Goal: Task Accomplishment & Management: Use online tool/utility

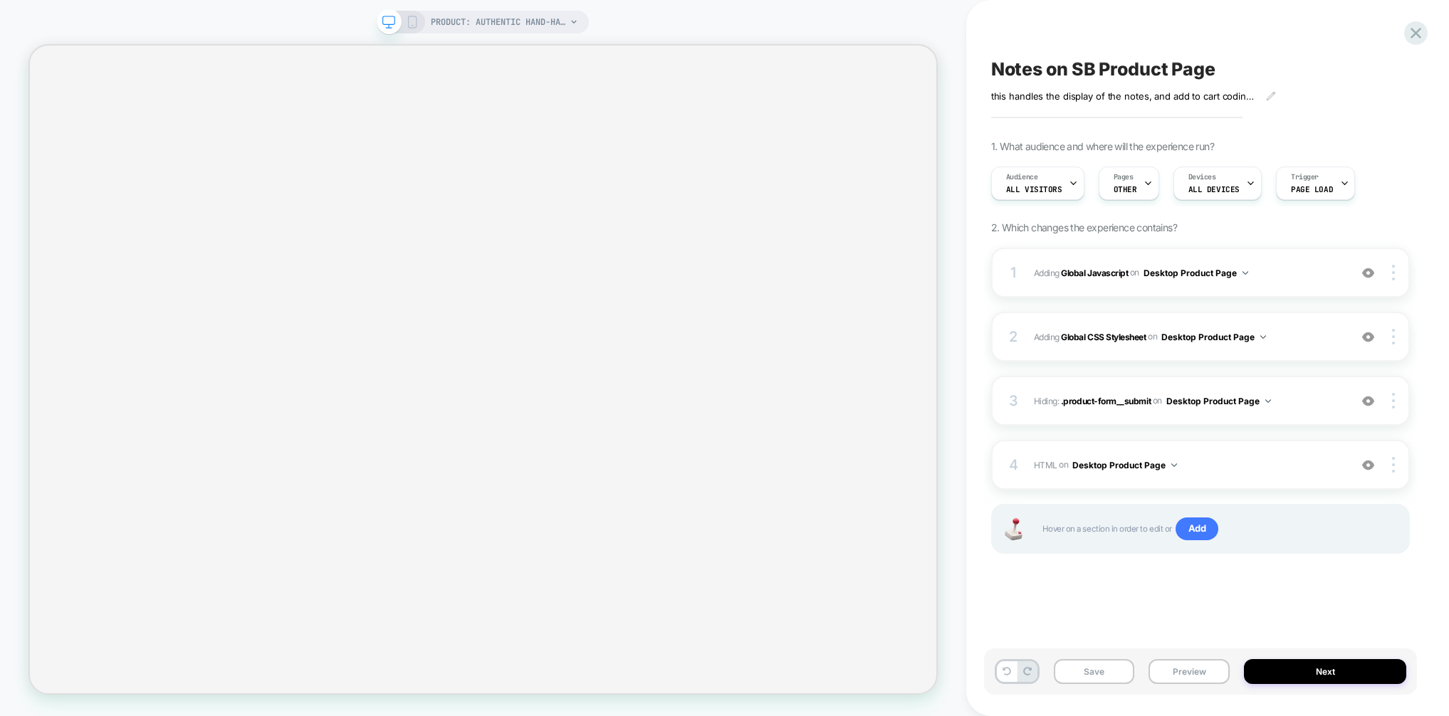
select select "**********"
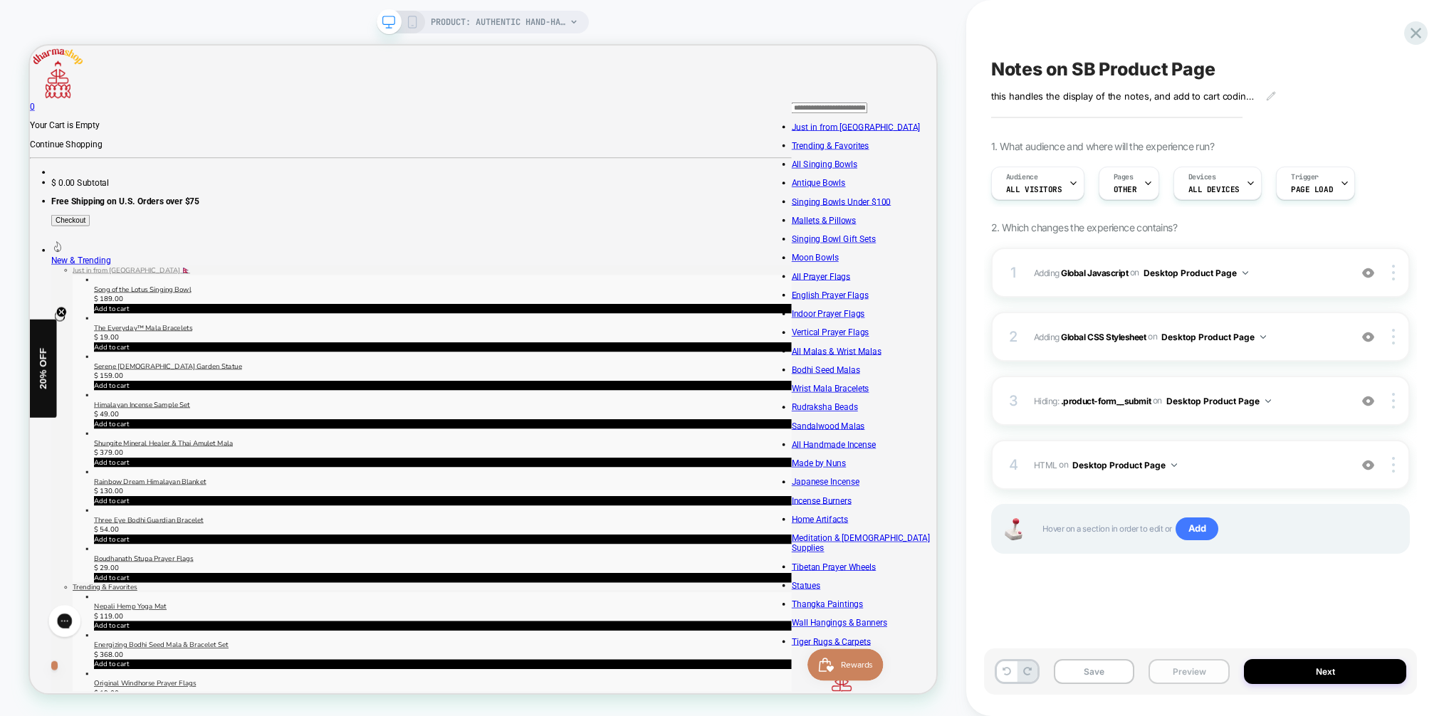
click at [1200, 674] on button "Preview" at bounding box center [1189, 671] width 81 height 25
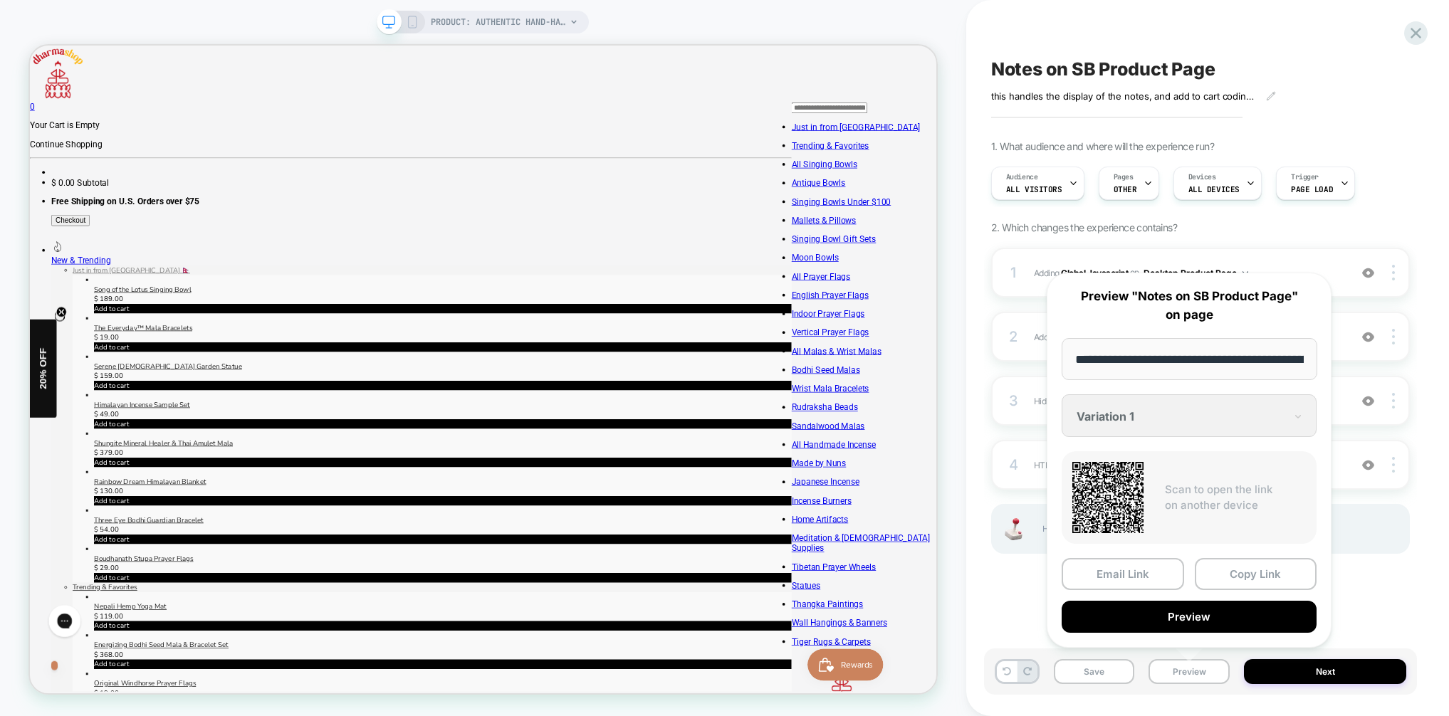
click at [143, 716] on button "Preview" at bounding box center [100, 722] width 86 height 13
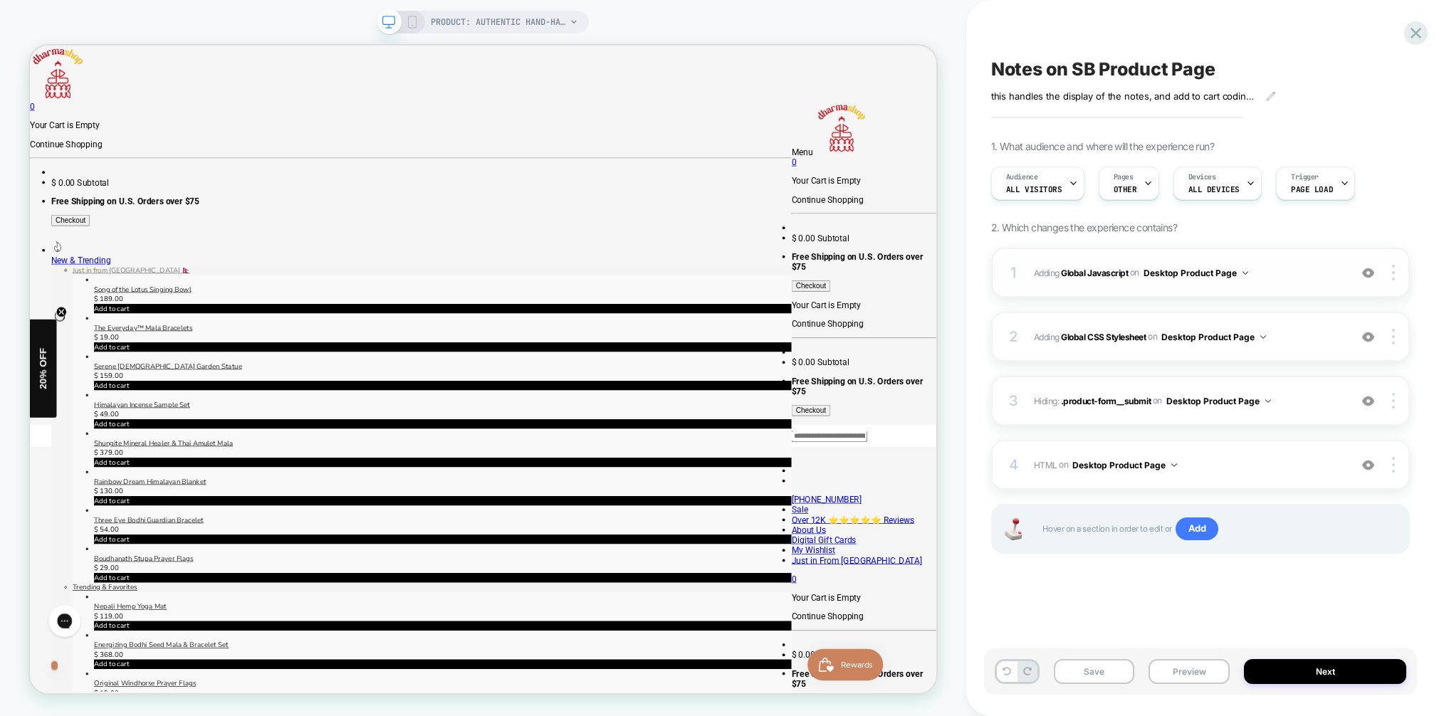
click at [1319, 274] on span "Adding Global Javascript on Desktop Product Page" at bounding box center [1188, 273] width 308 height 18
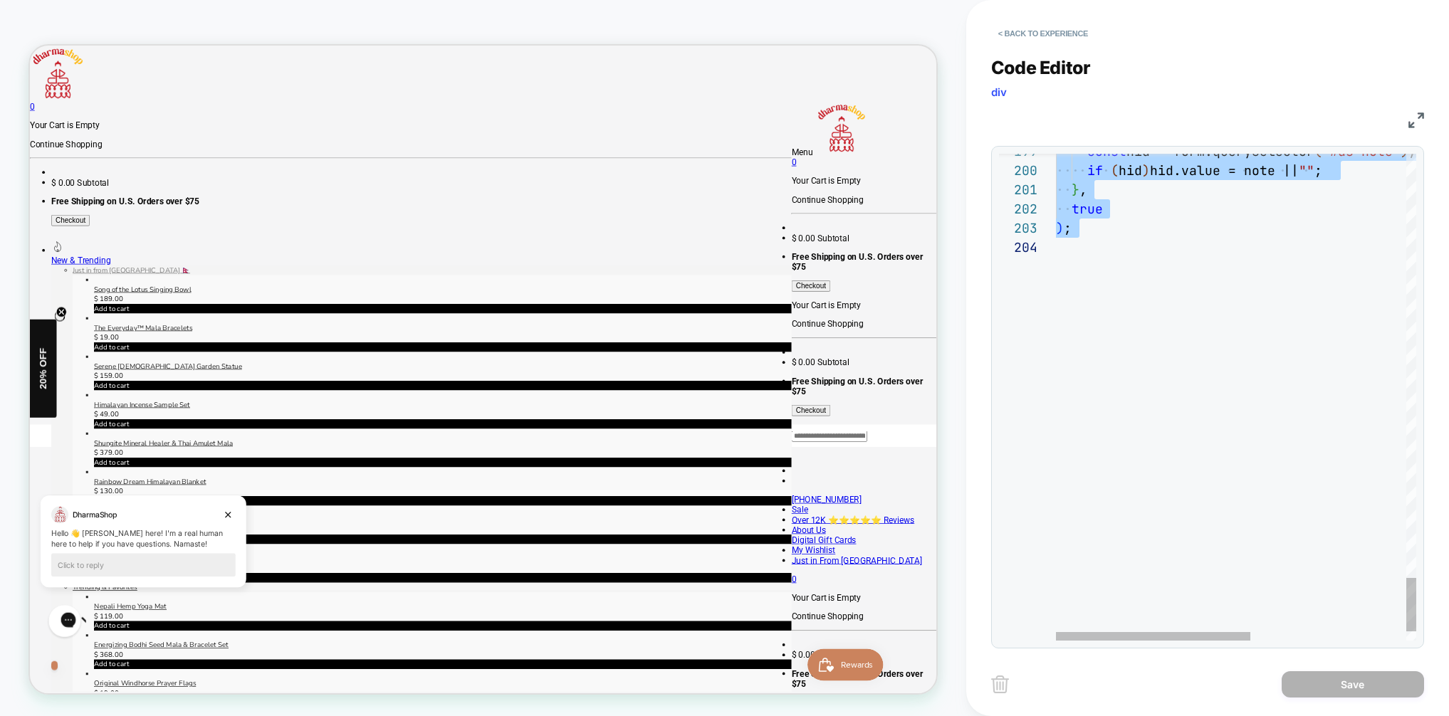
drag, startPoint x: 1058, startPoint y: 162, endPoint x: 1130, endPoint y: 237, distance: 104.3
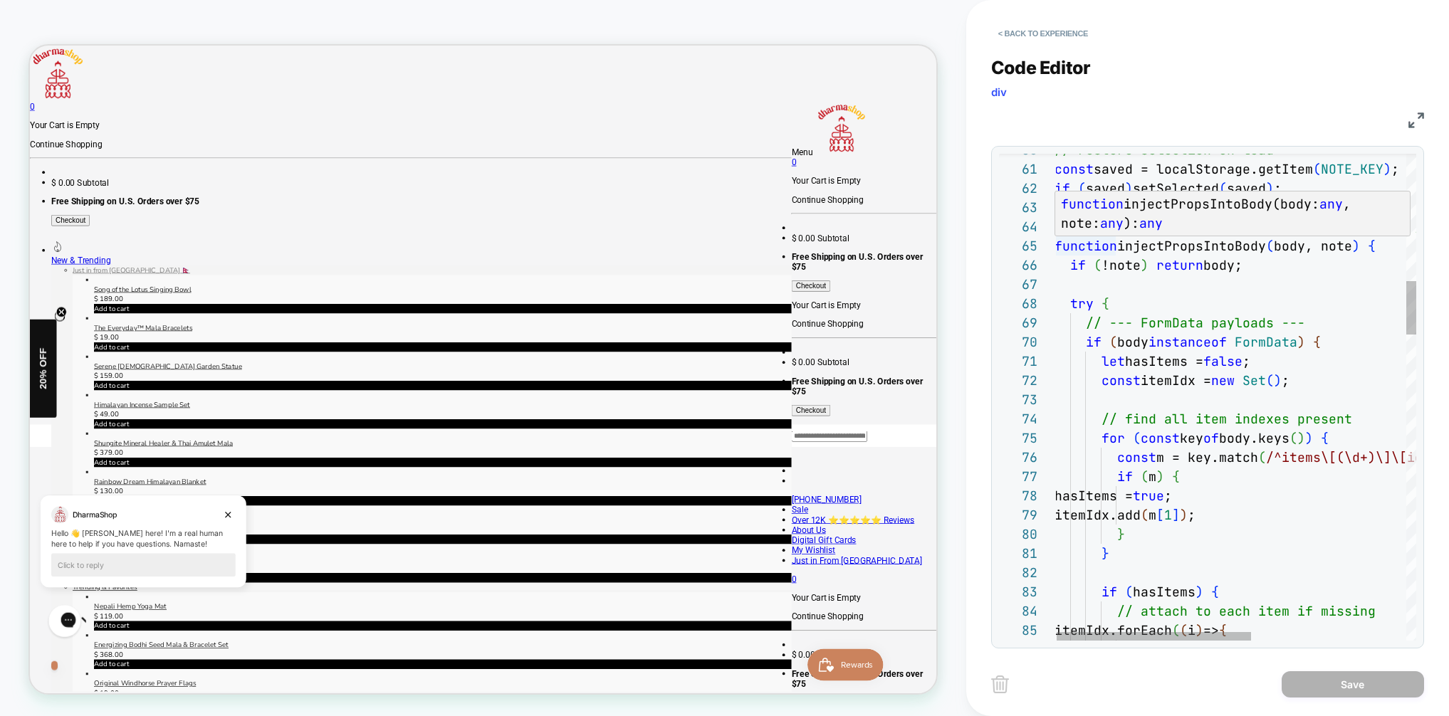
scroll to position [77, 69]
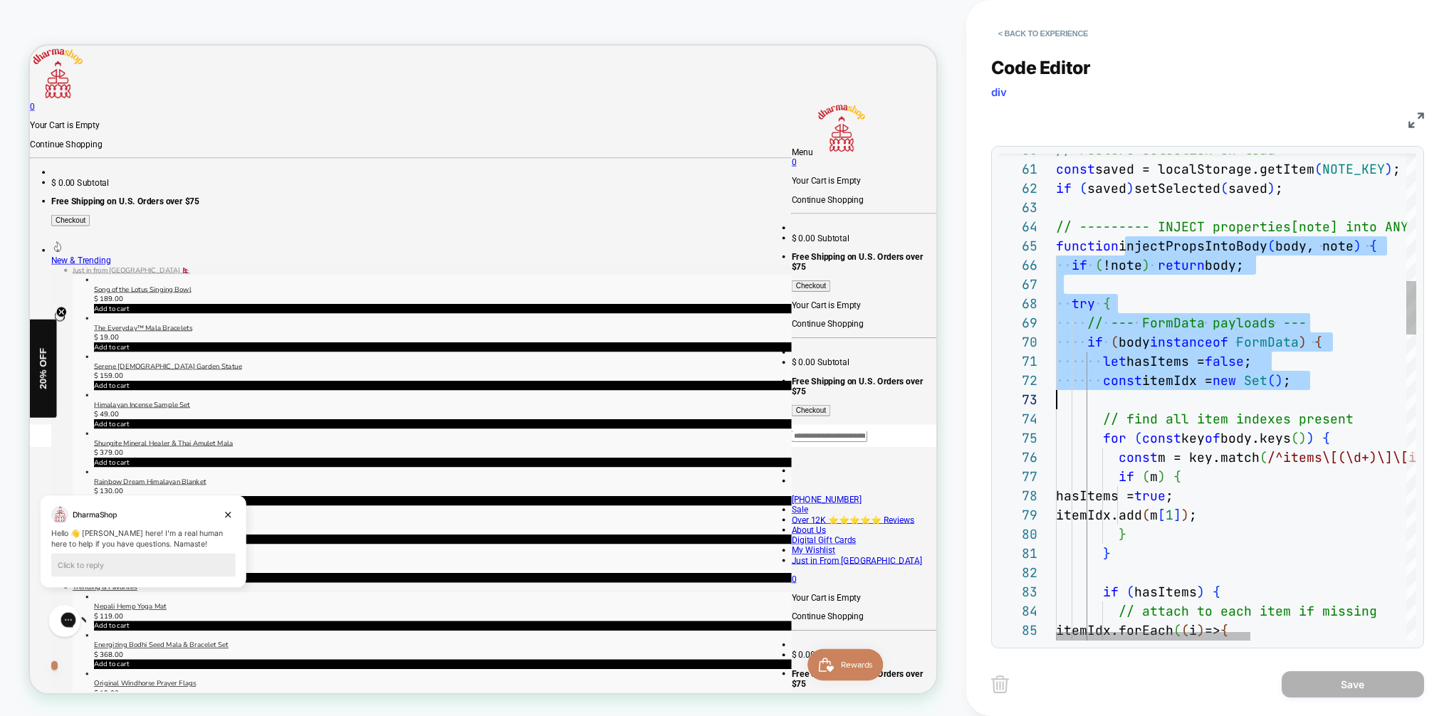
scroll to position [77, 246]
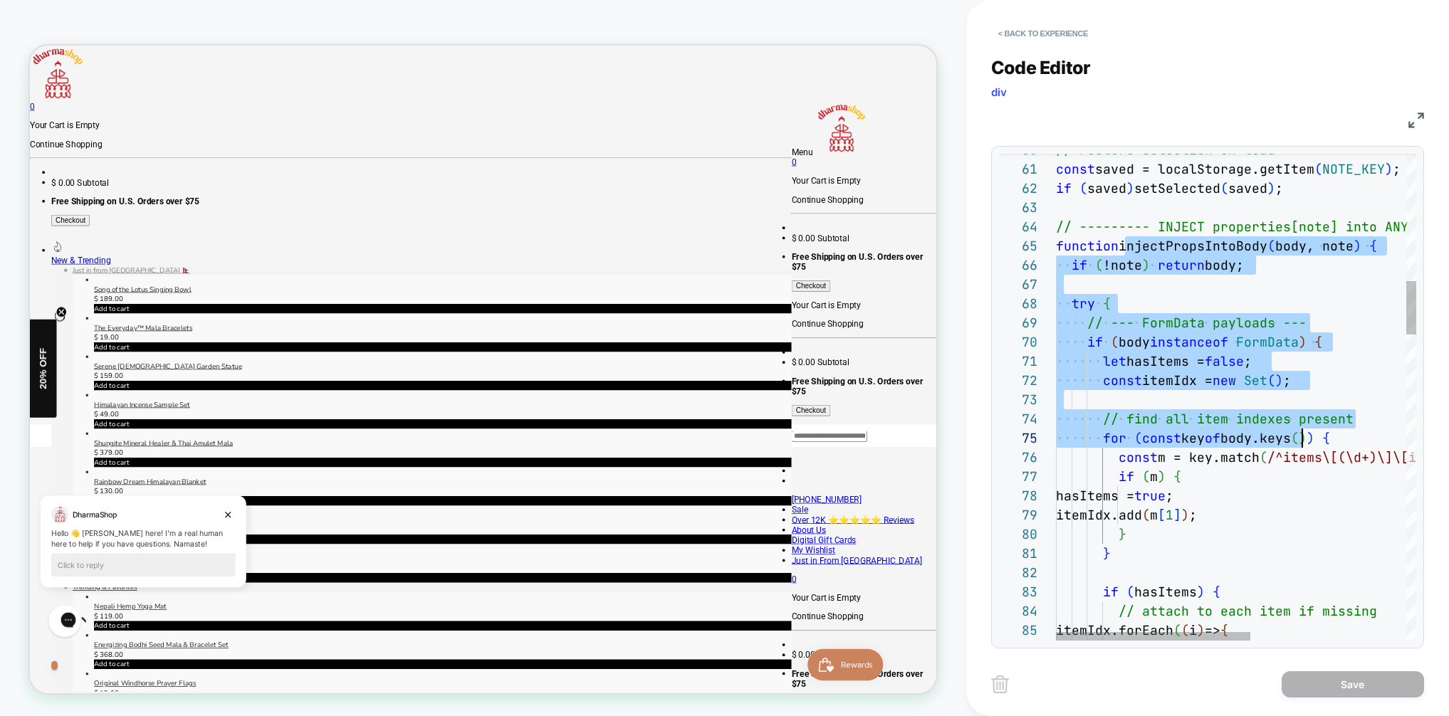
drag, startPoint x: 1122, startPoint y: 245, endPoint x: 1304, endPoint y: 444, distance: 269.1
drag, startPoint x: 1138, startPoint y: 250, endPoint x: 1127, endPoint y: 246, distance: 11.5
drag, startPoint x: 1124, startPoint y: 244, endPoint x: 1133, endPoint y: 245, distance: 8.6
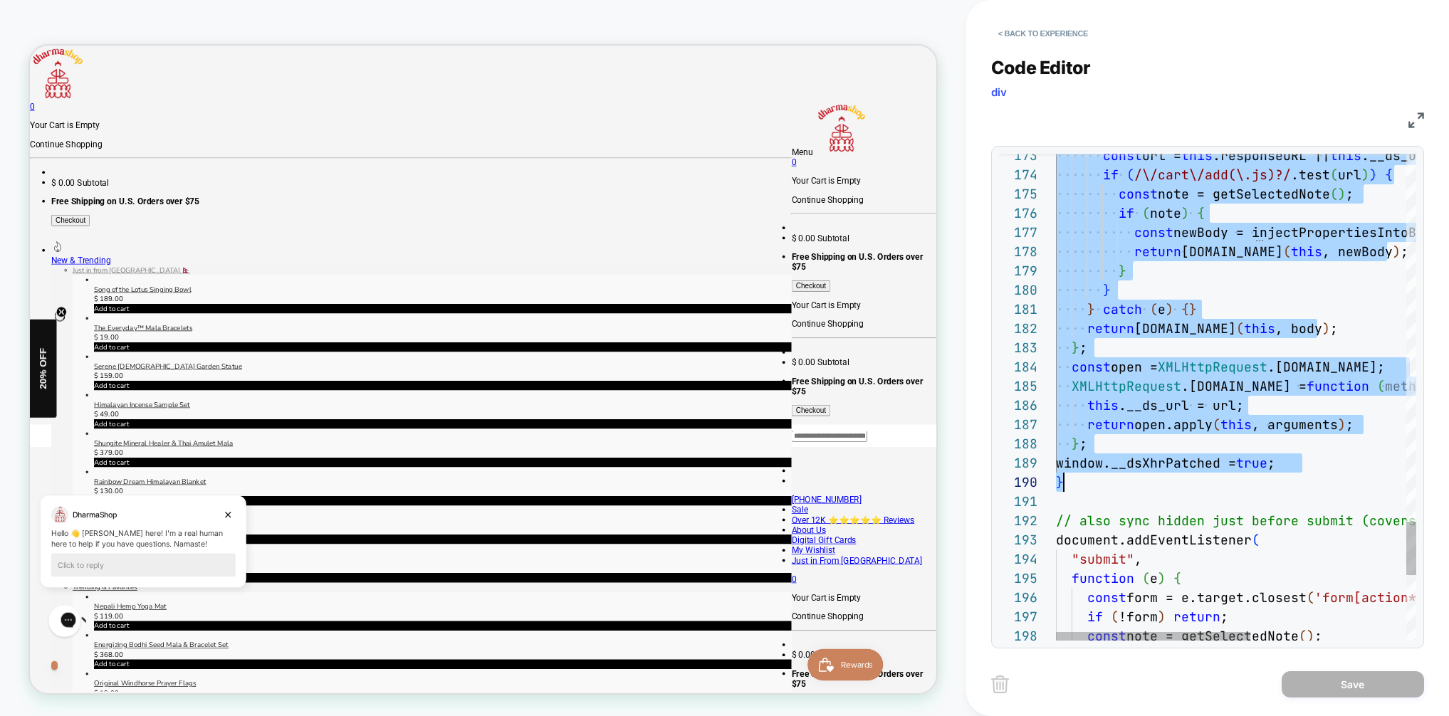
scroll to position [77, 8]
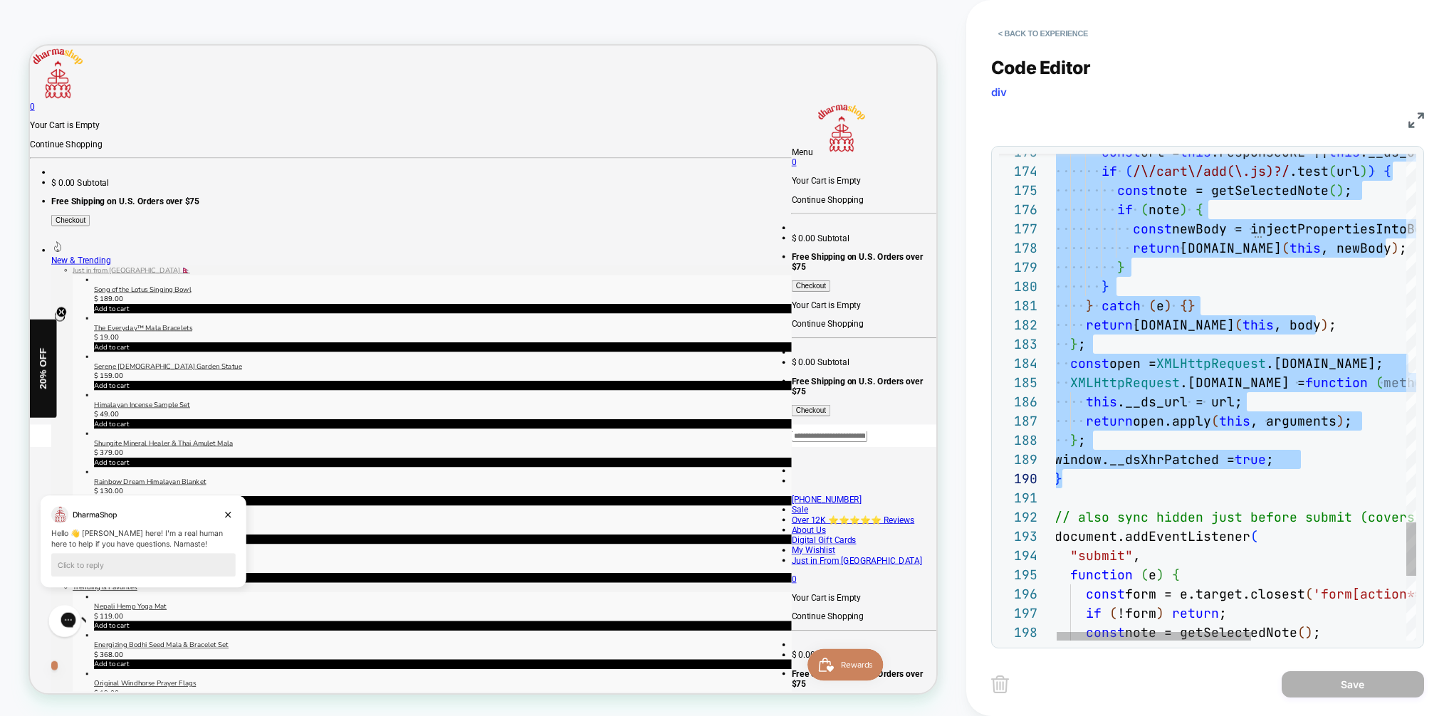
drag, startPoint x: 1125, startPoint y: 244, endPoint x: 1212, endPoint y: 480, distance: 251.8
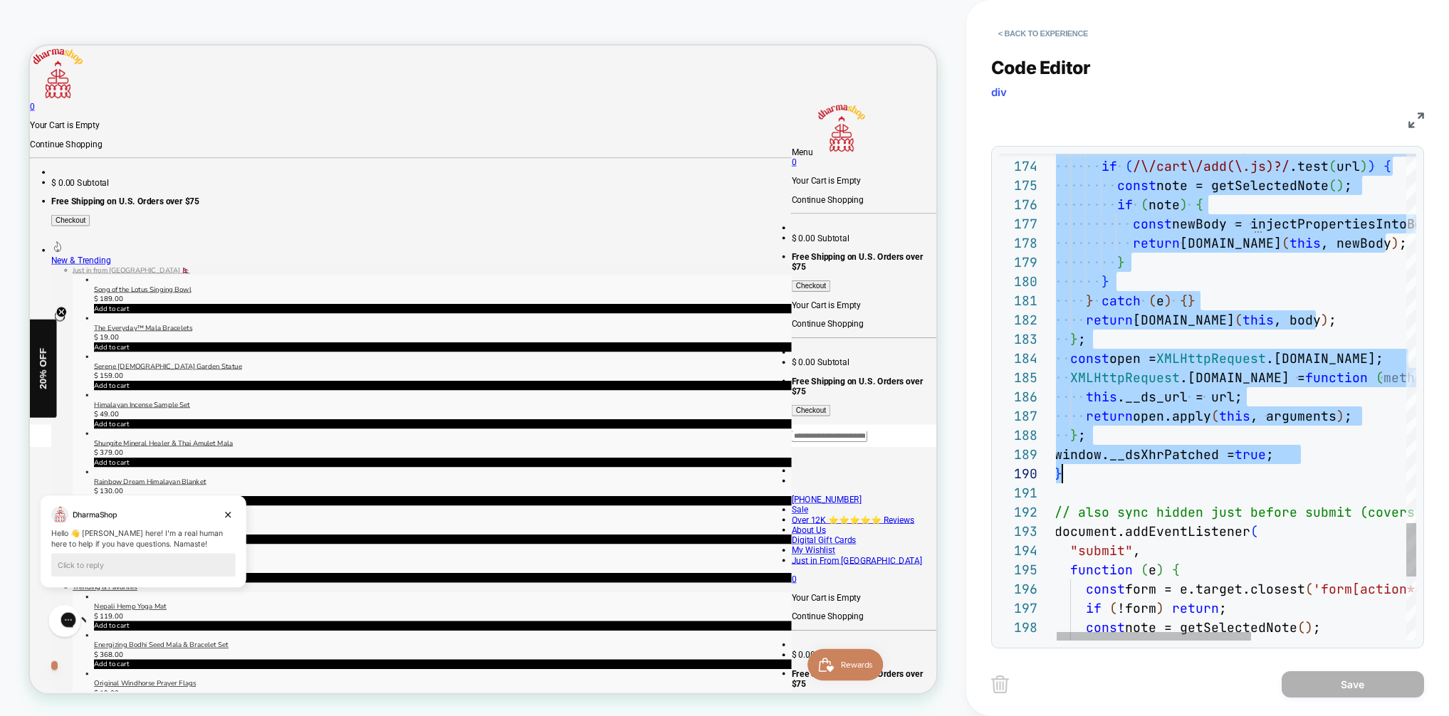
type textarea "**********"
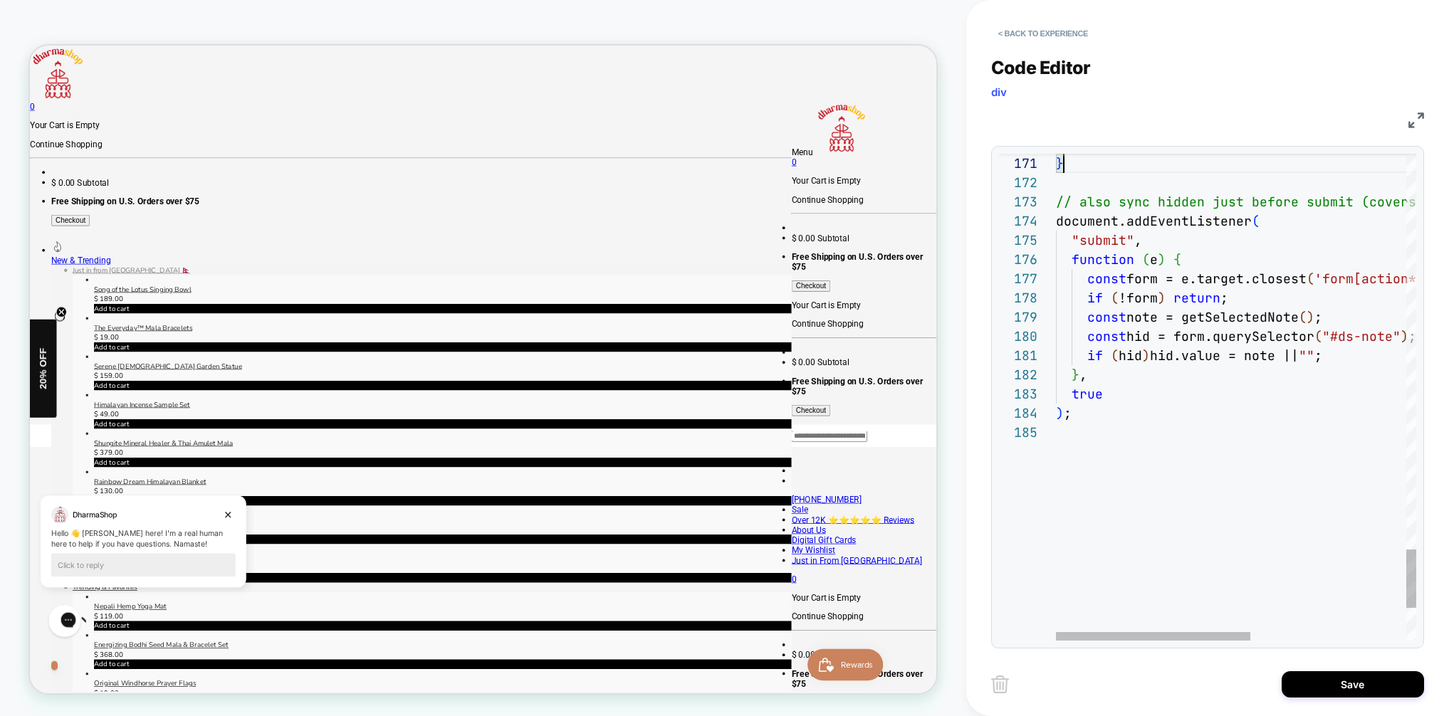
scroll to position [0, 8]
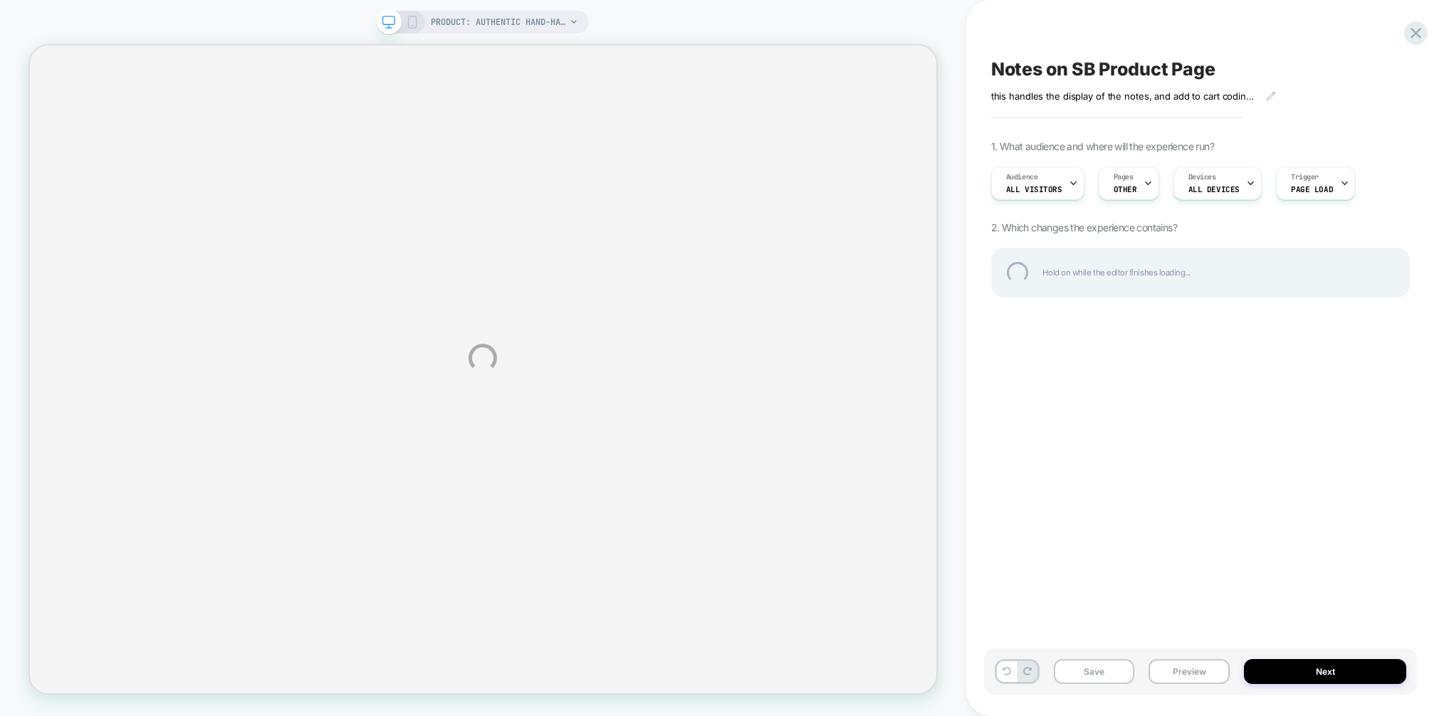
select select "**********"
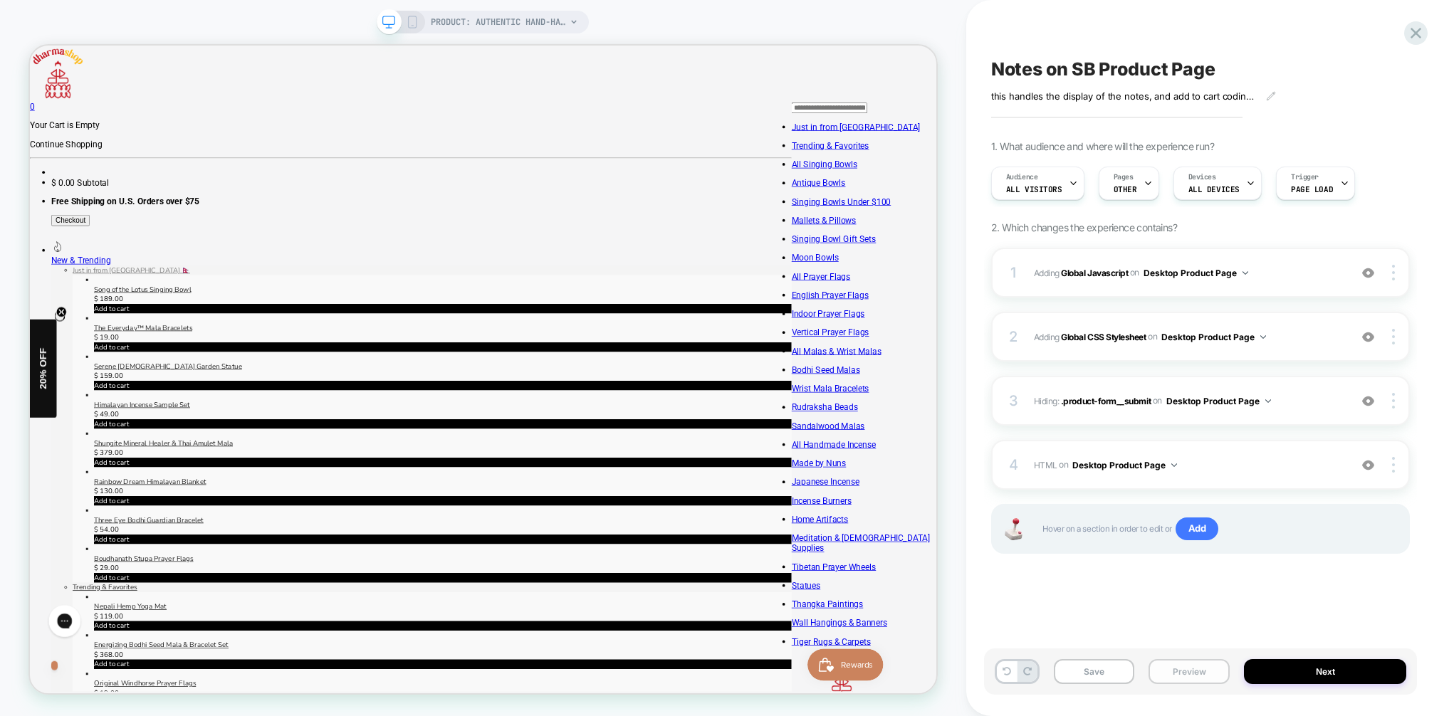
click at [1200, 671] on button "Preview" at bounding box center [1189, 671] width 81 height 25
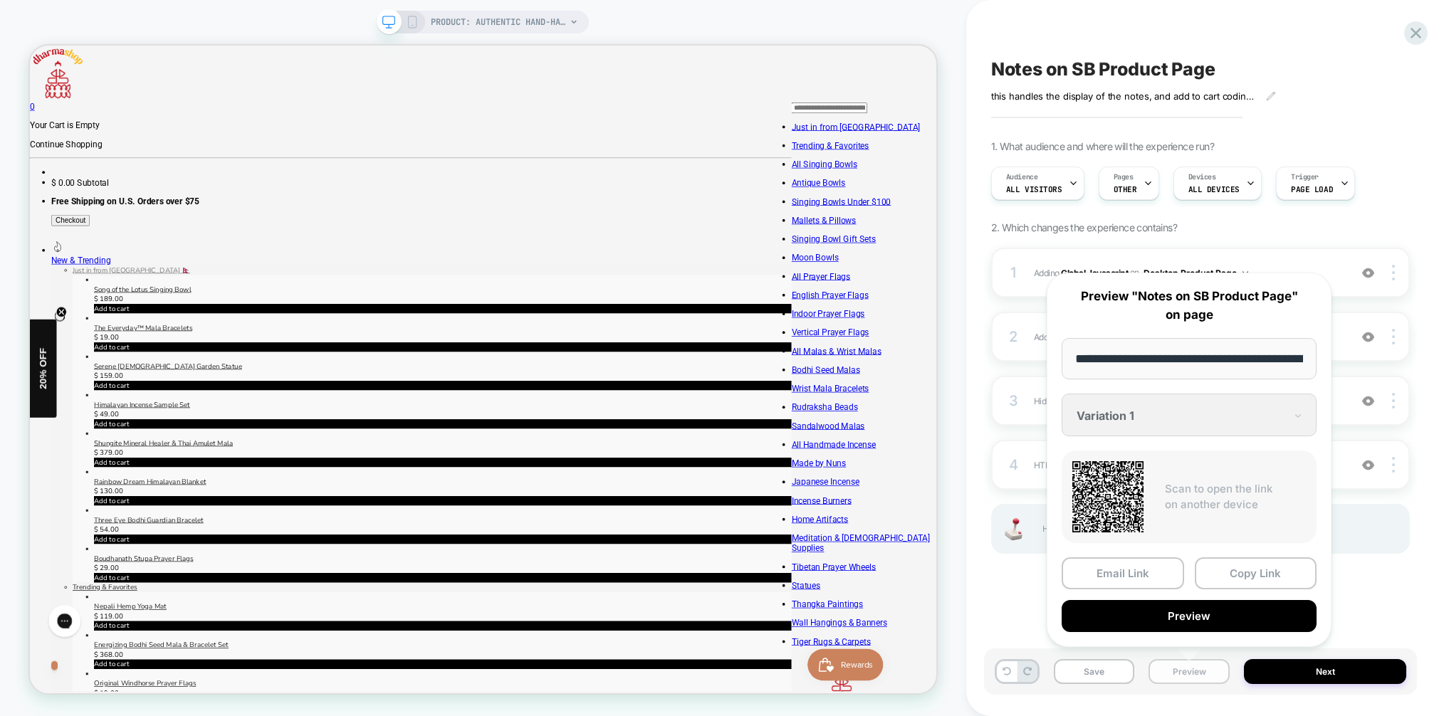
scroll to position [0, 321]
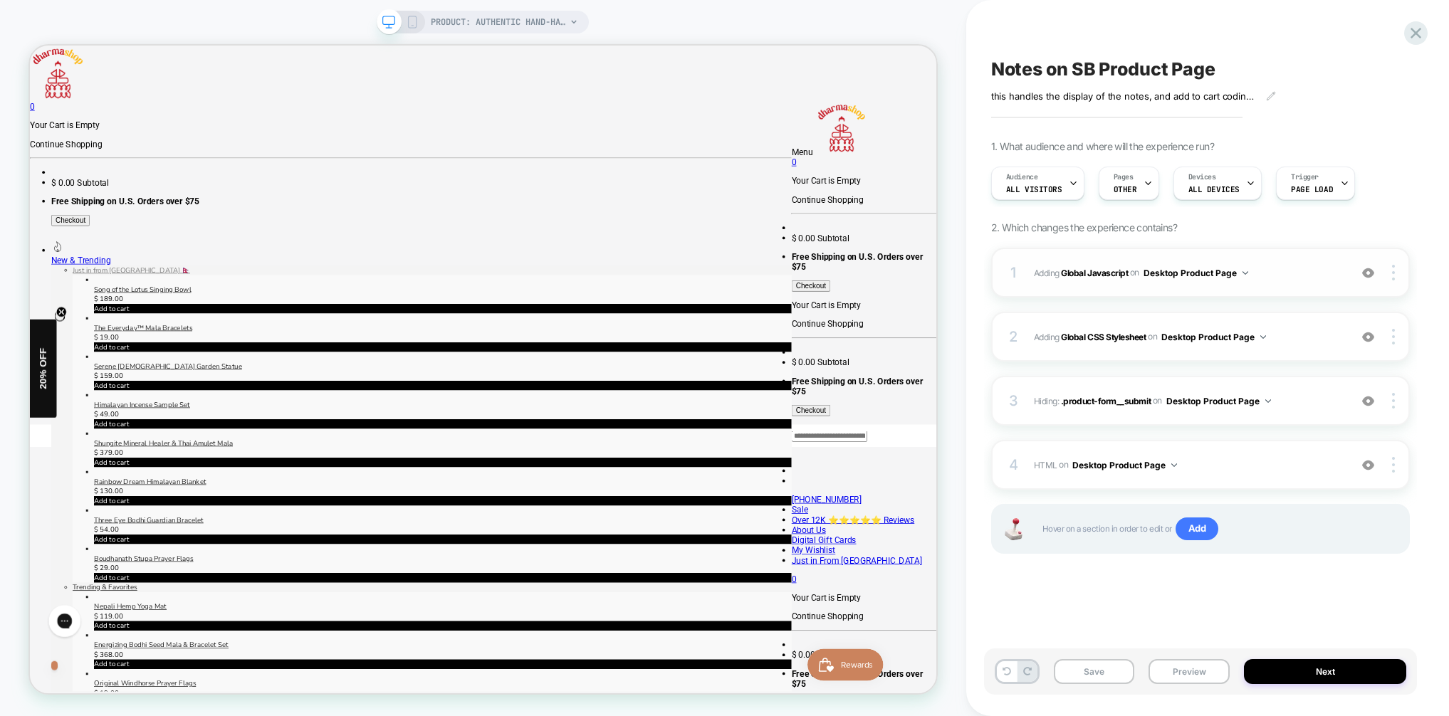
click at [1317, 274] on span "Adding Global Javascript on Desktop Product Page" at bounding box center [1188, 273] width 308 height 18
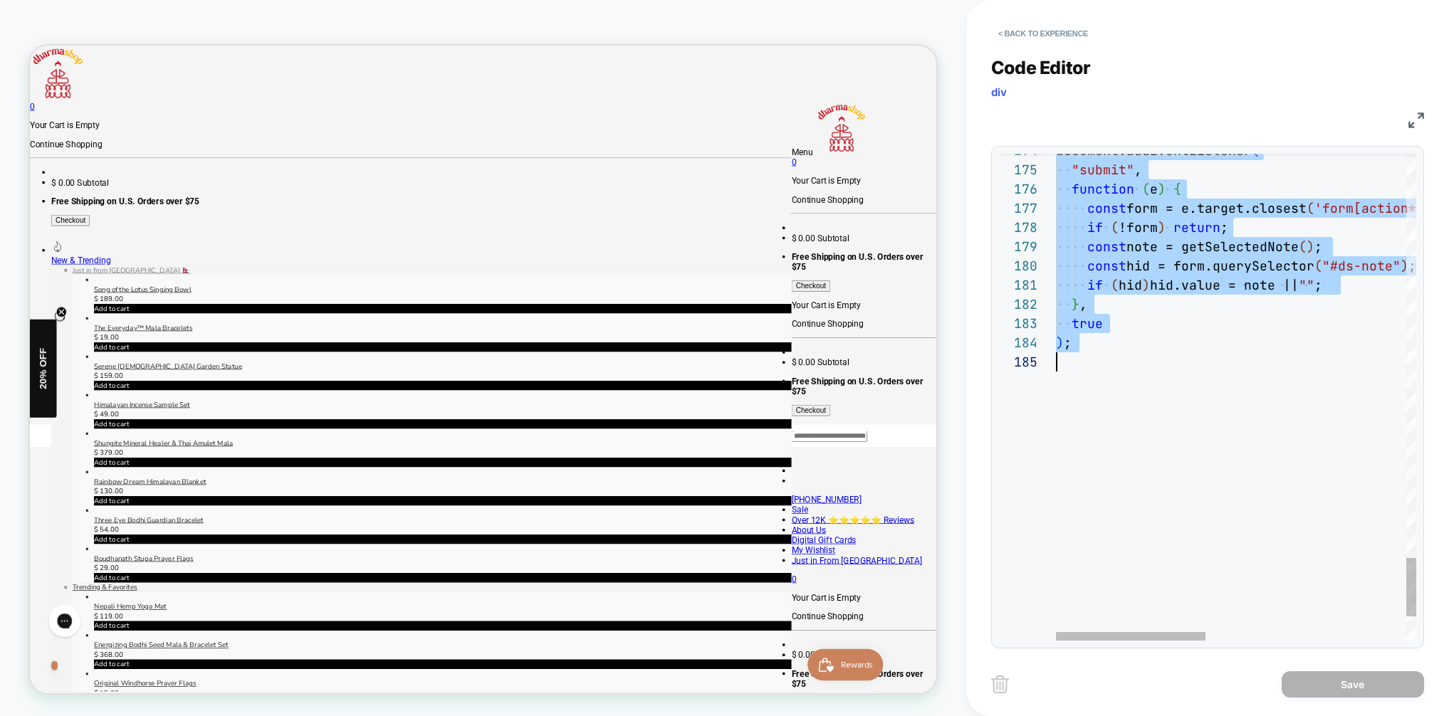
scroll to position [0, 0]
drag, startPoint x: 1058, startPoint y: 163, endPoint x: 1213, endPoint y: 420, distance: 300.3
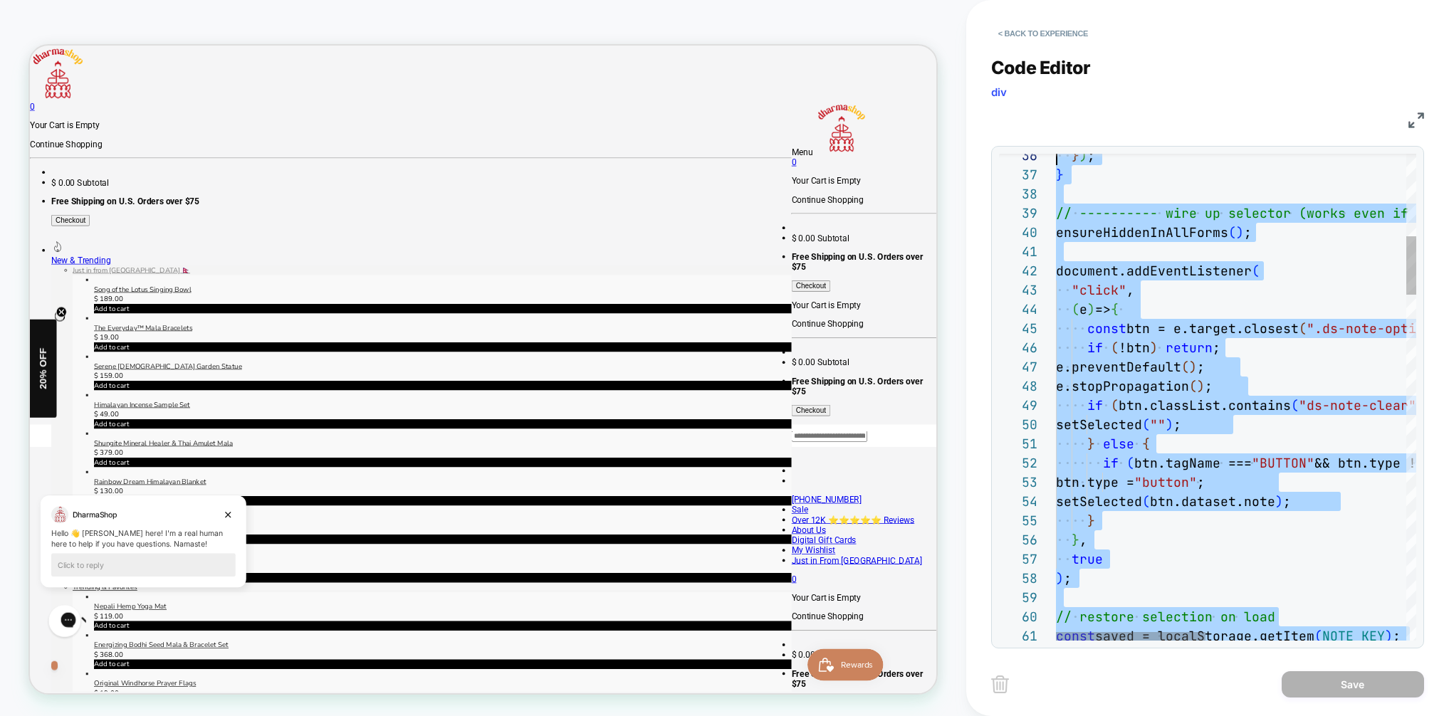
scroll to position [96, 0]
type textarea "**********"
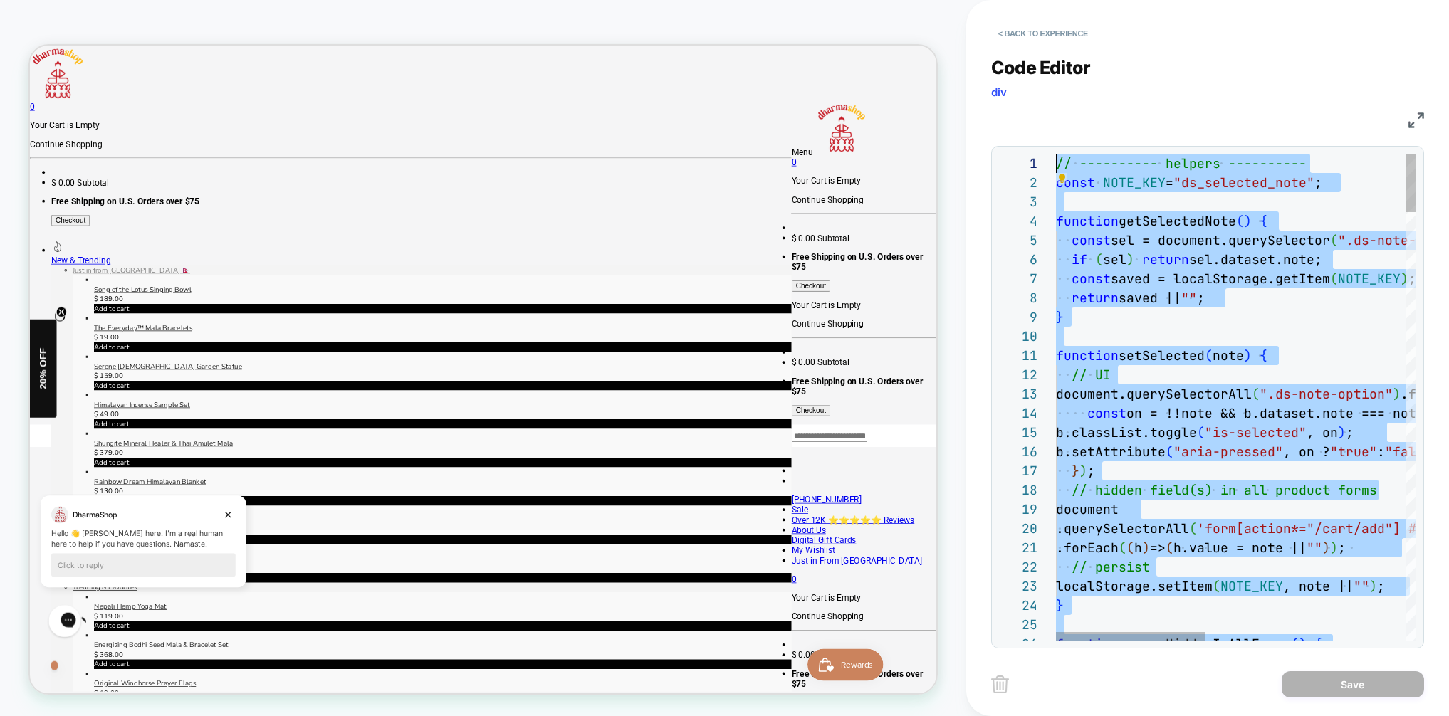
drag, startPoint x: 1111, startPoint y: 433, endPoint x: 1005, endPoint y: 55, distance: 392.5
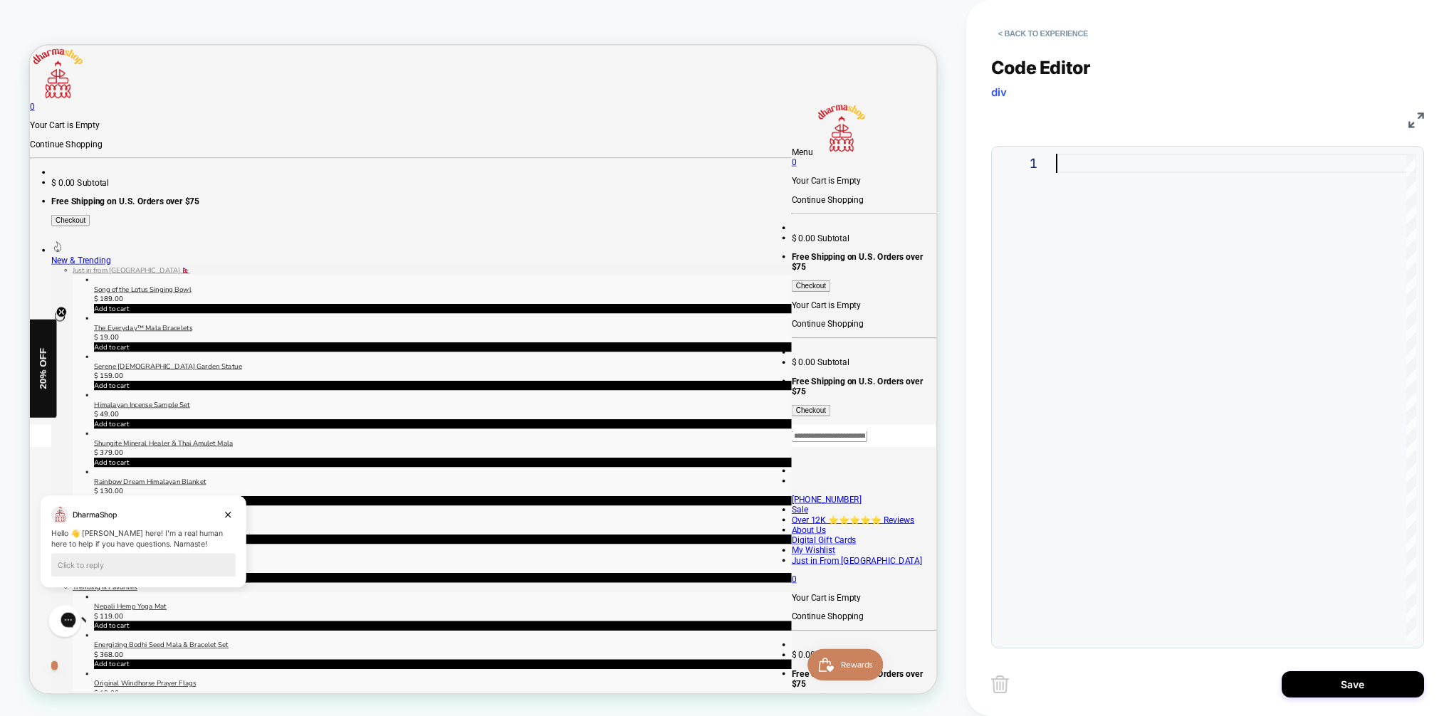
type textarea "**********"
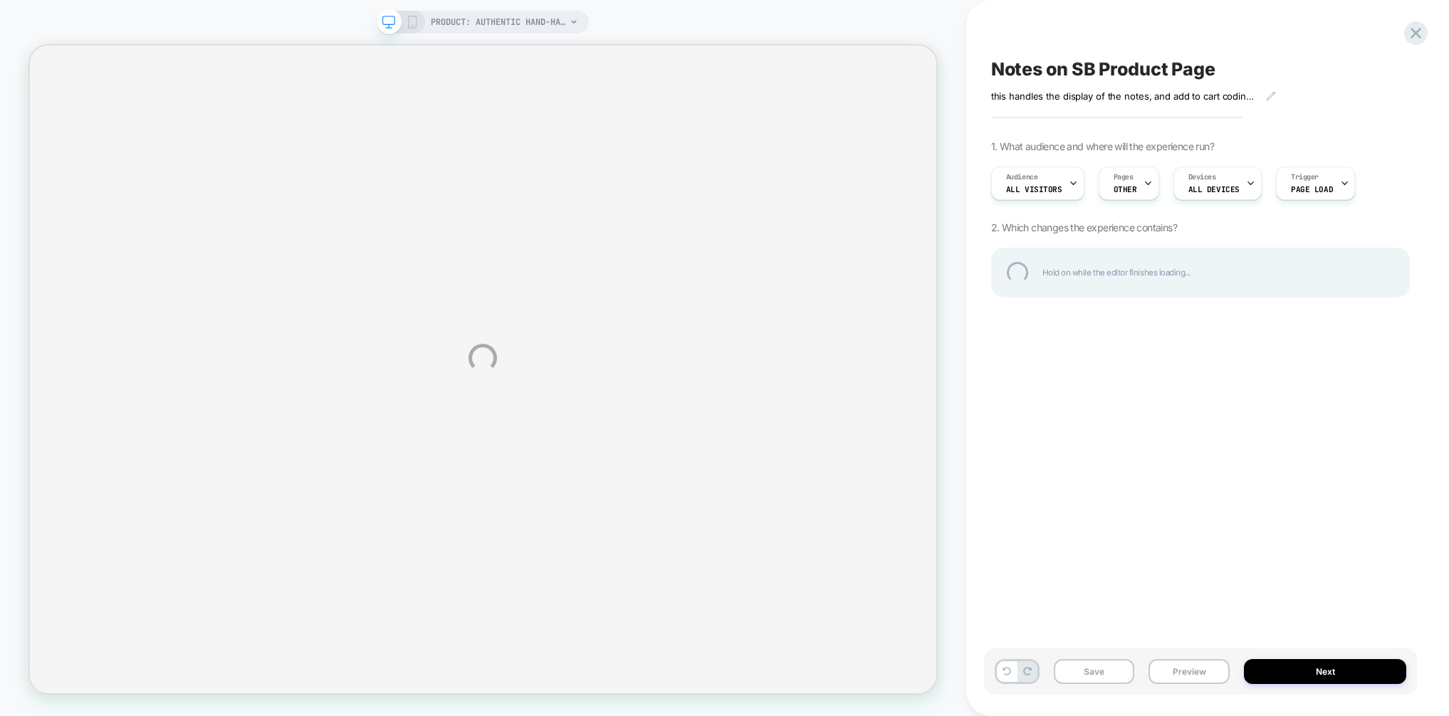
select select "**********"
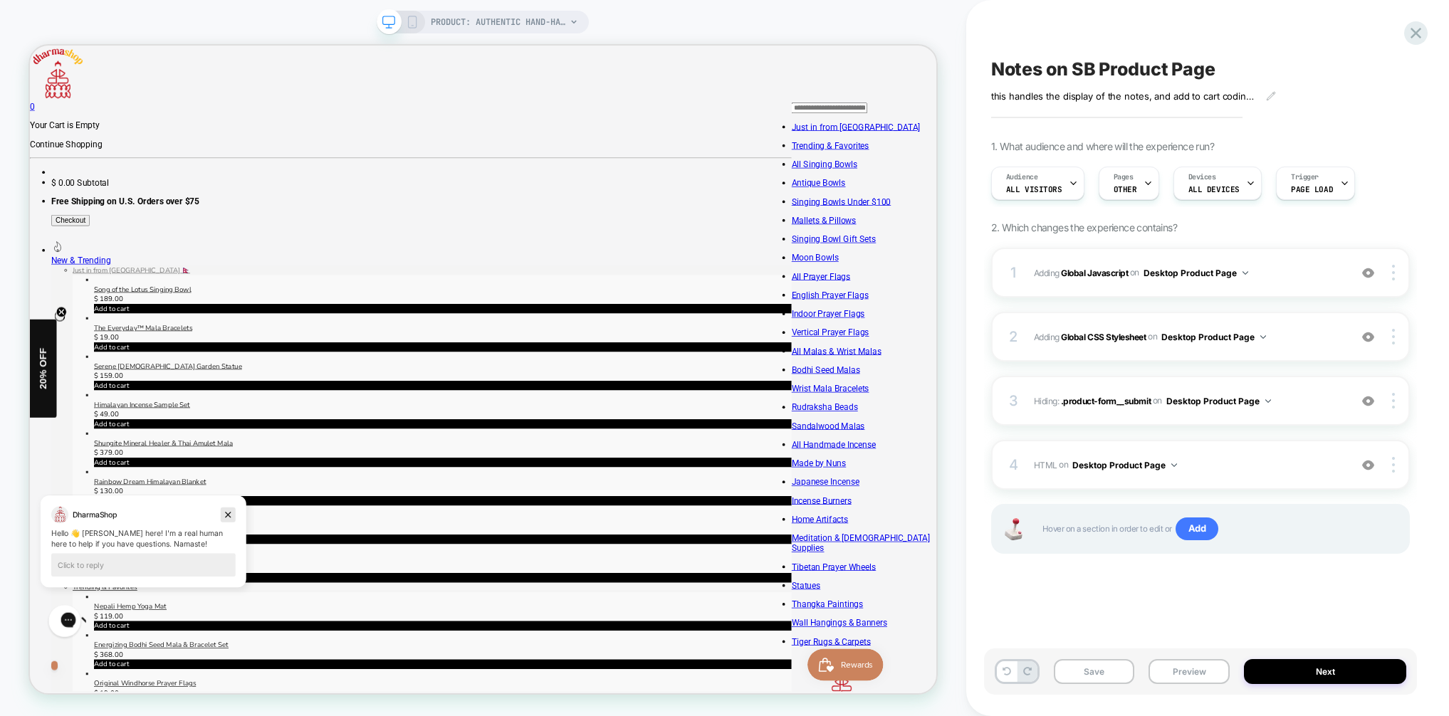
click at [290, 522] on icon "Dismiss campaign" at bounding box center [293, 521] width 14 height 17
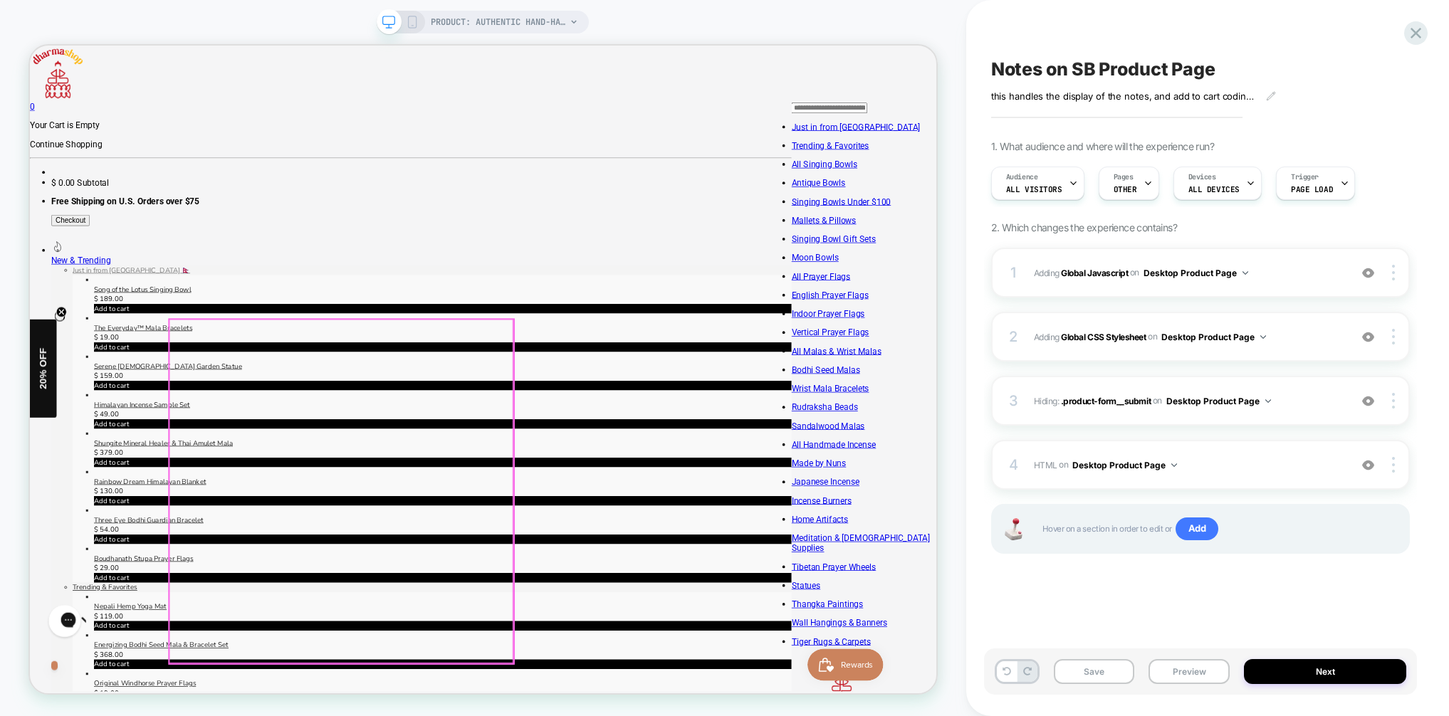
scroll to position [14, 0]
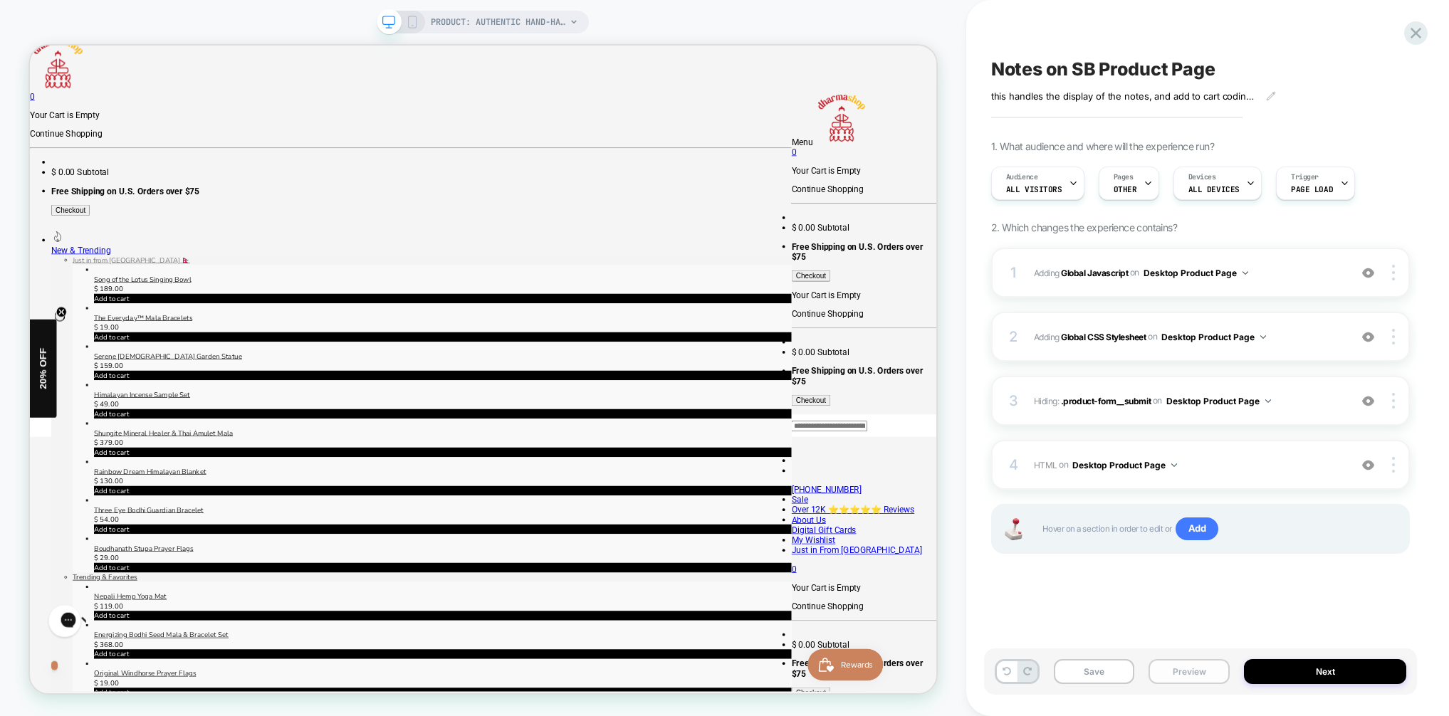
click at [0, 0] on button "Preview" at bounding box center [0, 0] width 0 height 0
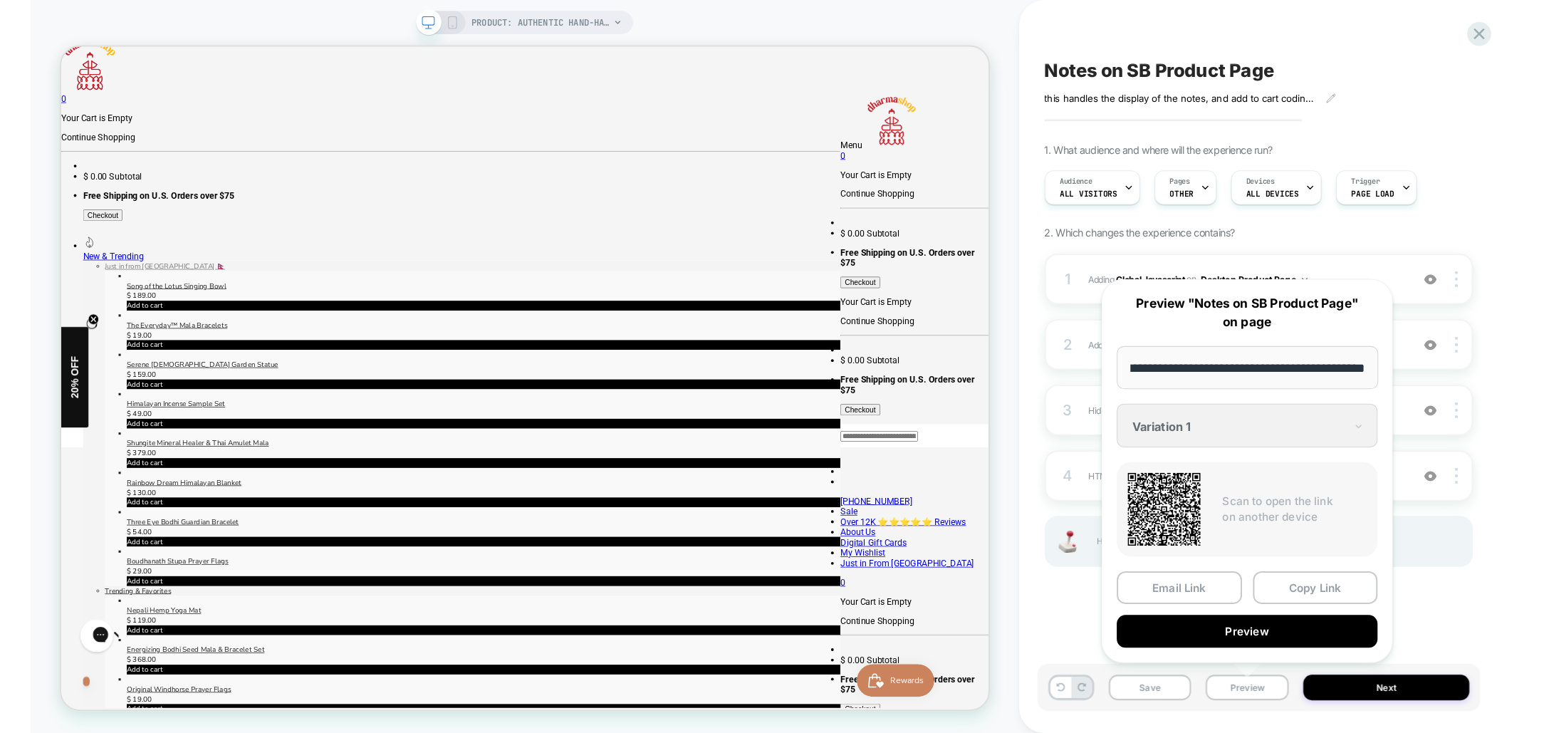
scroll to position [0, 0]
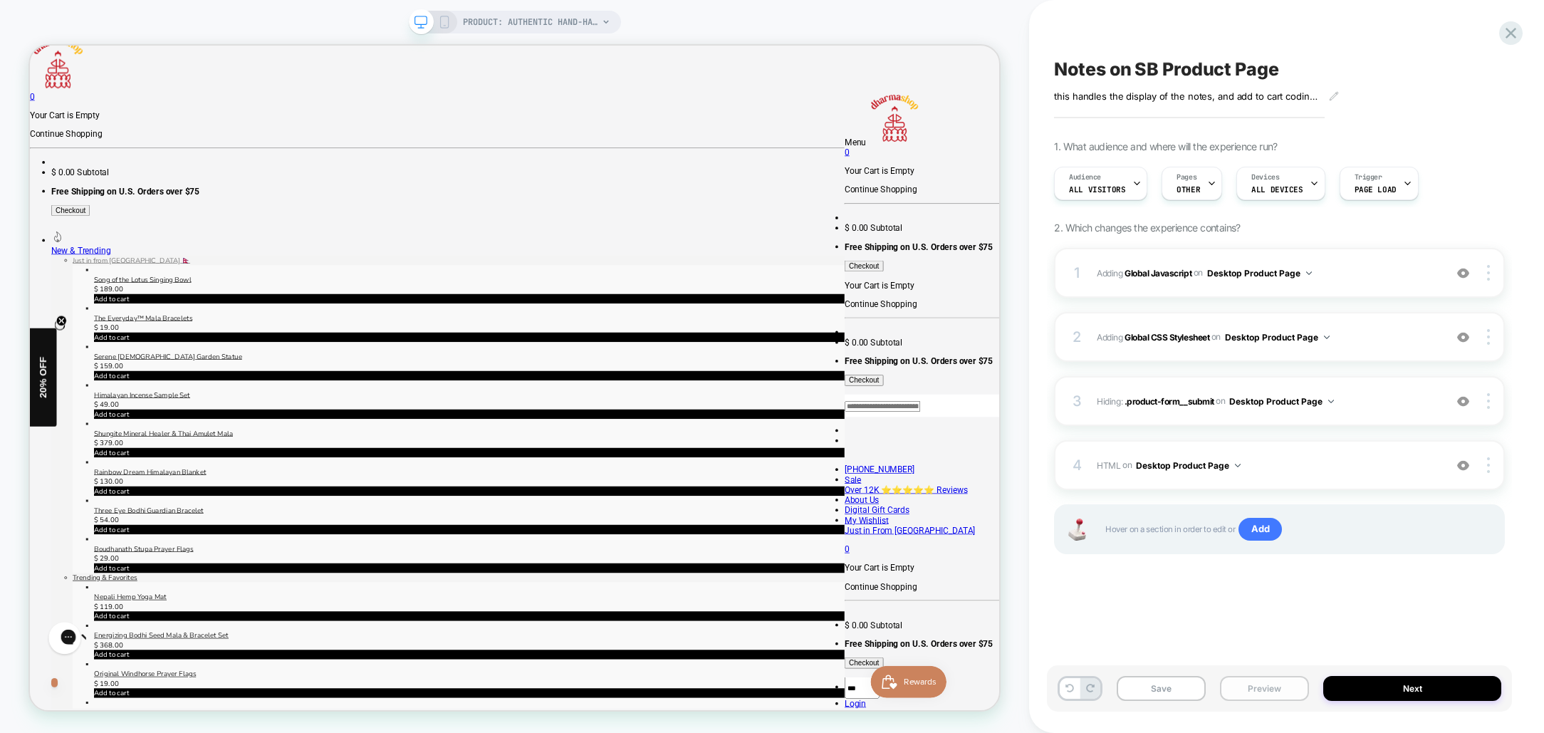
drag, startPoint x: 1267, startPoint y: 685, endPoint x: 1271, endPoint y: 678, distance: 8.0
click at [0, 0] on button "Preview" at bounding box center [0, 0] width 0 height 0
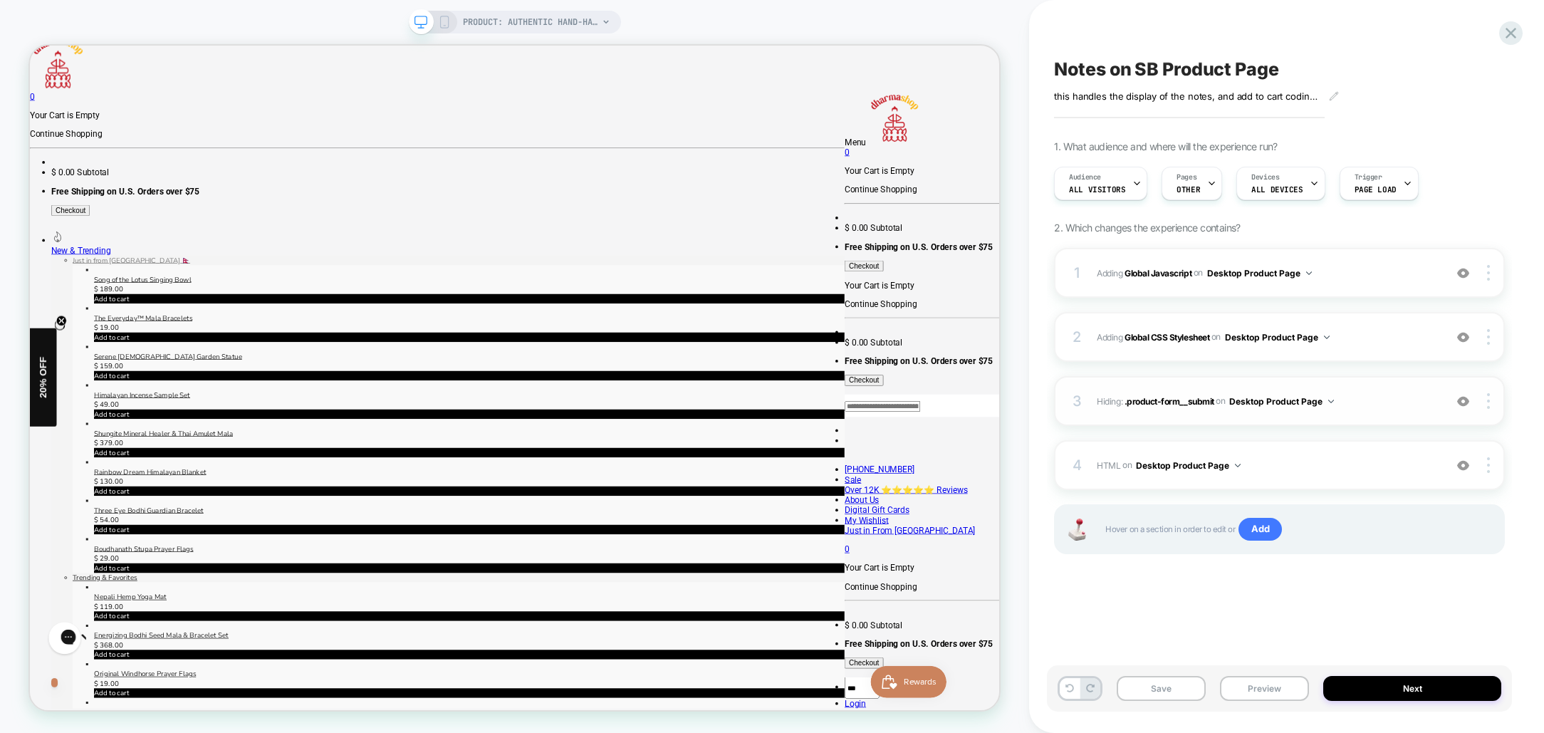
click at [41, 261] on span "Hiding : .product-form__submit .product-form__submit on Desktop Product Page" at bounding box center [37, 254] width 9 height 13
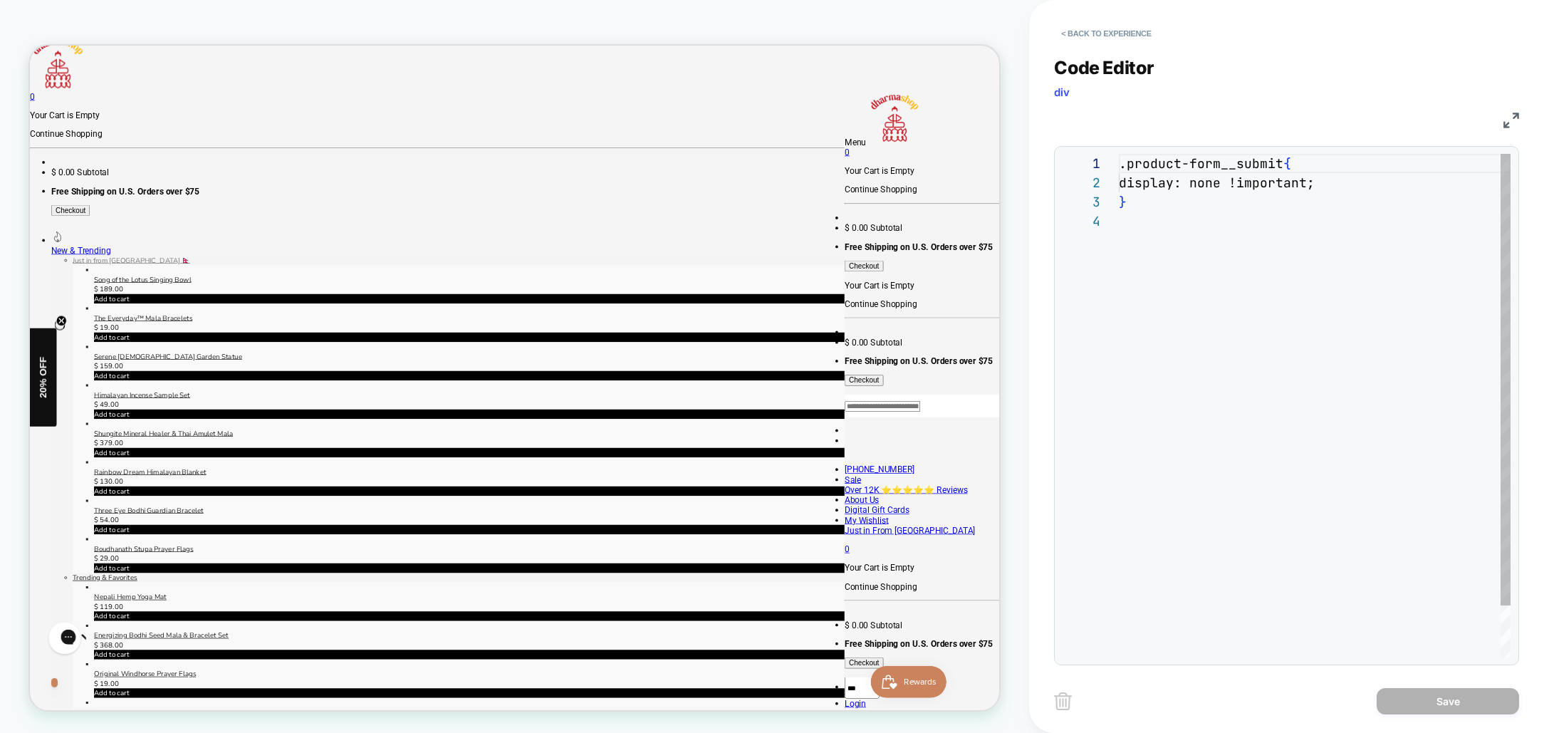
scroll to position [58, 0]
click at [1089, 28] on button "< Back to experience" at bounding box center [1106, 33] width 104 height 23
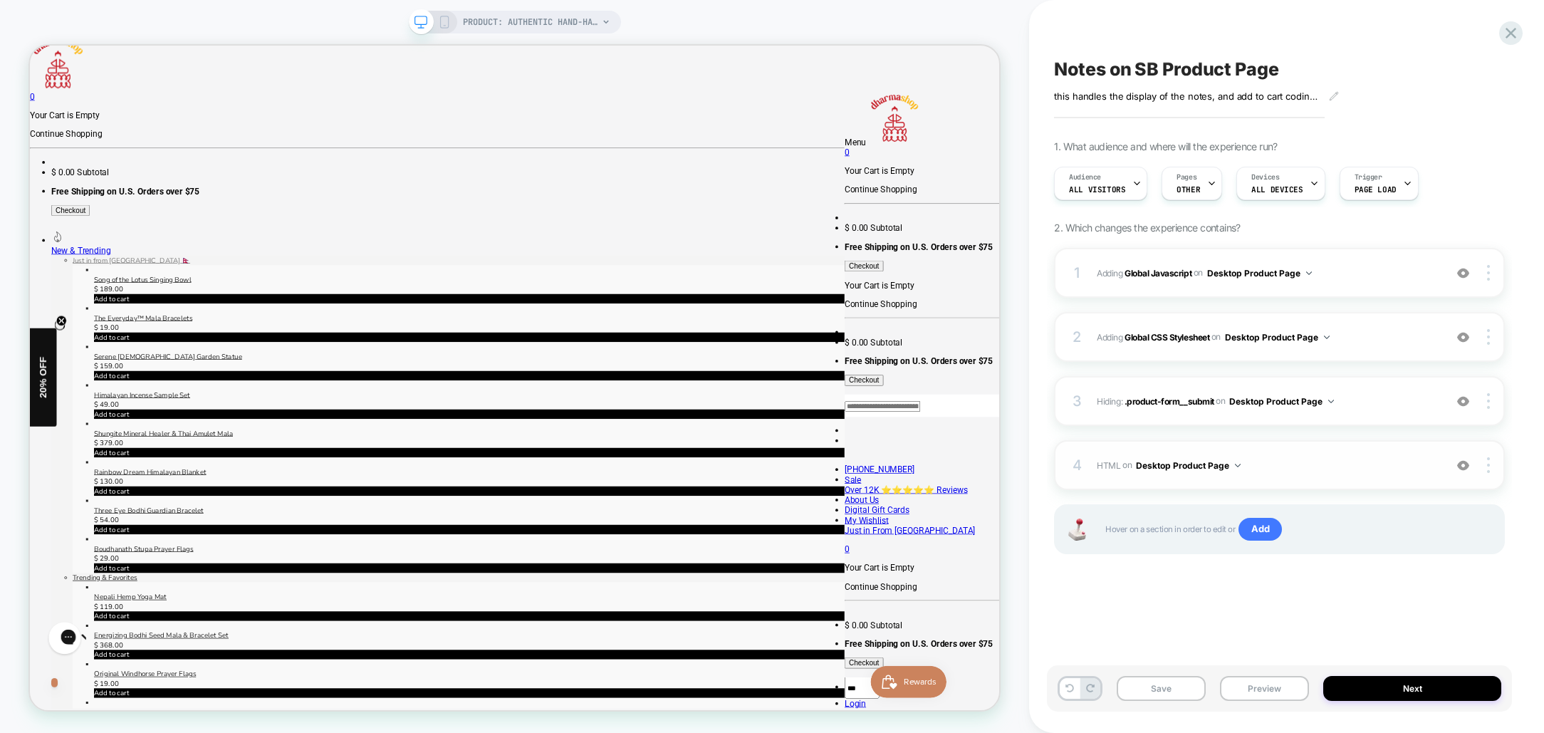
click at [1366, 454] on div "4 HTML Adding Code Block BEFORE .purchase-details on Desktop Product Page Add B…" at bounding box center [1279, 465] width 451 height 50
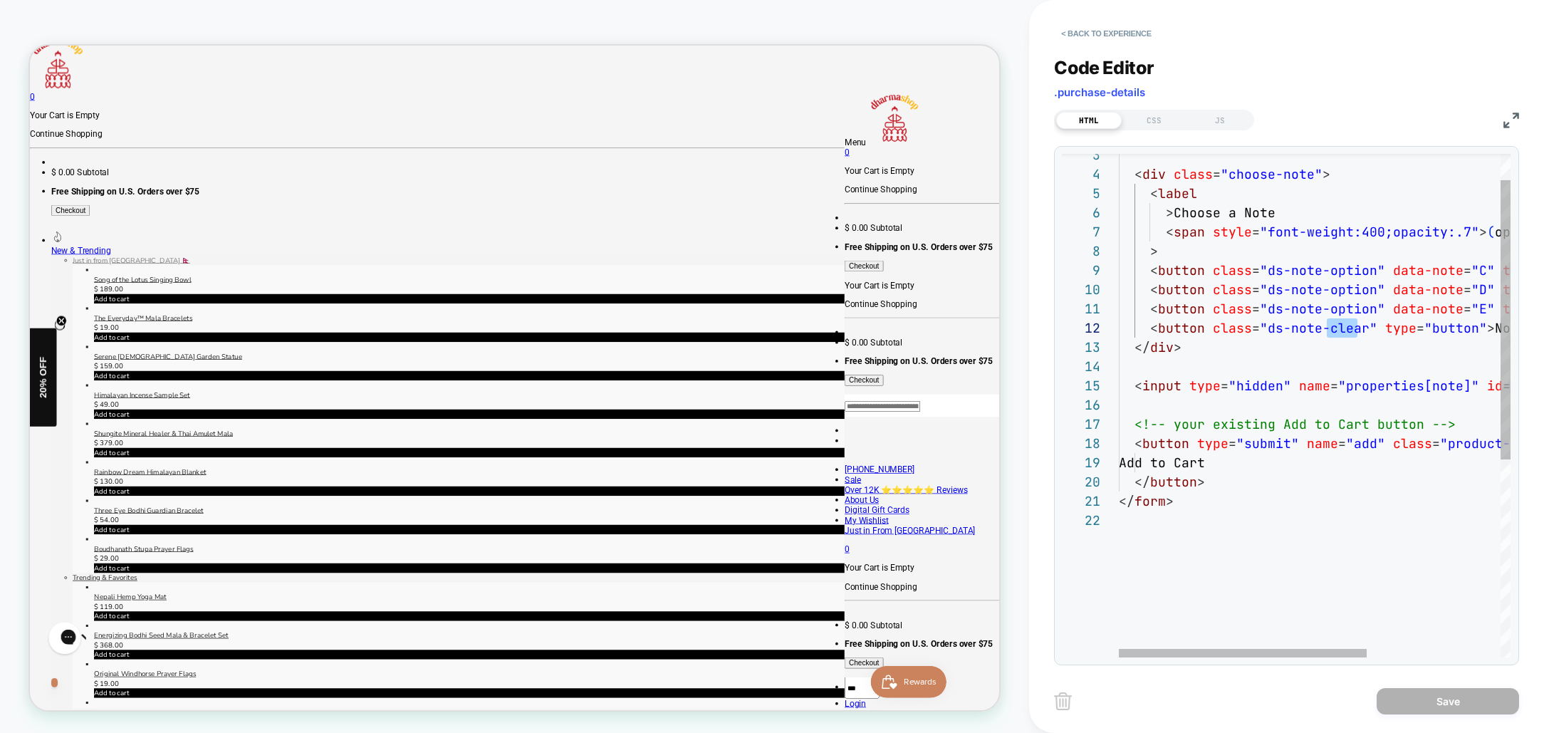
scroll to position [19, 246]
drag, startPoint x: 1329, startPoint y: 329, endPoint x: 1361, endPoint y: 326, distance: 32.9
click at [1361, 326] on div "< button class = "ds-note-option" data-note = "E" type = "button" > E </ button…" at bounding box center [1420, 560] width 602 height 907
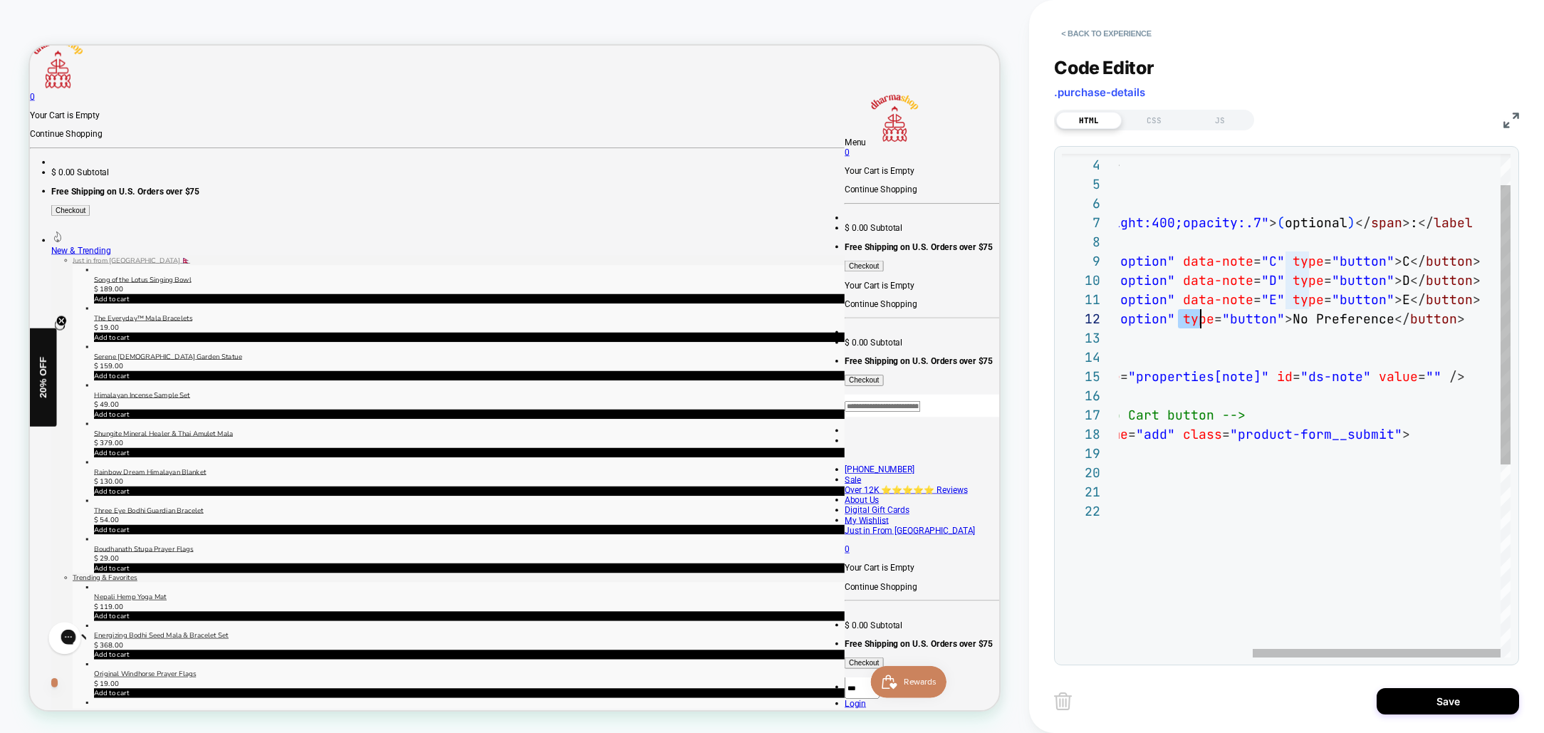
scroll to position [19, 300]
drag, startPoint x: 1179, startPoint y: 318, endPoint x: 1209, endPoint y: 318, distance: 29.9
click at [1210, 318] on div "< button class = "ds-note-option" data-note = "E" type = "button" > E </ button…" at bounding box center [1210, 551] width 602 height 907
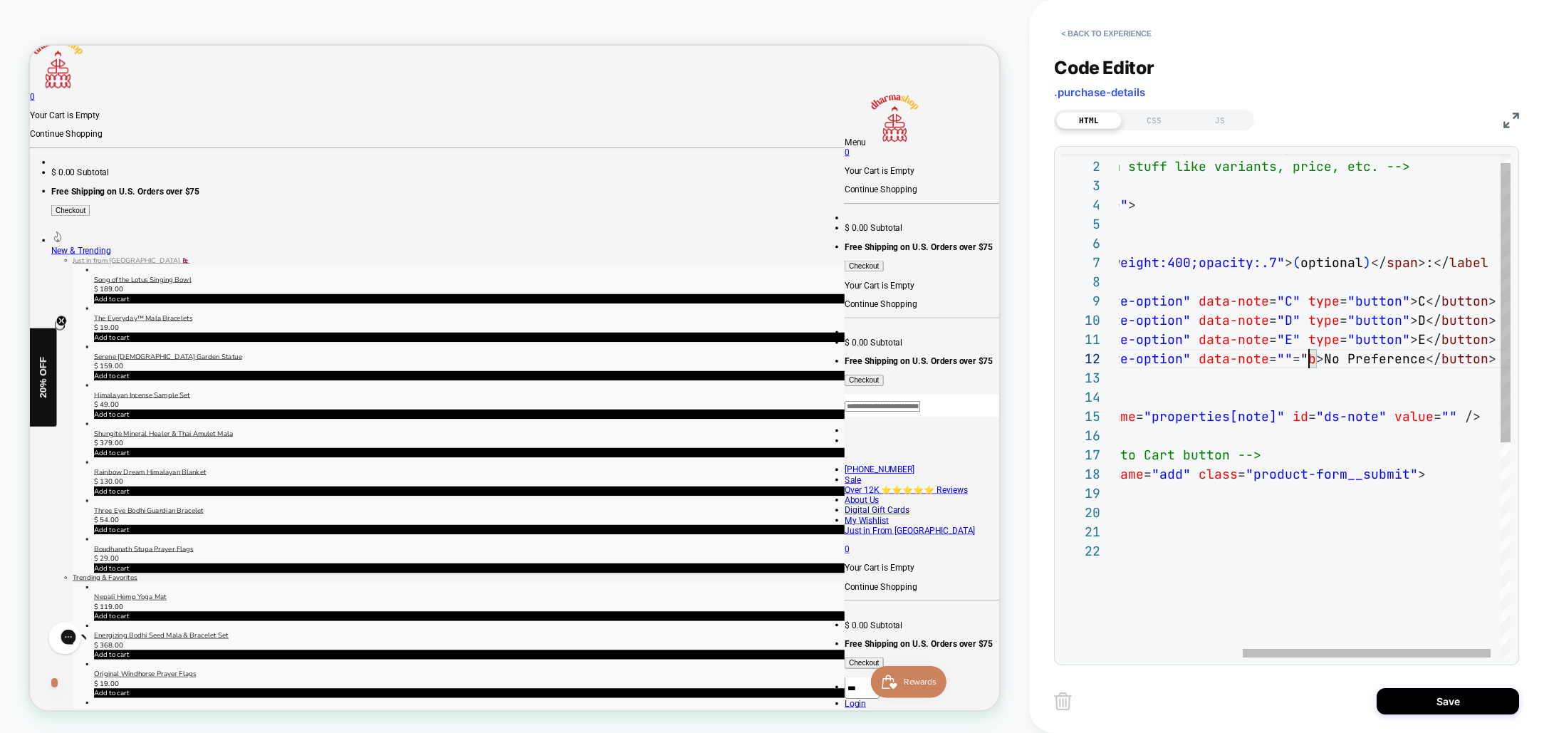
scroll to position [19, 377]
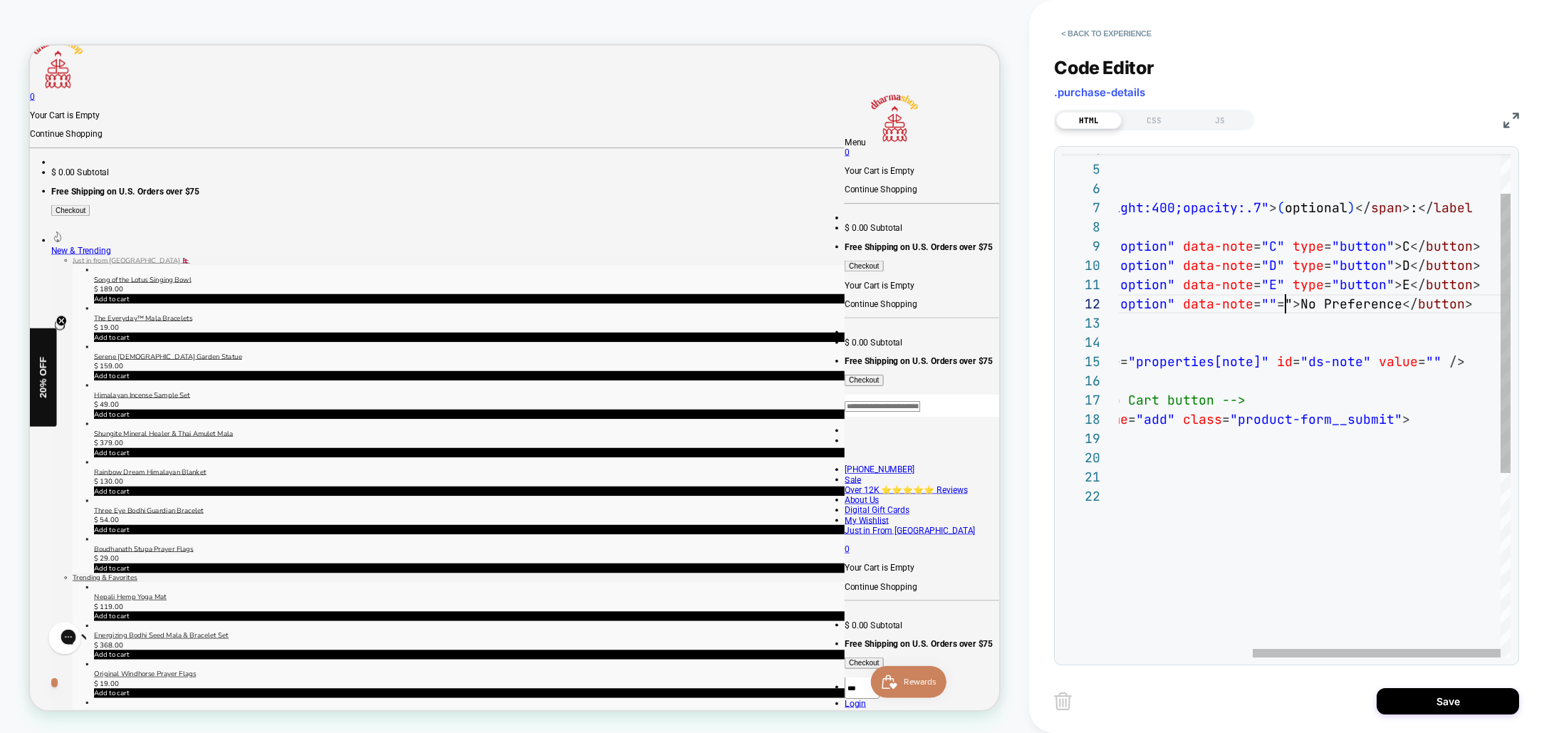
type textarea "**********"
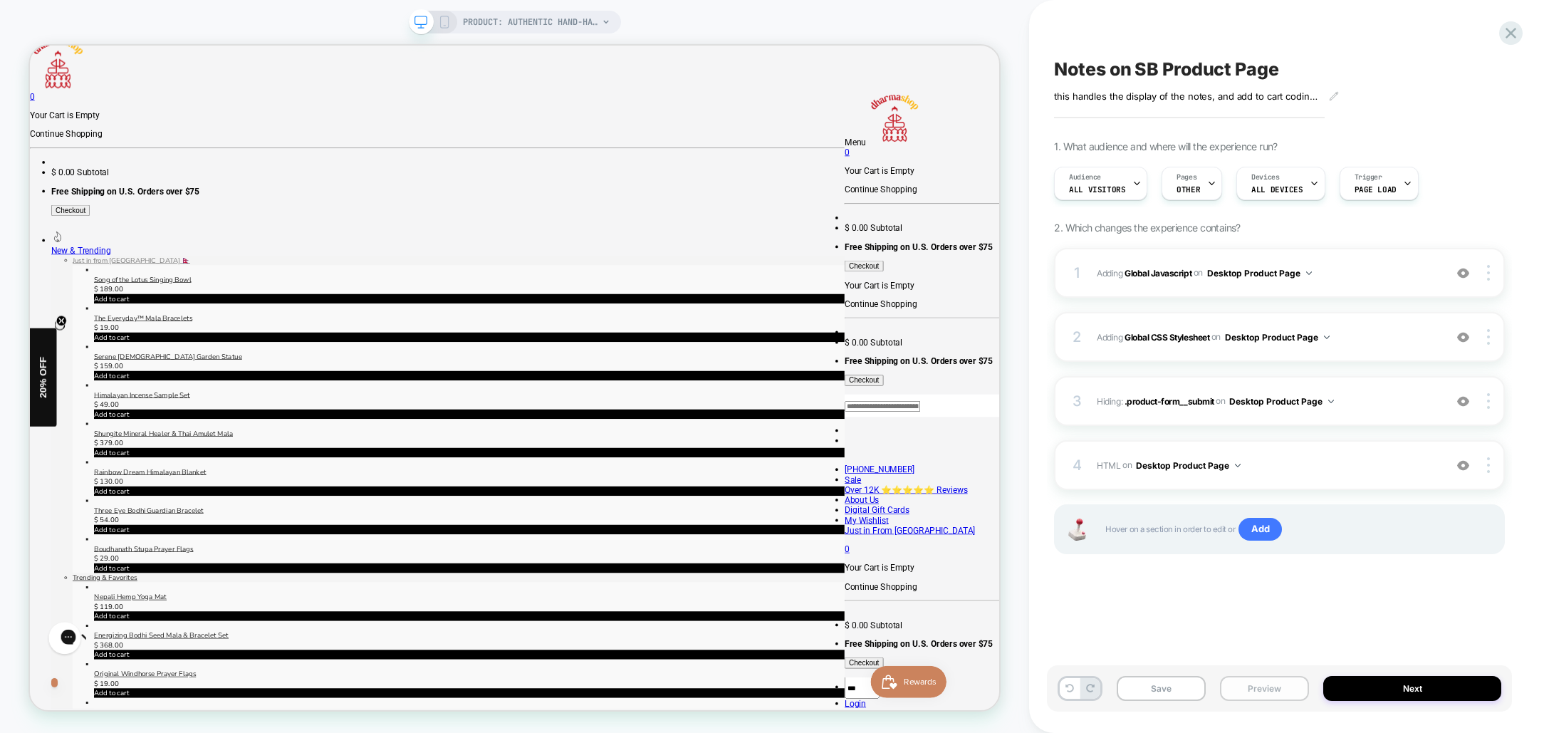
click at [0, 0] on button "Preview" at bounding box center [0, 0] width 0 height 0
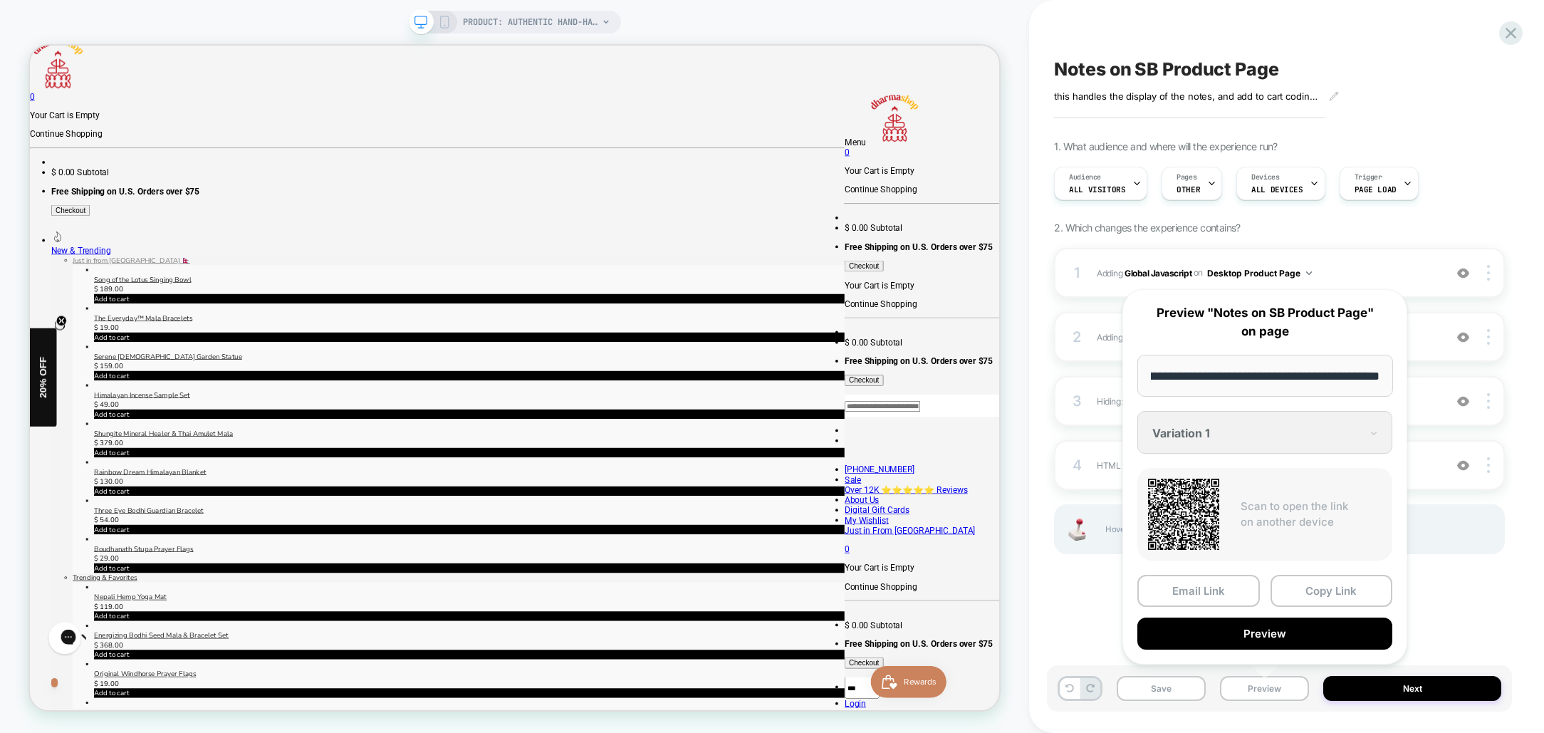
scroll to position [0, 0]
click at [0, 0] on button "Preview" at bounding box center [0, 0] width 0 height 0
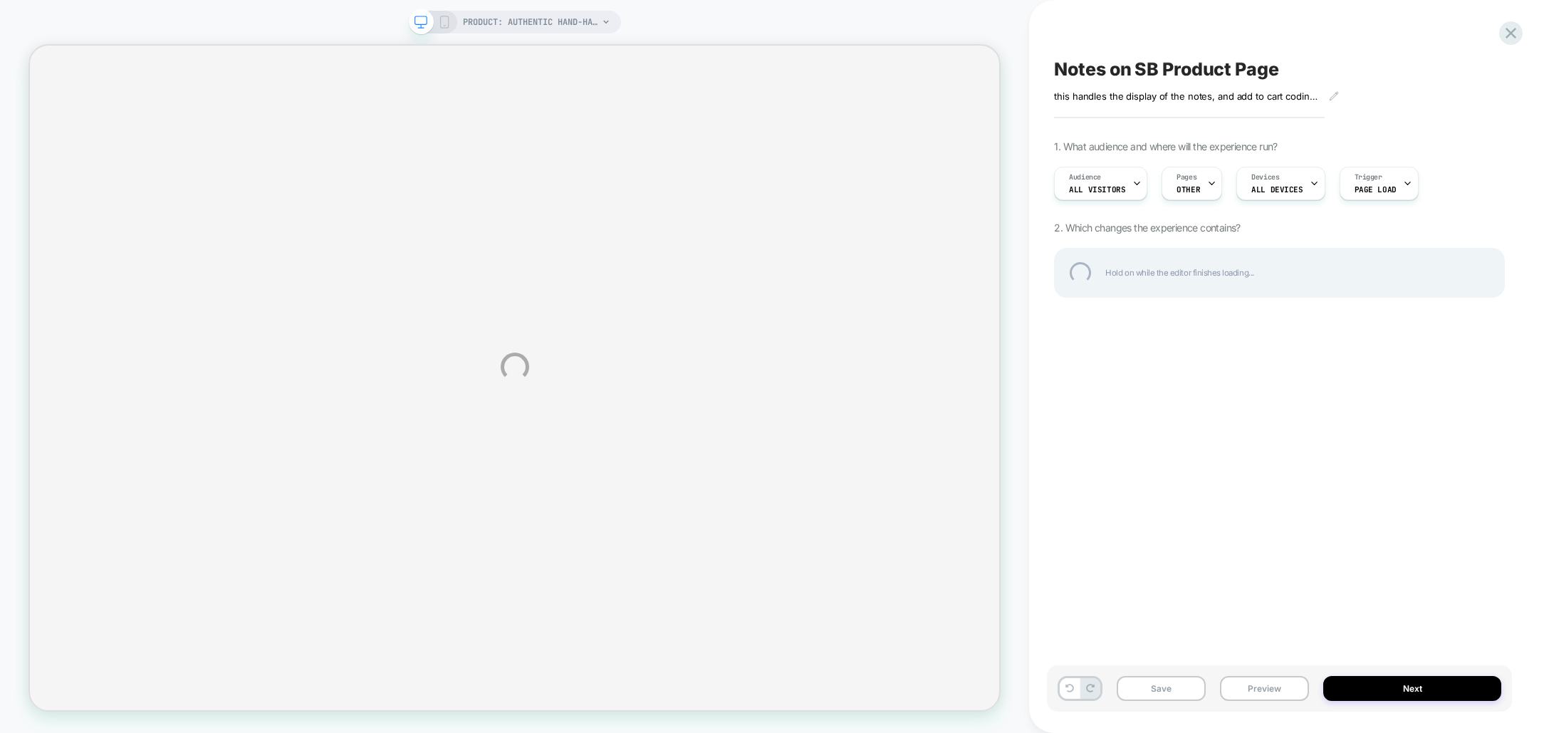
select select "**********"
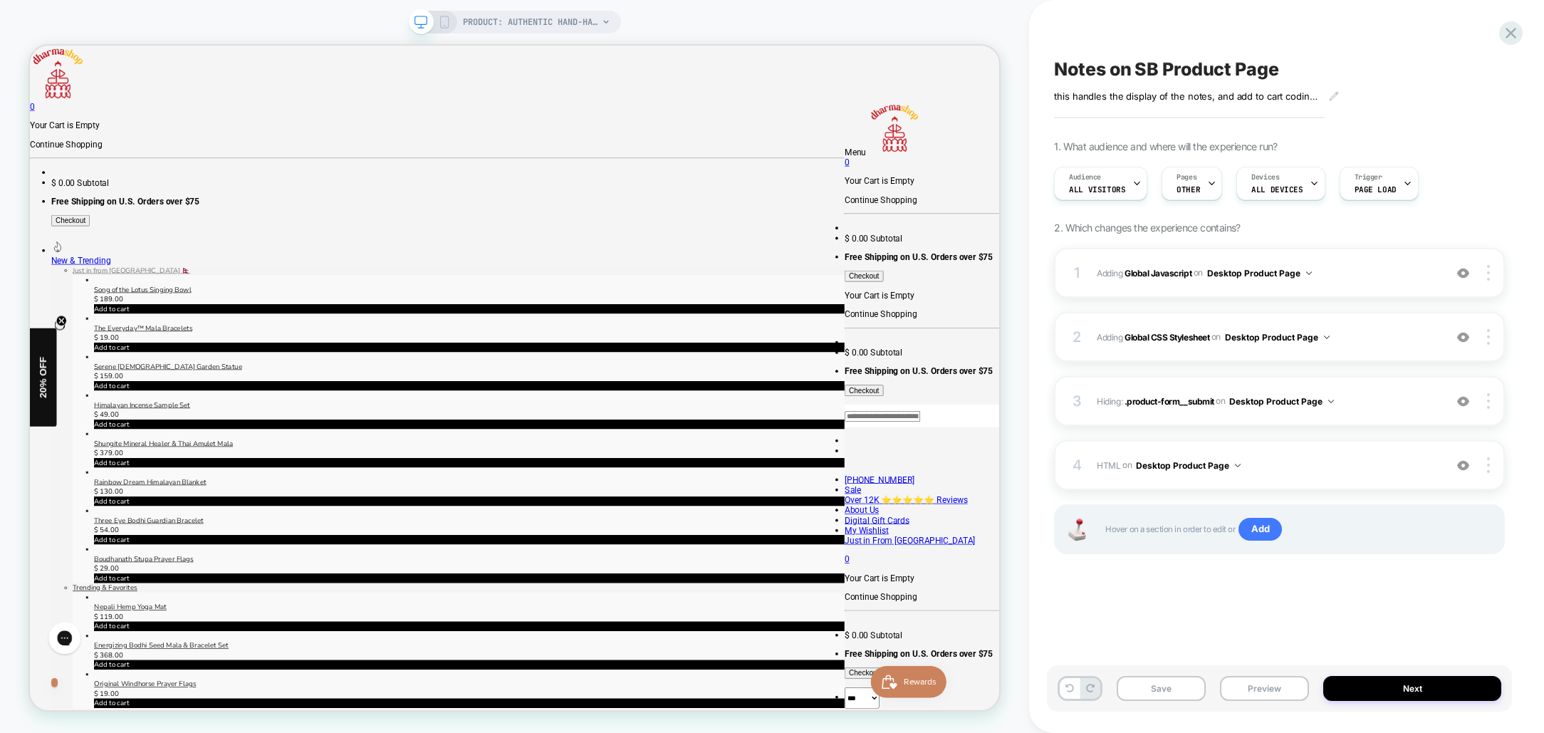
scroll to position [161, 0]
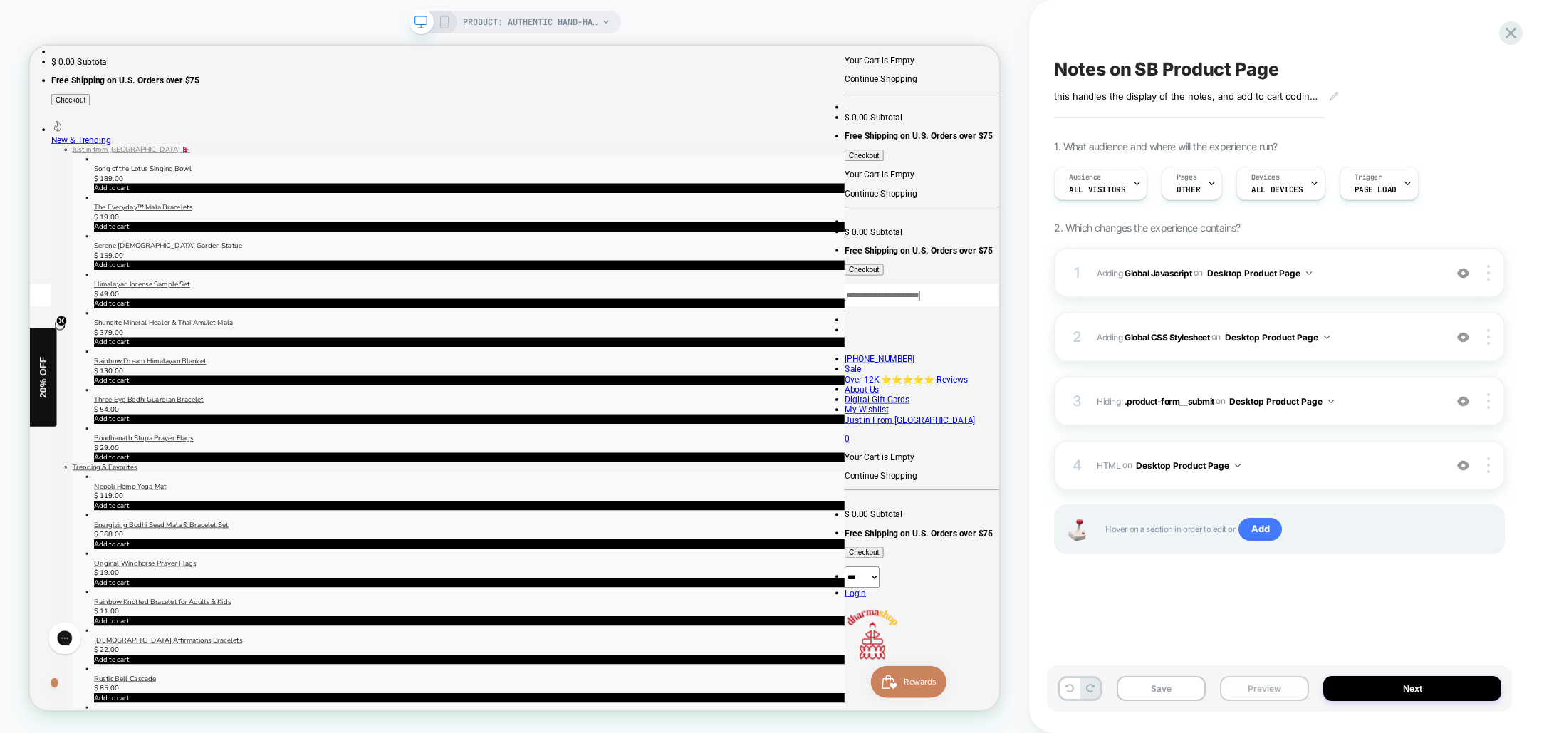
click at [1262, 686] on button "Preview" at bounding box center [1264, 688] width 89 height 25
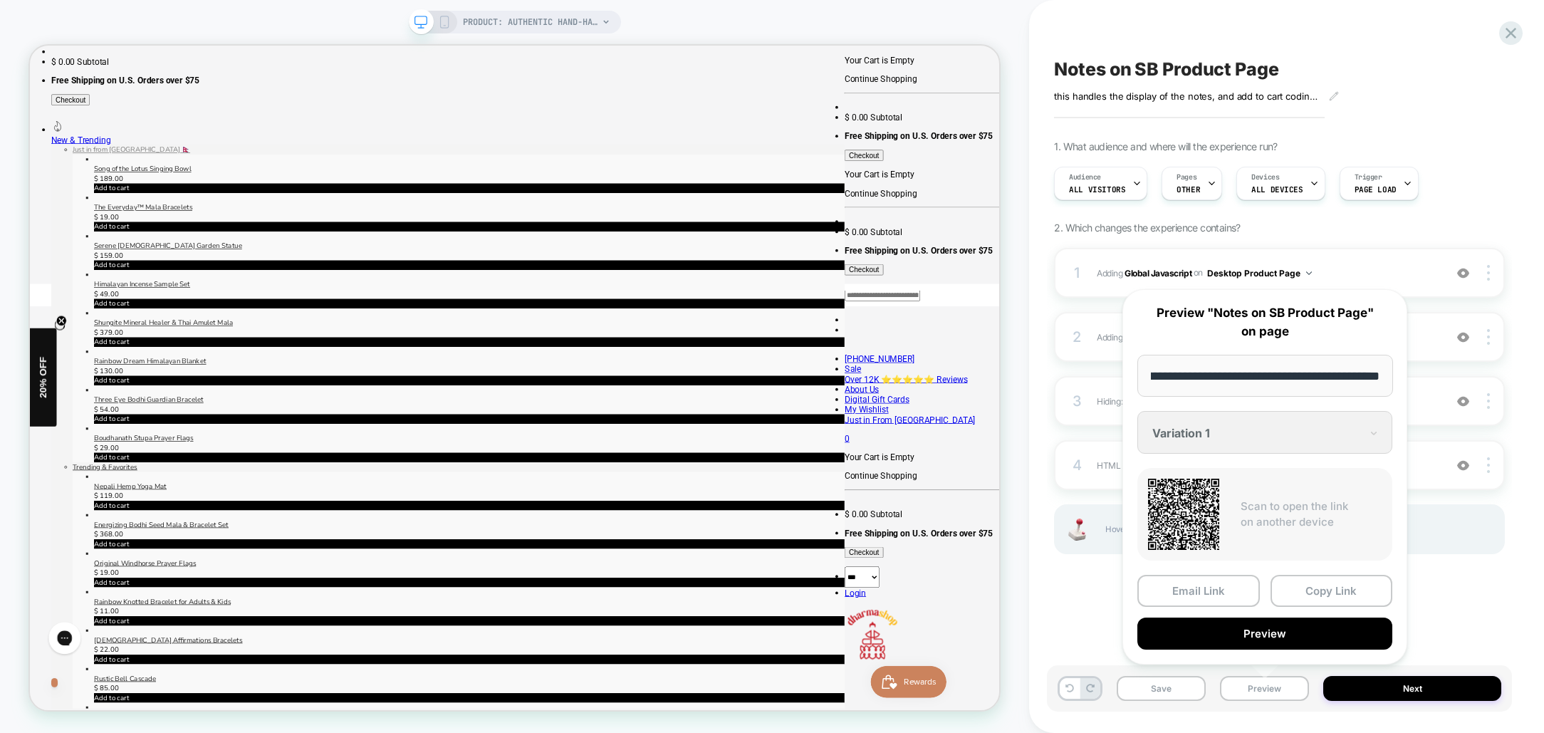
scroll to position [0, 0]
click at [1280, 641] on button "Preview" at bounding box center [1264, 633] width 255 height 32
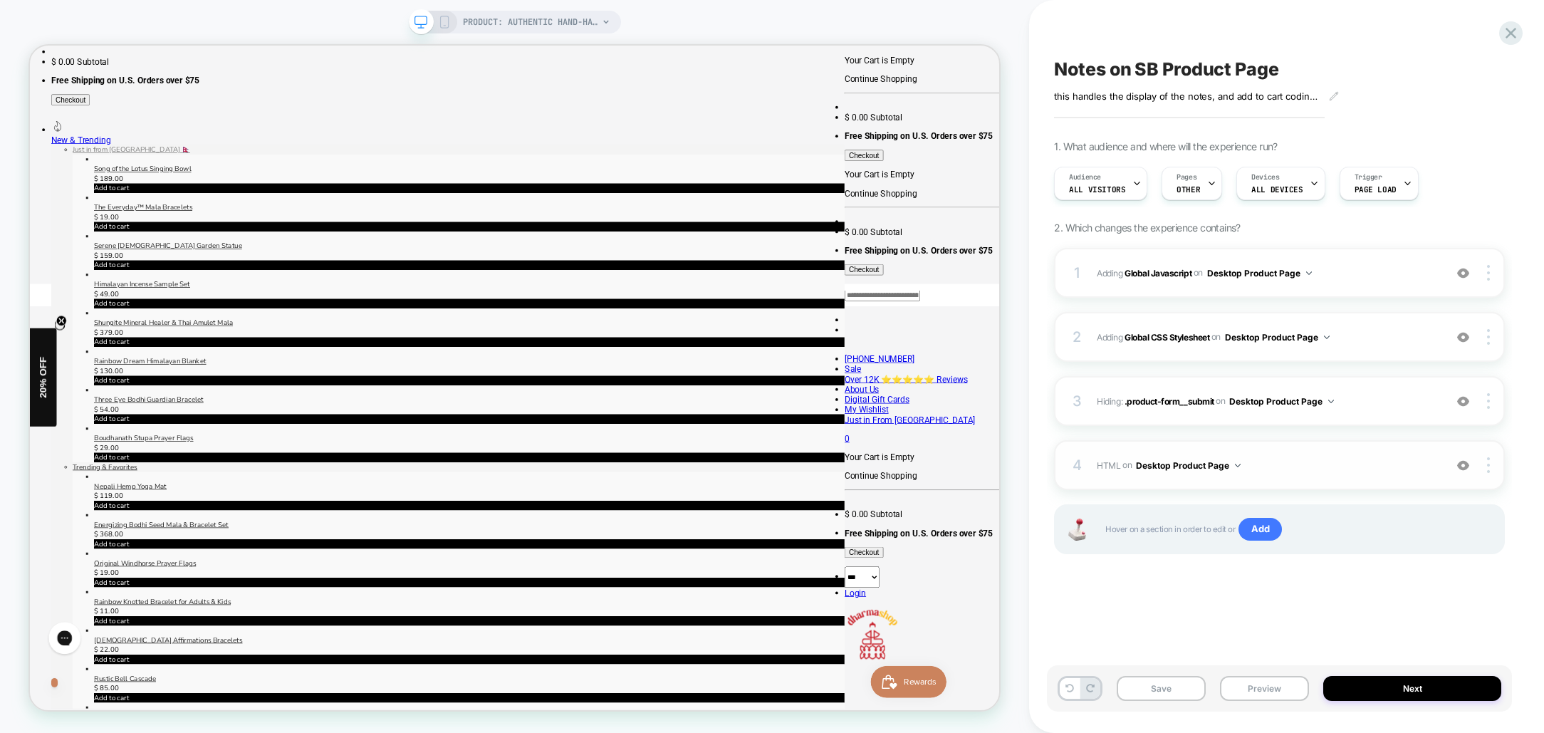
click at [1086, 158] on span "HTML Adding Code Block BEFORE .purchase-details on Desktop Product Page" at bounding box center [585, 158] width 1000 height 0
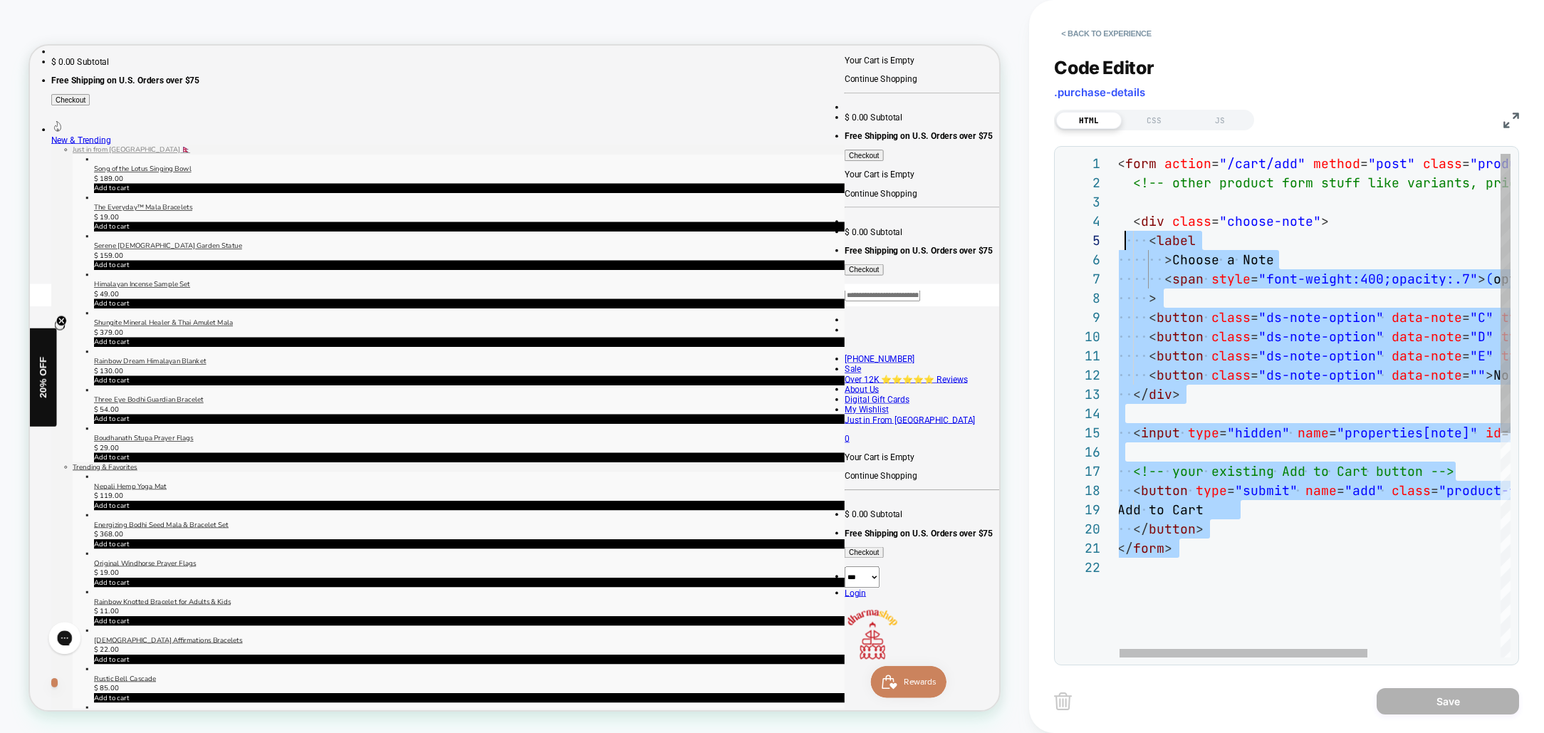
scroll to position [19, 0]
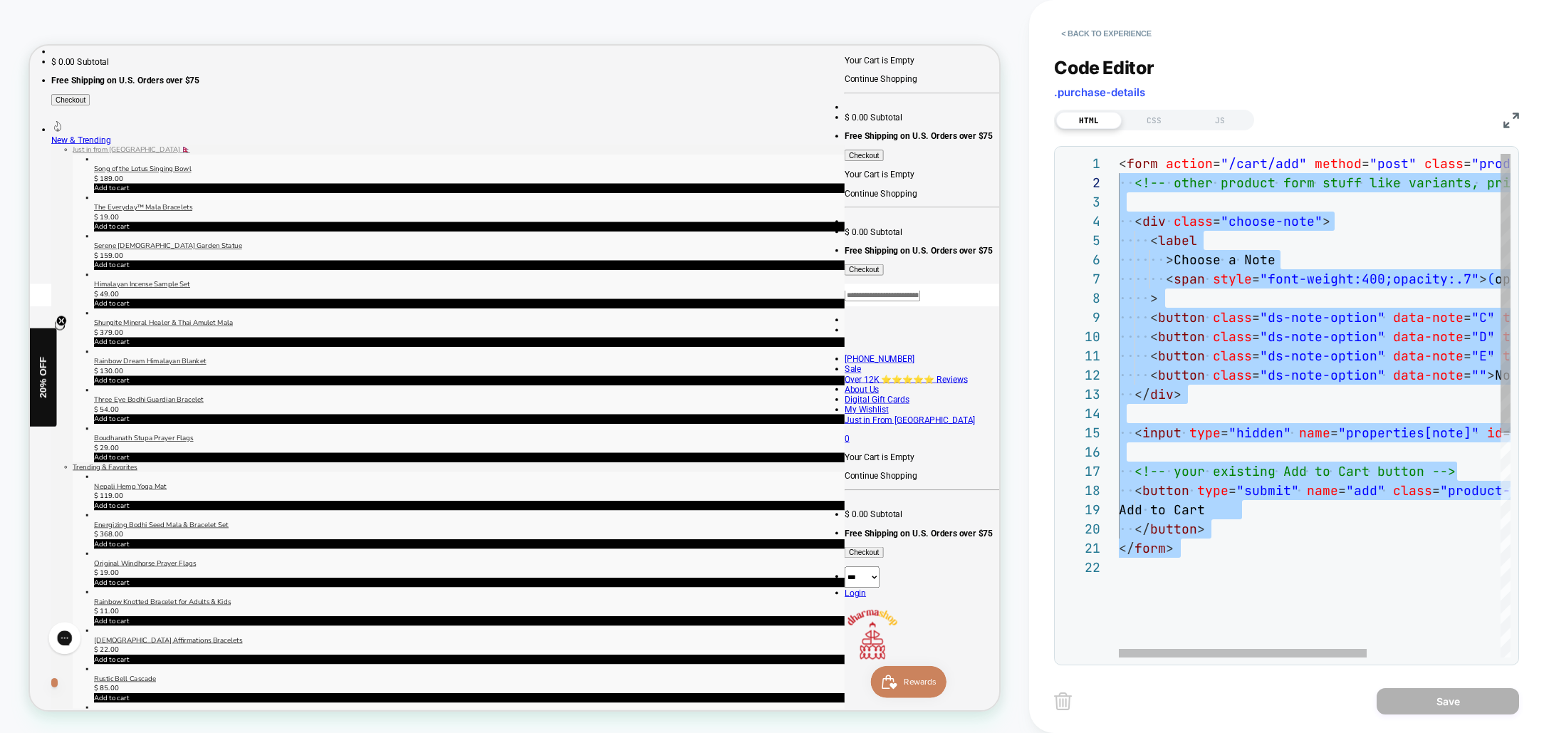
drag, startPoint x: 1196, startPoint y: 560, endPoint x: 1111, endPoint y: 189, distance: 380.4
click at [1119, 189] on div "< form action = "/cart/add" method = "post" class = "product-form" > <!-- other…" at bounding box center [1420, 607] width 602 height 907
click at [1186, 244] on div "< form action = "/cart/add" method = "post" class = "product-form" > <!-- other…" at bounding box center [1420, 605] width 602 height 907
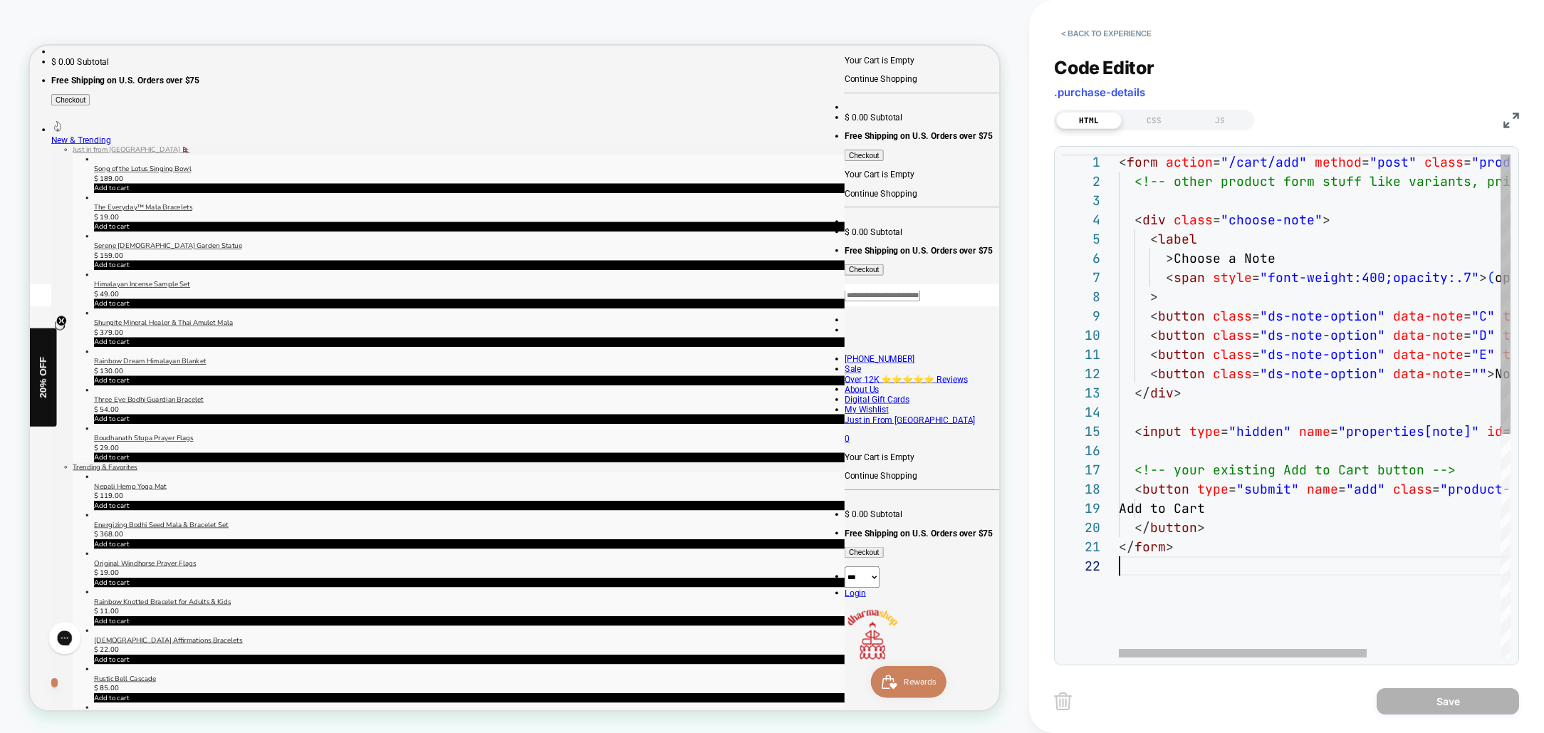
drag, startPoint x: 1246, startPoint y: 592, endPoint x: 1223, endPoint y: 570, distance: 32.2
click at [1245, 591] on div "< form action = "/cart/add" method = "post" class = "product-form" > <!-- other…" at bounding box center [1420, 605] width 602 height 907
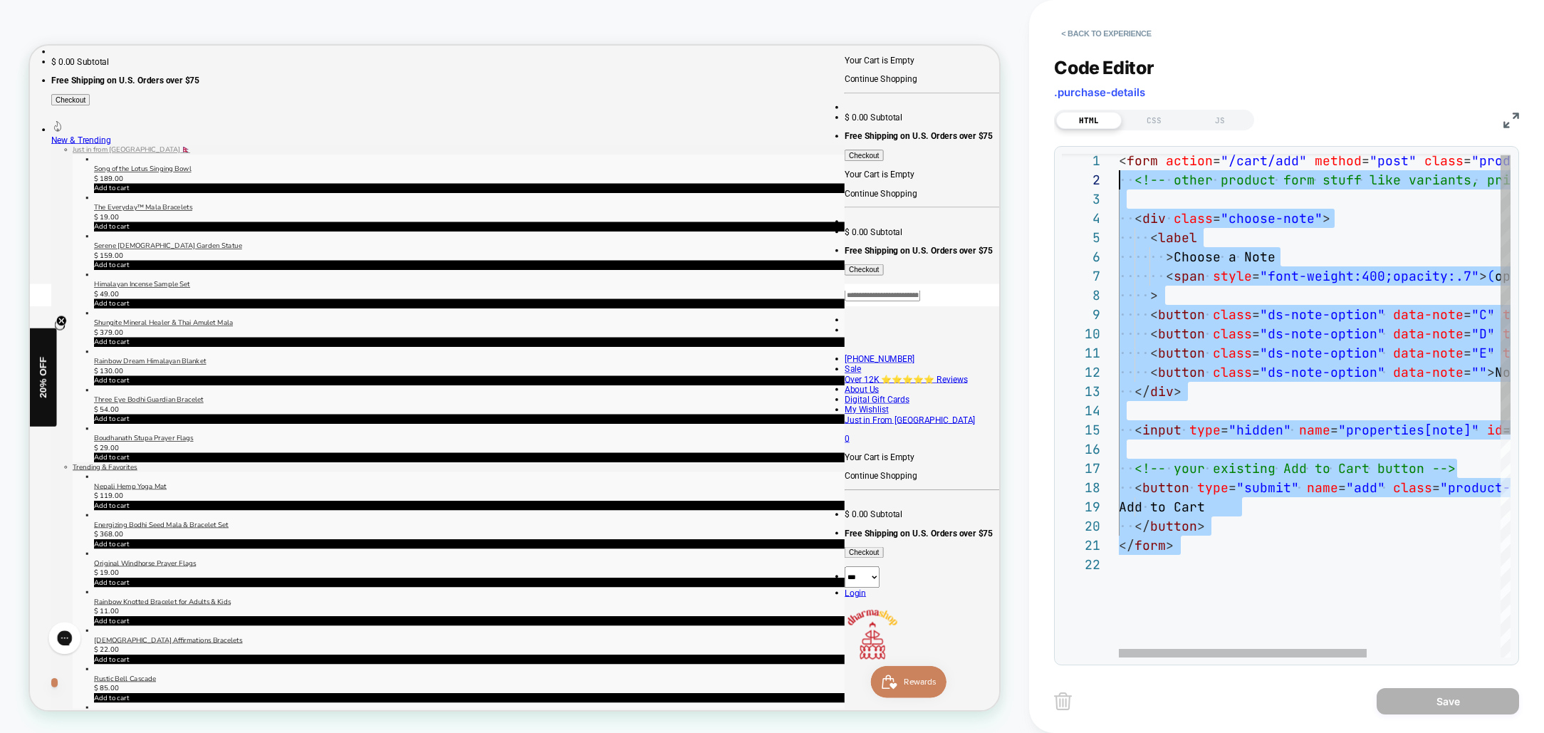
scroll to position [0, 0]
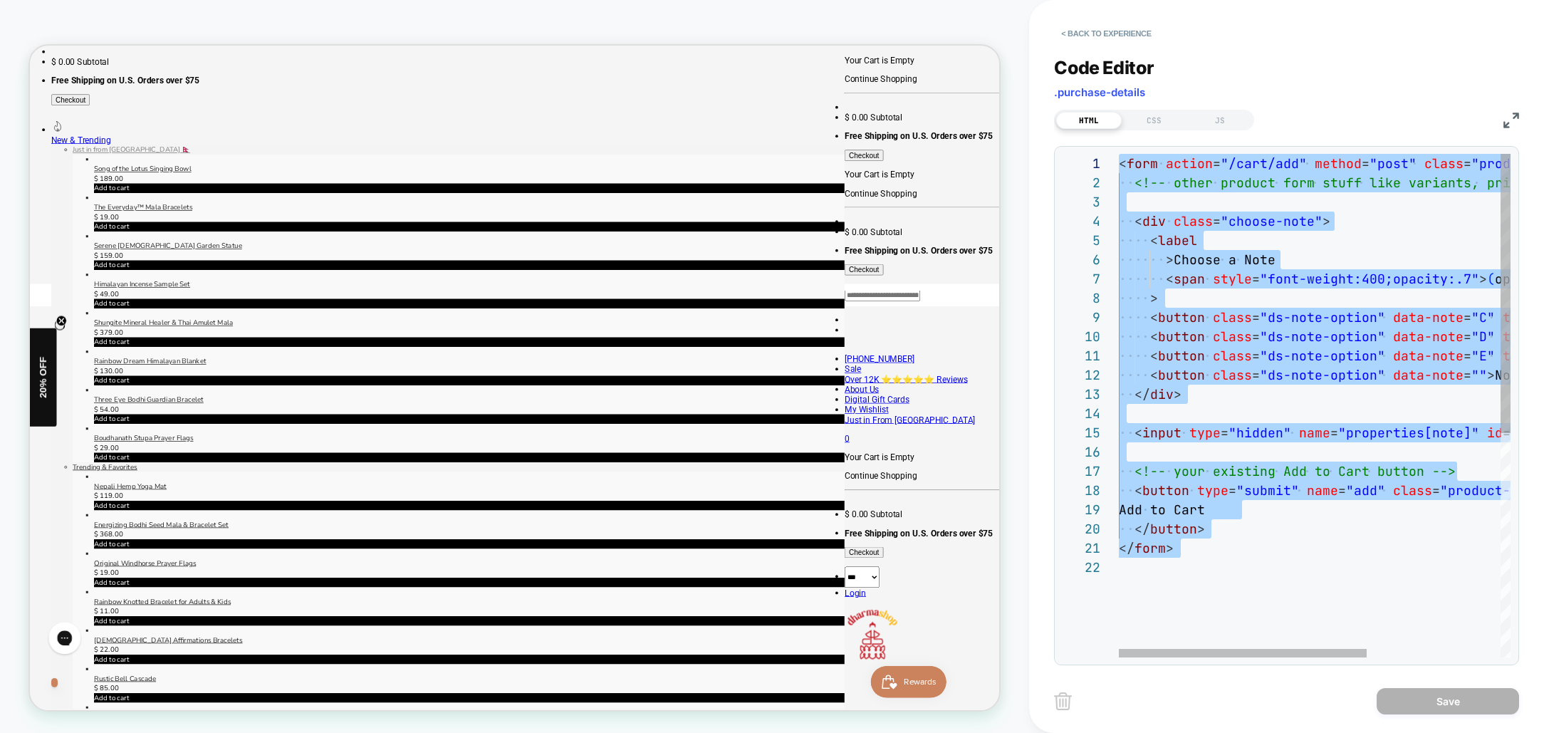
drag, startPoint x: 1206, startPoint y: 552, endPoint x: 1087, endPoint y: 90, distance: 477.3
click at [1119, 154] on div "< form action = "/cart/add" method = "post" class = "product-form" > <!-- other…" at bounding box center [1420, 607] width 602 height 907
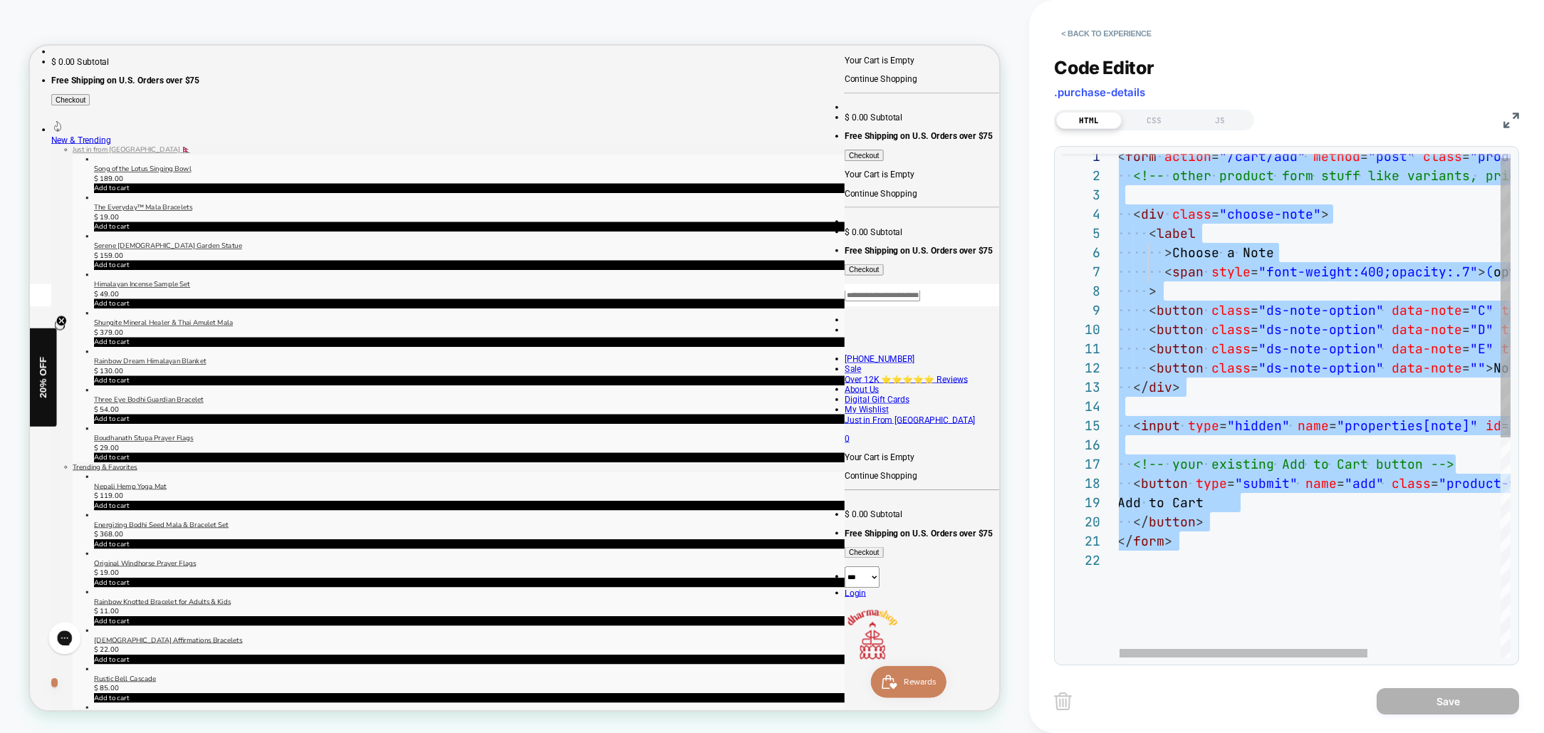
scroll to position [19, 0]
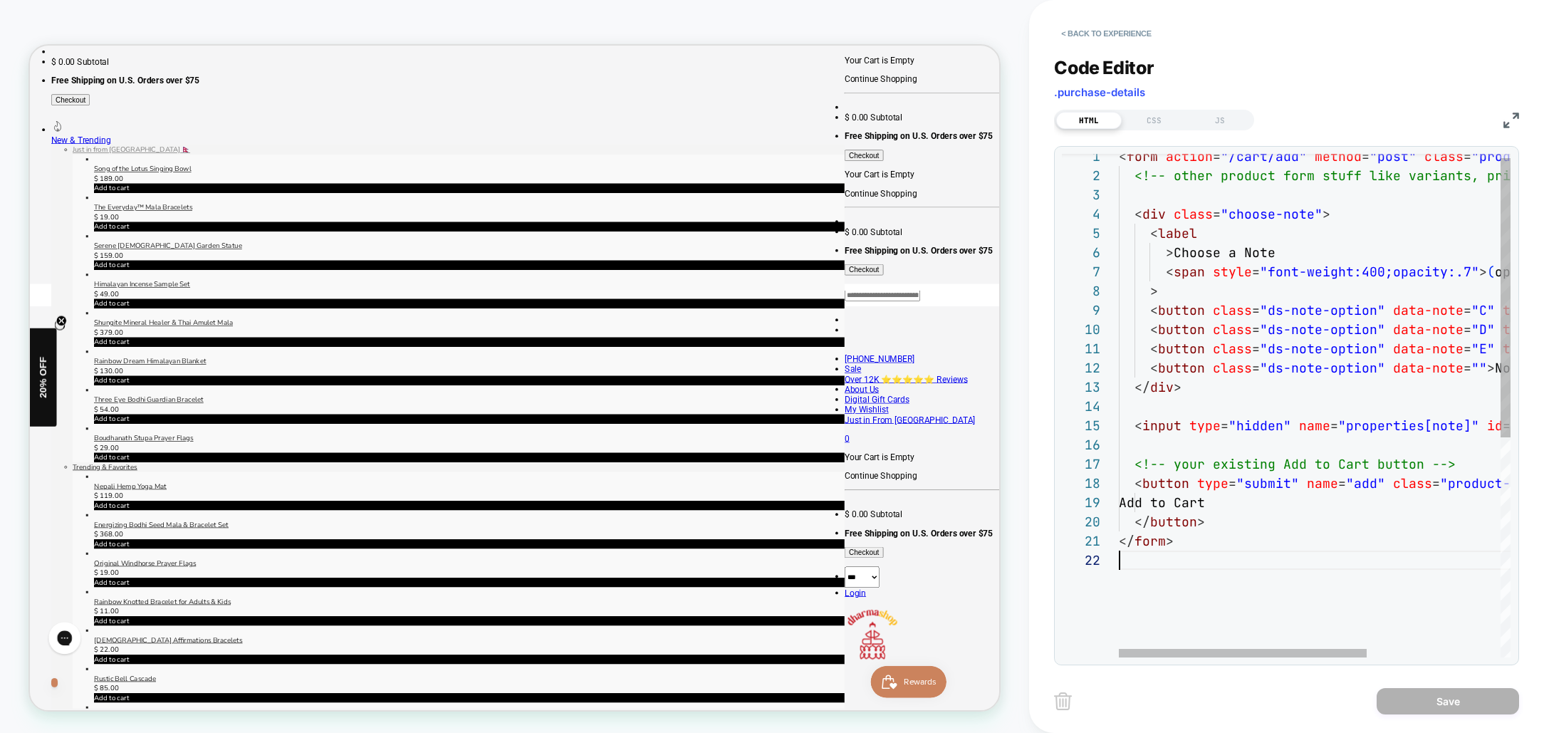
click at [1214, 558] on div "< form action = "/cart/add" method = "post" class = "product-form" > <!-- other…" at bounding box center [1420, 600] width 602 height 907
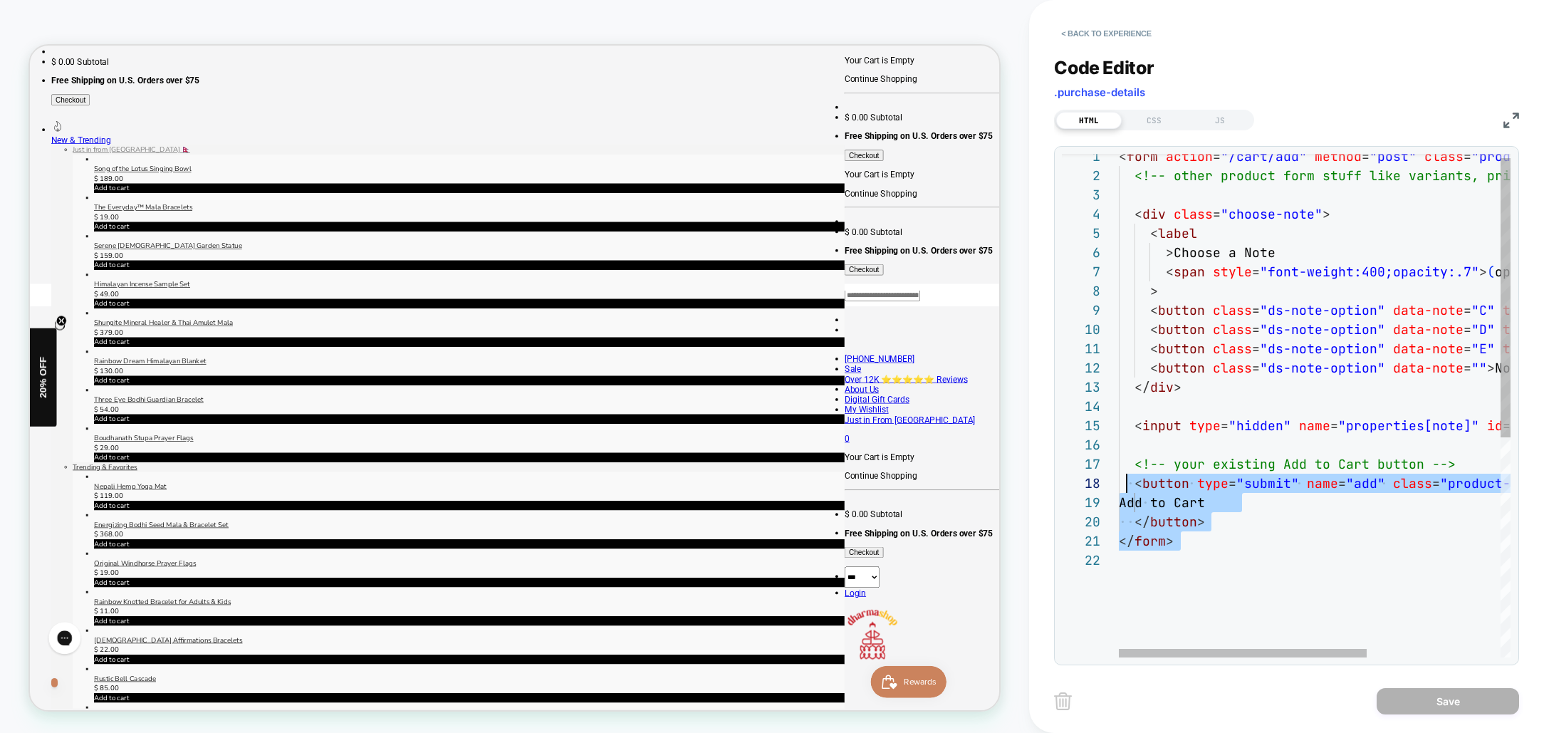
scroll to position [135, 8]
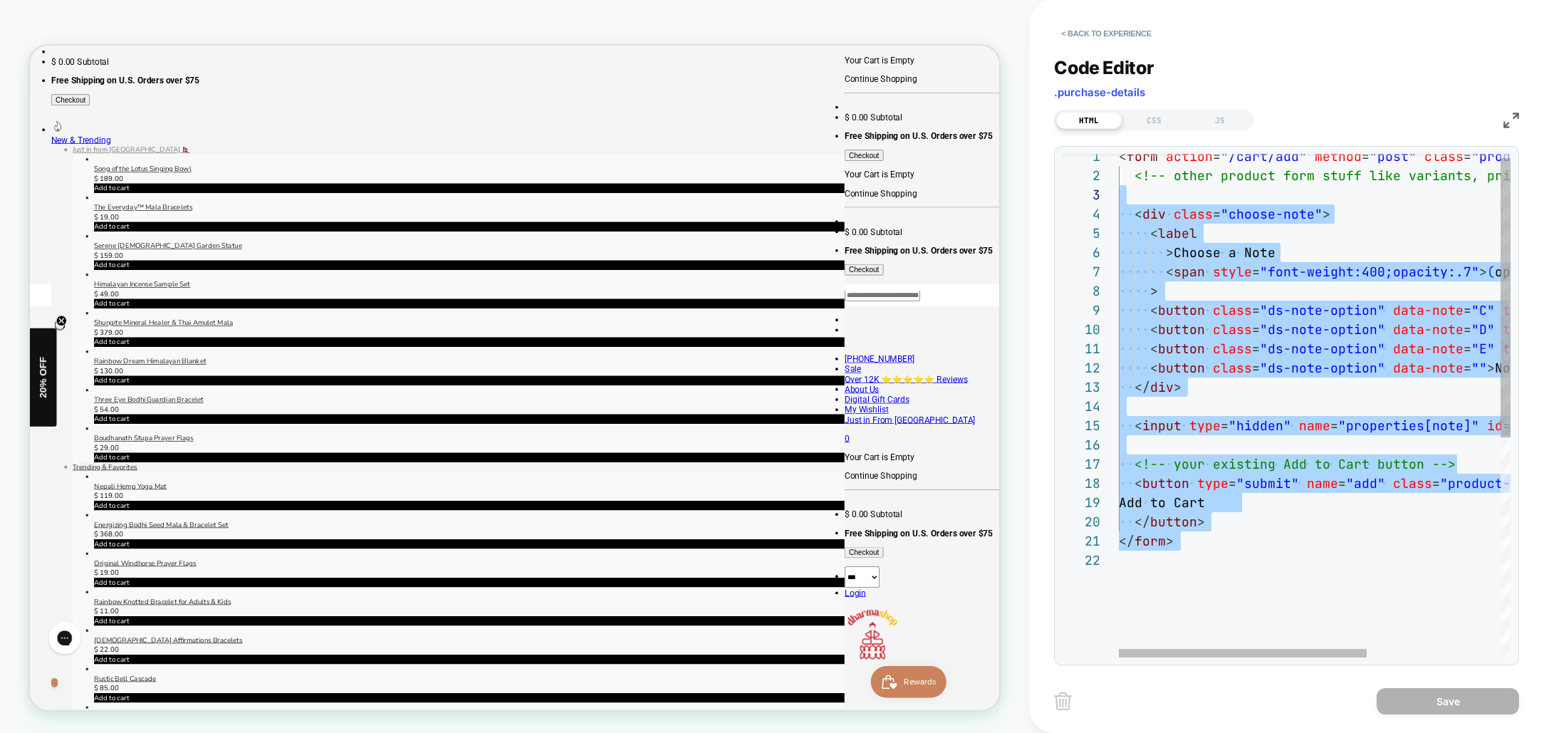
drag, startPoint x: 1215, startPoint y: 555, endPoint x: 1094, endPoint y: 214, distance: 361.9
click at [1119, 214] on div "< form action = "/cart/add" method = "post" class = "product-form" > <!-- other…" at bounding box center [1420, 600] width 602 height 907
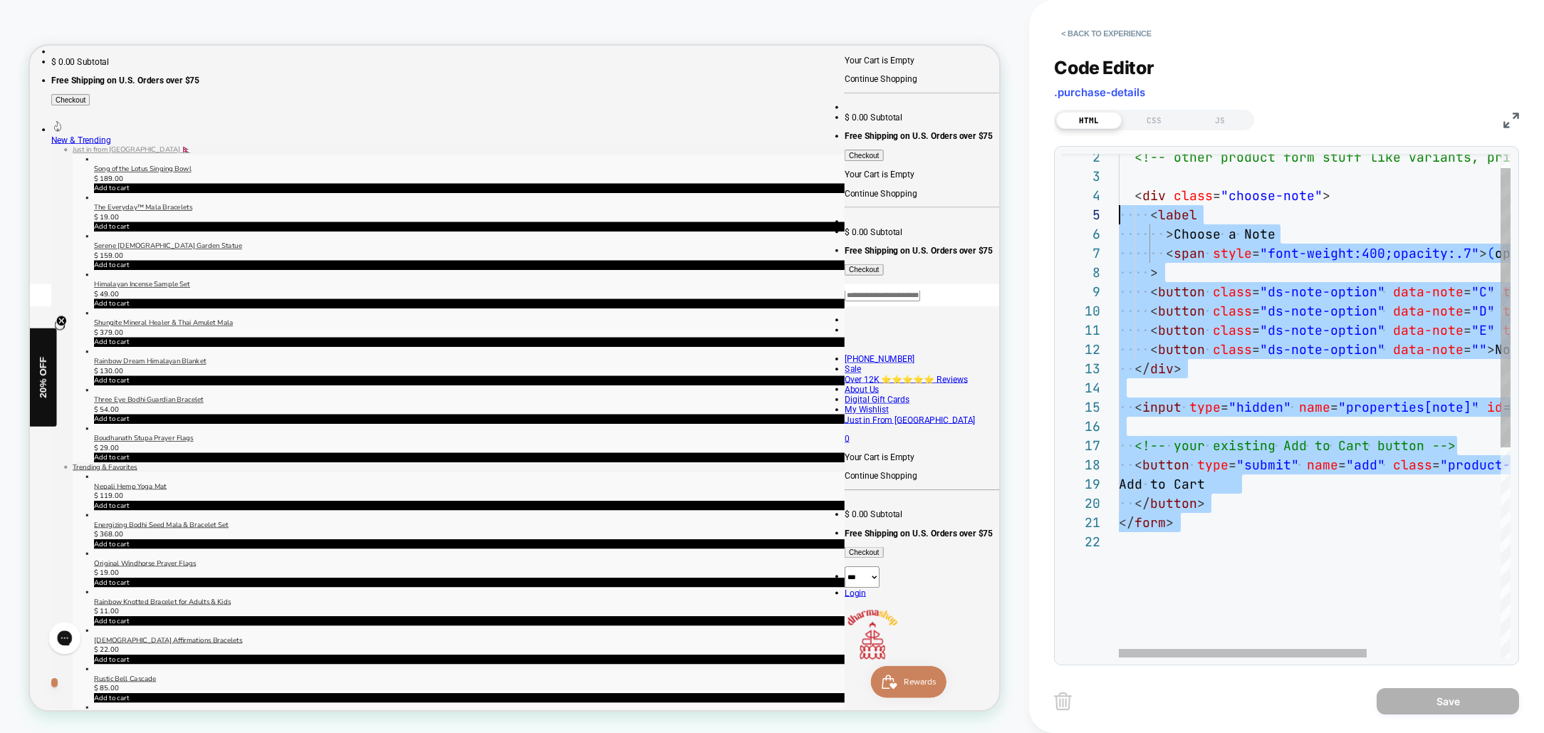
scroll to position [77, 0]
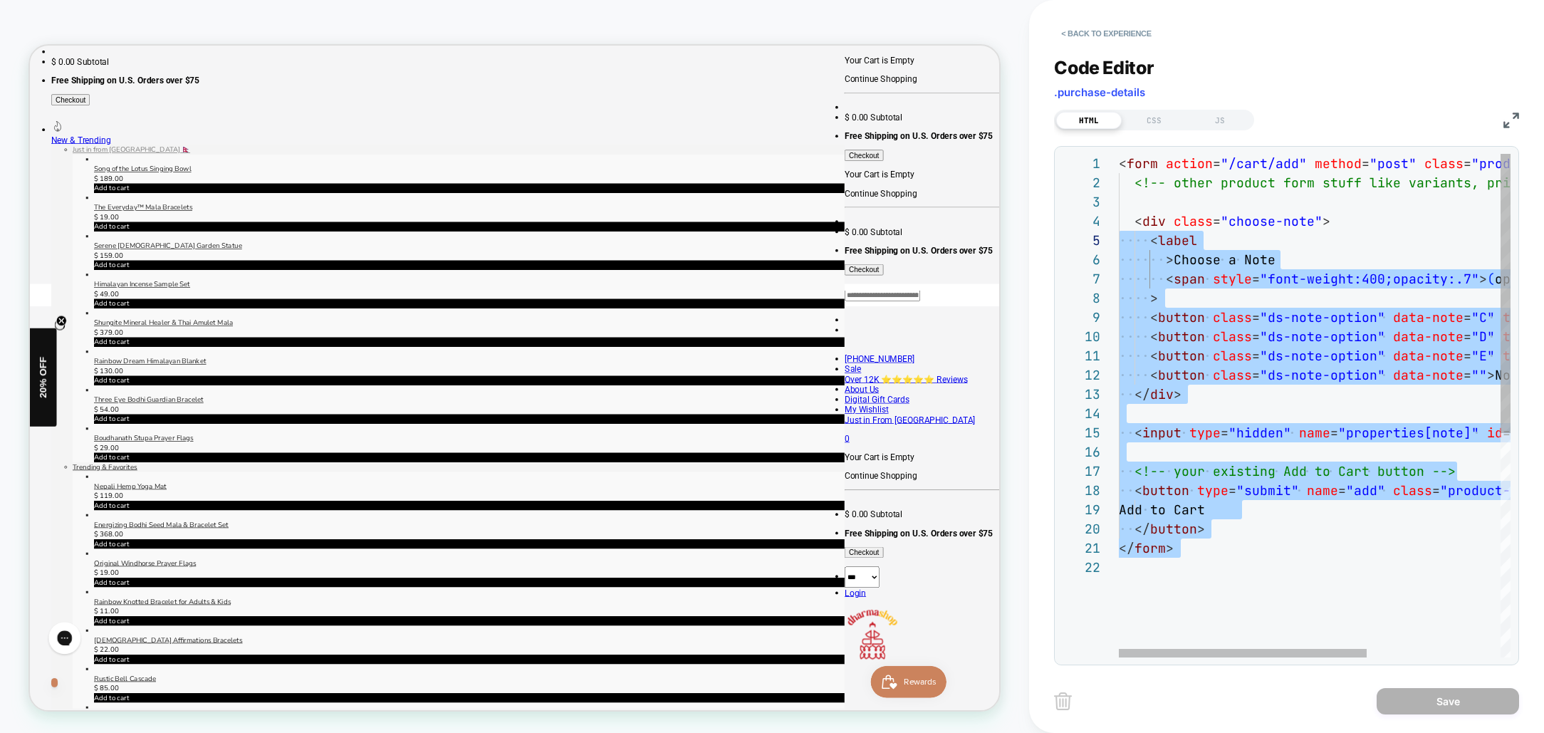
click at [1198, 547] on div "<!-- other product form stuff like variants, price , etc. --> < div class = "ch…" at bounding box center [1420, 607] width 602 height 907
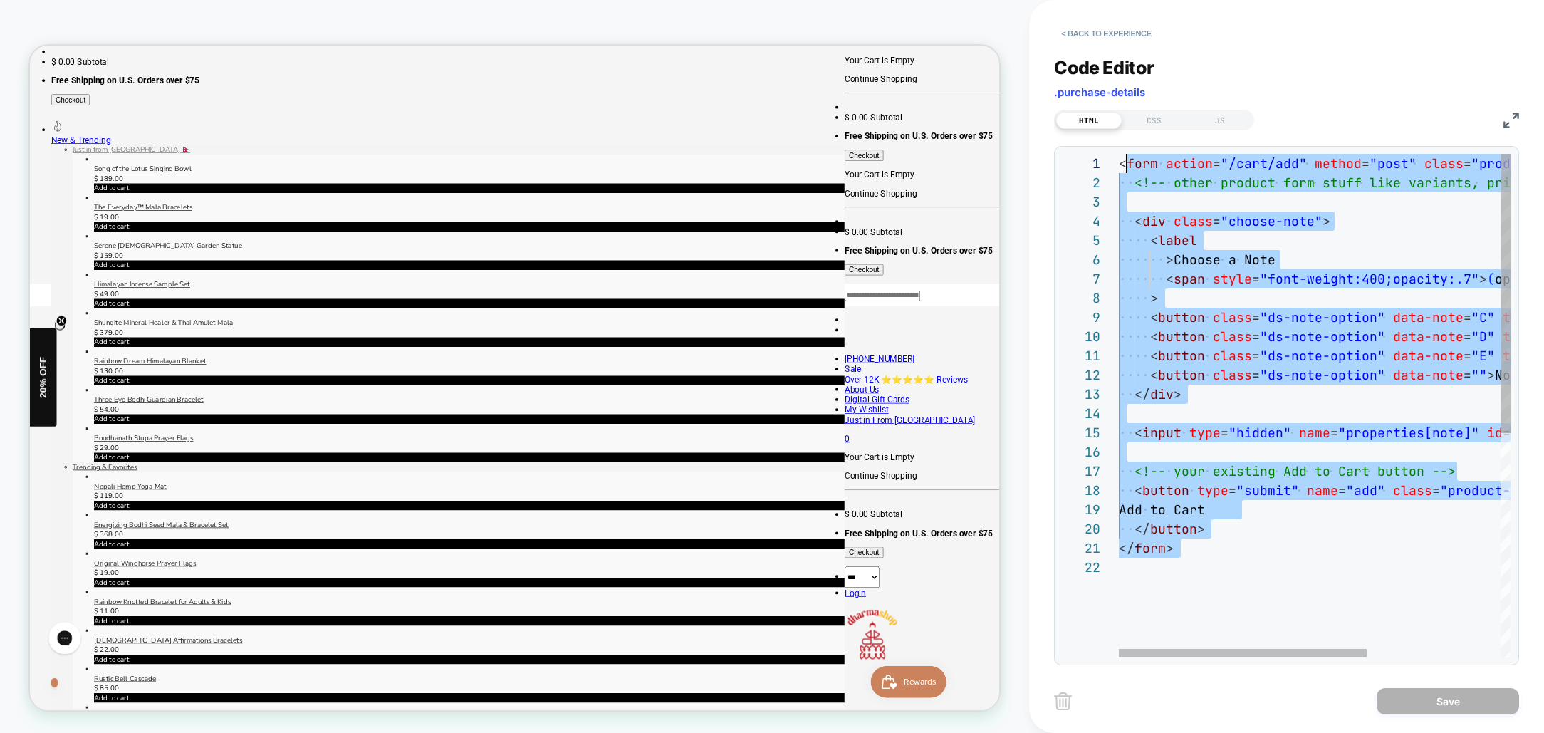
scroll to position [0, 0]
drag, startPoint x: 1196, startPoint y: 556, endPoint x: 1091, endPoint y: 40, distance: 526.7
click at [1119, 154] on div "<!-- other product form stuff like variants, price , etc. --> < div class = "ch…" at bounding box center [1420, 607] width 602 height 907
type textarea "*******"
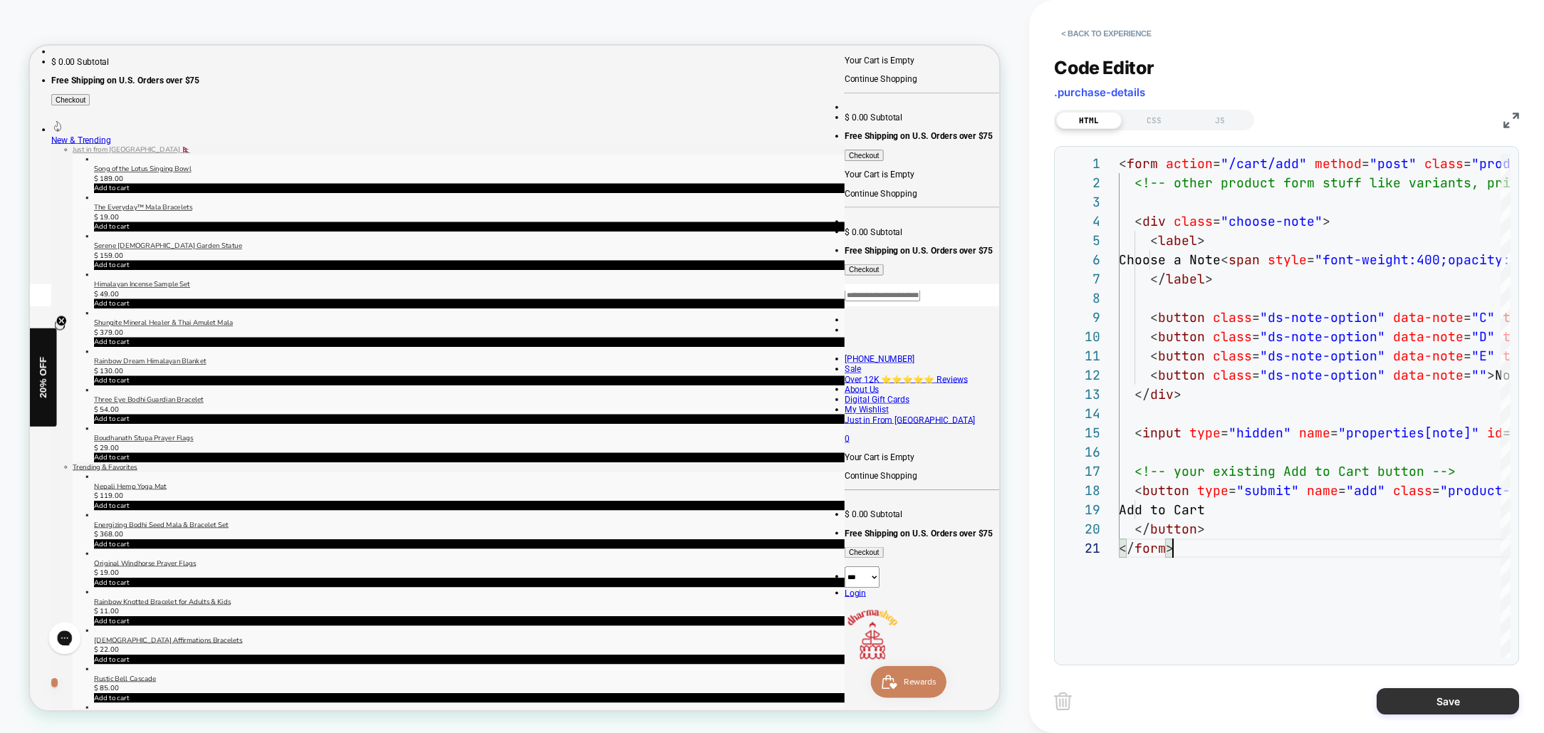
click at [1483, 705] on button "Save" at bounding box center [1447, 701] width 142 height 26
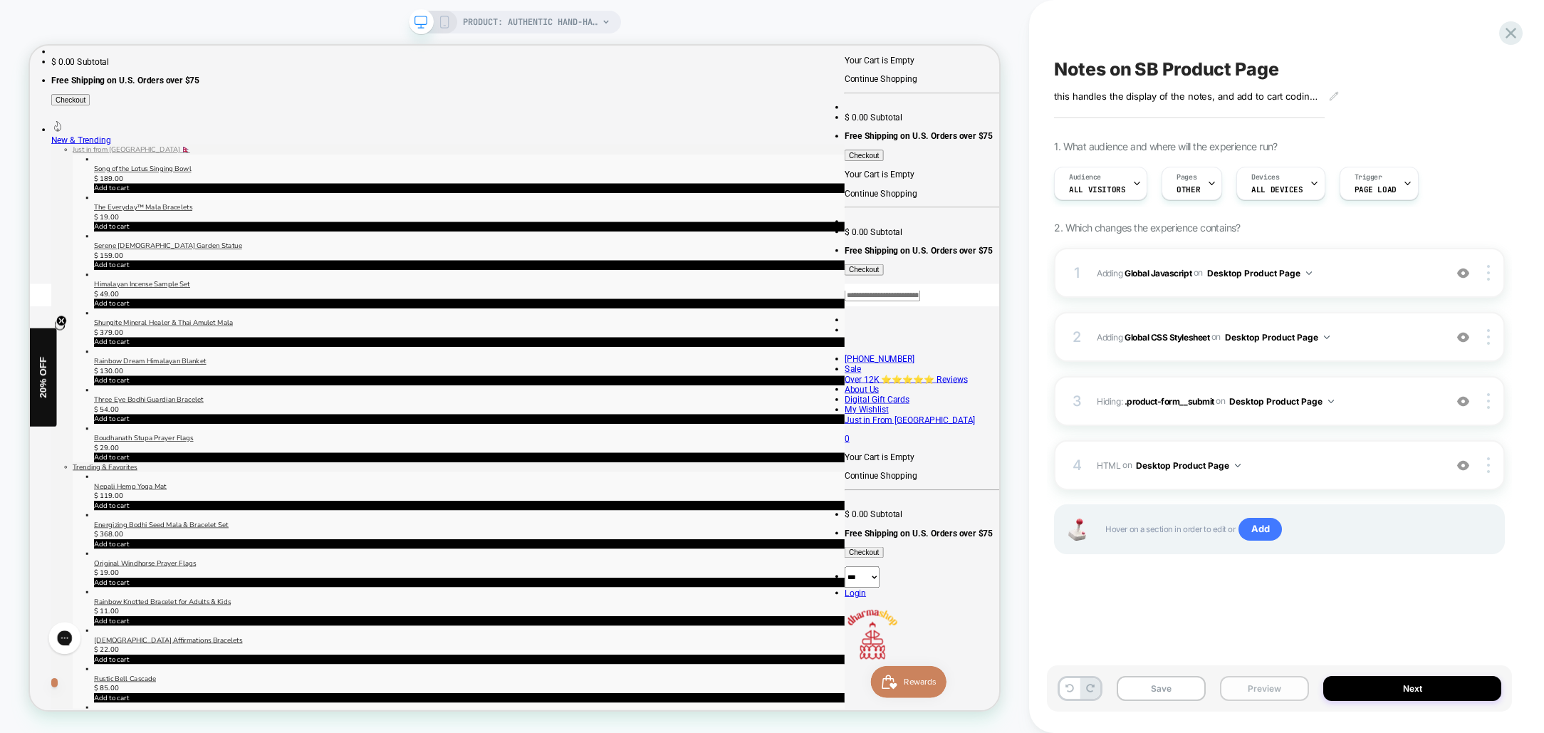
click at [0, 0] on button "Preview" at bounding box center [0, 0] width 0 height 0
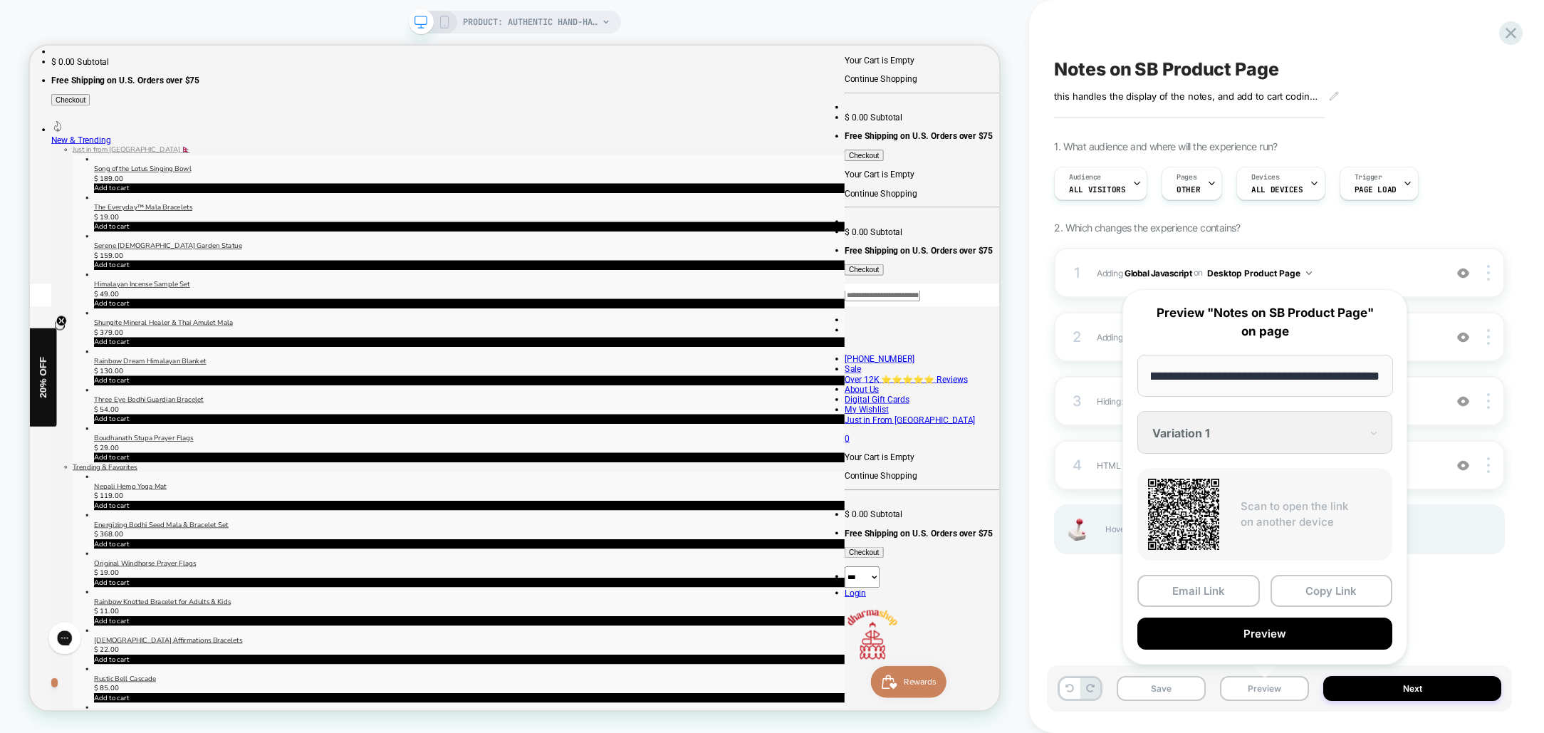
scroll to position [0, 0]
click at [1263, 634] on button "Preview" at bounding box center [1264, 633] width 255 height 32
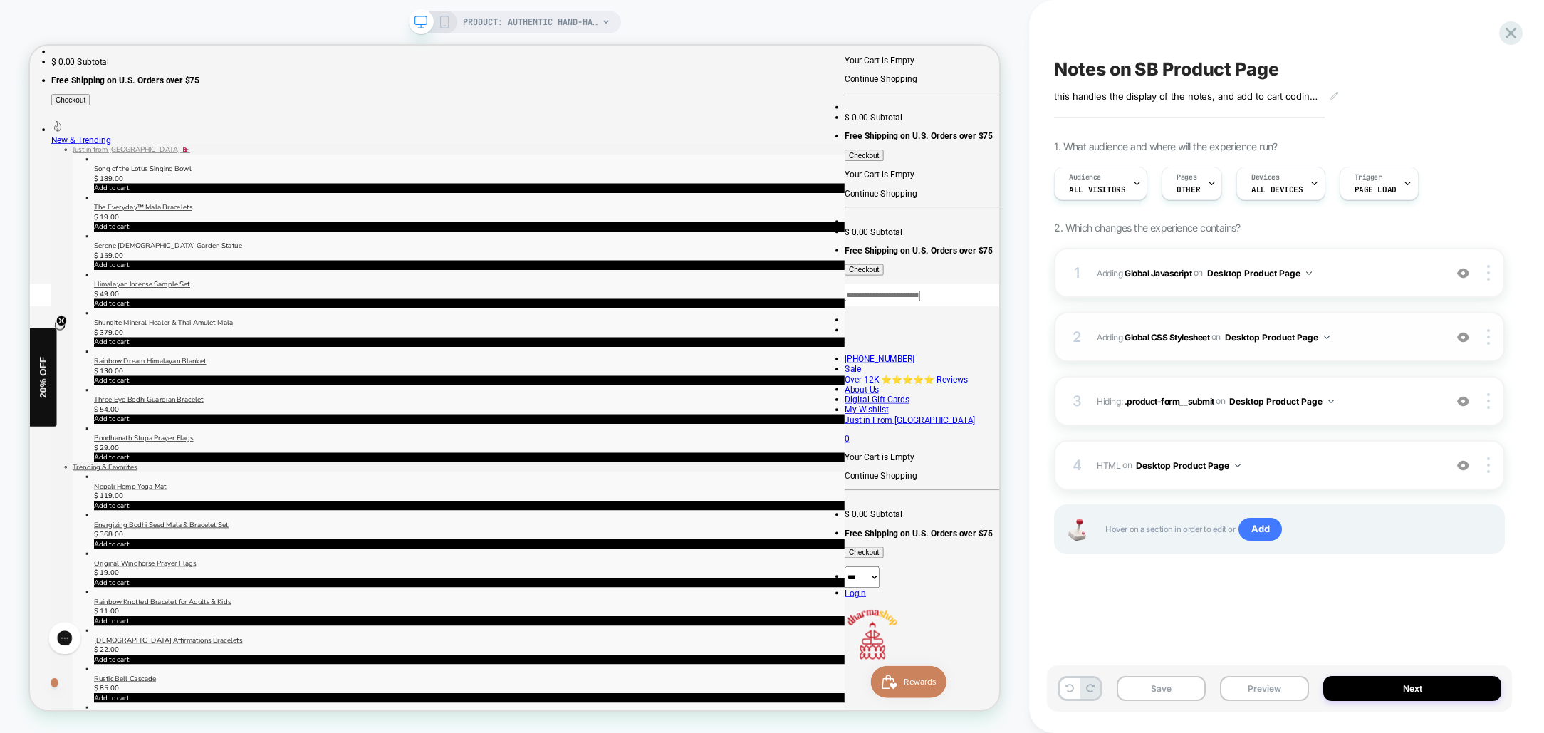
click at [0, 0] on div "2 Adding Global CSS Stylesheet on Desktop Product Page Add Before Add After Cop…" at bounding box center [0, 0] width 0 height 0
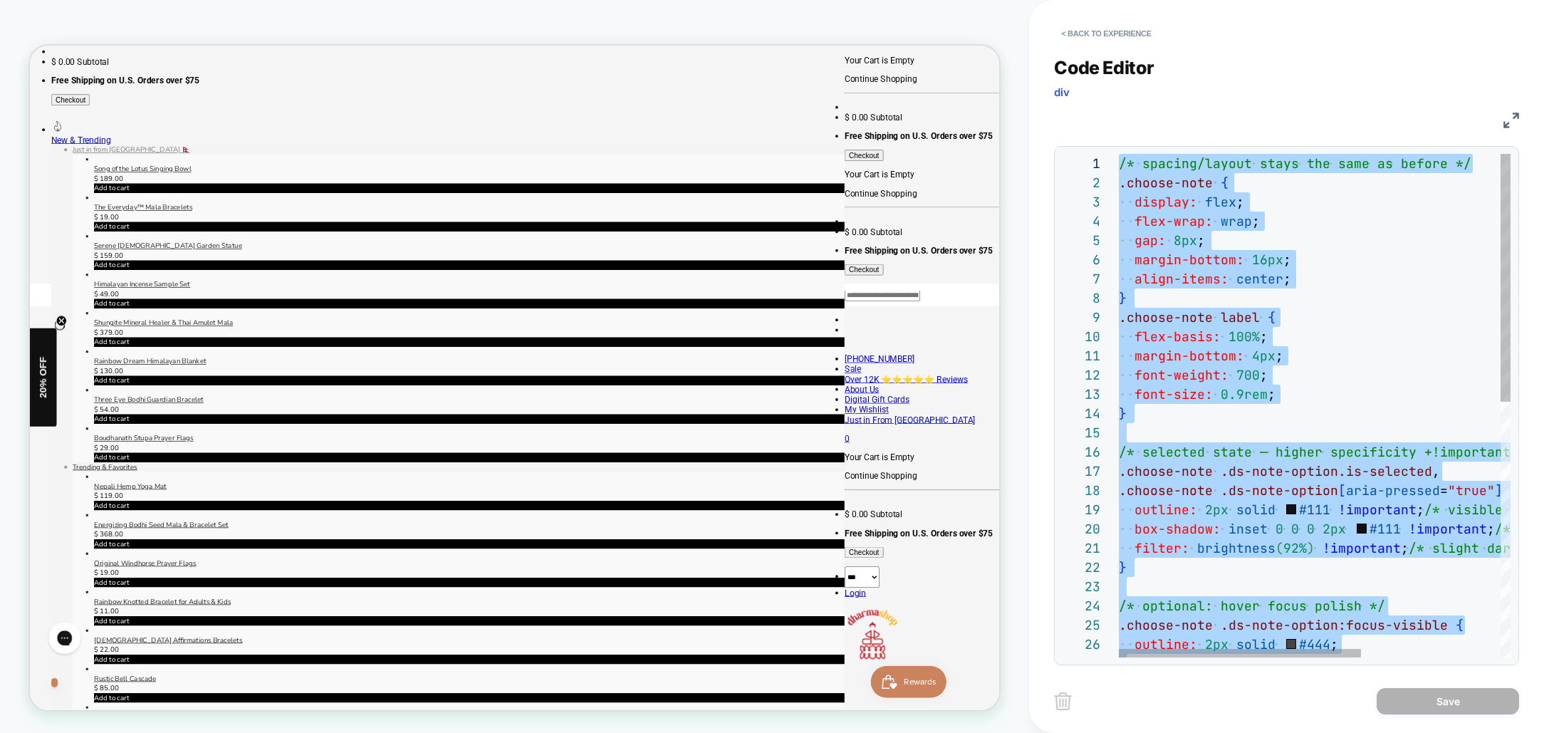
drag, startPoint x: 1138, startPoint y: 622, endPoint x: 1073, endPoint y: 99, distance: 527.3
click at [1119, 154] on div "margin-bottom: 16px ; align-items: center ; } .choose-note label { flex-basis: …" at bounding box center [1427, 665] width 617 height 1022
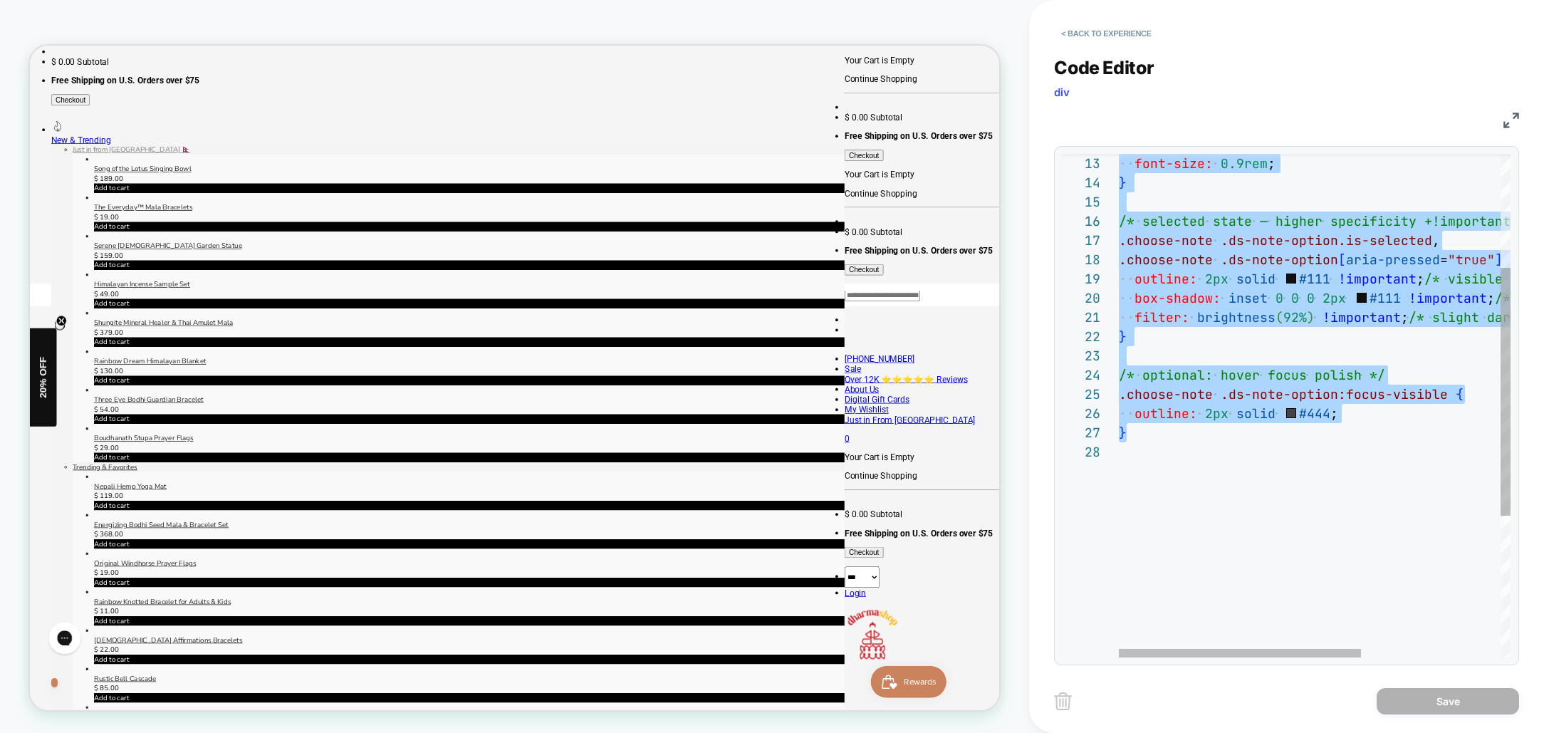
drag, startPoint x: 1294, startPoint y: 415, endPoint x: 1329, endPoint y: 413, distance: 35.0
click at [0, 0] on span "outline: 2px solid #444 ;" at bounding box center [0, 0] width 0 height 0
click at [1344, 413] on div "outline: 2px solid #444 ;" at bounding box center [1427, 413] width 617 height 19
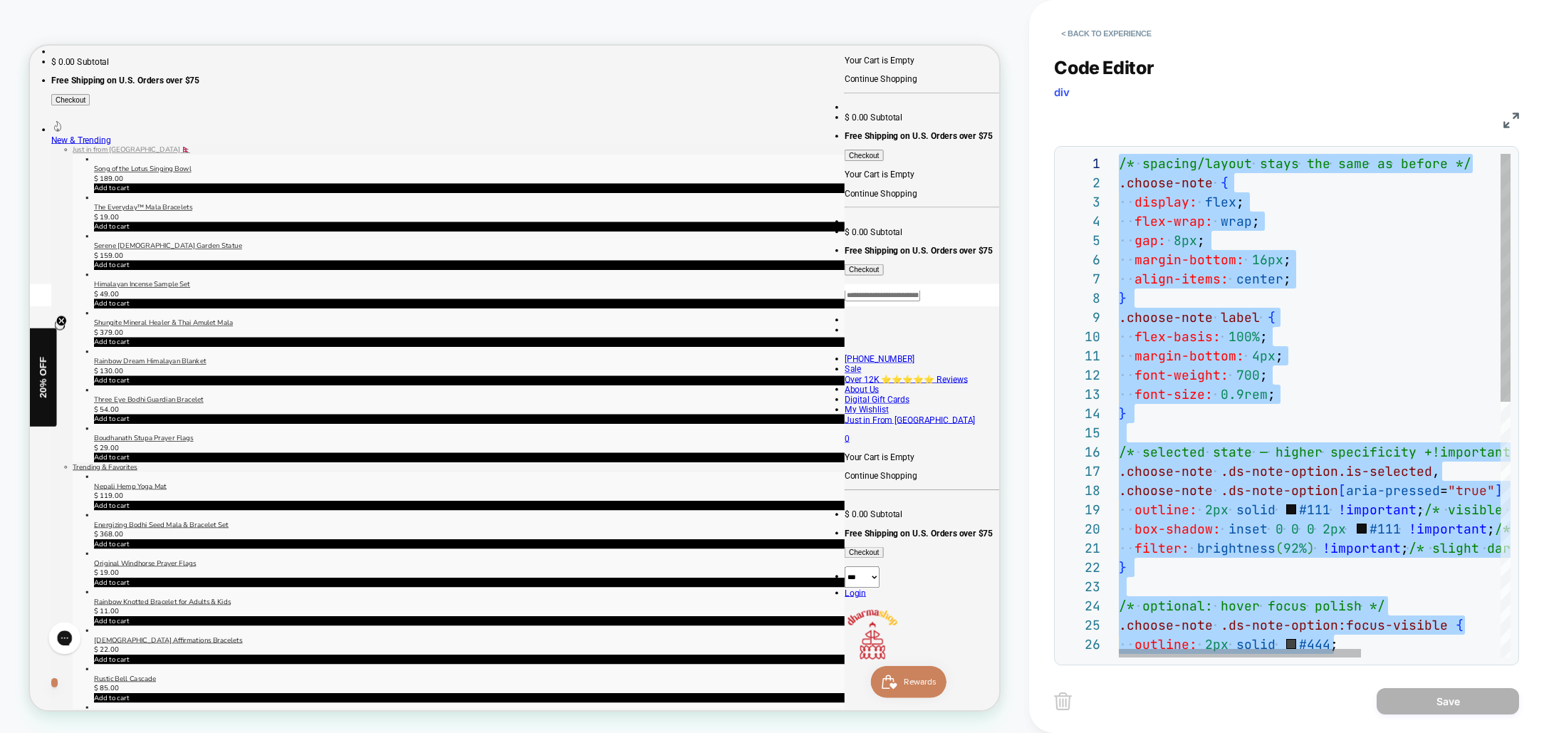
drag, startPoint x: 1354, startPoint y: 414, endPoint x: 1092, endPoint y: 95, distance: 412.4
click at [1119, 154] on div "} outline: 2px solid #444 ; .choose-note .ds-note-option:focus-visible { /* opt…" at bounding box center [1427, 665] width 617 height 1022
type textarea "**********"
click at [1326, 281] on div "} outline: 2px solid #444 ; .choose-note .ds-note-option:focus-visible { /* opt…" at bounding box center [1427, 665] width 617 height 1022
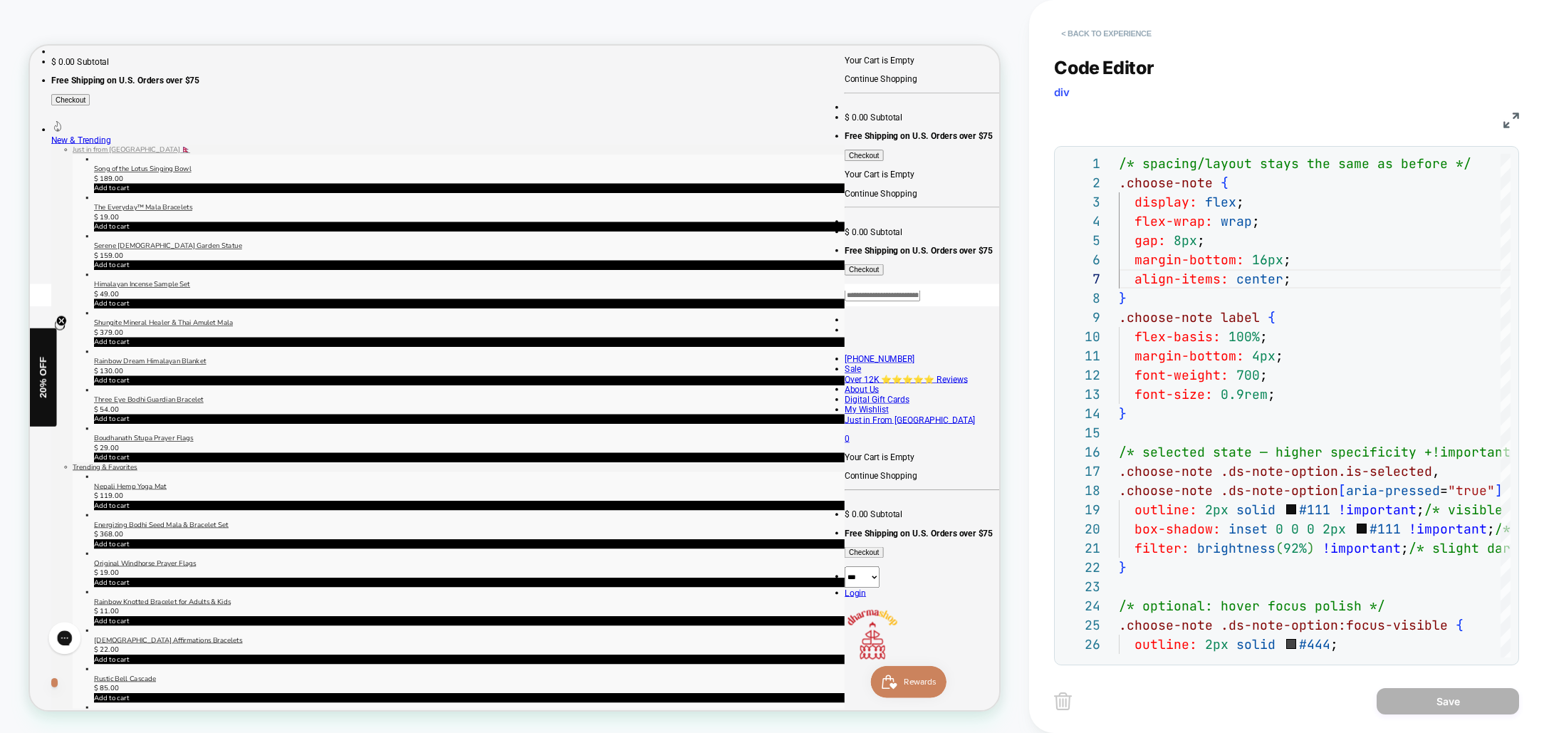
click at [1108, 36] on button "< Back to experience" at bounding box center [1106, 33] width 104 height 23
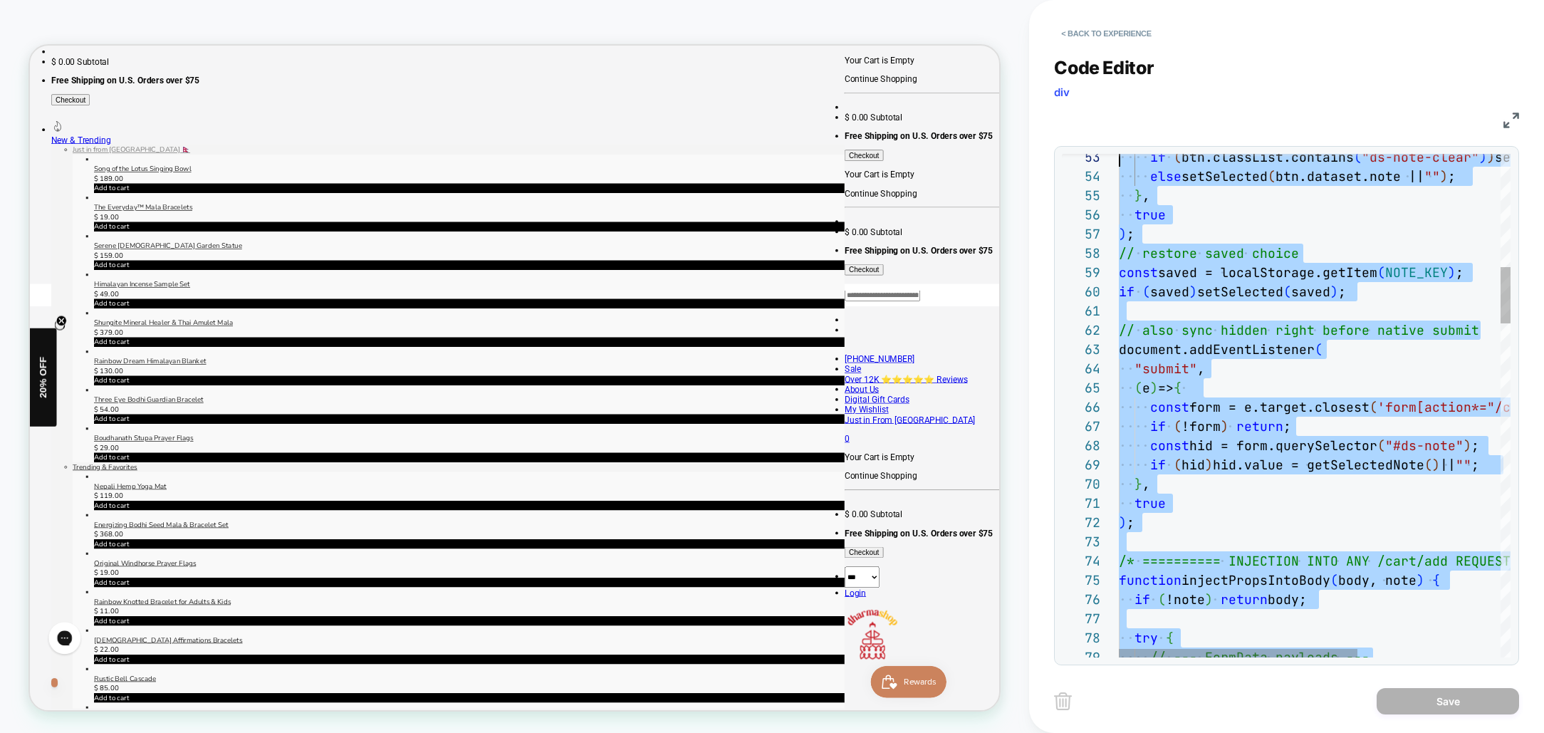
scroll to position [154, 0]
type textarea "**********"
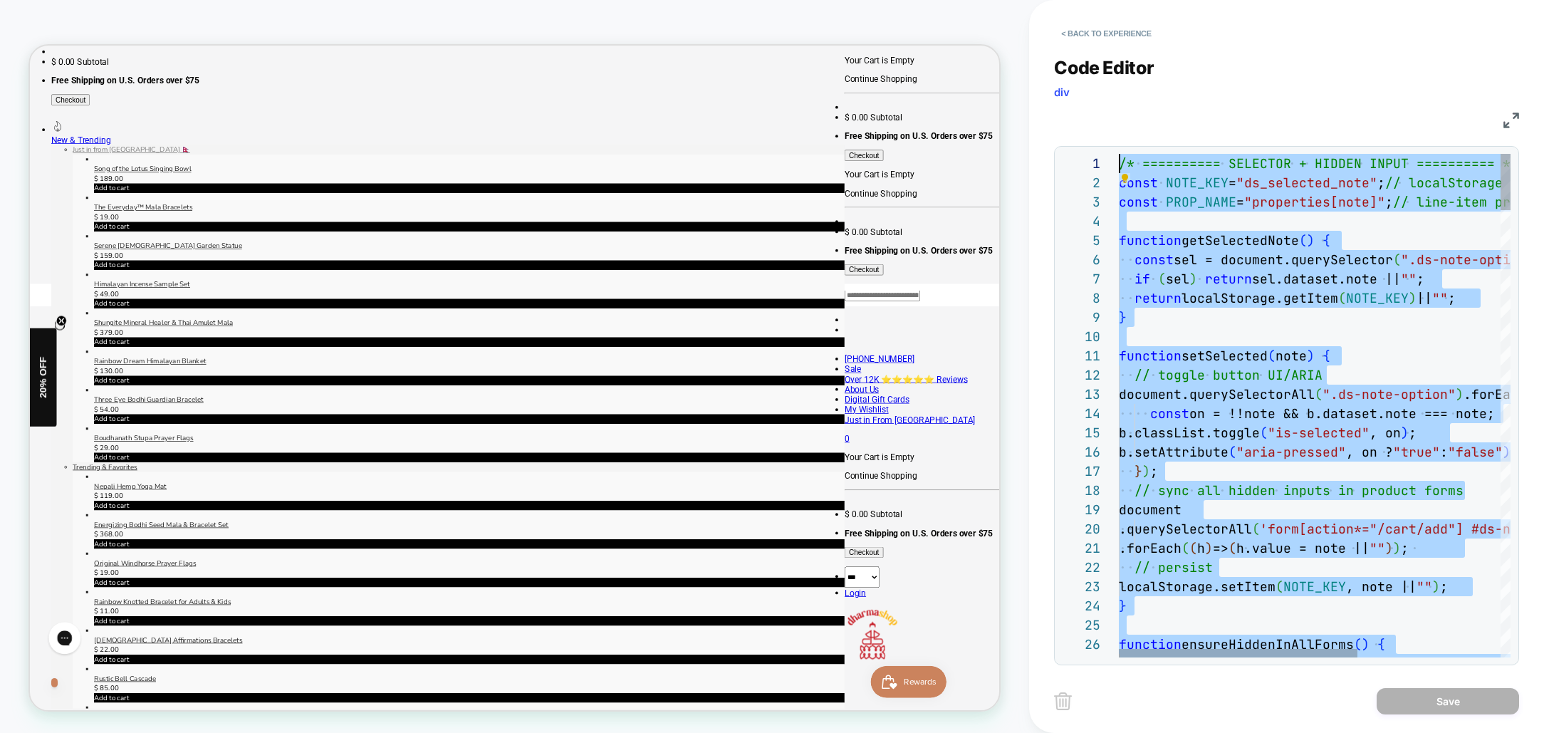
drag, startPoint x: 1349, startPoint y: 459, endPoint x: 1099, endPoint y: -23, distance: 543.6
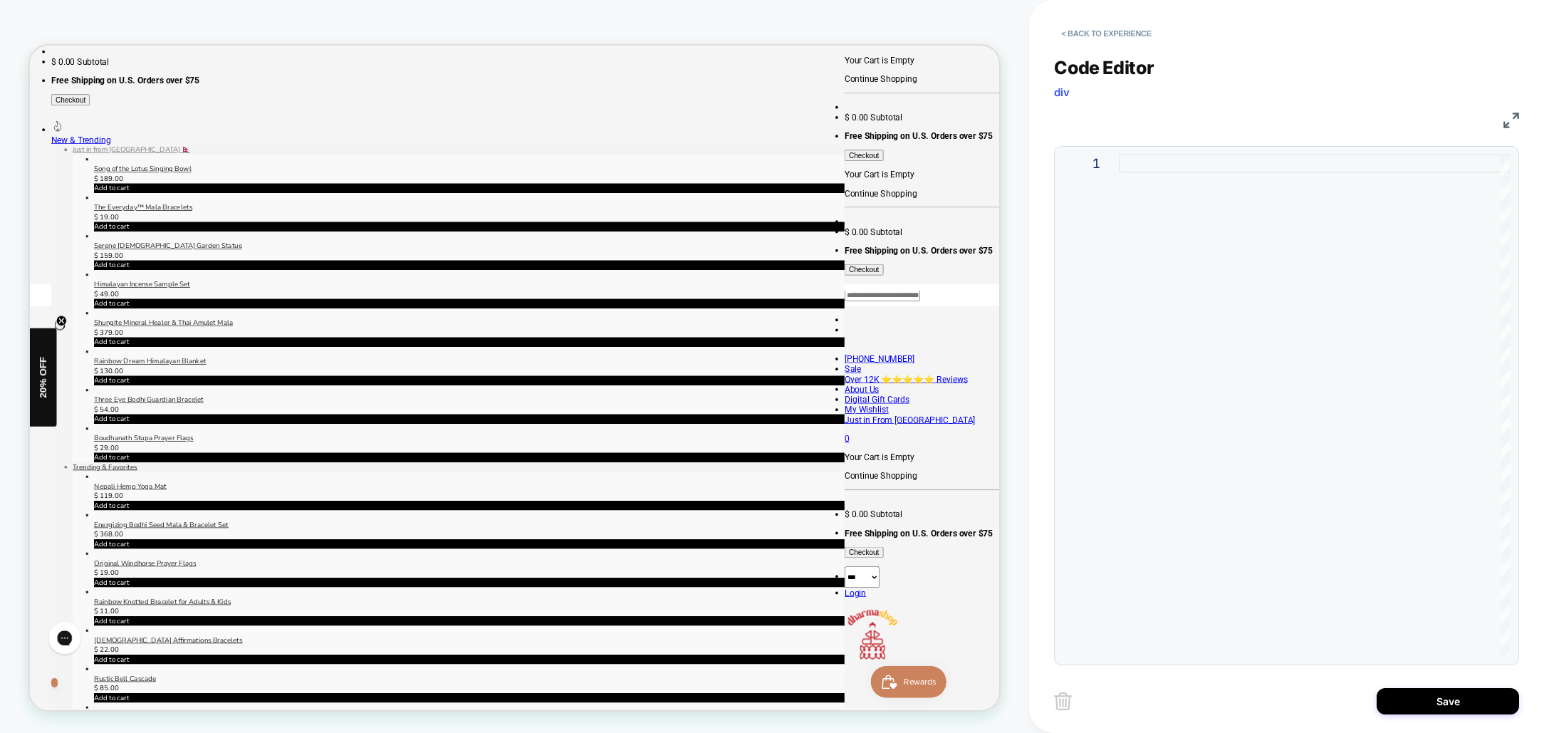
type textarea "* *****"
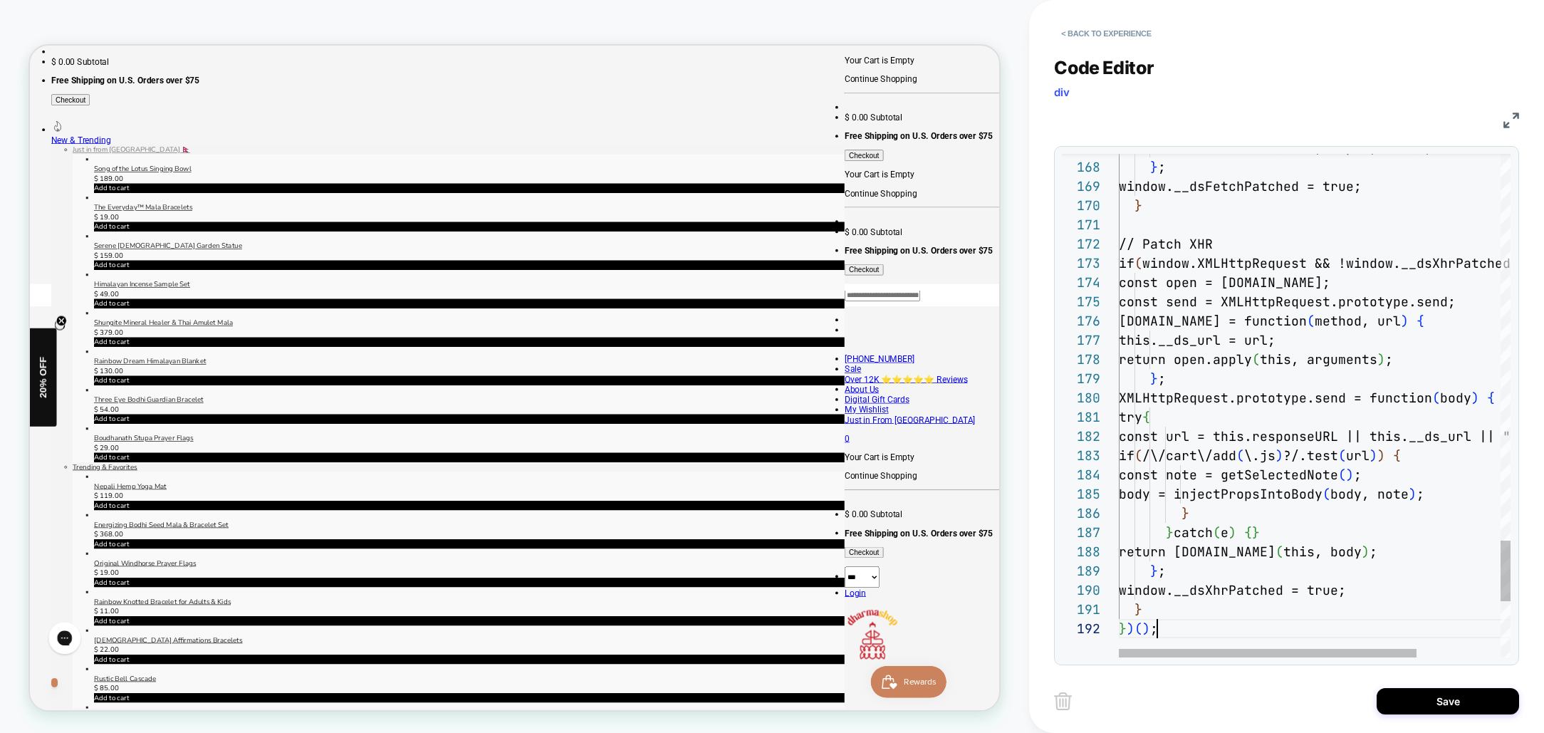
scroll to position [19, 38]
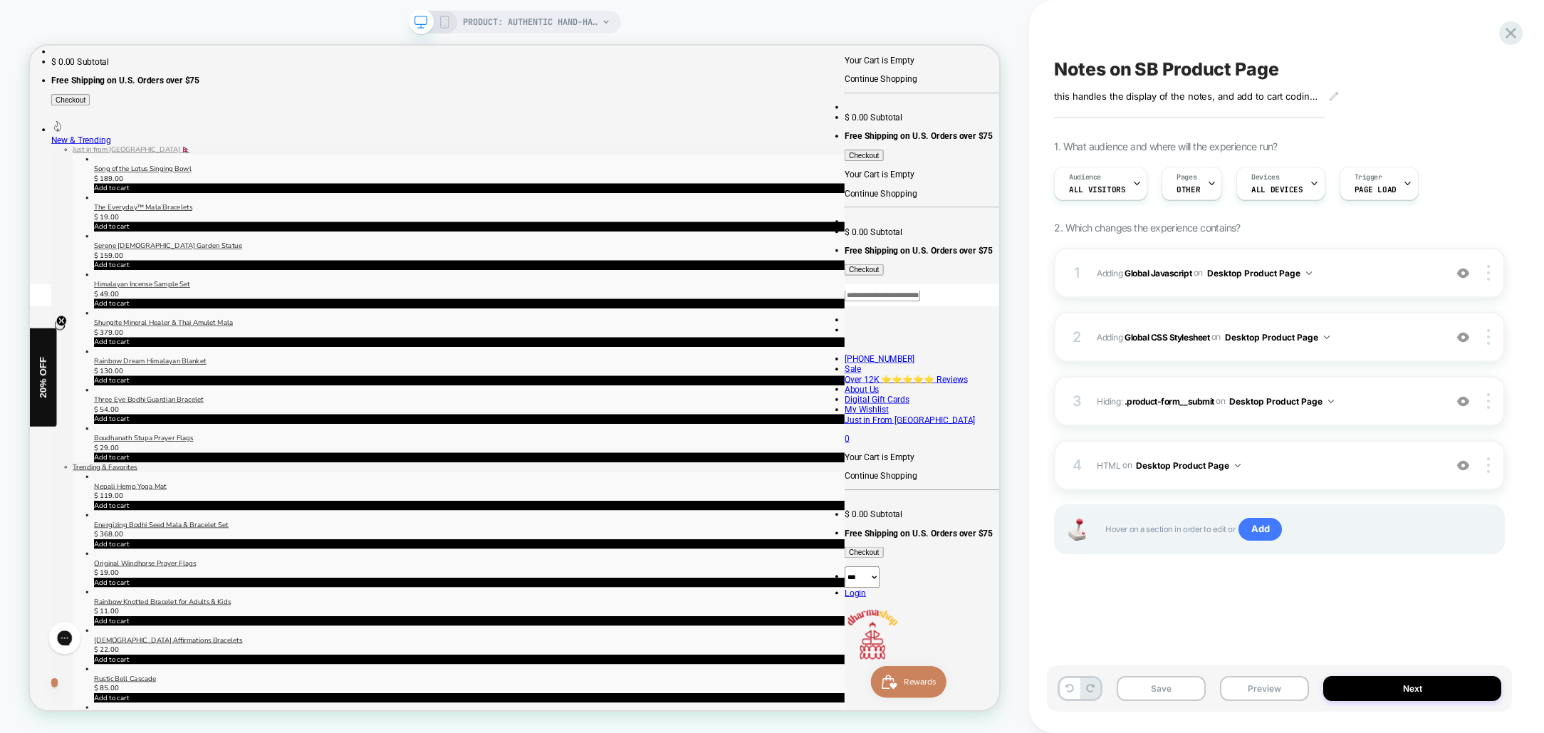
click at [1265, 699] on button "Preview" at bounding box center [1264, 688] width 89 height 25
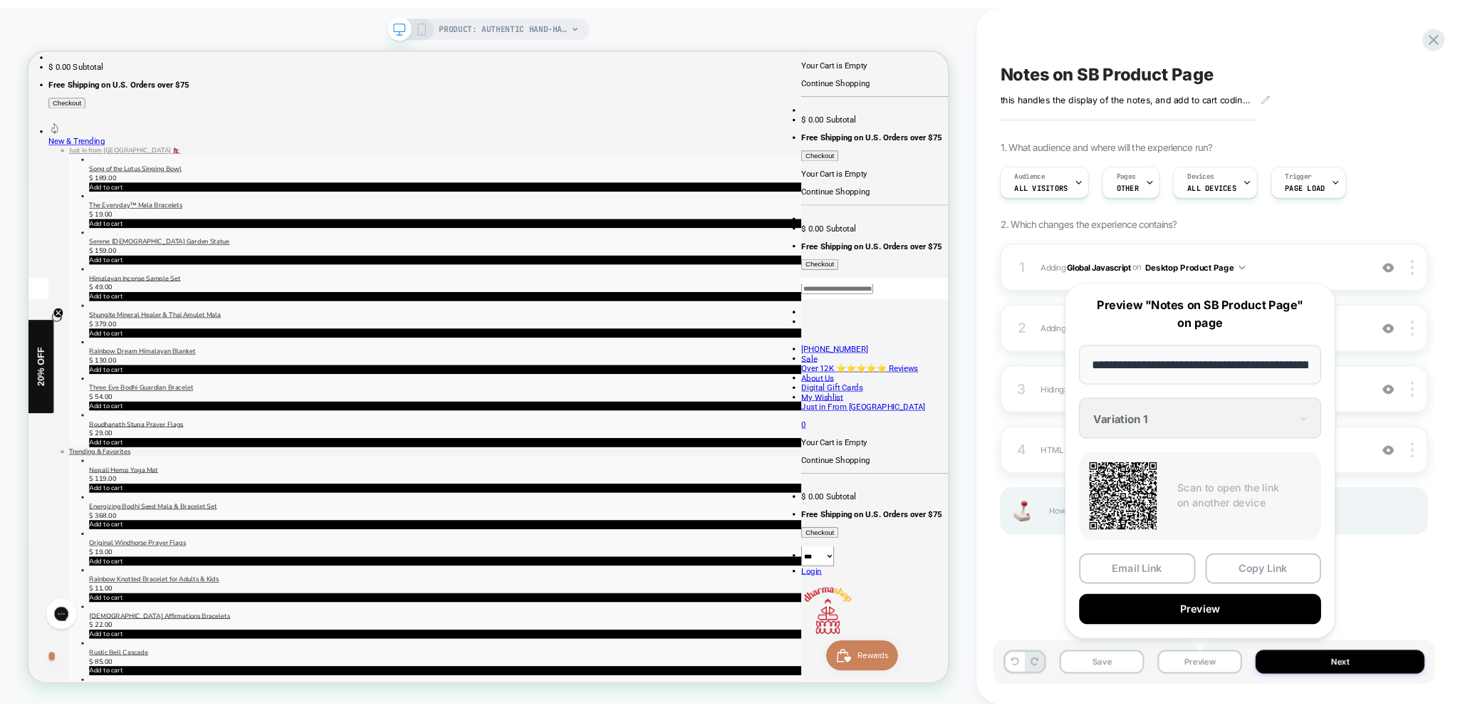
scroll to position [0, 321]
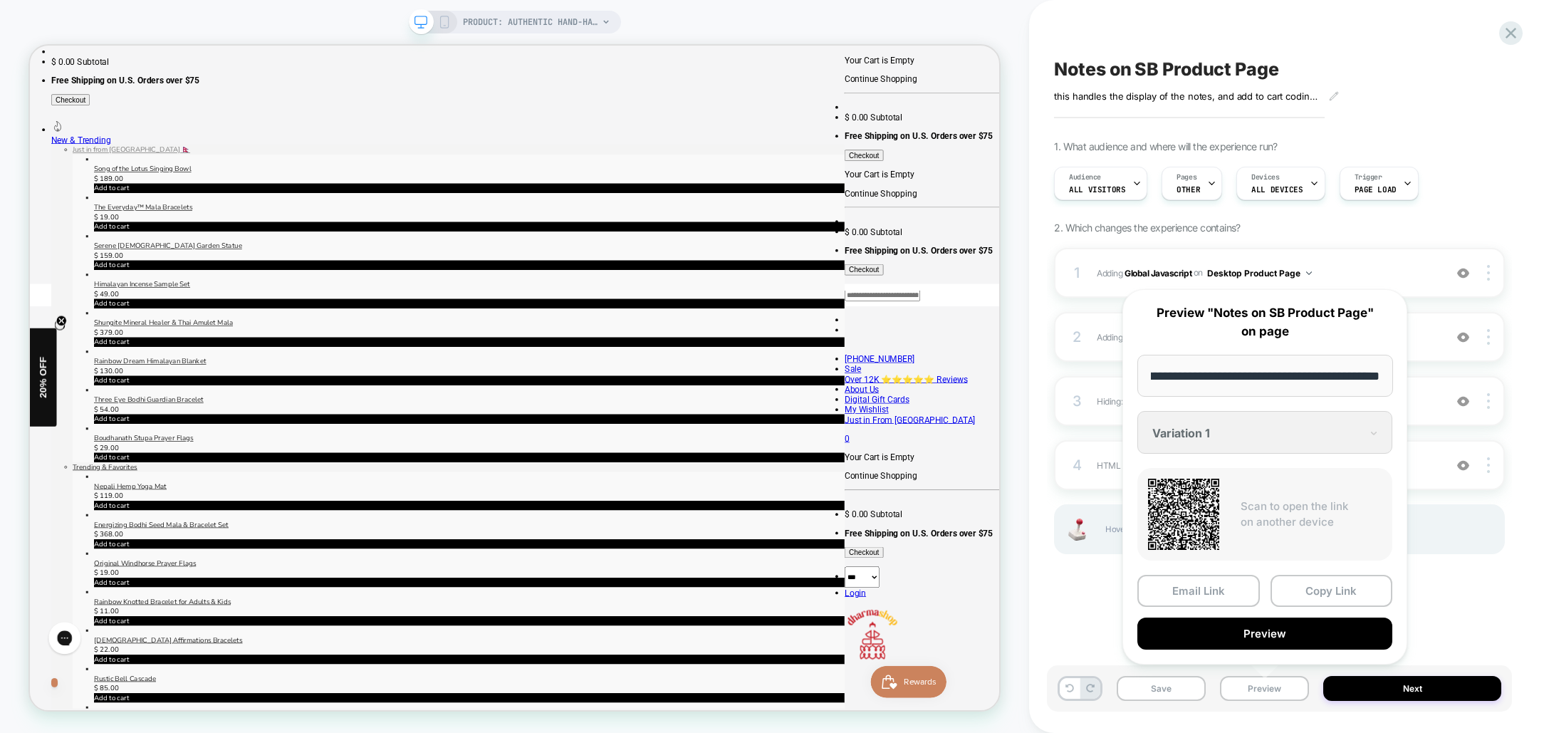
click at [1287, 631] on button "Preview" at bounding box center [1264, 633] width 255 height 32
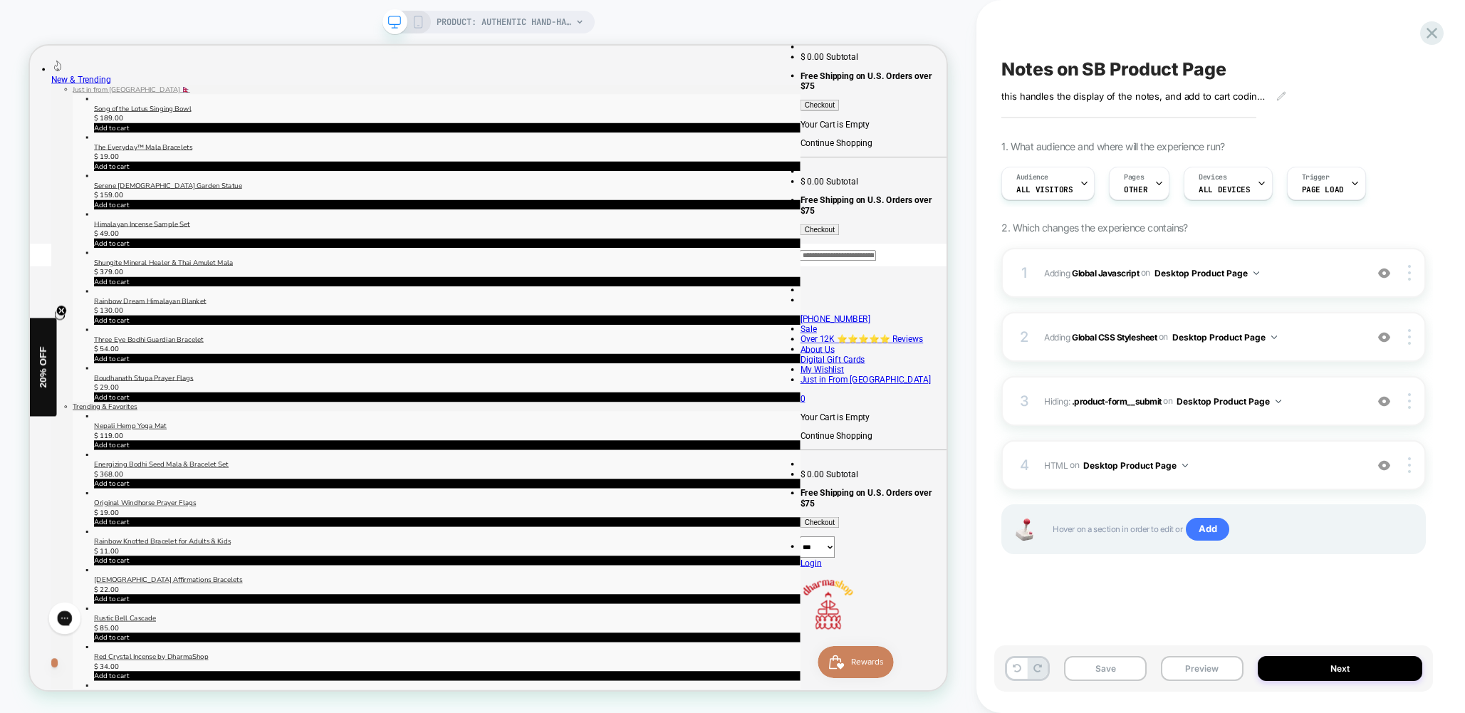
scroll to position [334, 0]
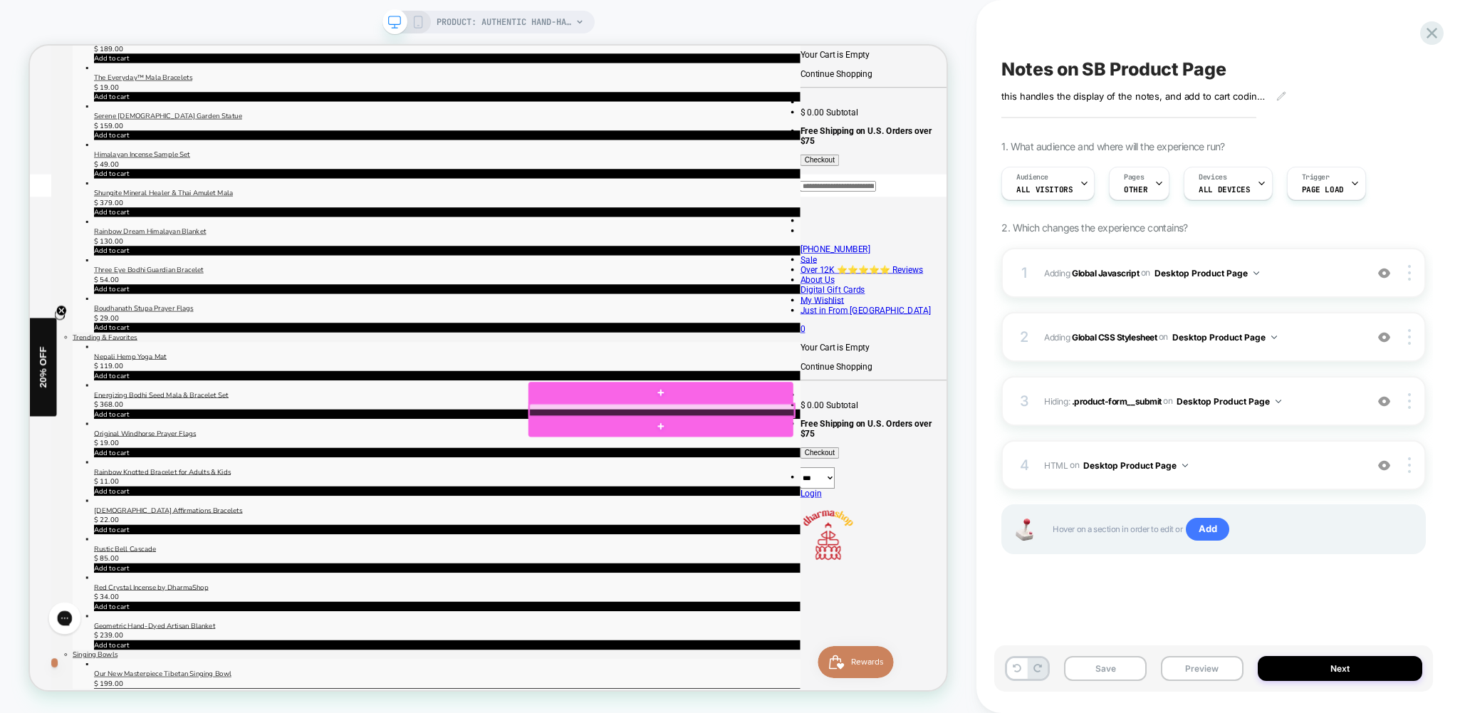
click at [831, 530] on div at bounding box center [872, 532] width 353 height 18
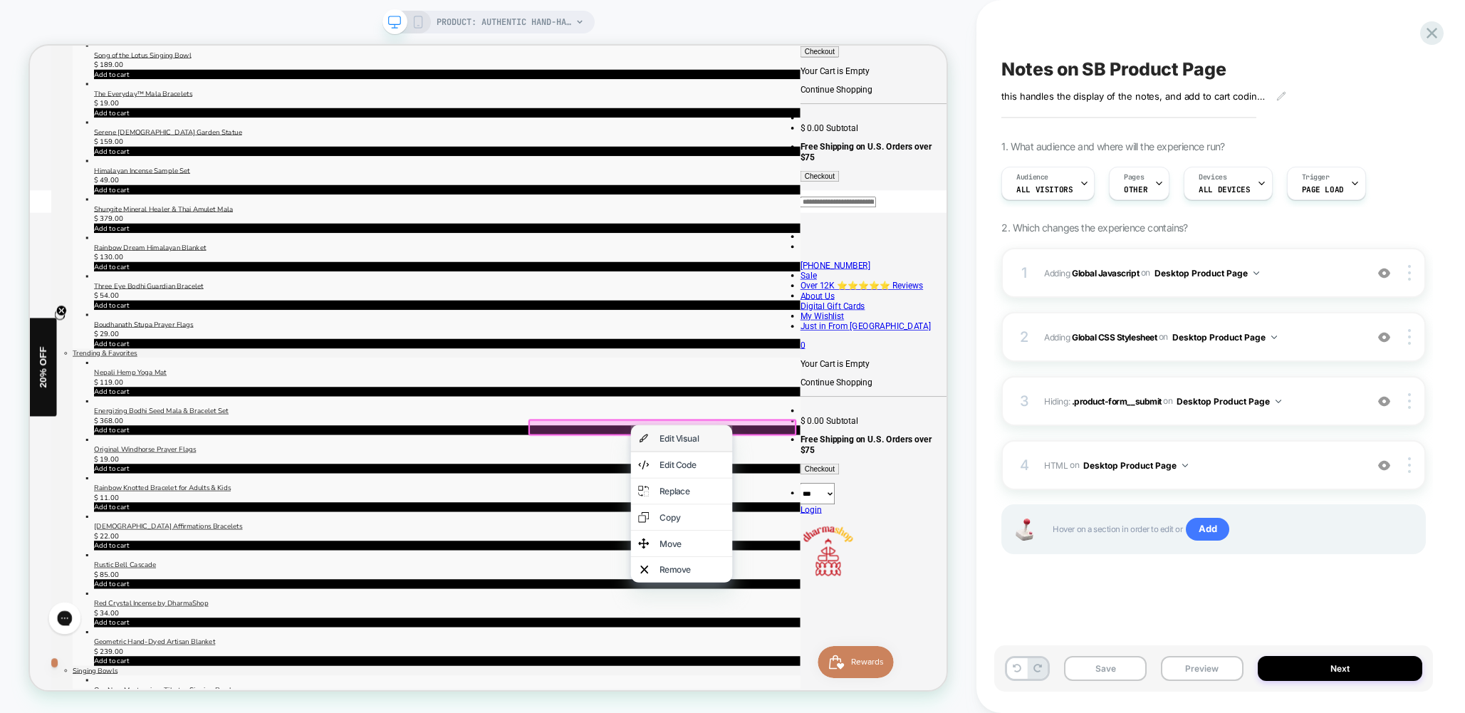
scroll to position [315, 0]
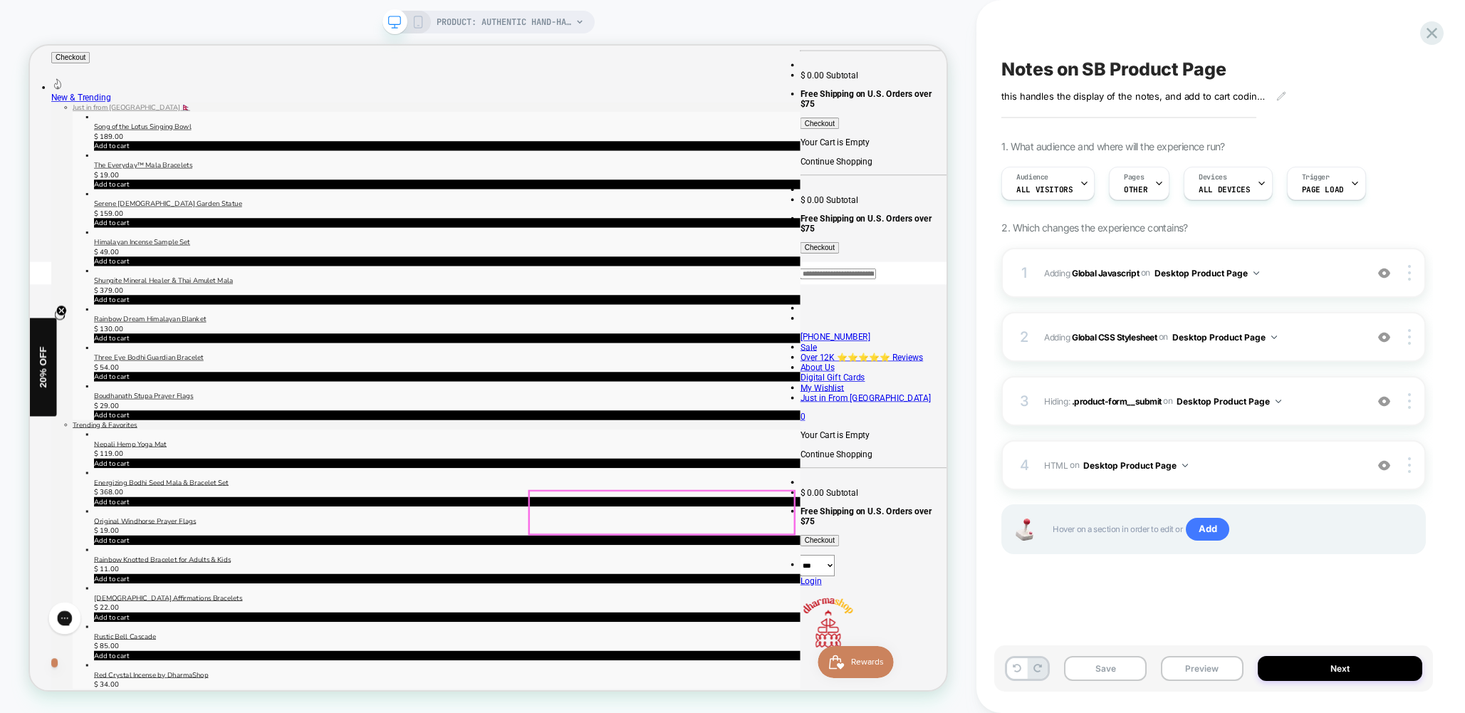
scroll to position [0, 0]
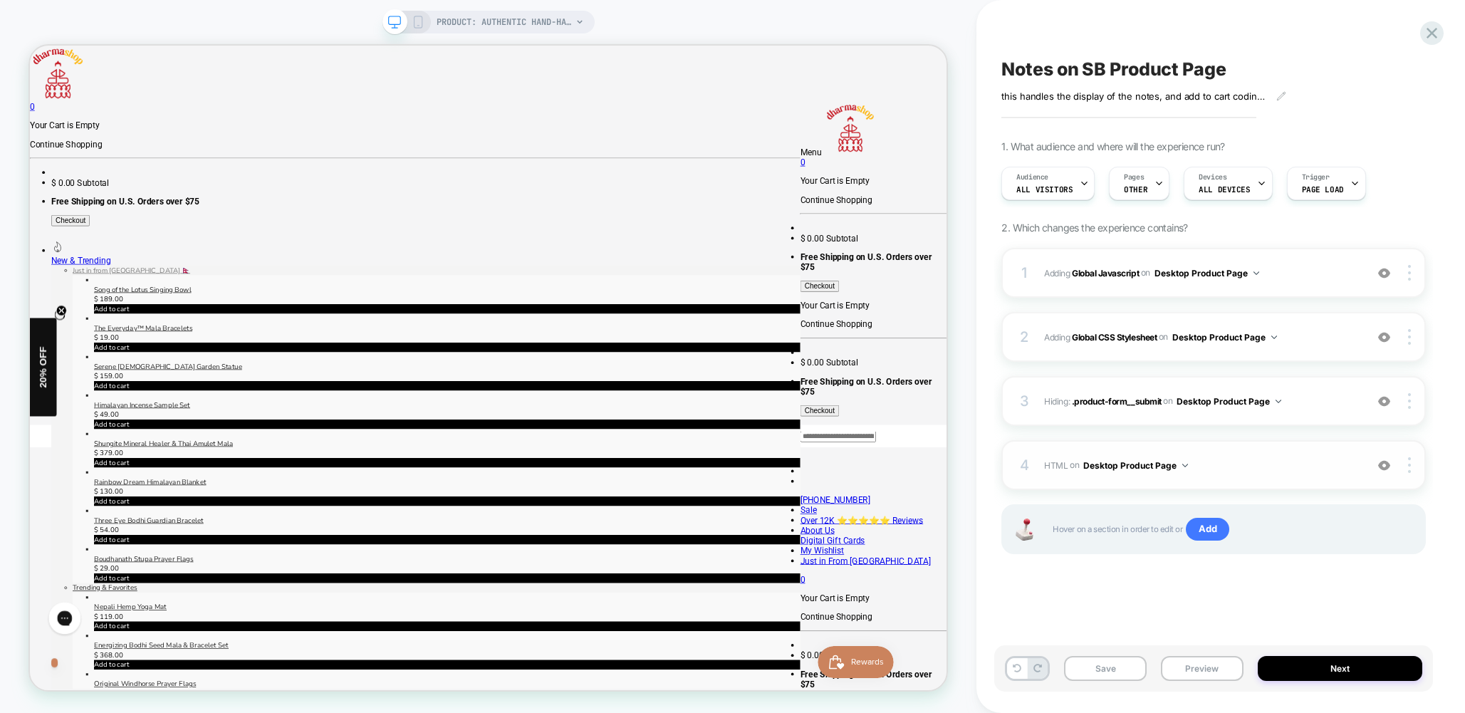
click at [0, 0] on span "HTML Adding Code Block BEFORE .purchase-details on Desktop Product Page" at bounding box center [0, 0] width 0 height 0
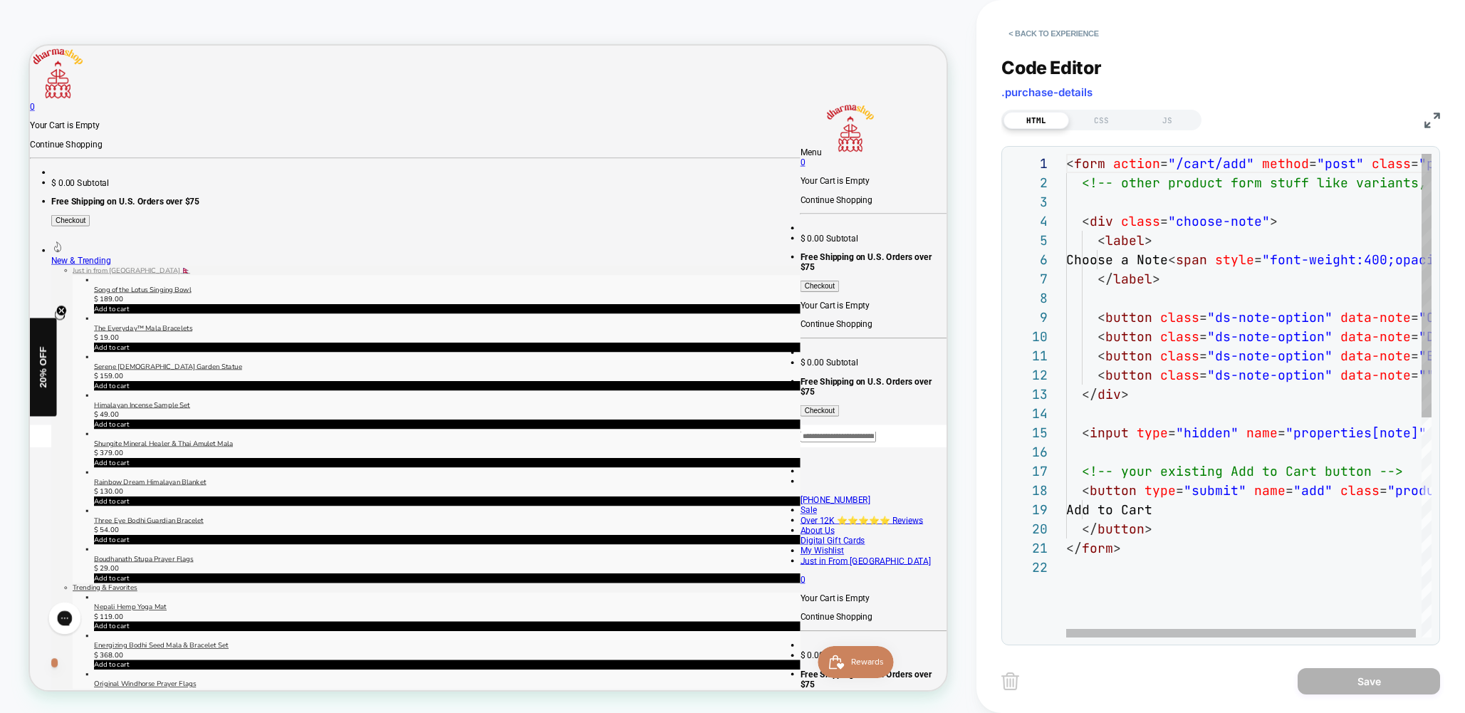
scroll to position [192, 0]
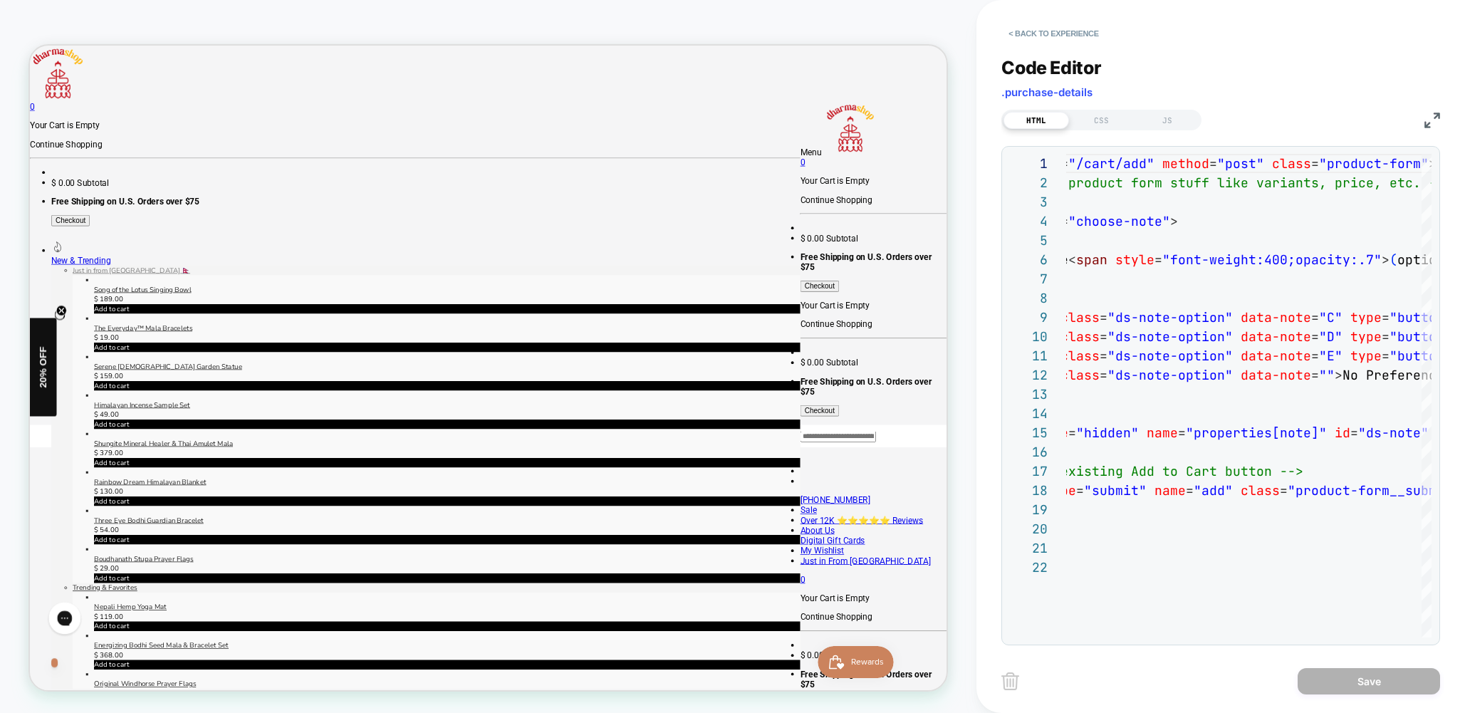
click at [1427, 124] on img at bounding box center [1432, 121] width 16 height 16
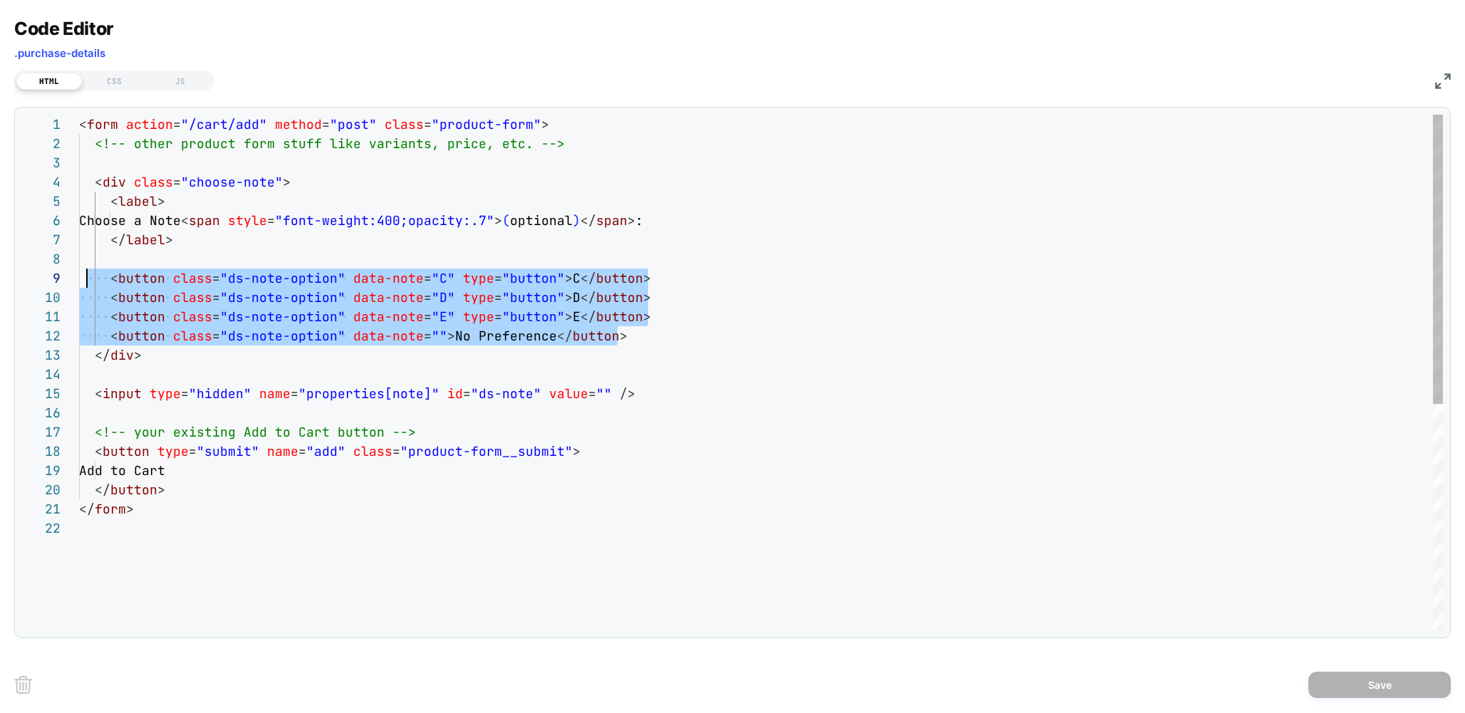
scroll to position [154, 0]
drag, startPoint x: 670, startPoint y: 338, endPoint x: 75, endPoint y: 281, distance: 597.2
click at [77, 282] on div "1 2 3 4 5 6 7 8 9 10 11 12 13 14 15 16 17 18 19 20 21 22 < form action = "/cart…" at bounding box center [732, 373] width 1421 height 516
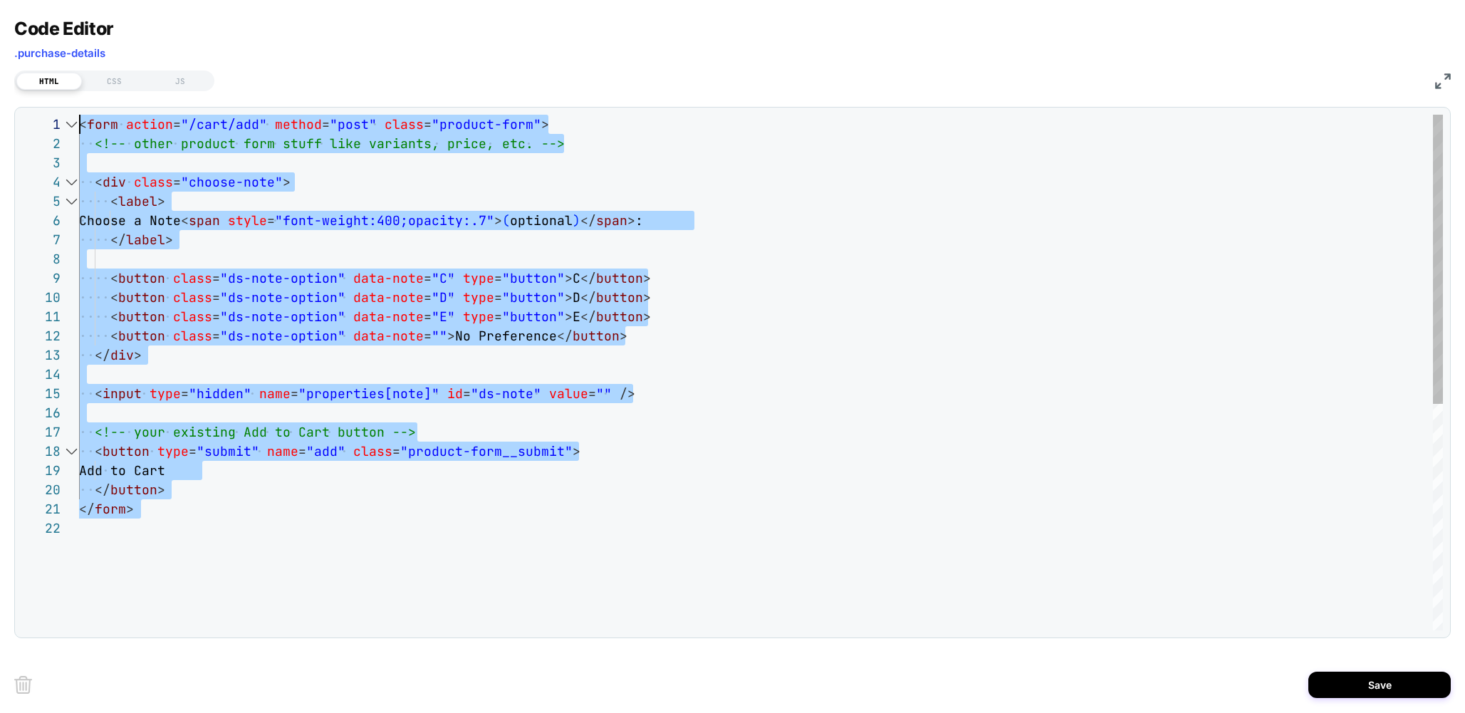
scroll to position [0, 0]
drag, startPoint x: 205, startPoint y: 542, endPoint x: -3, endPoint y: 58, distance: 526.3
click at [0, 0] on div "< form action = "/cart/add" method = "post" class = "product-form" > <!-- other…" at bounding box center [0, 0] width 0 height 0
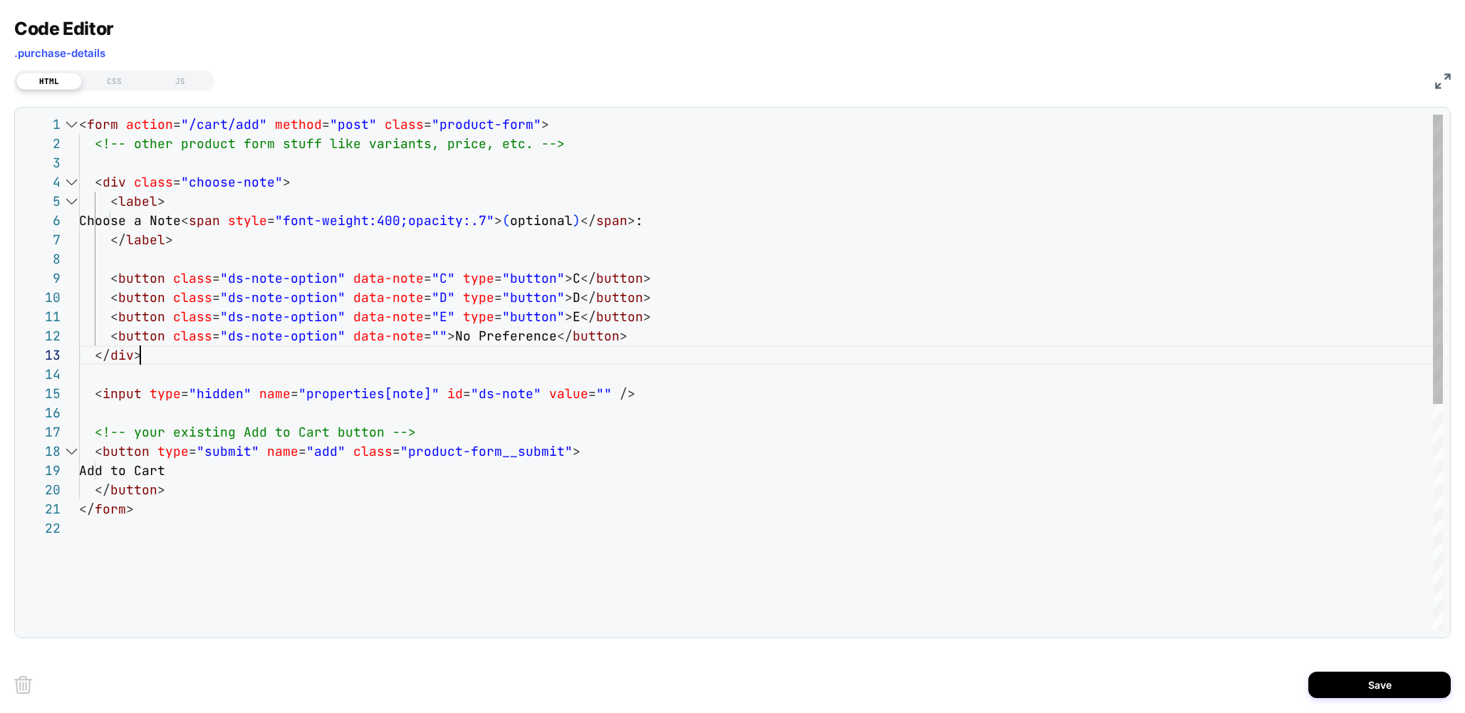
click at [0, 0] on div "< form action = "/cart/add" method = "post" class = "product-form" > <!-- other…" at bounding box center [0, 0] width 0 height 0
drag, startPoint x: 174, startPoint y: 352, endPoint x: 203, endPoint y: 347, distance: 29.0
click at [0, 0] on div "< form action = "/cart/add" method = "post" class = "product-form" > <!-- other…" at bounding box center [0, 0] width 0 height 0
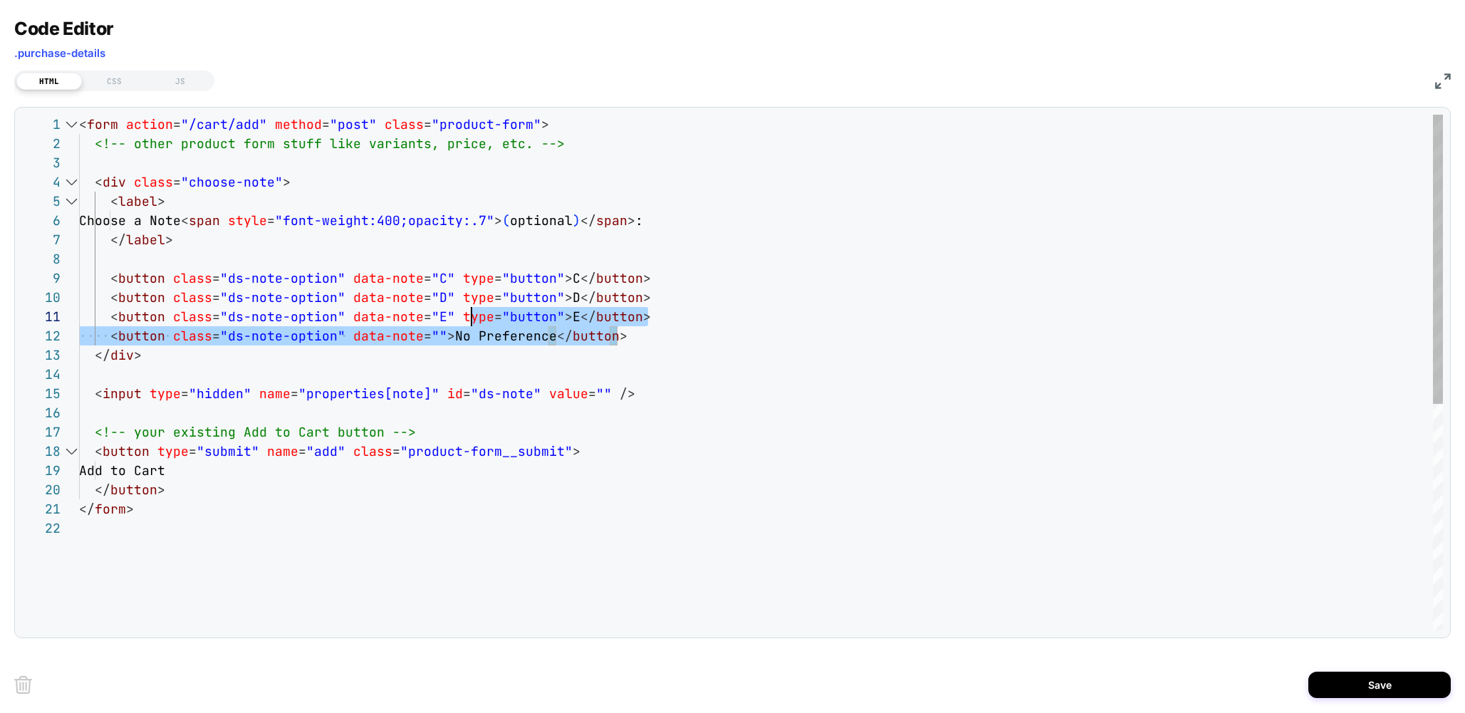
scroll to position [0, 377]
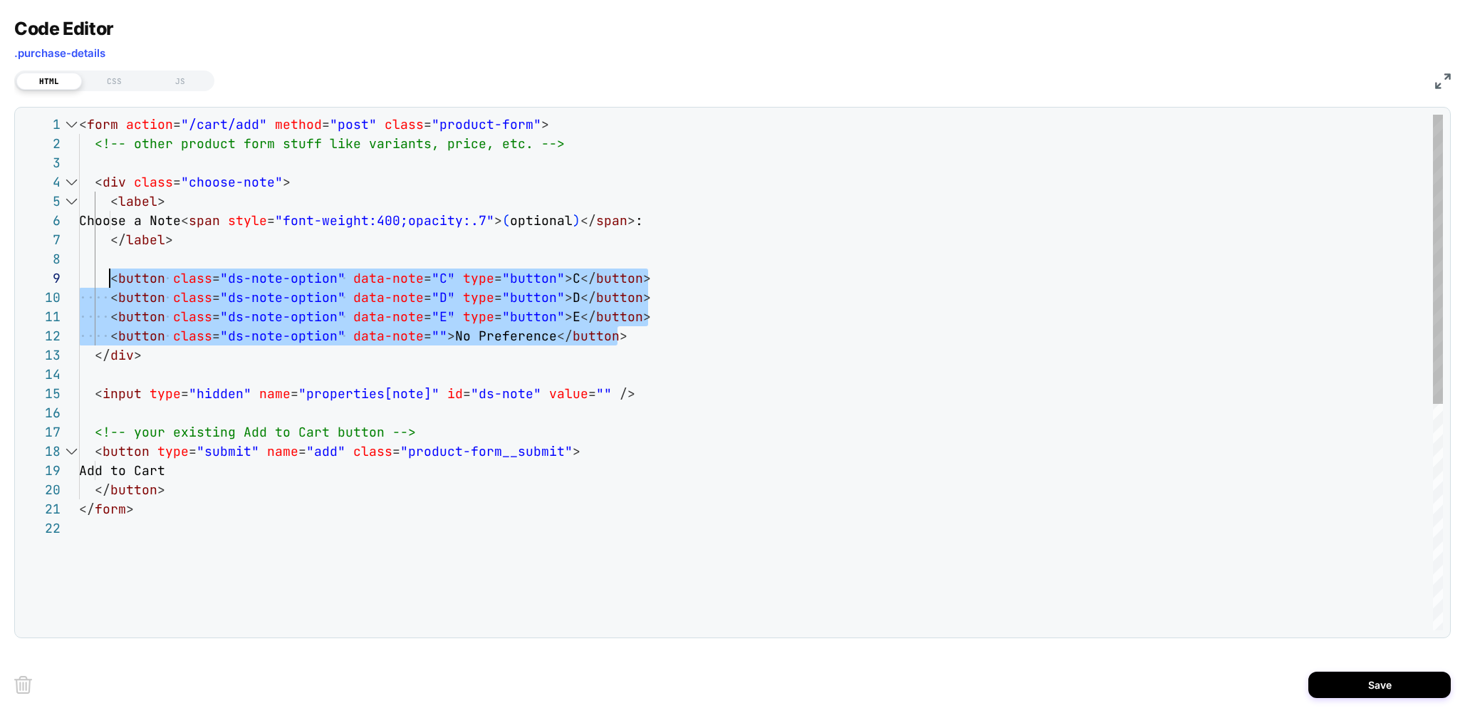
drag, startPoint x: 627, startPoint y: 331, endPoint x: 112, endPoint y: 274, distance: 517.9
click at [0, 0] on div "< form action = "/cart/add" method = "post" class = "product-form" > <!-- other…" at bounding box center [0, 0] width 0 height 0
type textarea "**********"
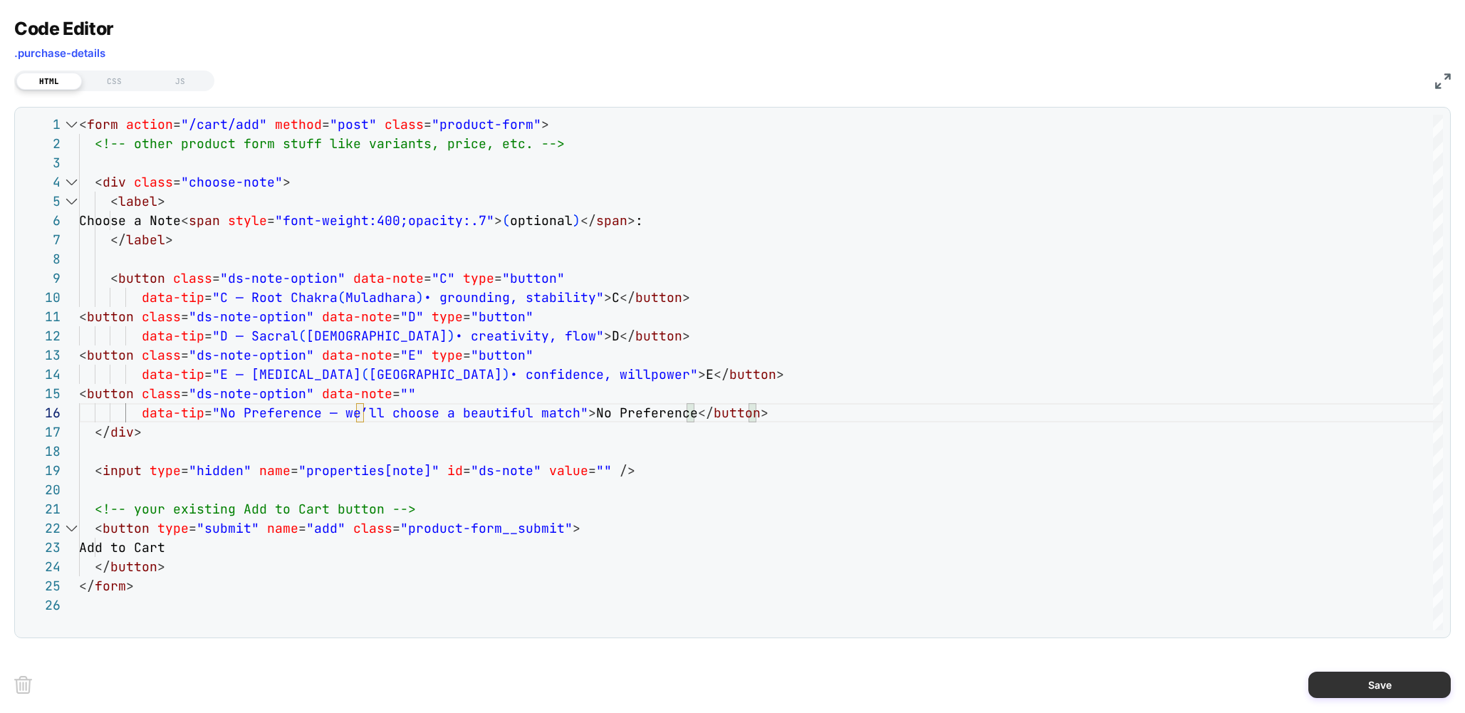
click at [0, 0] on button "Save" at bounding box center [0, 0] width 0 height 0
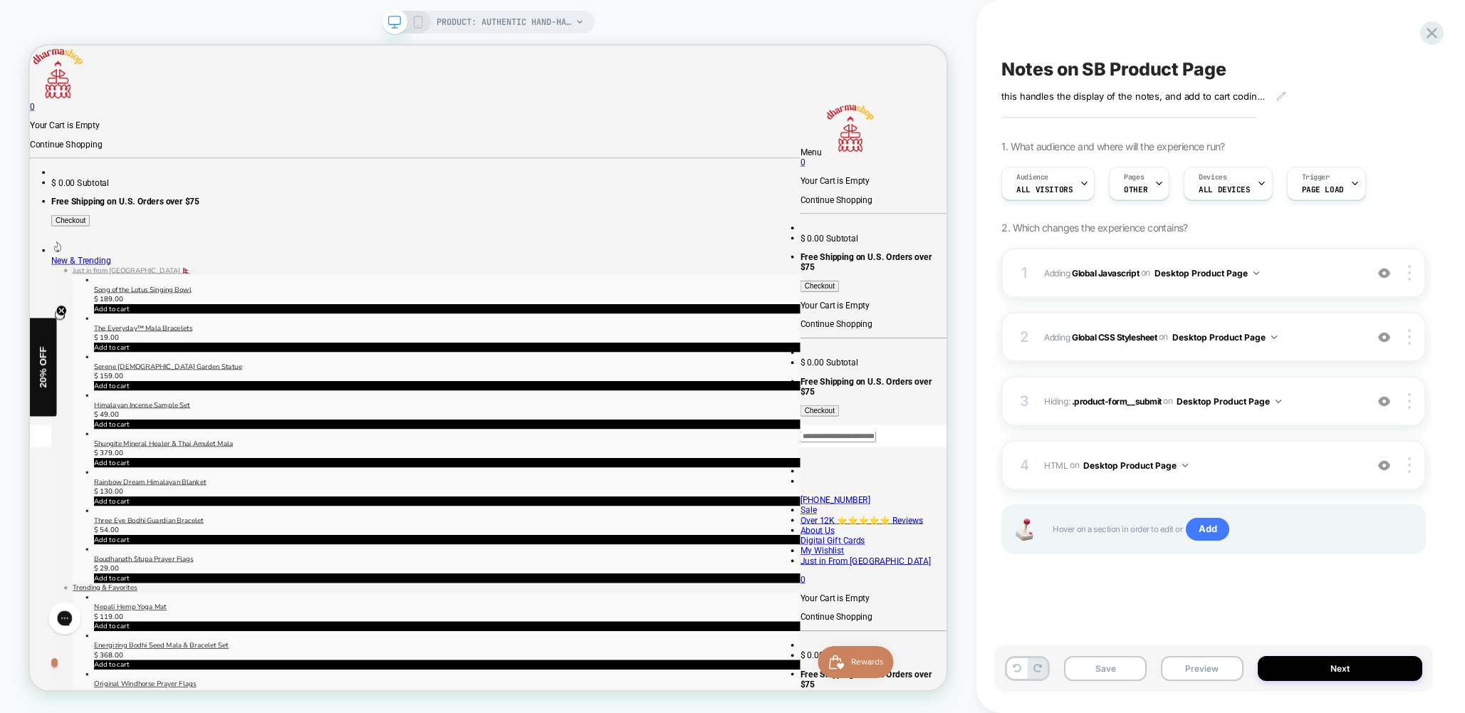
scroll to position [247, 0]
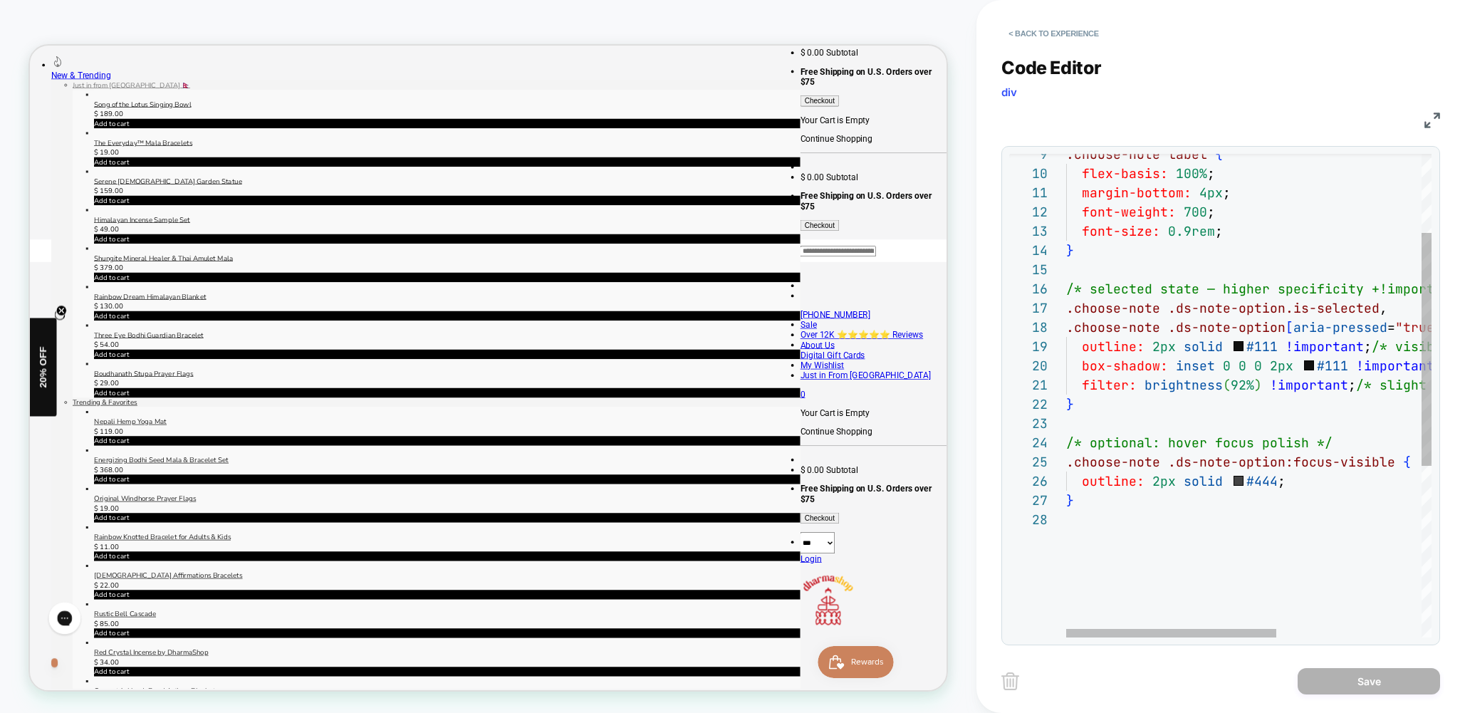
scroll to position [135, 0]
type textarea "**********"
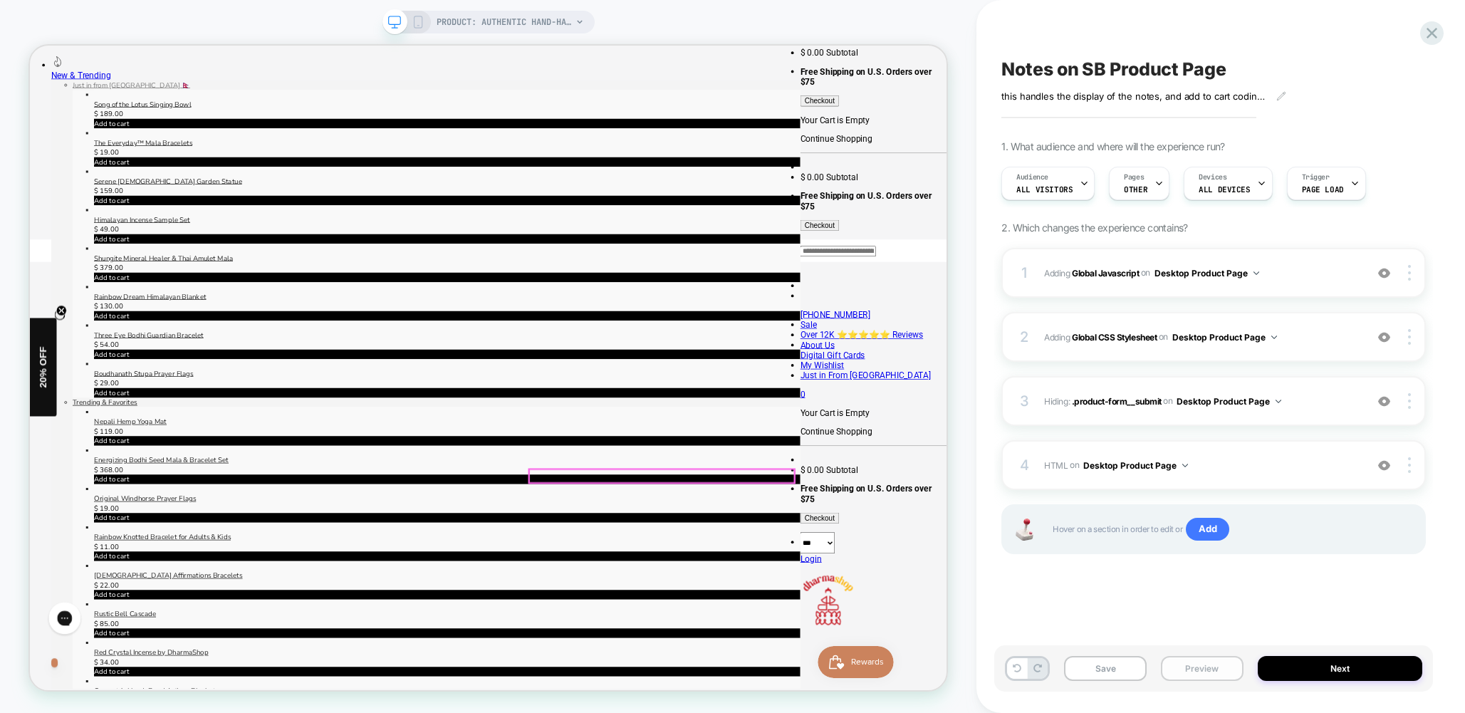
click at [1225, 671] on button "Preview" at bounding box center [1202, 668] width 83 height 25
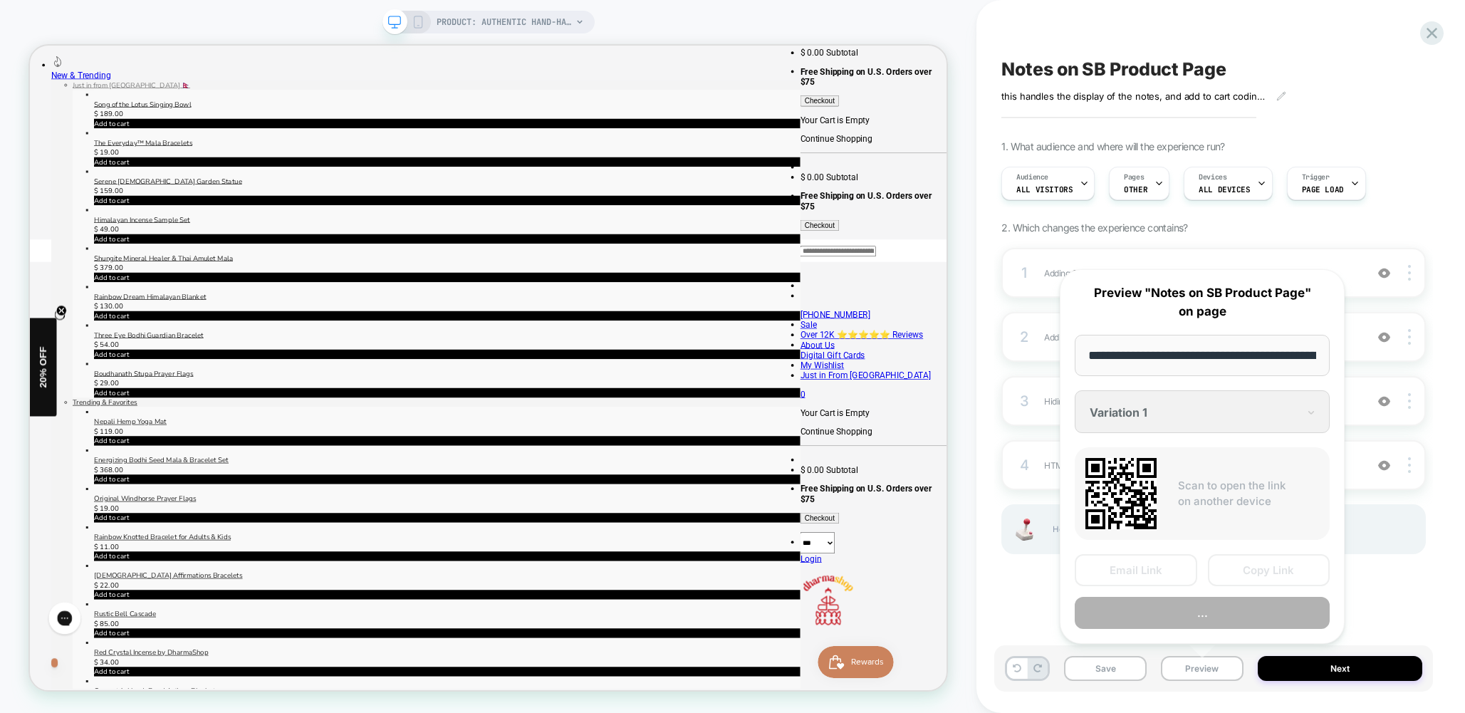
scroll to position [0, 321]
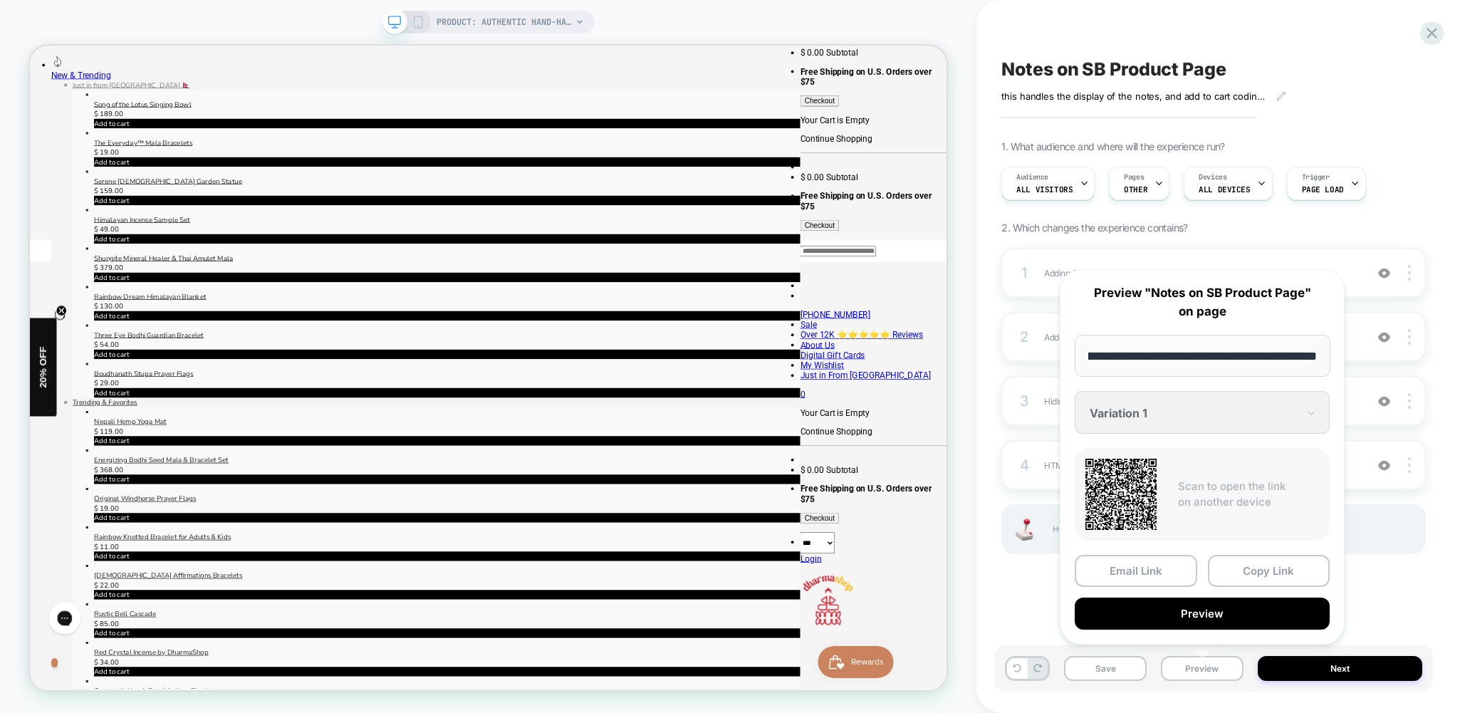
click at [1252, 619] on button "Preview" at bounding box center [1201, 613] width 255 height 32
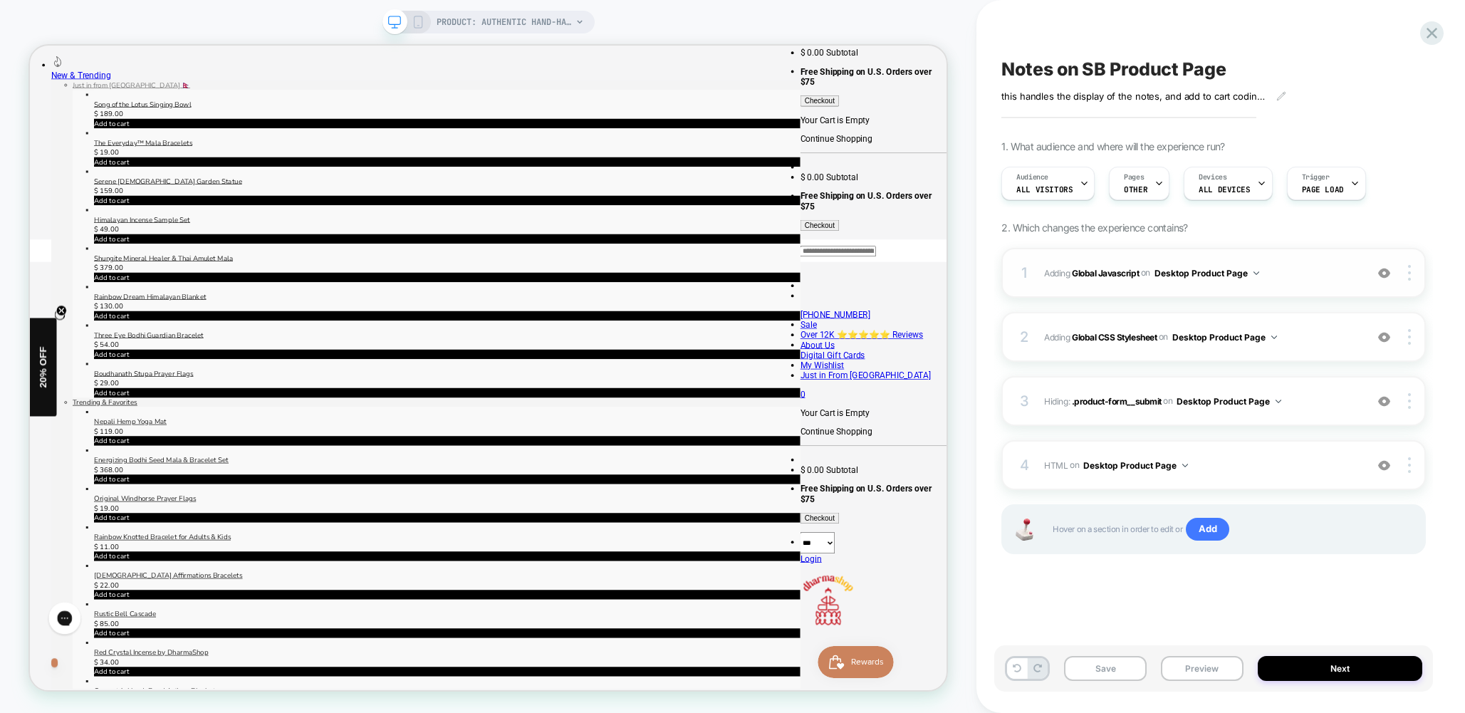
click at [1307, 278] on span "Adding Global Javascript on Desktop Product Page" at bounding box center [1201, 273] width 314 height 18
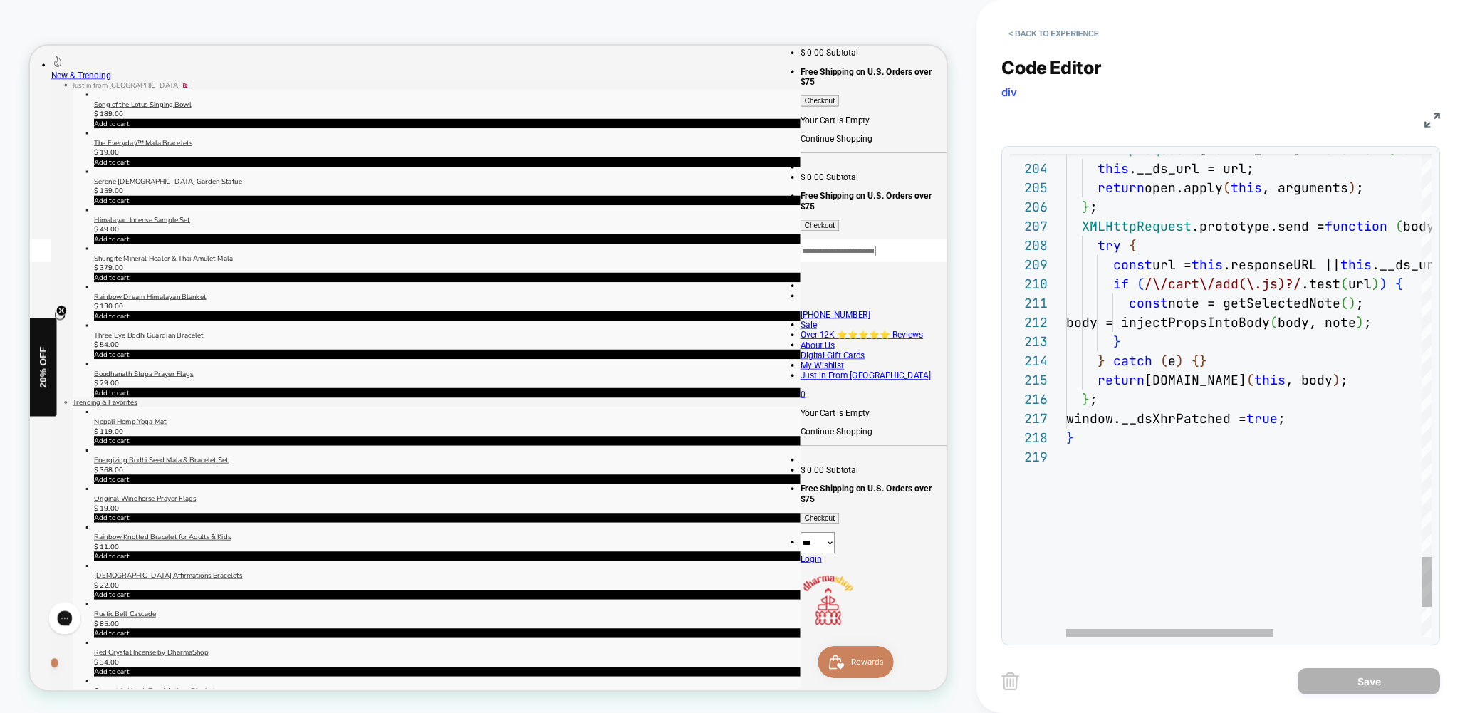
scroll to position [154, 0]
type textarea "* ***"
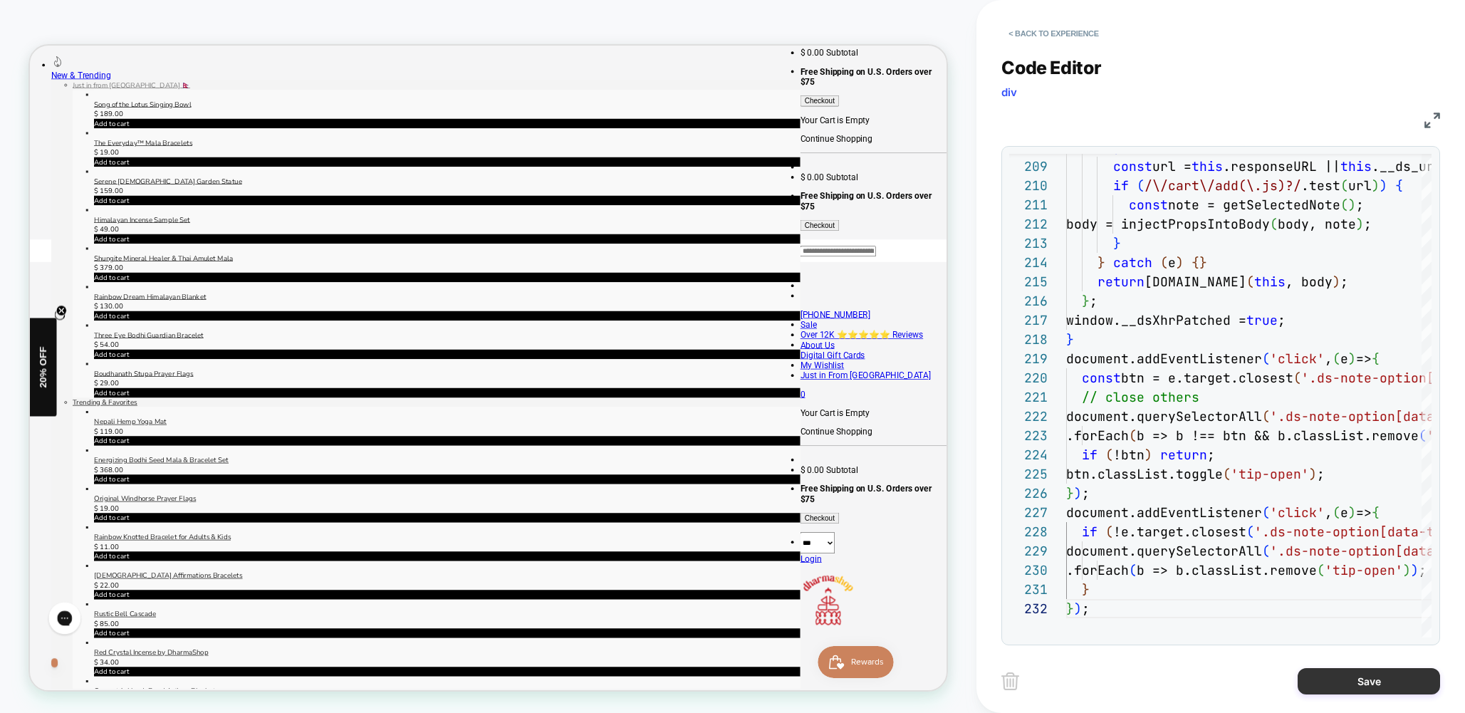
click at [1373, 682] on button "Save" at bounding box center [1368, 681] width 142 height 26
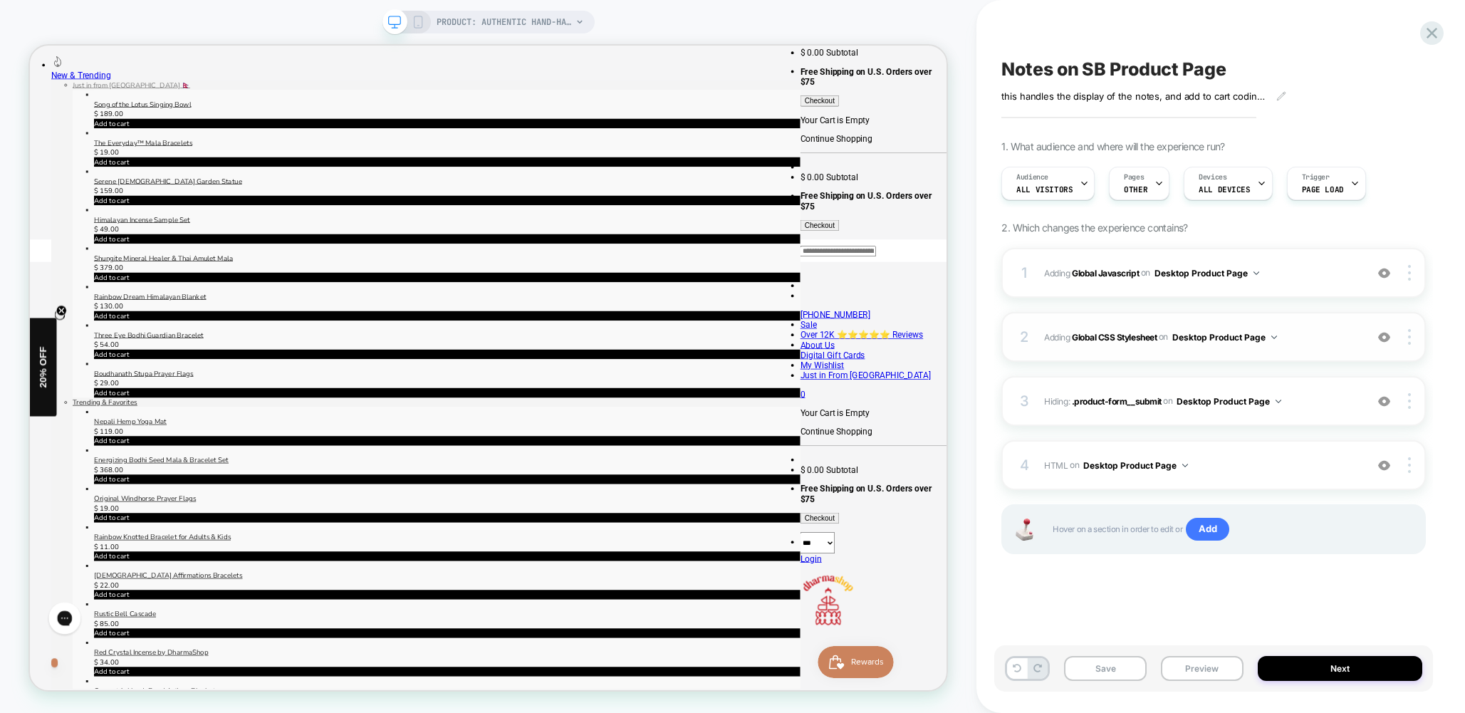
click at [1327, 346] on div "2 Adding Global CSS Stylesheet on Desktop Product Page Add Before Add After Cop…" at bounding box center [1213, 337] width 424 height 50
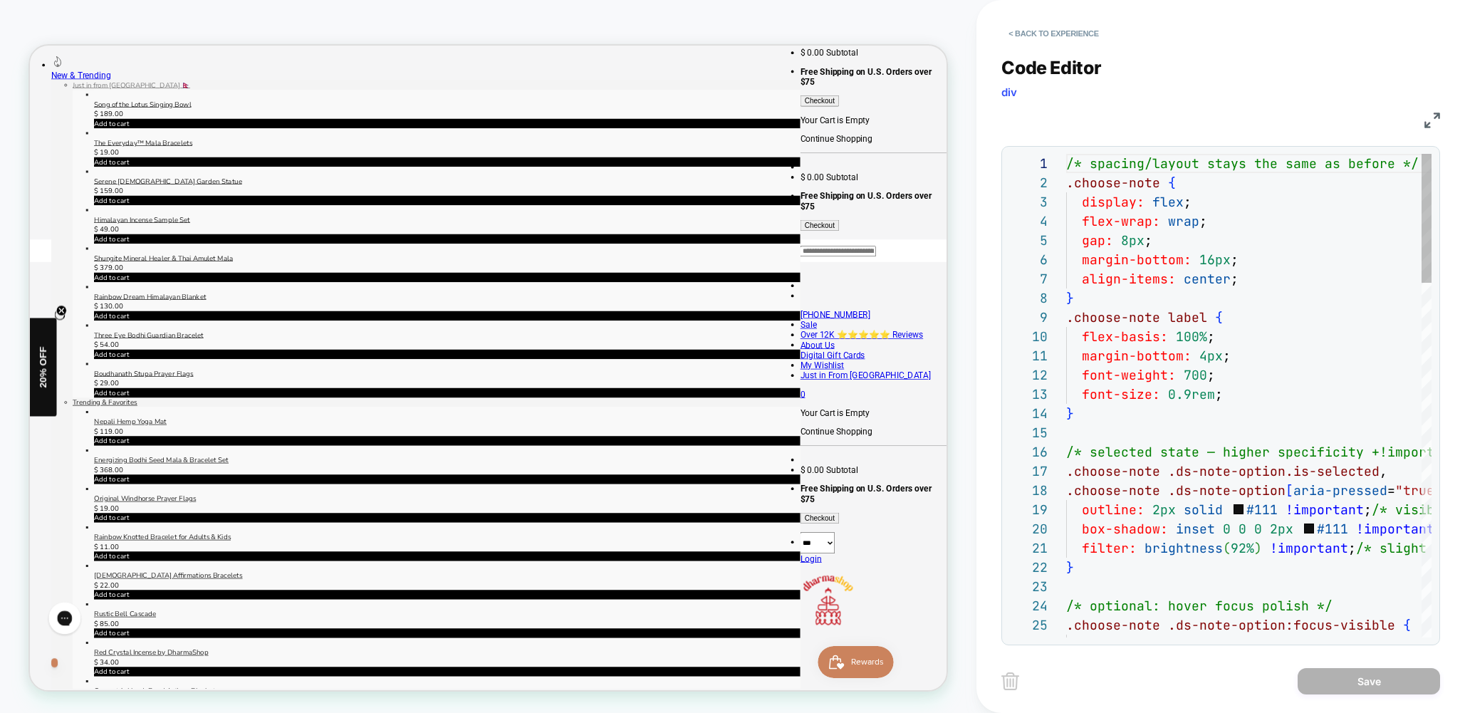
scroll to position [192, 0]
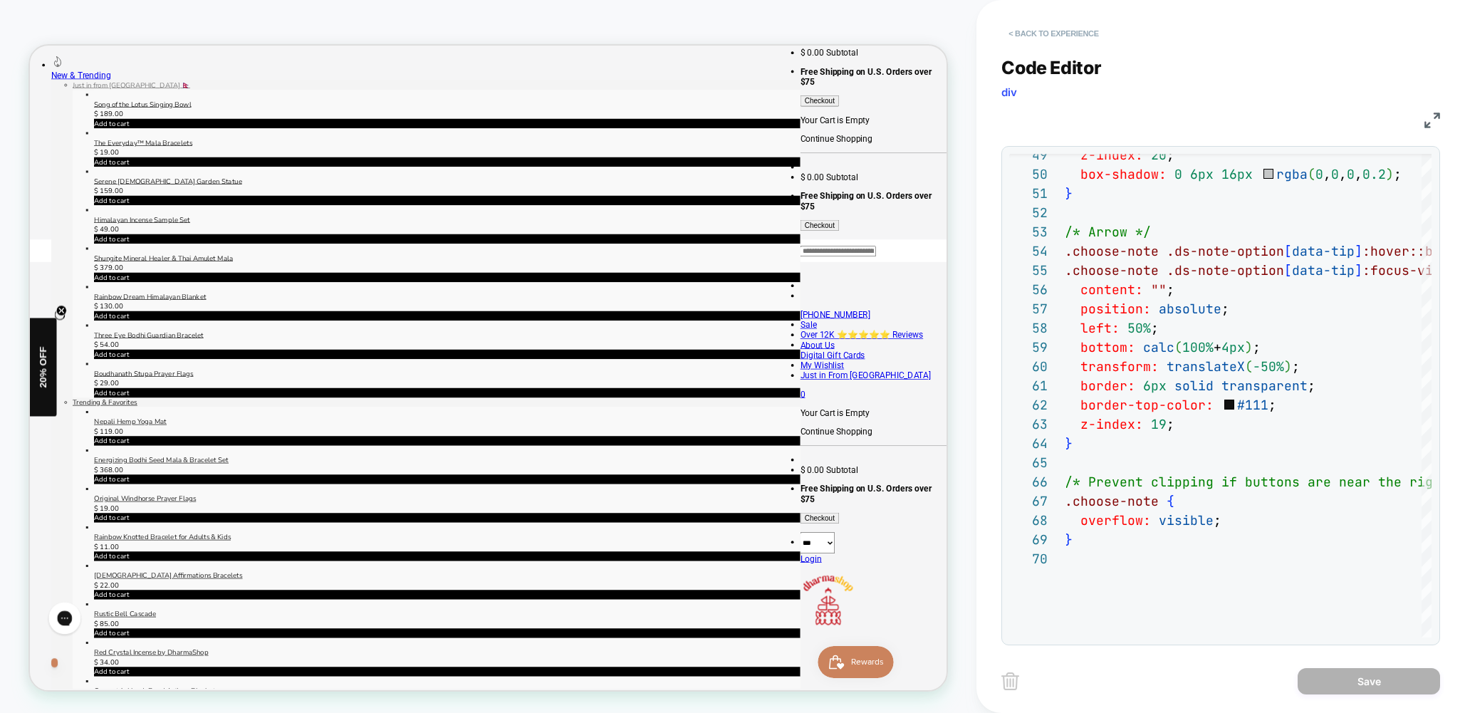
click at [1064, 31] on button "< Back to experience" at bounding box center [1053, 33] width 104 height 23
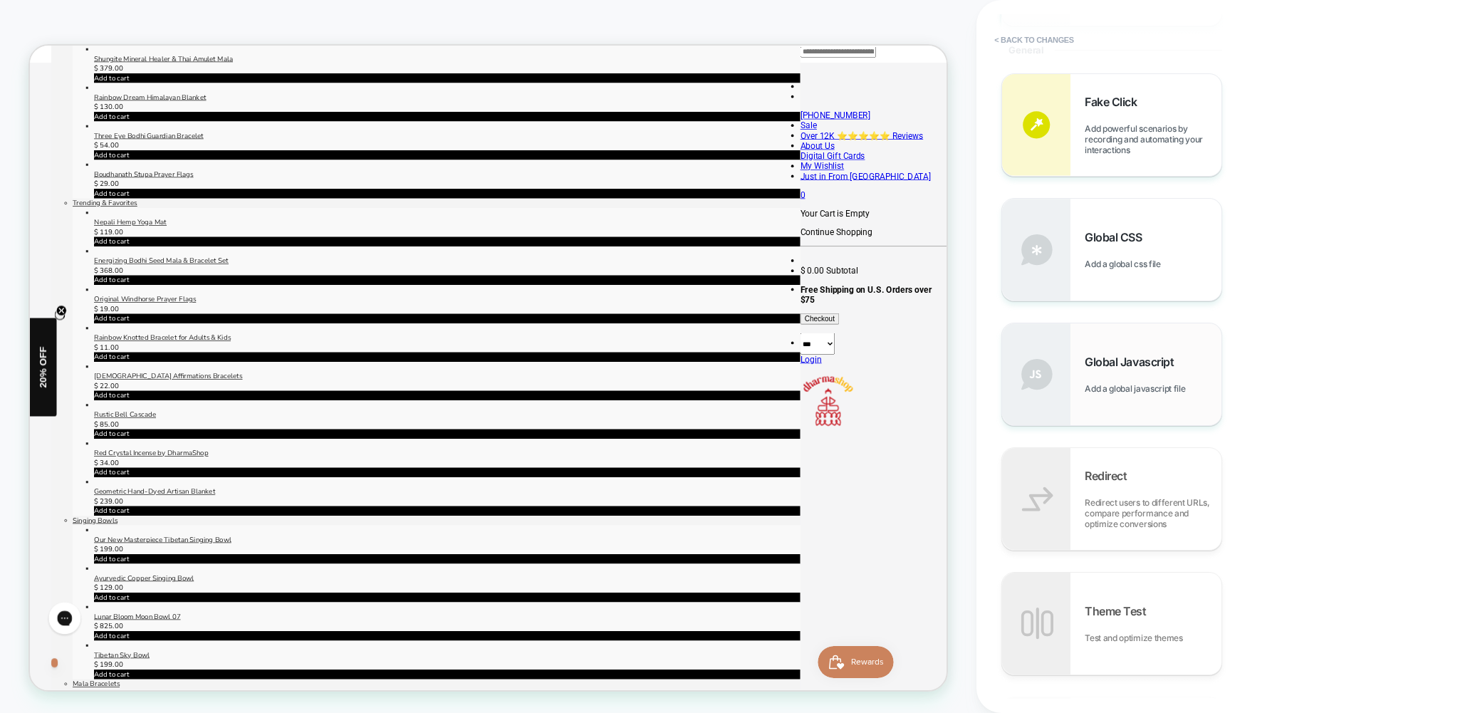
scroll to position [553, 0]
click at [1114, 273] on div "Global CSS Add a global css file" at bounding box center [1111, 250] width 219 height 102
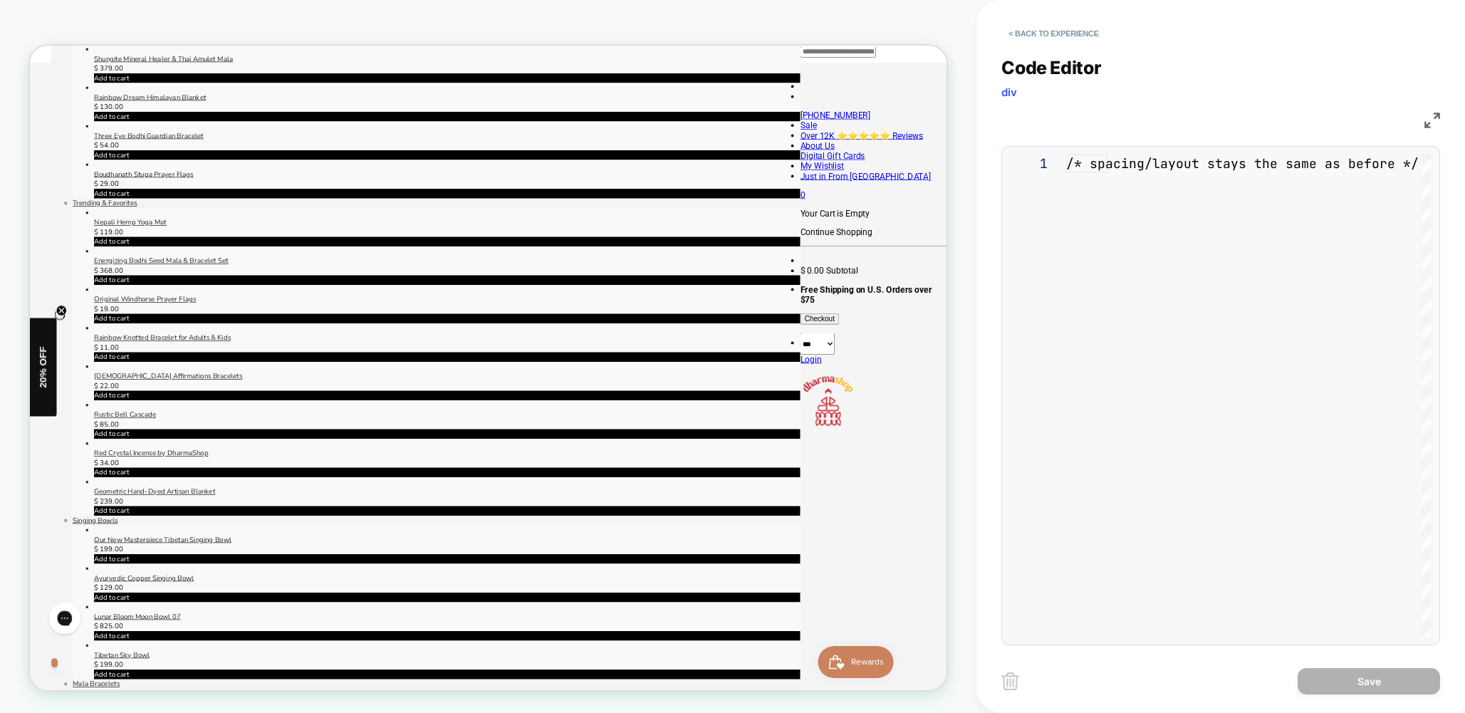
scroll to position [192, 0]
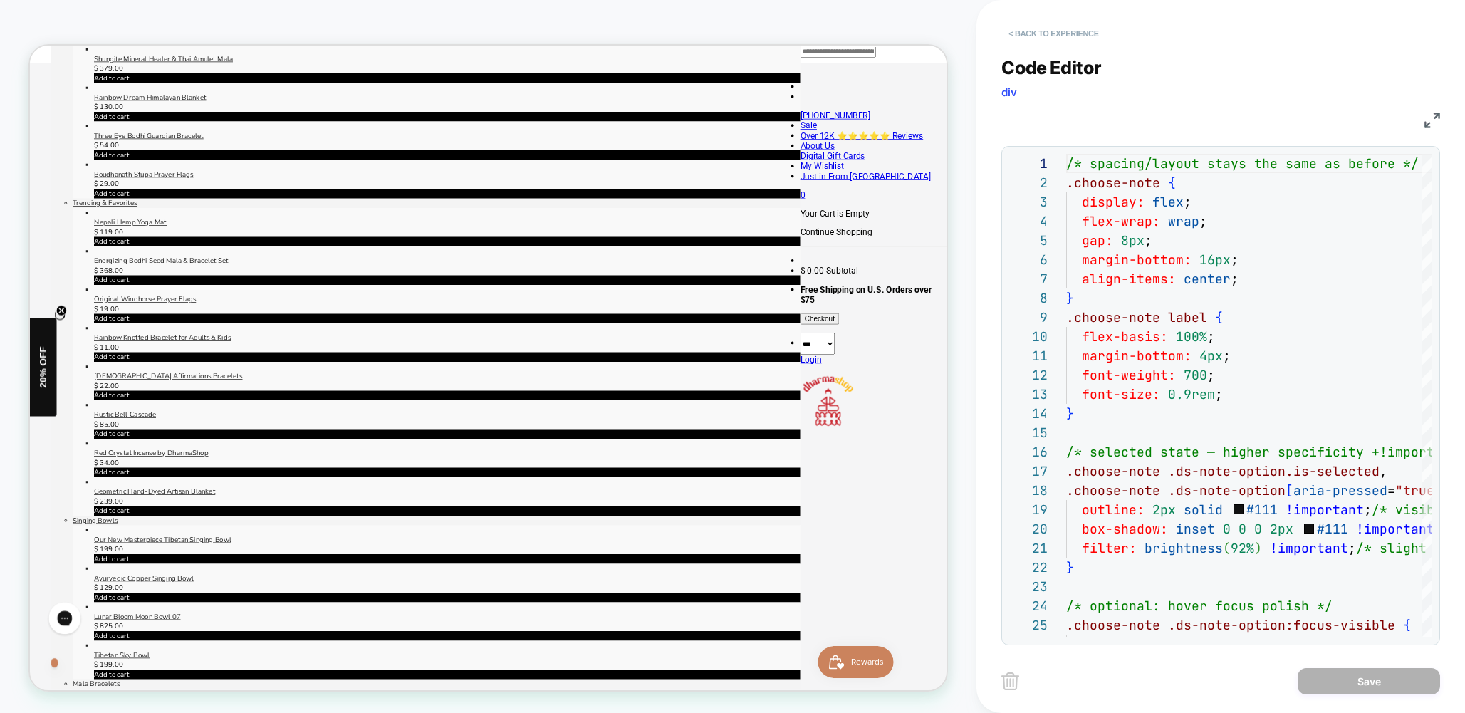
click at [1047, 28] on button "< Back to experience" at bounding box center [1053, 33] width 104 height 23
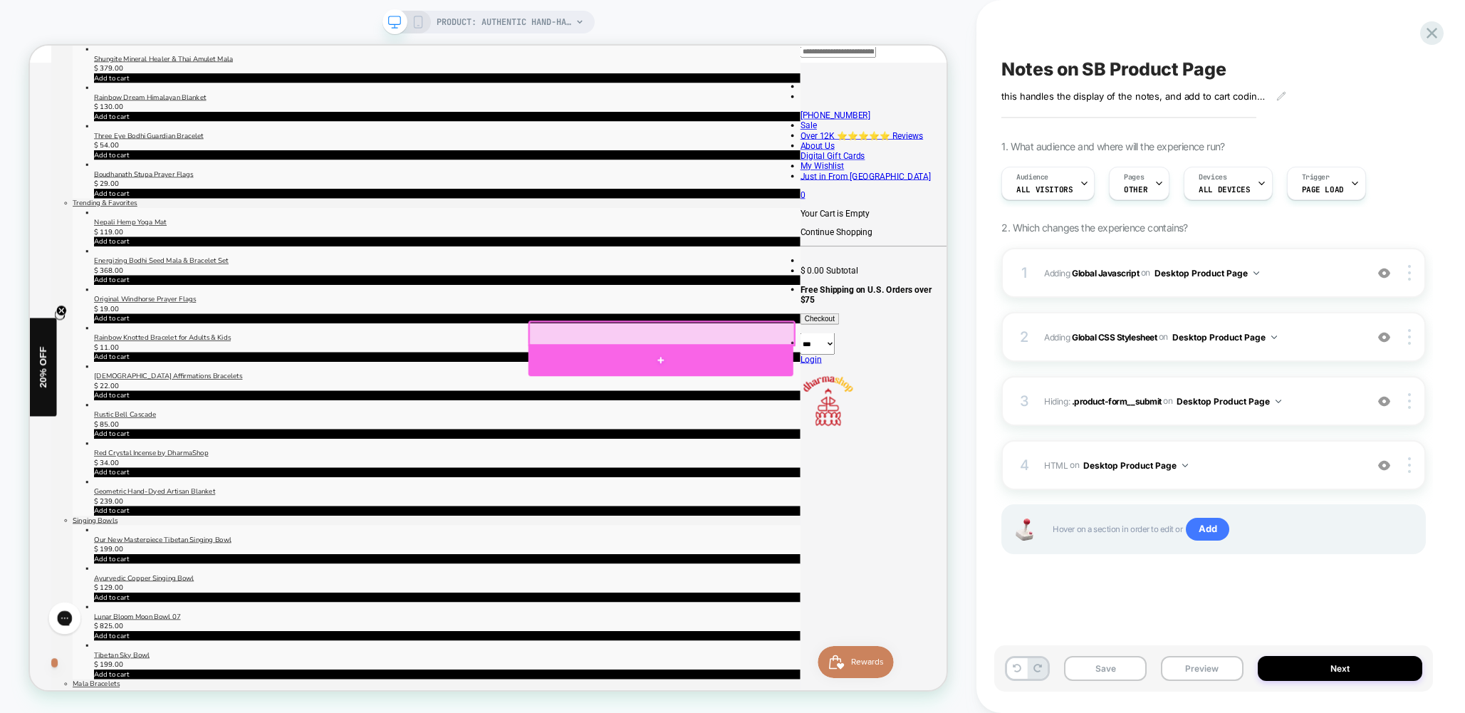
click at [865, 466] on div at bounding box center [870, 465] width 353 height 43
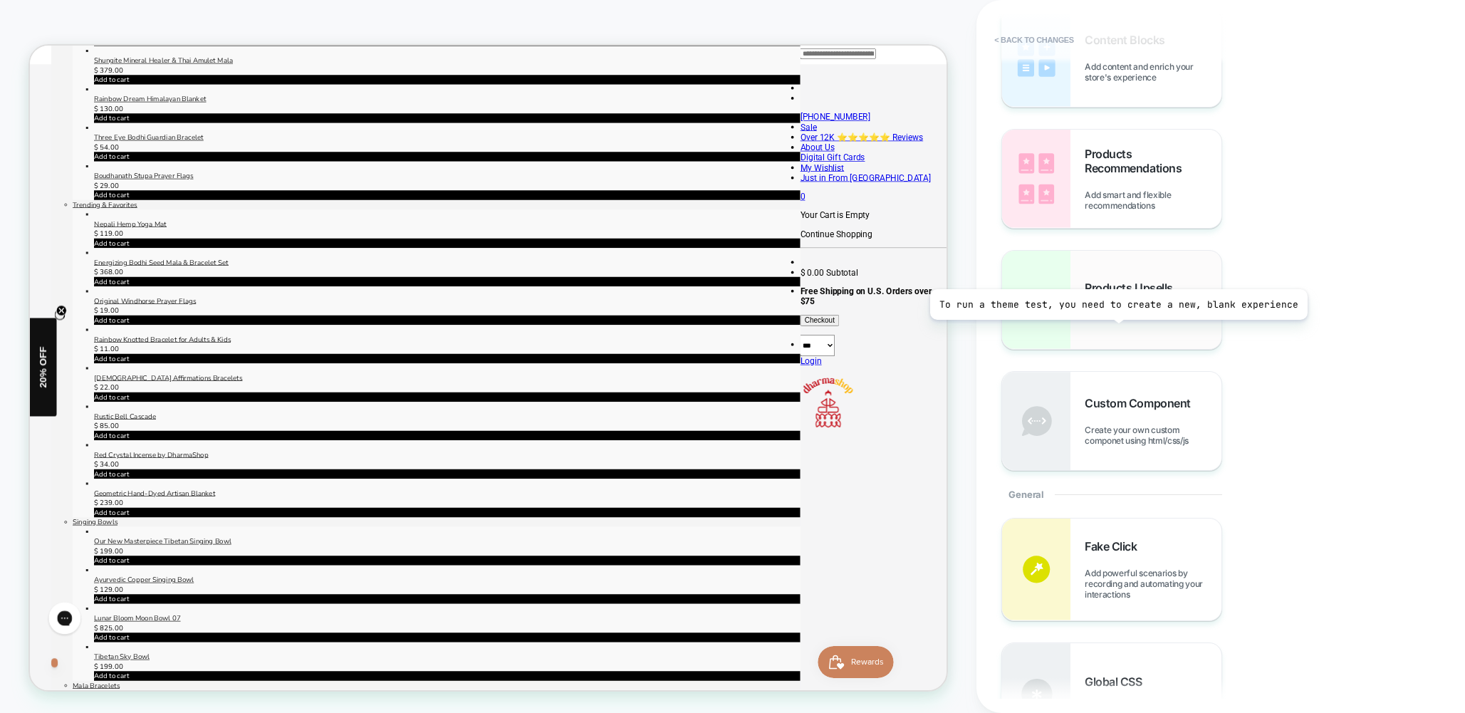
scroll to position [88, 0]
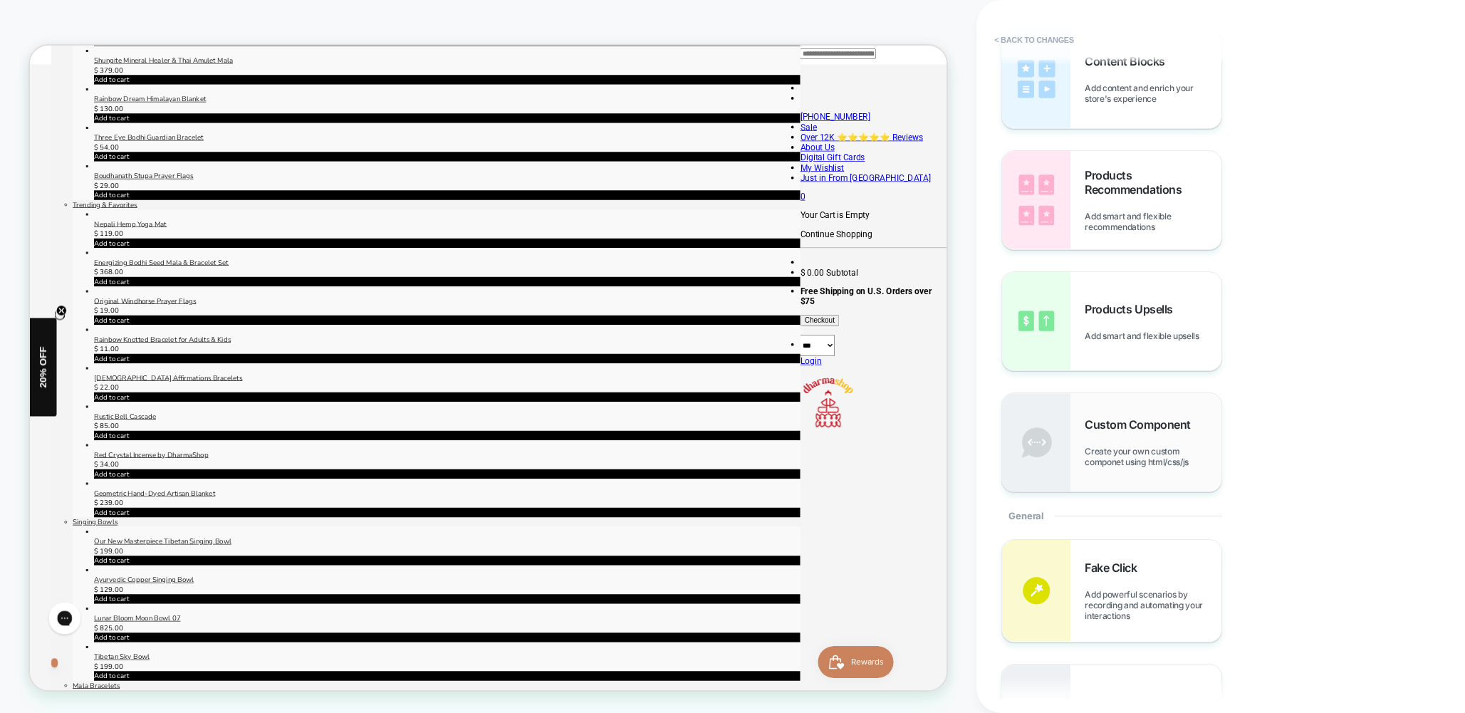
click at [1124, 442] on div "Custom Component Create your own custom componet using html/css/js" at bounding box center [1152, 442] width 137 height 50
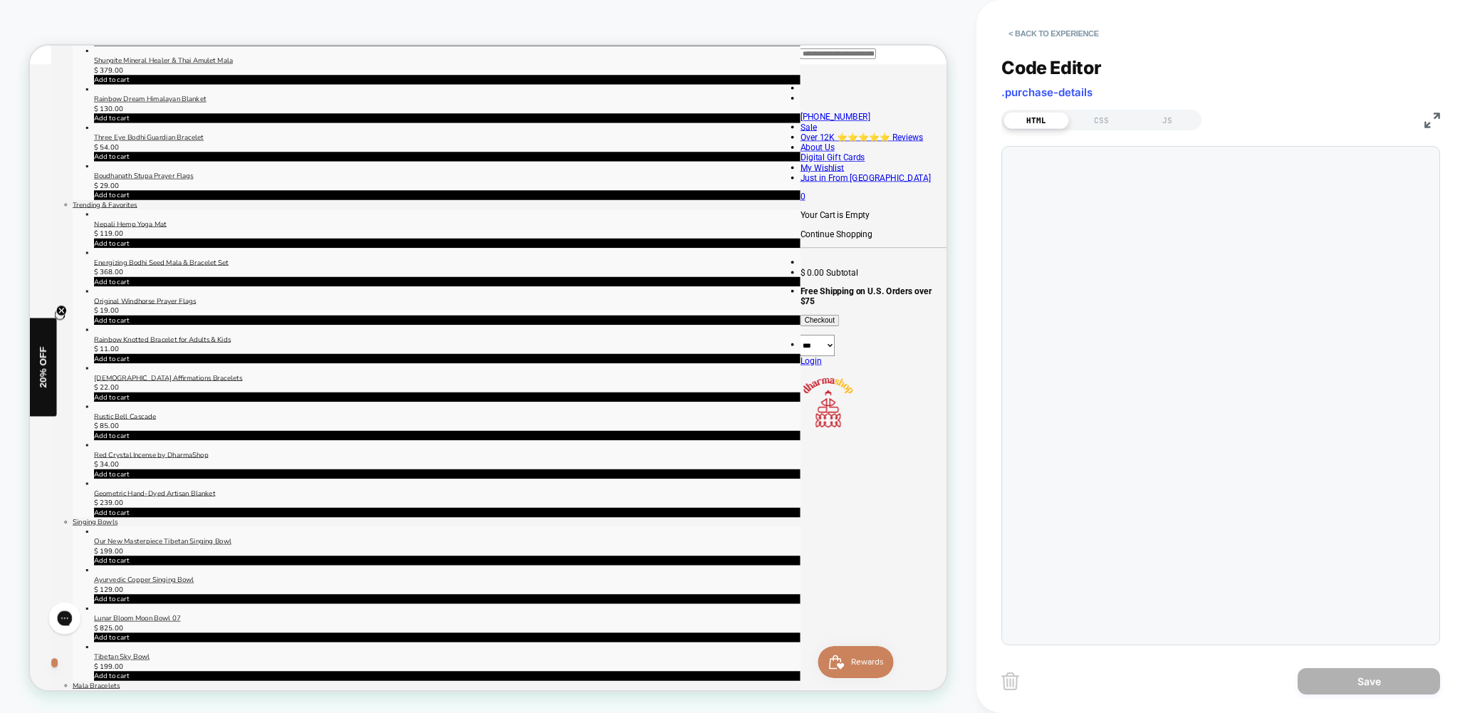
scroll to position [513, 0]
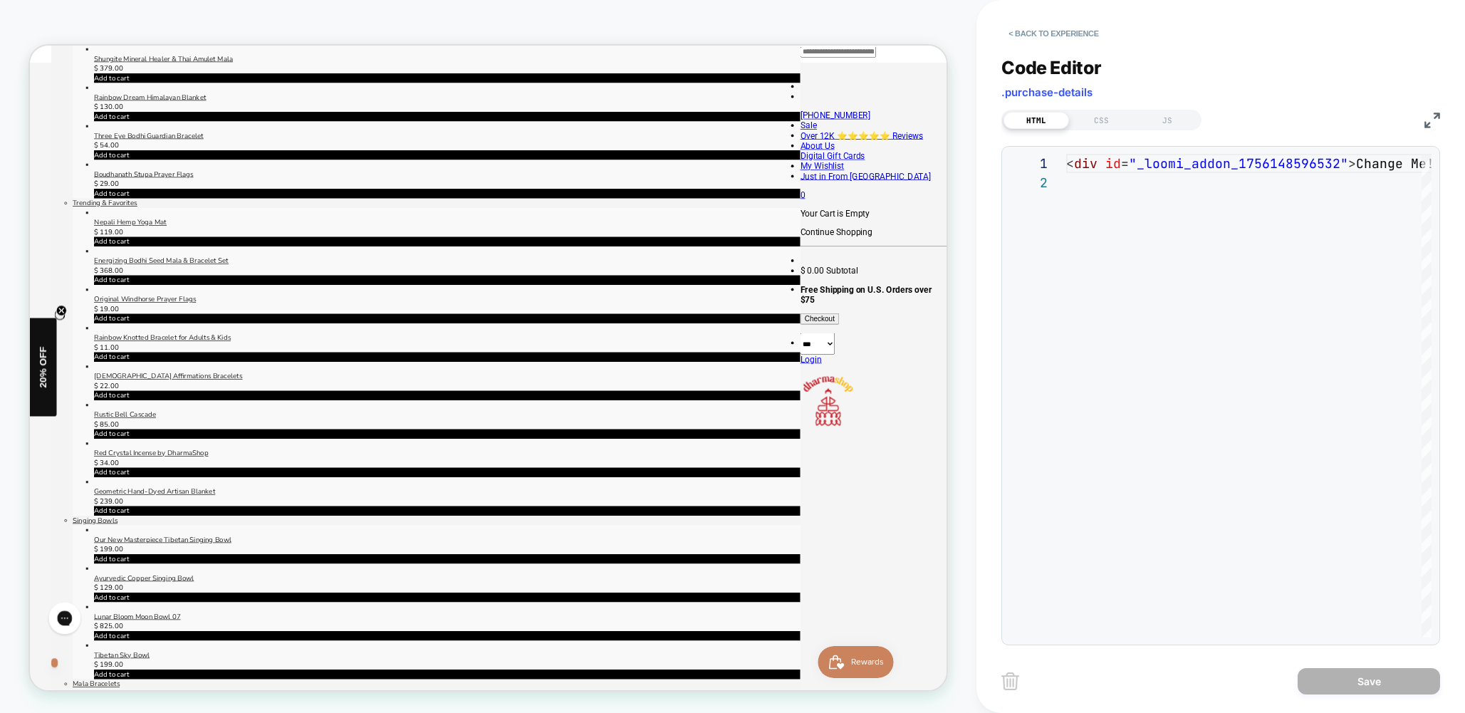
click at [1099, 128] on div "HTML CSS JS" at bounding box center [1101, 120] width 200 height 21
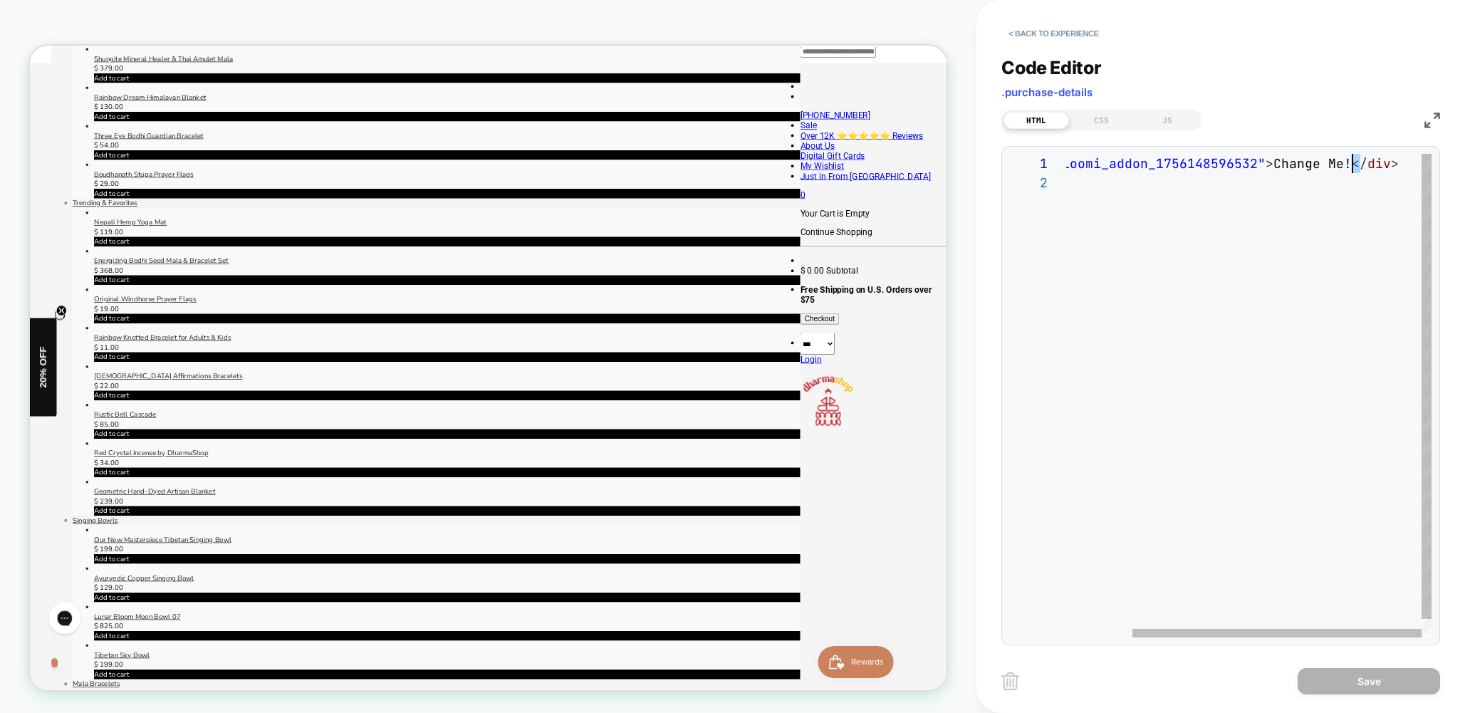
drag, startPoint x: 1359, startPoint y: 167, endPoint x: 1350, endPoint y: 165, distance: 8.7
click at [1349, 164] on div "< div id = "_loomi_addon_1756148596532" > Change Me! </ div >" at bounding box center [1207, 405] width 448 height 503
drag, startPoint x: 1381, startPoint y: 175, endPoint x: 1077, endPoint y: 127, distance: 307.1
click at [1077, 154] on div "< div id = "_loomi_addon_1756148596532" > Change Me! </ div >" at bounding box center [1290, 405] width 448 height 503
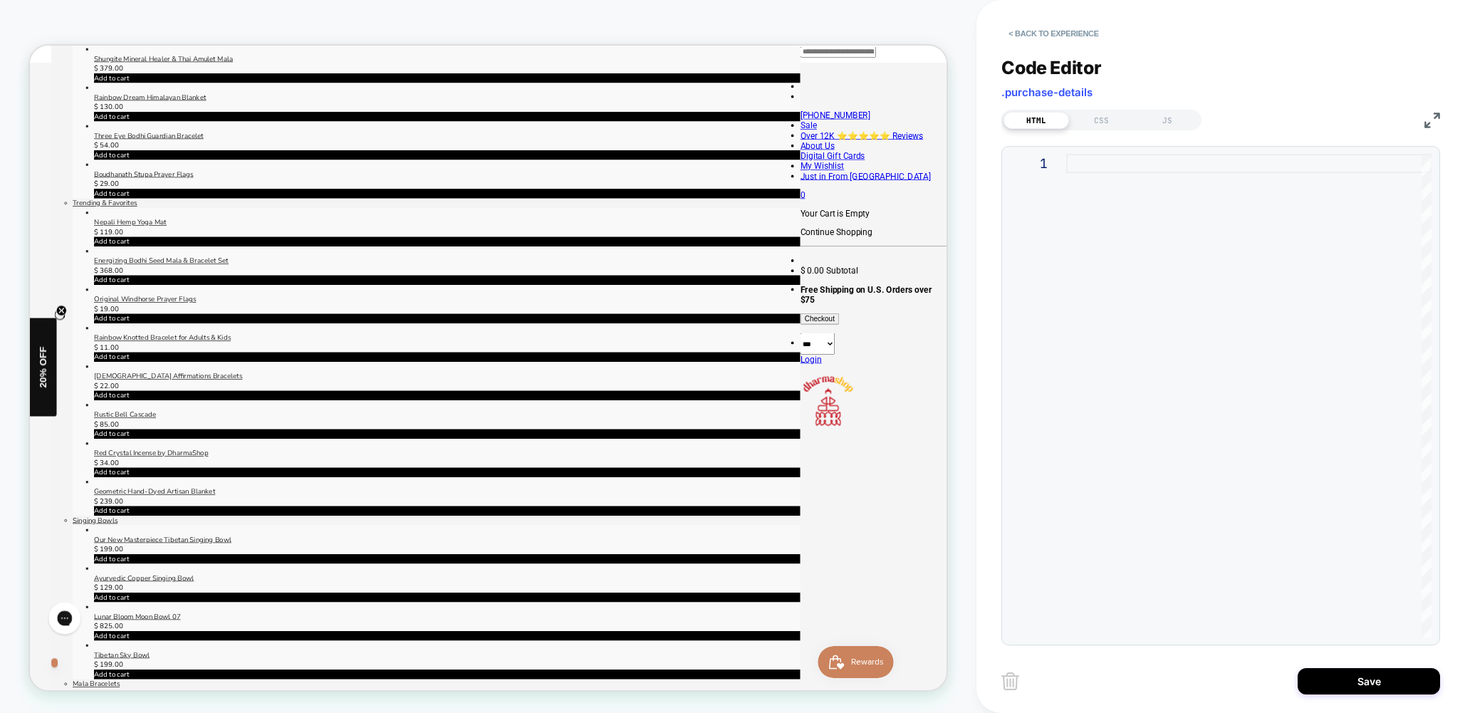
click at [1145, 205] on div at bounding box center [1248, 395] width 365 height 483
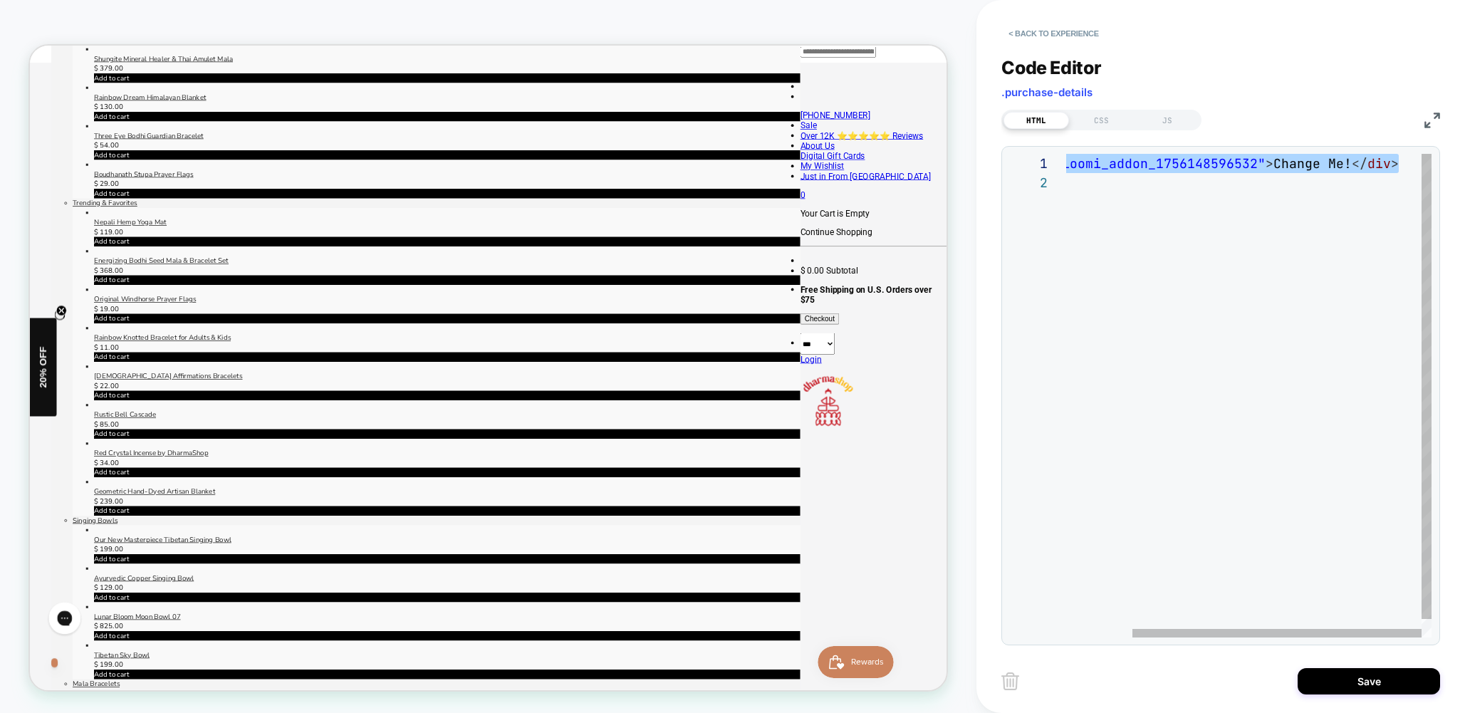
click at [1312, 162] on div "< div id = "_loomi_addon_1756148596532" > Change Me! </ div >" at bounding box center [1207, 405] width 448 height 503
drag, startPoint x: 1338, startPoint y: 161, endPoint x: 1327, endPoint y: 162, distance: 11.4
click at [1326, 162] on div "< div id = "_loomi_addon_1756148596532" > Change Me! </ div >" at bounding box center [1207, 405] width 448 height 503
click at [1334, 163] on div "< div id = "_loomi_addon_1756148596532" > Change Me! </ div >" at bounding box center [1207, 405] width 448 height 503
click at [1345, 164] on div "< div id = "_loomi_addon_1756148596532" > Change Me! </ div >" at bounding box center [1207, 405] width 448 height 503
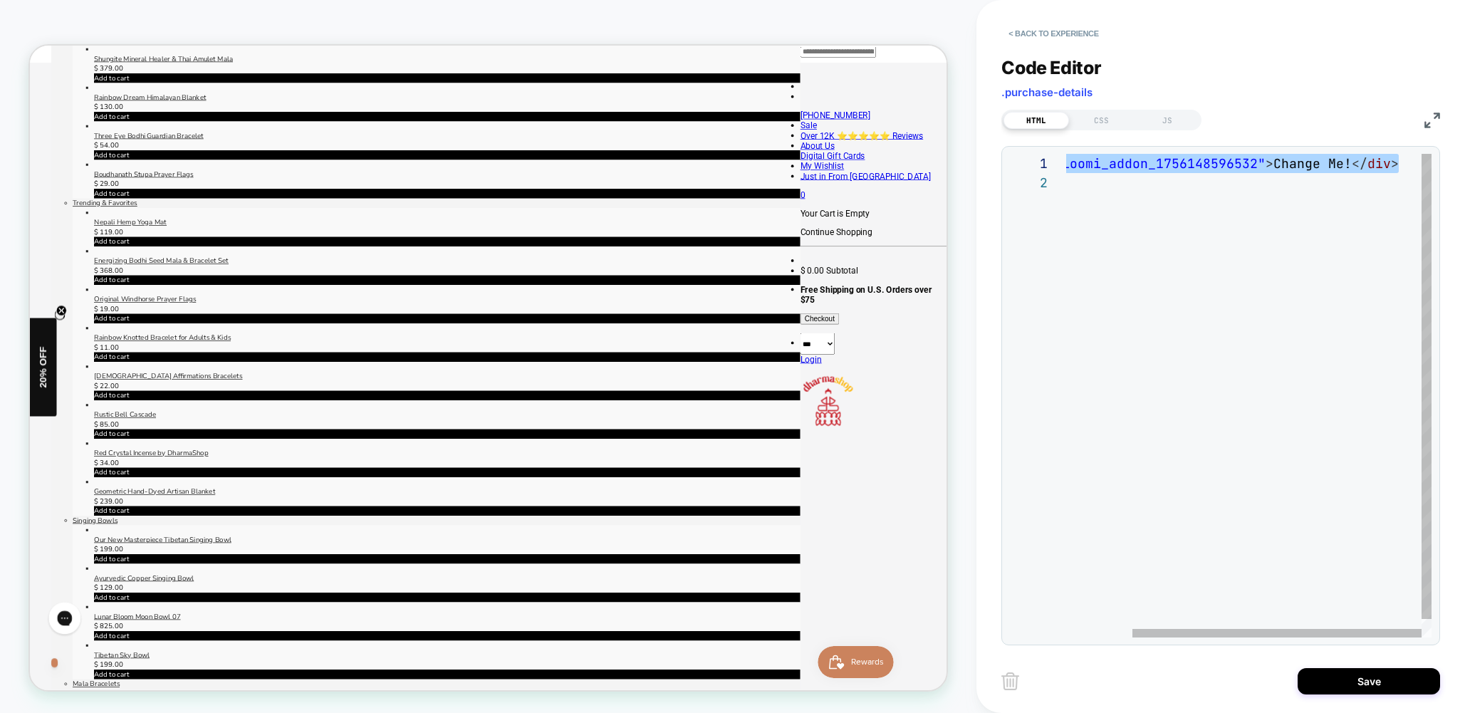
click at [1345, 164] on div "< div id = "_loomi_addon_1756148596532" > Change Me! </ div >" at bounding box center [1207, 405] width 448 height 503
click at [1344, 162] on div "< div id = "_loomi_addon_1756148596532" > Change Me! </ div >" at bounding box center [1207, 405] width 448 height 503
click at [1344, 190] on div "< div id = "_loomi_addon_1756148596532" > Change Me! </ div >" at bounding box center [1290, 405] width 448 height 503
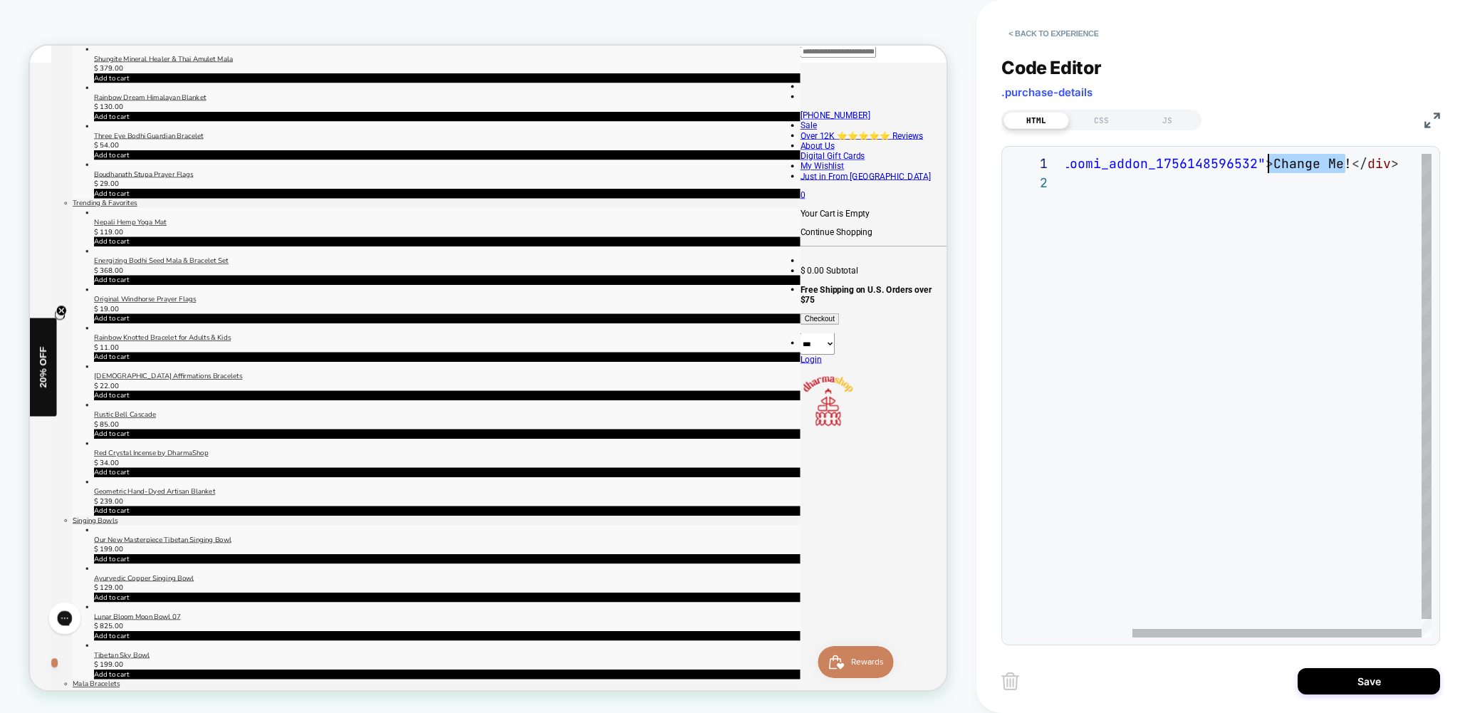
scroll to position [0, 285]
drag, startPoint x: 1343, startPoint y: 162, endPoint x: 1267, endPoint y: 158, distance: 76.3
click at [1267, 157] on span "< div id = "_loomi_addon_1756148596532" > Change Me! </ div >" at bounding box center [1190, 163] width 415 height 16
type textarea "**********"
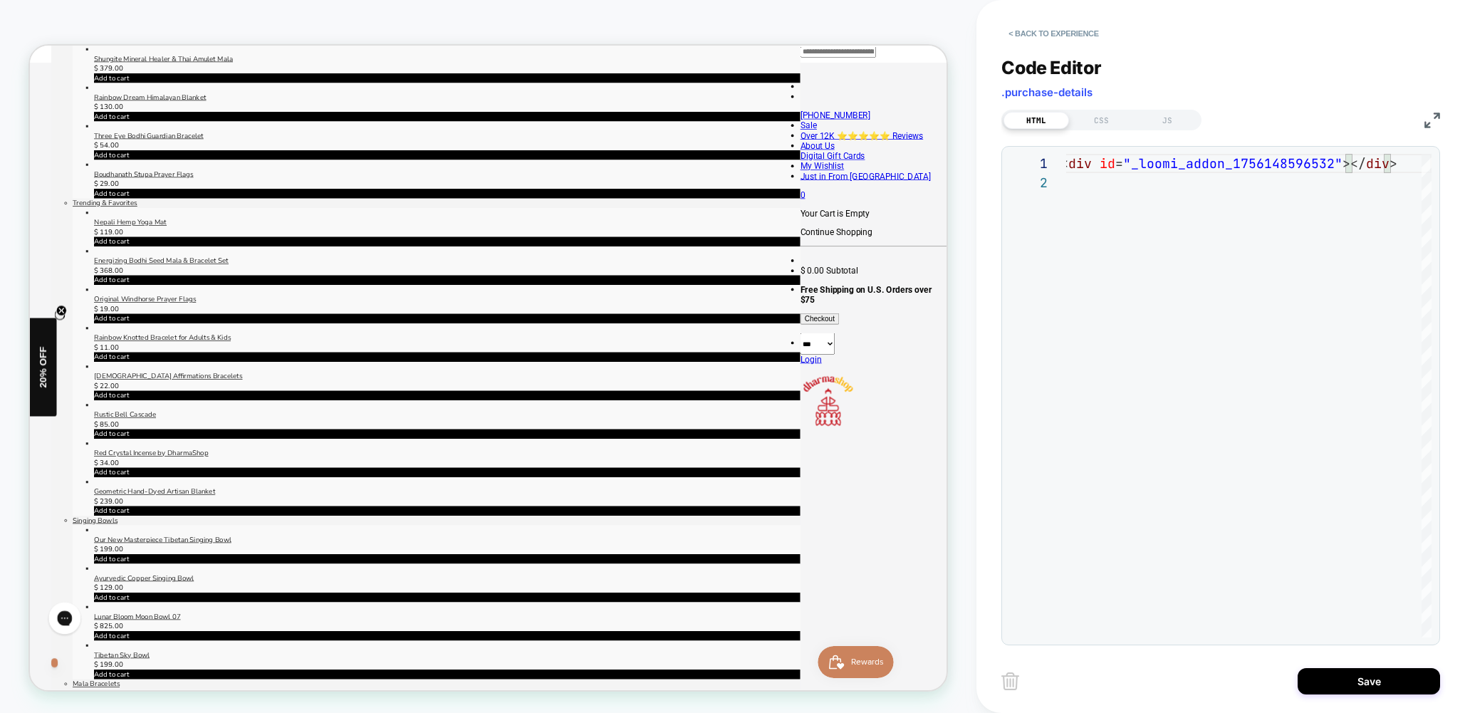
drag, startPoint x: 1114, startPoint y: 120, endPoint x: 1114, endPoint y: 139, distance: 18.5
click at [1114, 120] on div "CSS" at bounding box center [1102, 120] width 66 height 17
click at [1126, 167] on div at bounding box center [1248, 395] width 365 height 483
type textarea "**********"
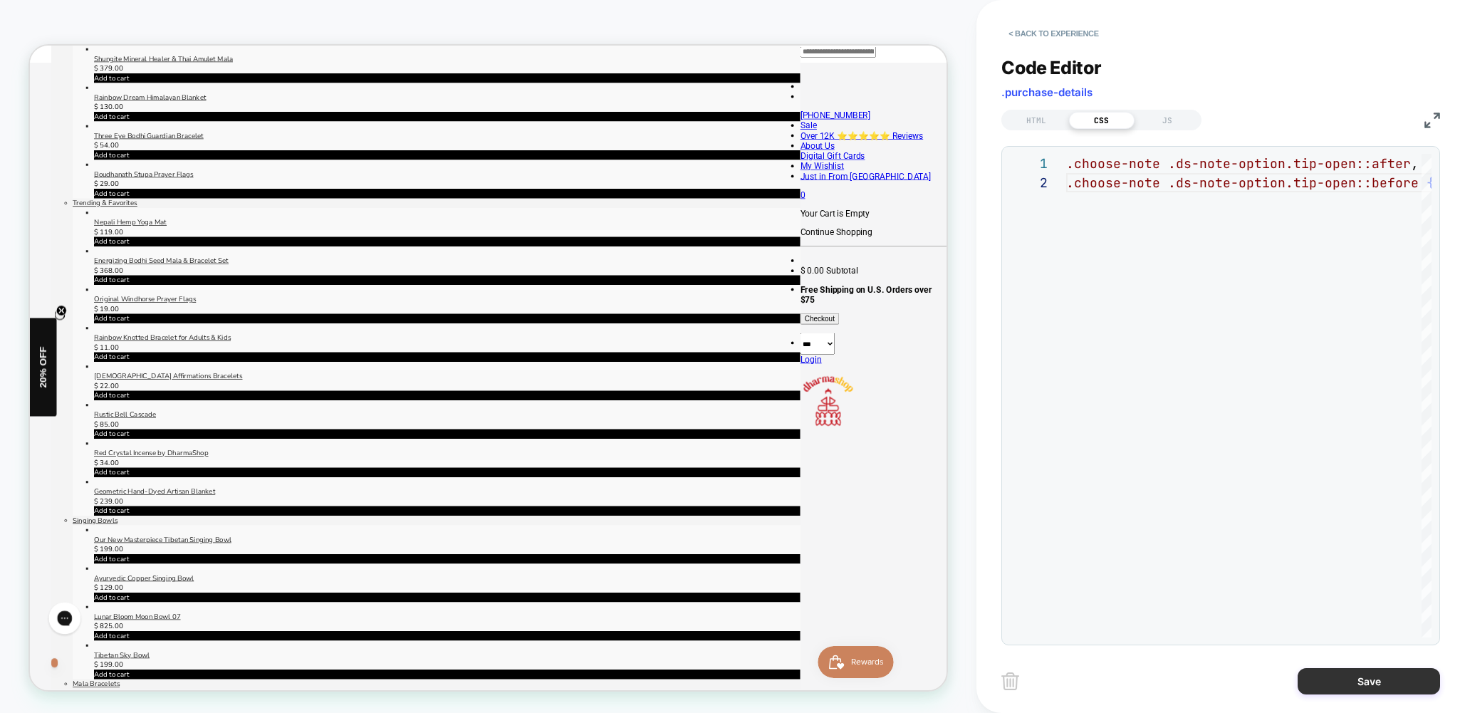
click at [1378, 679] on button "Save" at bounding box center [1368, 681] width 142 height 26
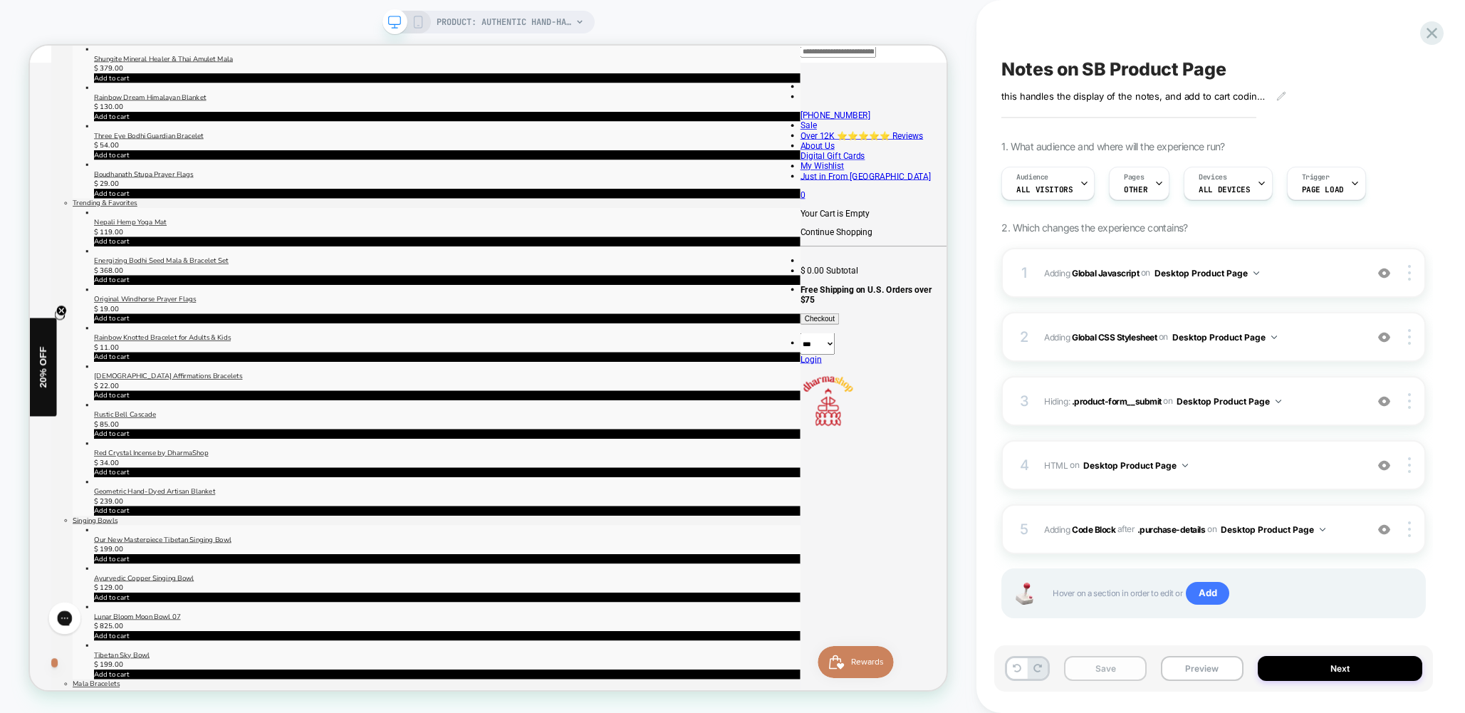
click at [1097, 673] on button "Save" at bounding box center [1105, 668] width 83 height 25
click at [419, 26] on icon at bounding box center [418, 22] width 13 height 13
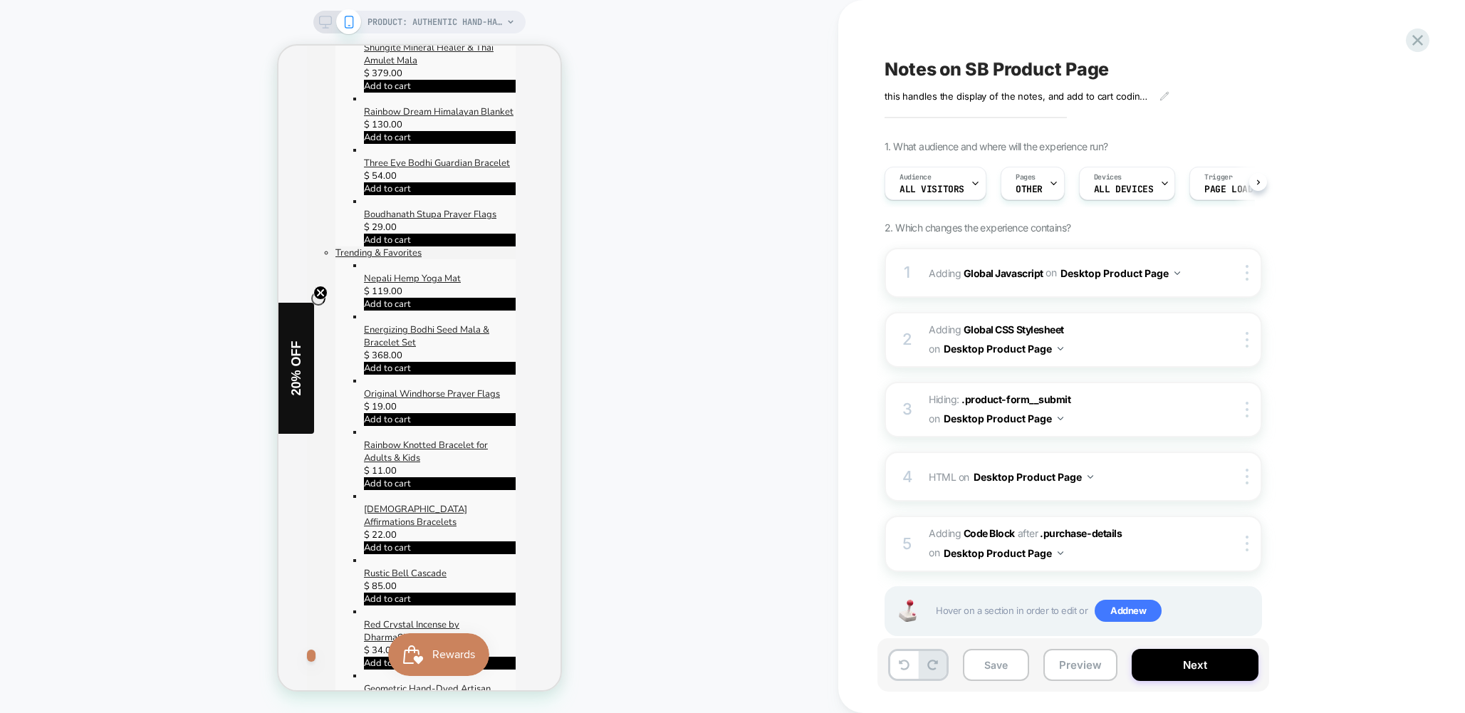
scroll to position [0, 1]
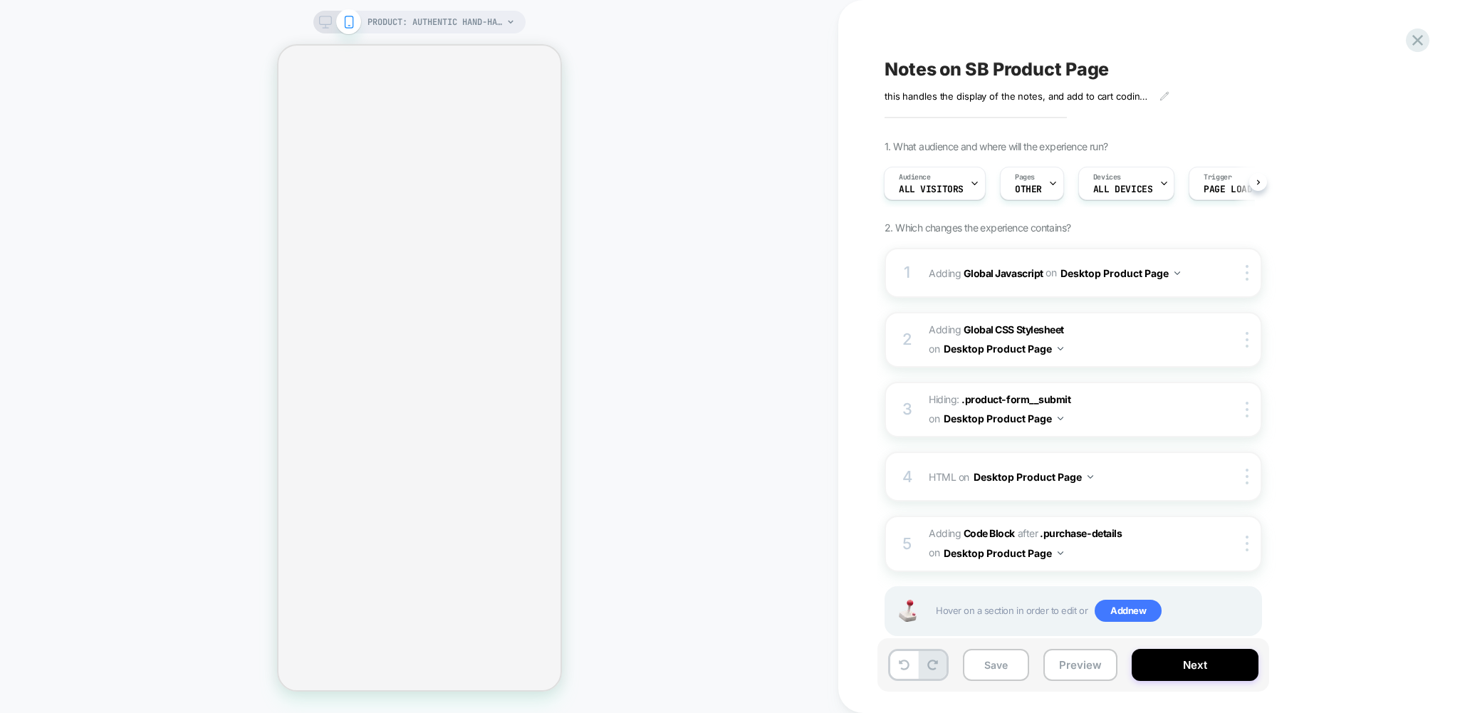
select select "**********"
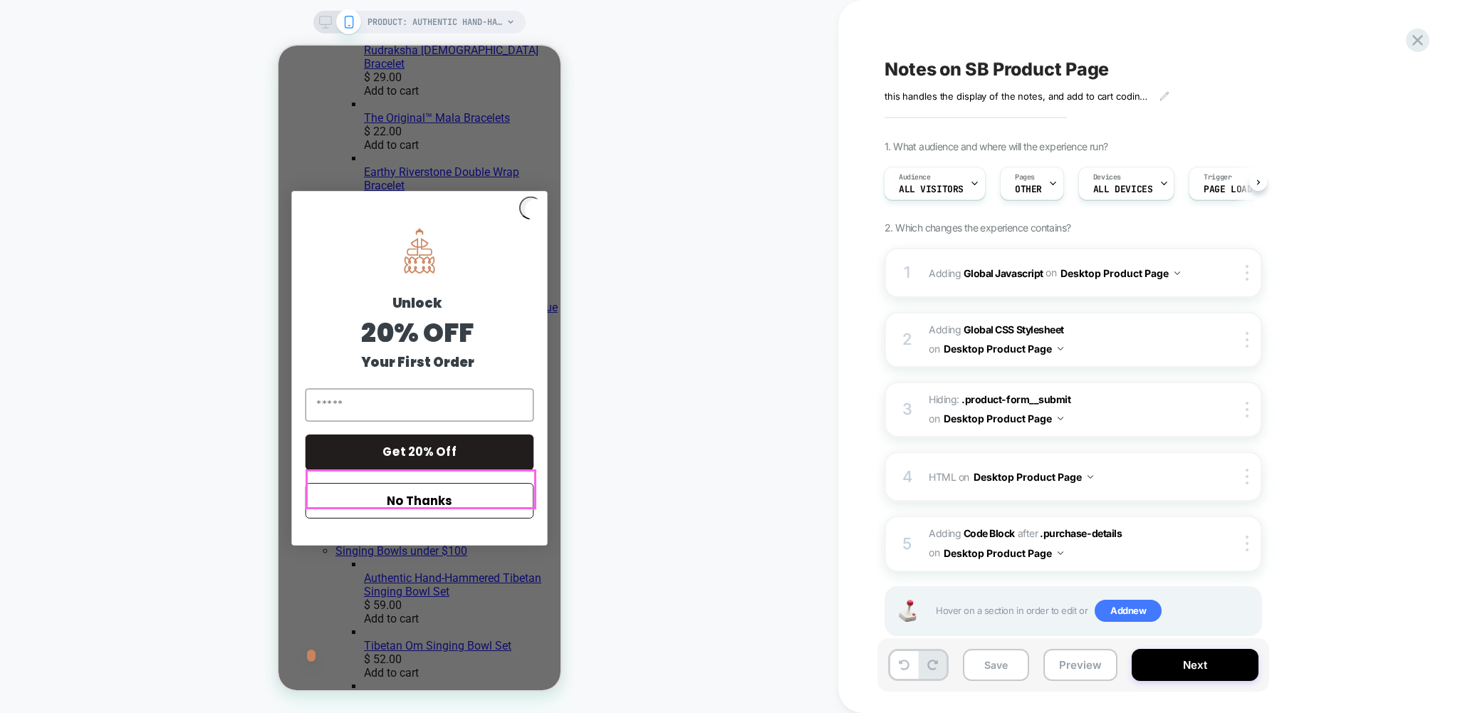
scroll to position [1552, 0]
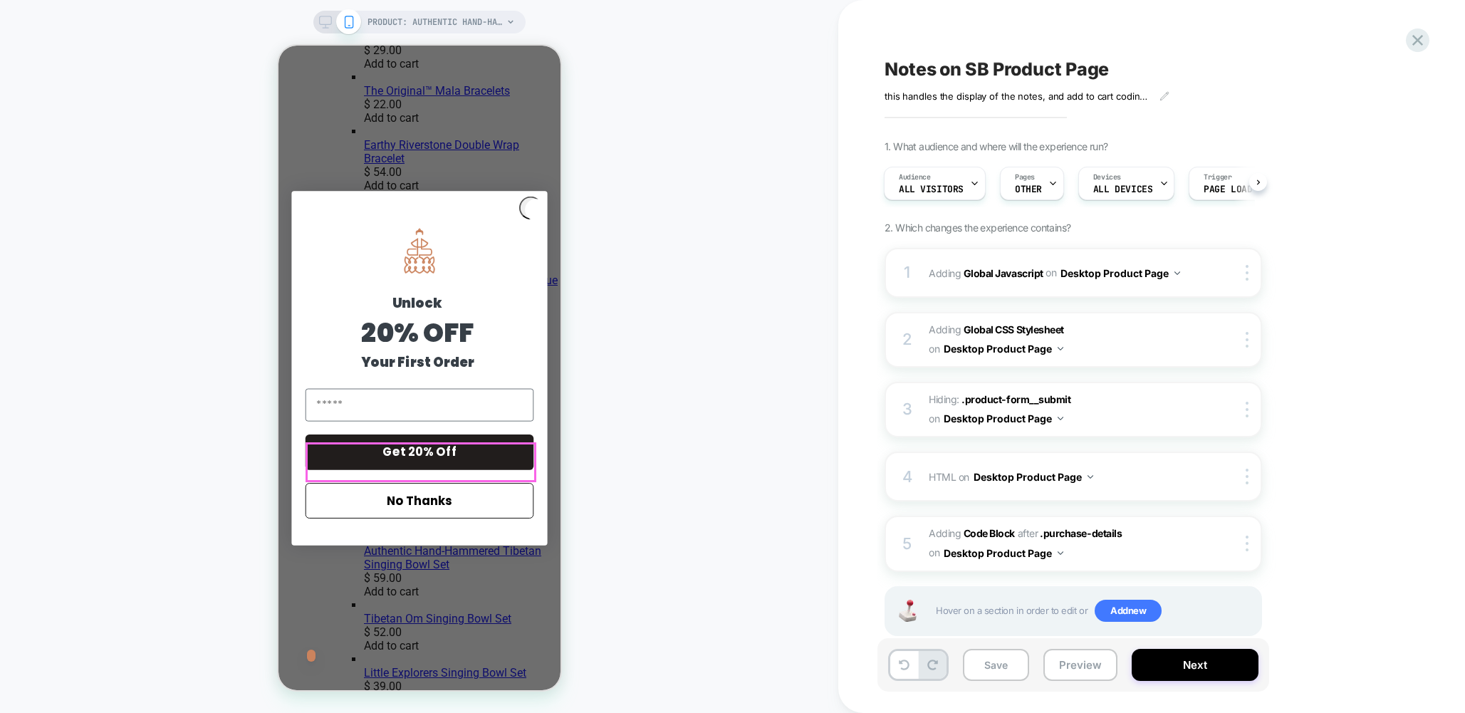
click at [408, 495] on button "No Thanks" at bounding box center [419, 501] width 228 height 36
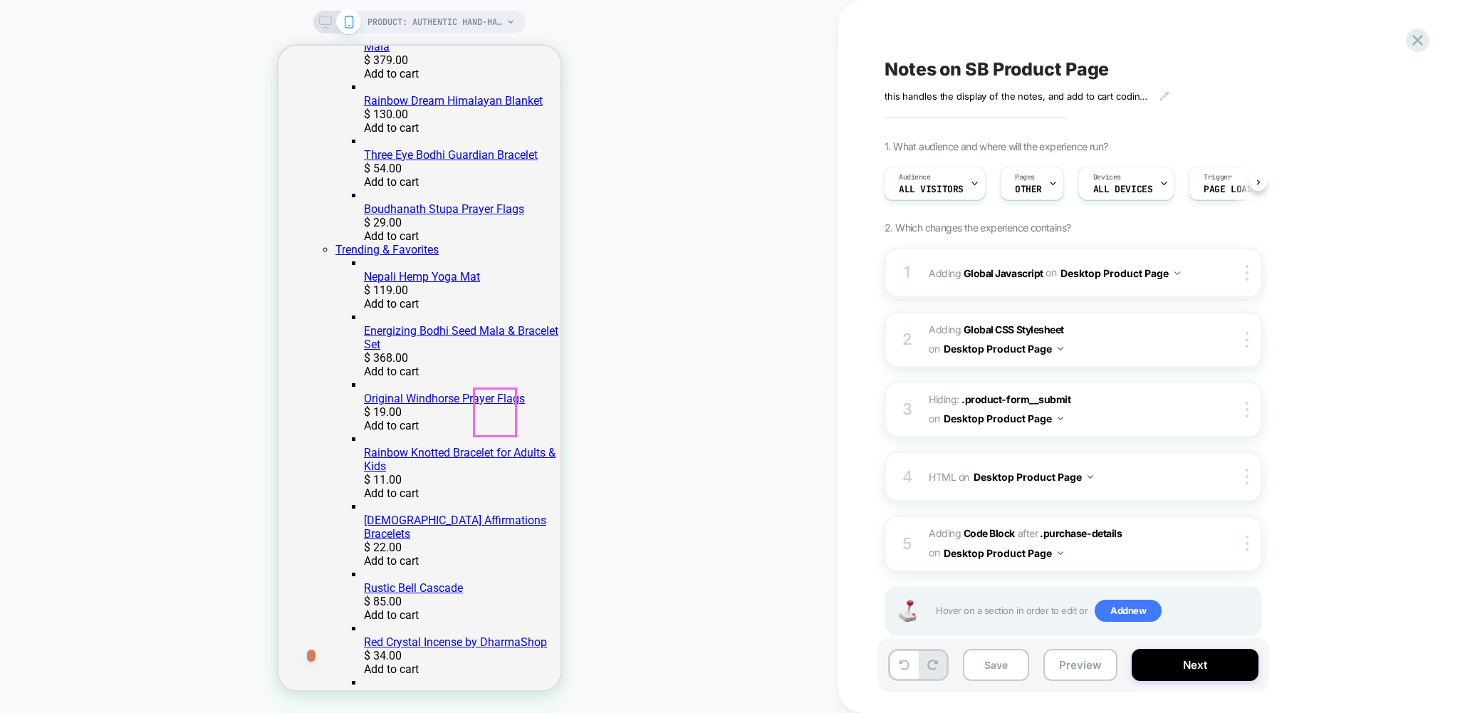
scroll to position [597, 0]
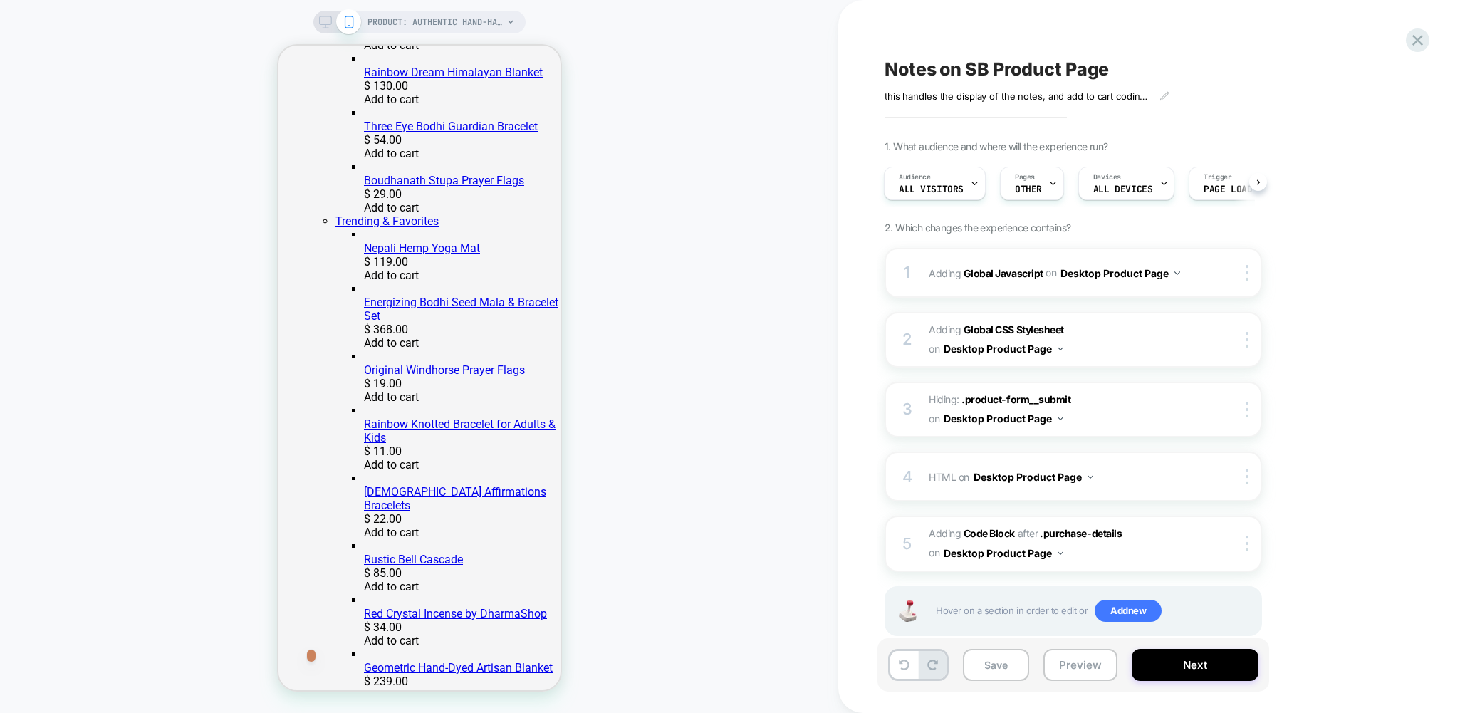
click at [324, 25] on icon at bounding box center [325, 22] width 13 height 13
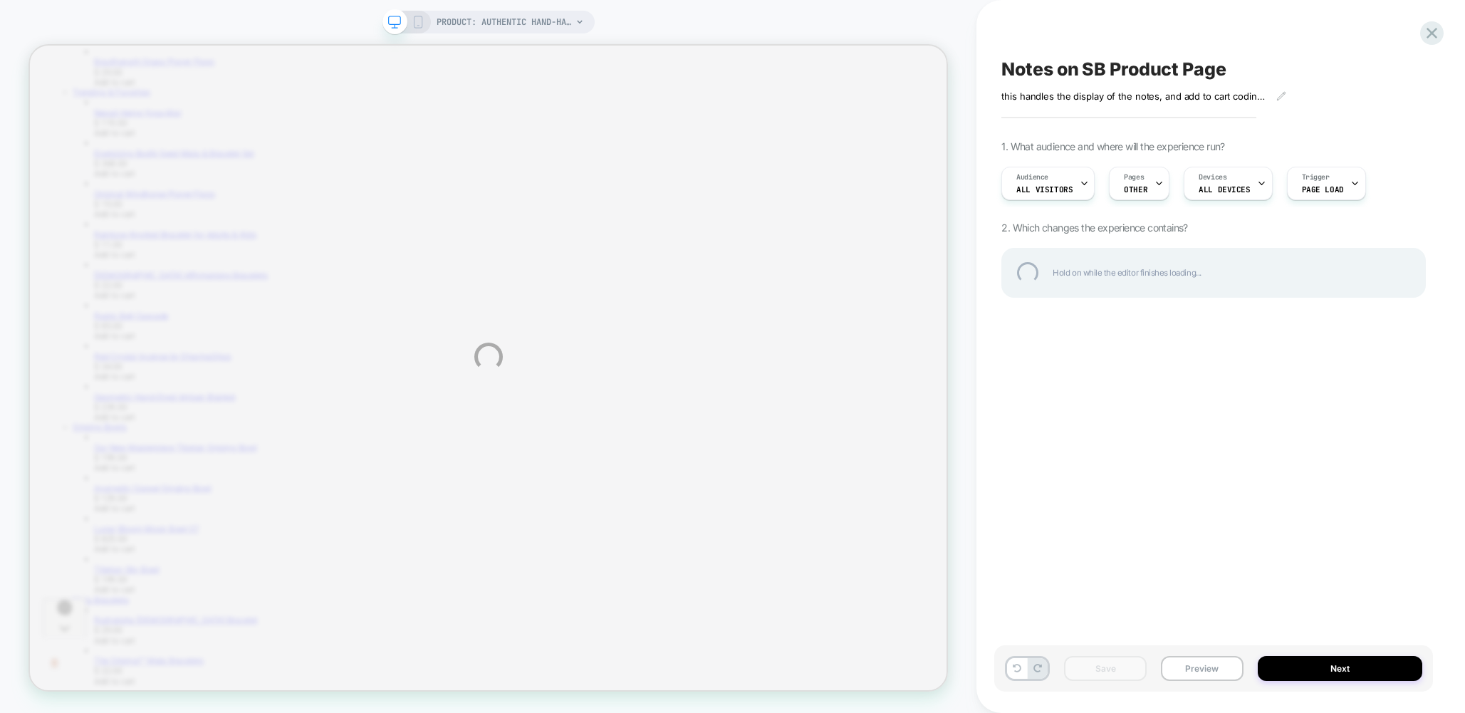
scroll to position [887, 0]
select select "**********"
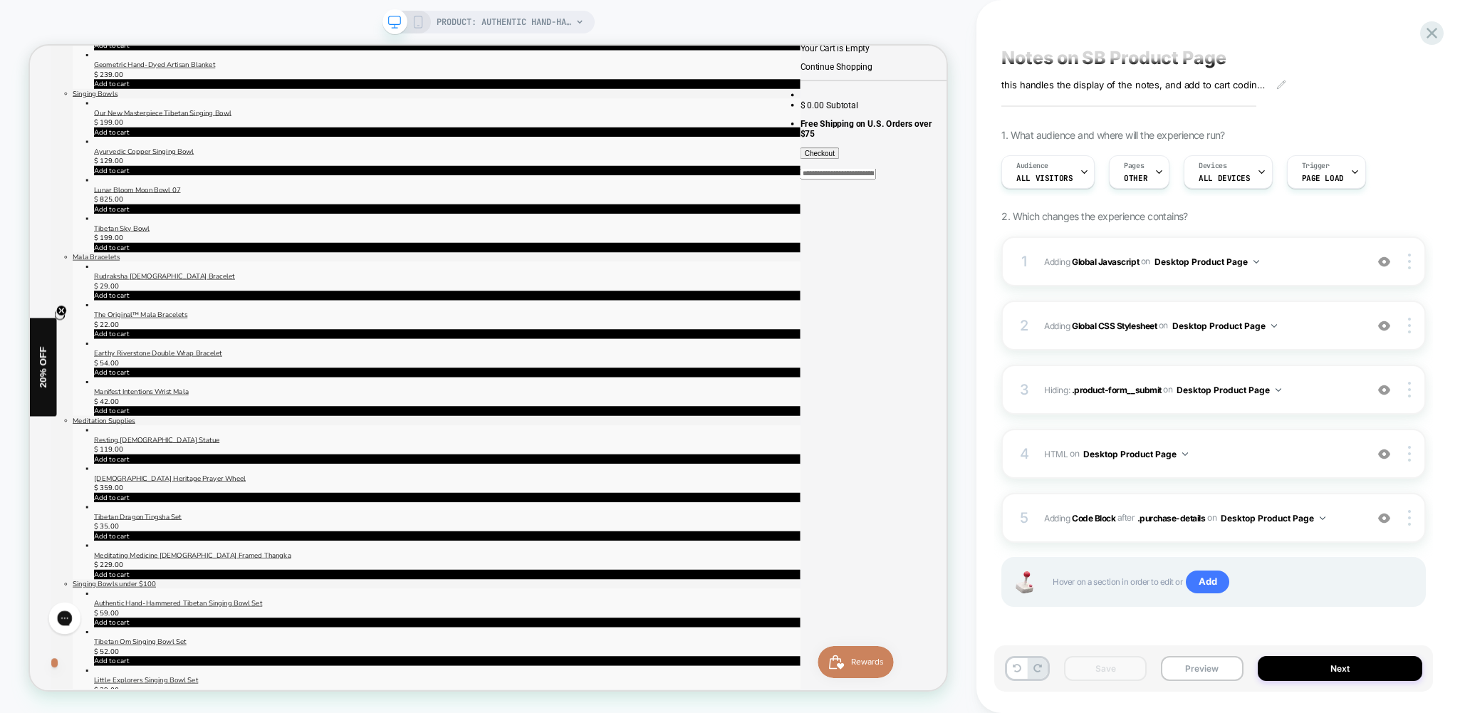
scroll to position [10, 0]
click at [1203, 664] on button "Preview" at bounding box center [1202, 668] width 83 height 25
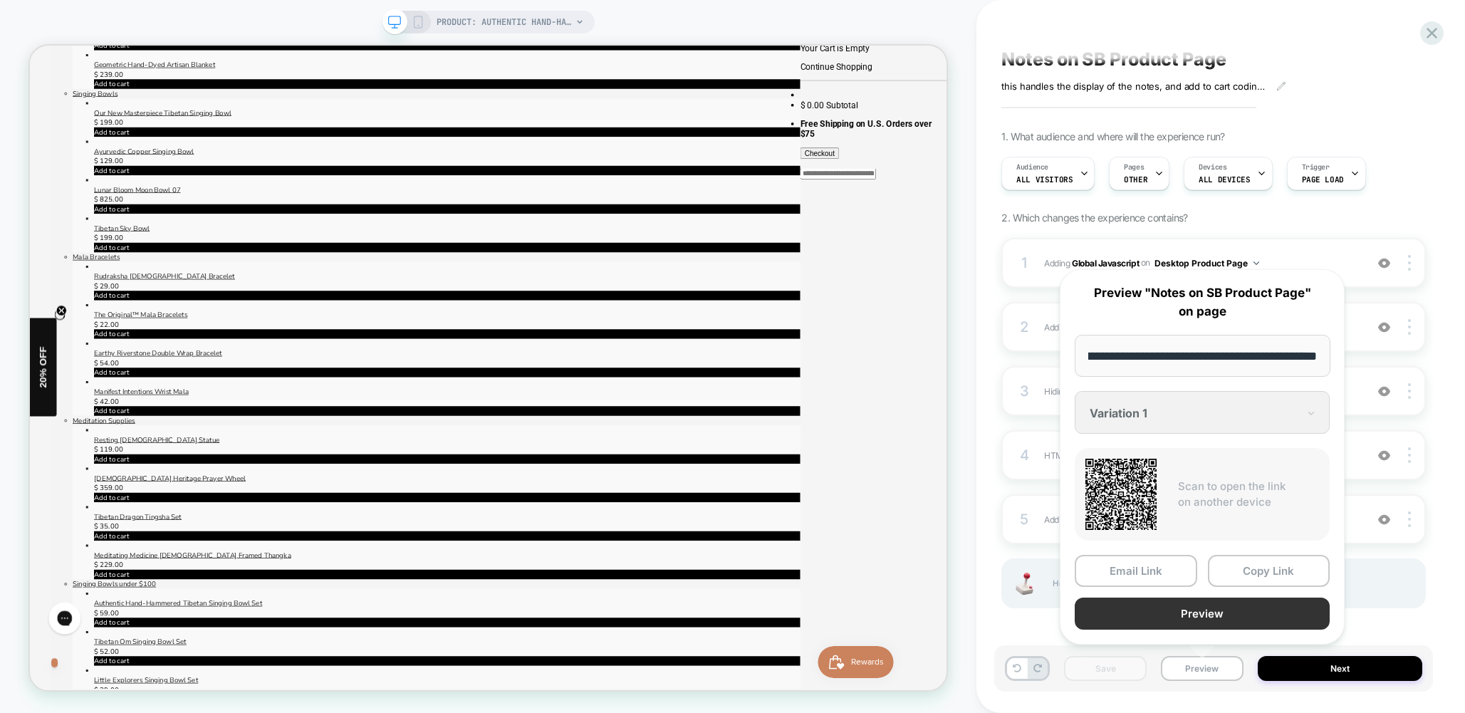
scroll to position [0, 0]
click at [1213, 618] on button "Preview" at bounding box center [1201, 613] width 255 height 32
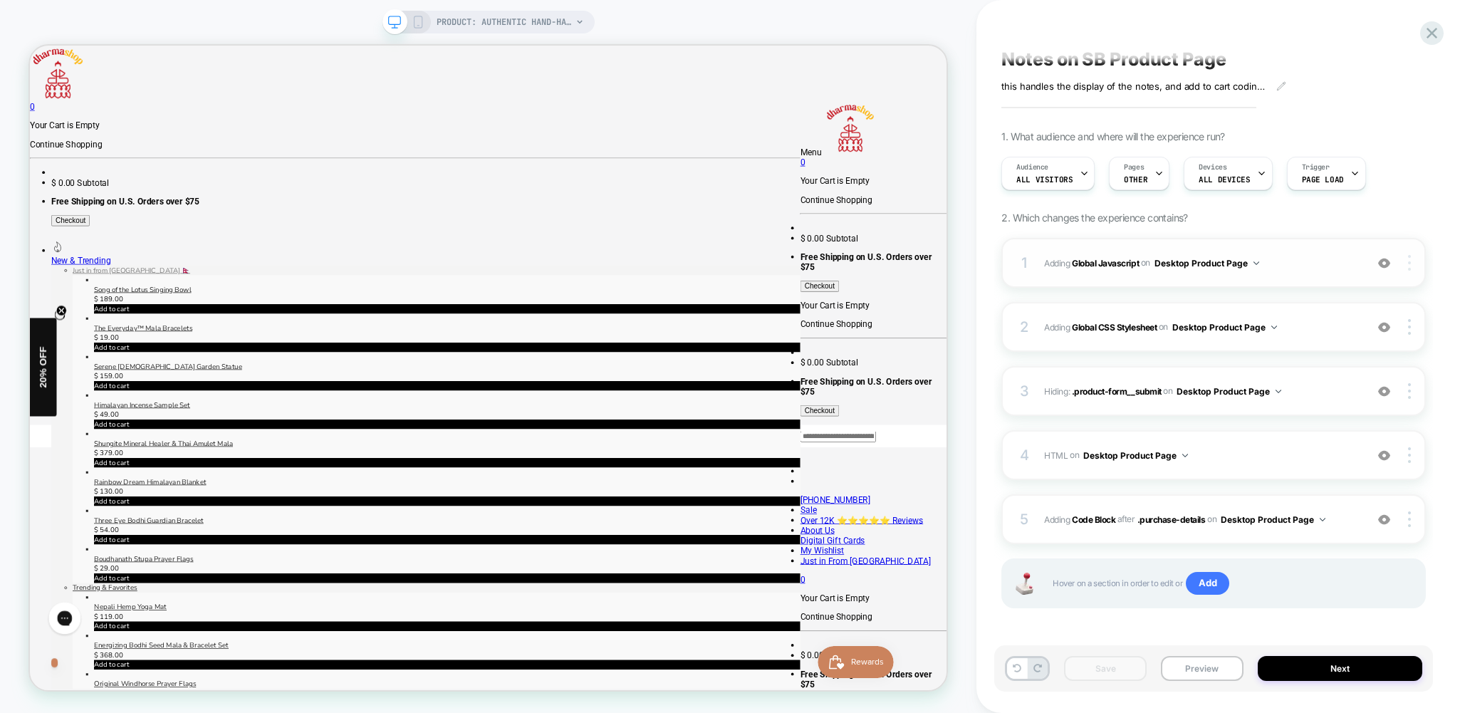
click at [1412, 261] on div at bounding box center [1411, 263] width 27 height 16
click at [1410, 184] on div "Audience All Visitors Pages OTHER Devices ALL DEVICES Trigger Page Load" at bounding box center [1206, 174] width 424 height 48
click at [1103, 263] on b "Global Javascript" at bounding box center [1105, 262] width 67 height 11
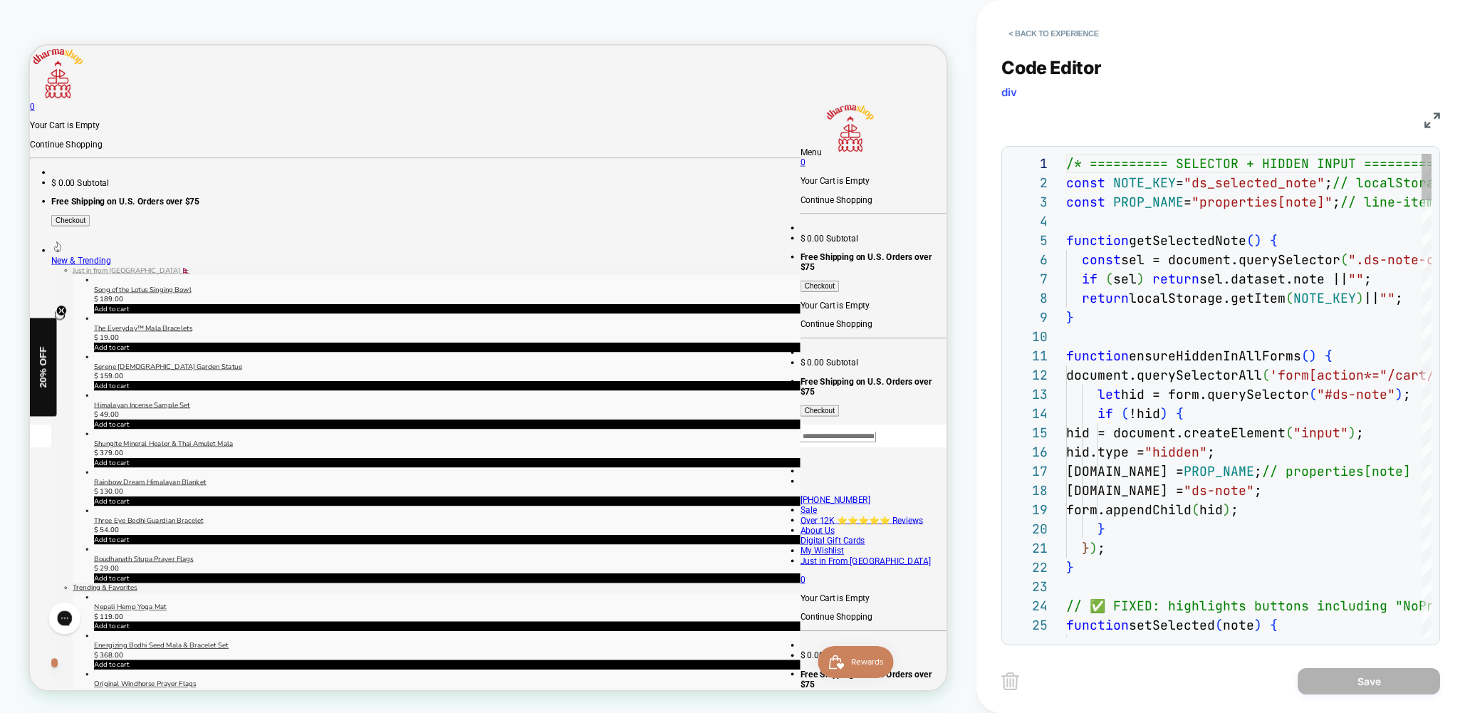
scroll to position [192, 0]
click at [1052, 36] on button "< Back to experience" at bounding box center [1053, 33] width 104 height 23
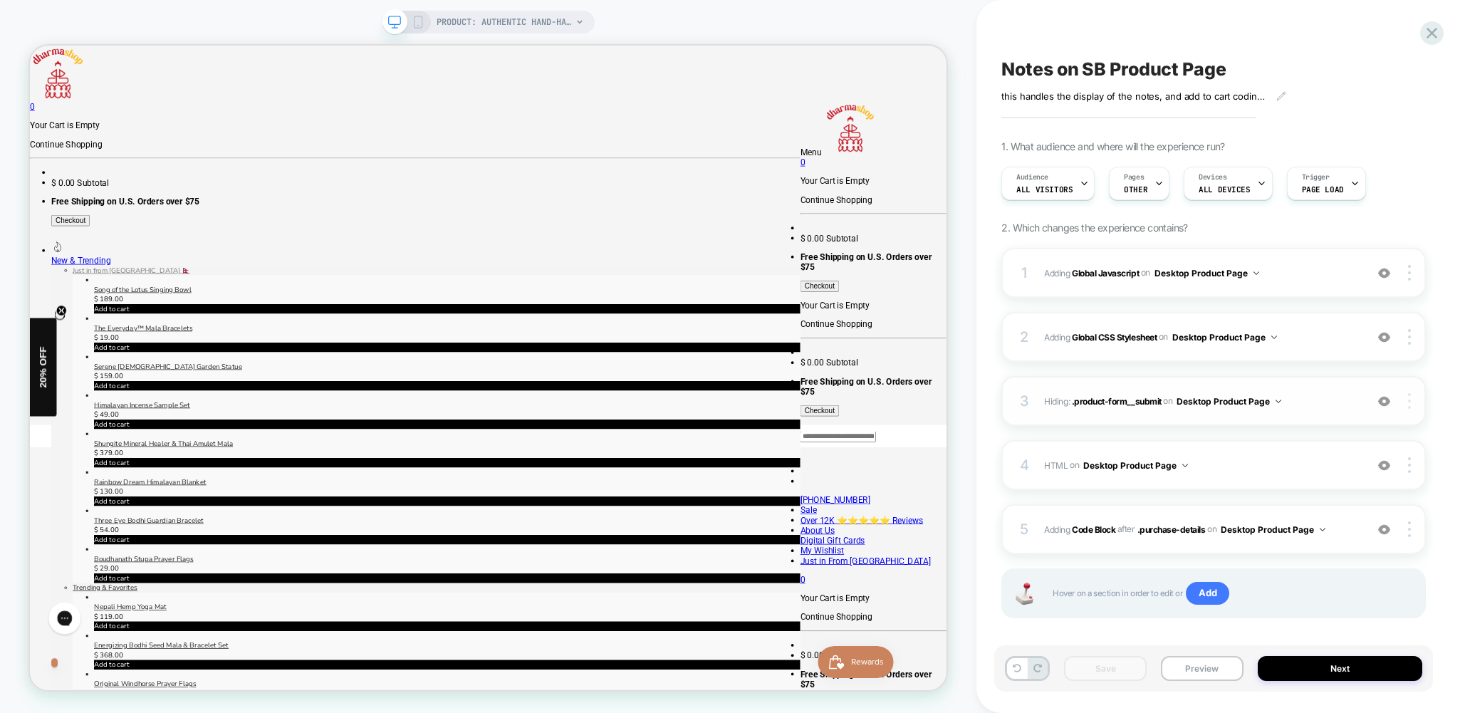
click at [1411, 403] on div at bounding box center [1411, 401] width 27 height 16
click at [1437, 401] on div "Notes on SB Product Page this handles the display of the notes, and add to cart…" at bounding box center [1220, 356] width 439 height 713
click at [1350, 398] on span "Hiding : .product-form__submit .product-form__submit on Desktop Product Page" at bounding box center [1201, 401] width 314 height 18
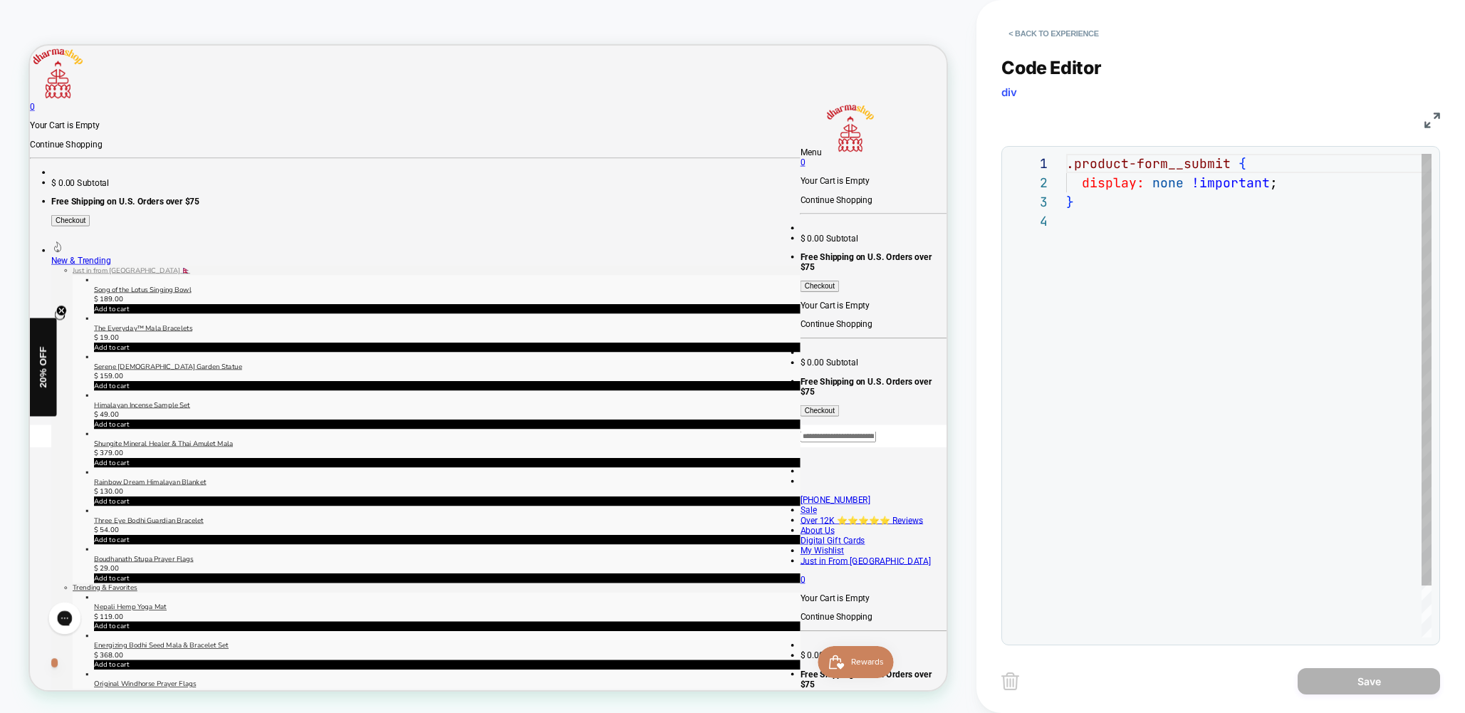
scroll to position [58, 0]
click at [1063, 33] on button "< Back to experience" at bounding box center [1053, 33] width 104 height 23
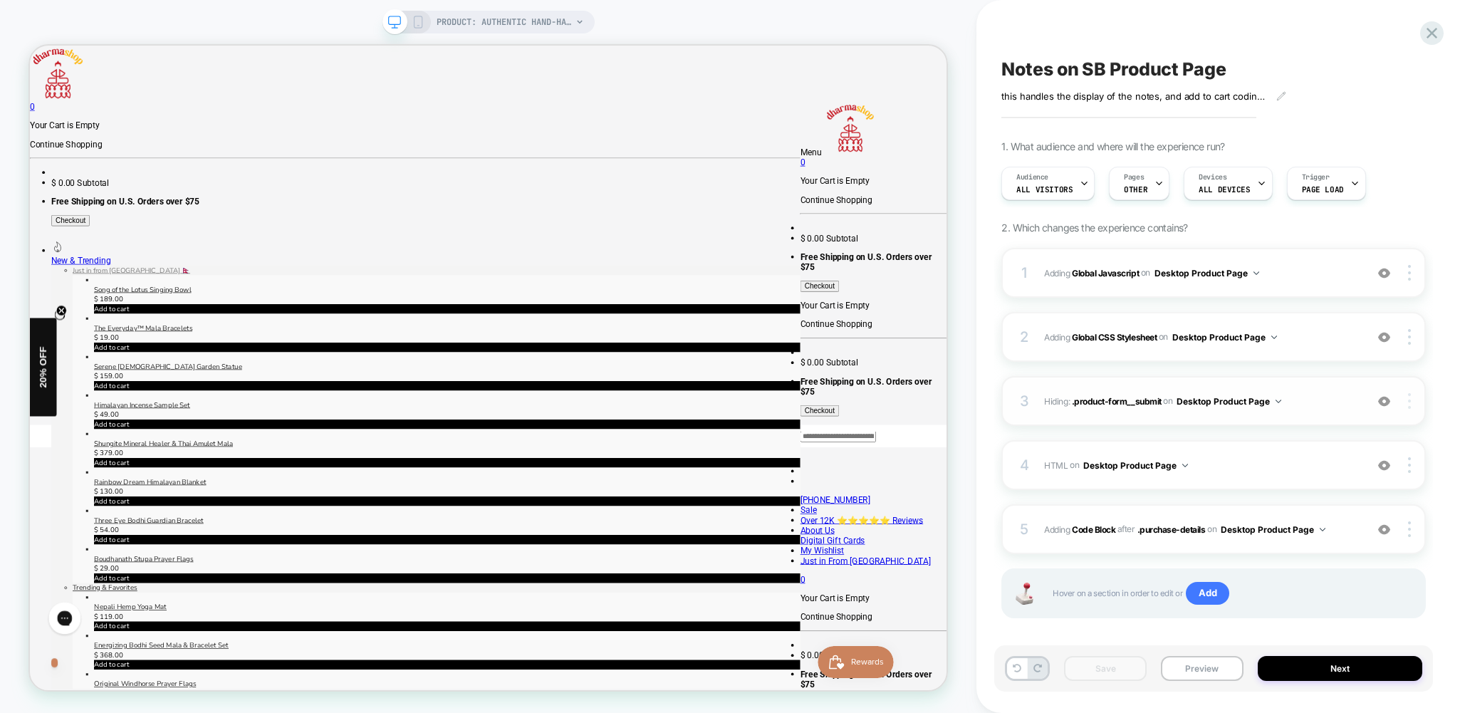
click at [1407, 401] on div at bounding box center [1411, 401] width 27 height 16
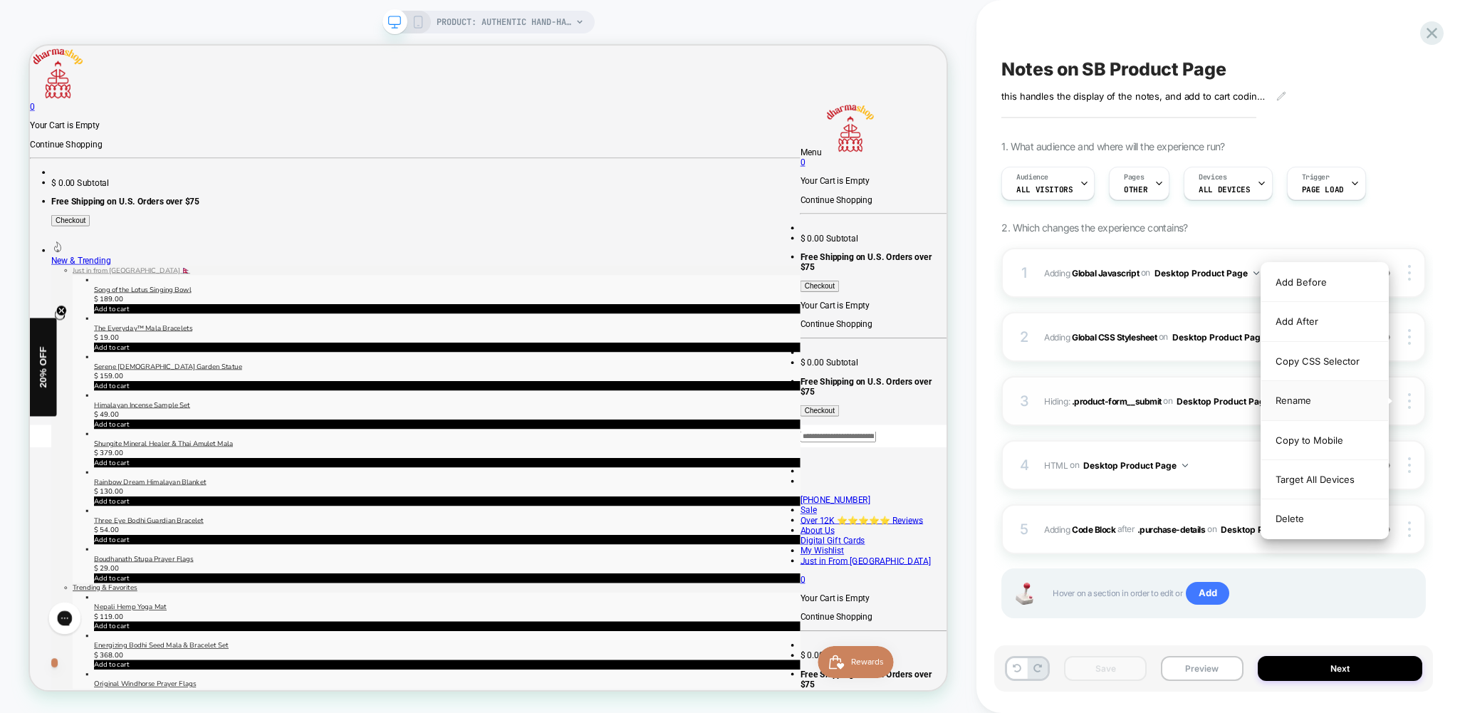
click at [1320, 400] on div "Rename" at bounding box center [1324, 400] width 127 height 39
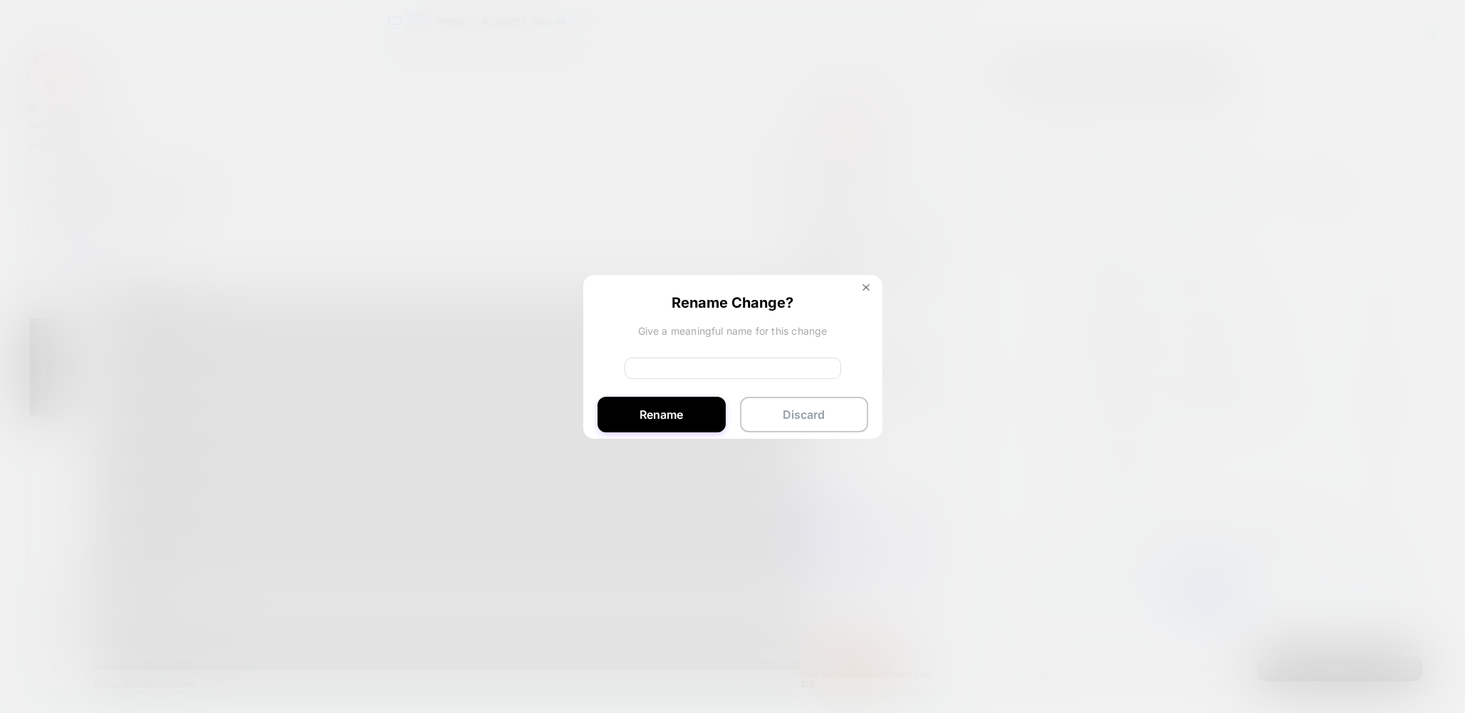
click at [733, 362] on input at bounding box center [732, 367] width 216 height 21
type input "**********"
click at [684, 418] on button "Rename" at bounding box center [661, 415] width 128 height 36
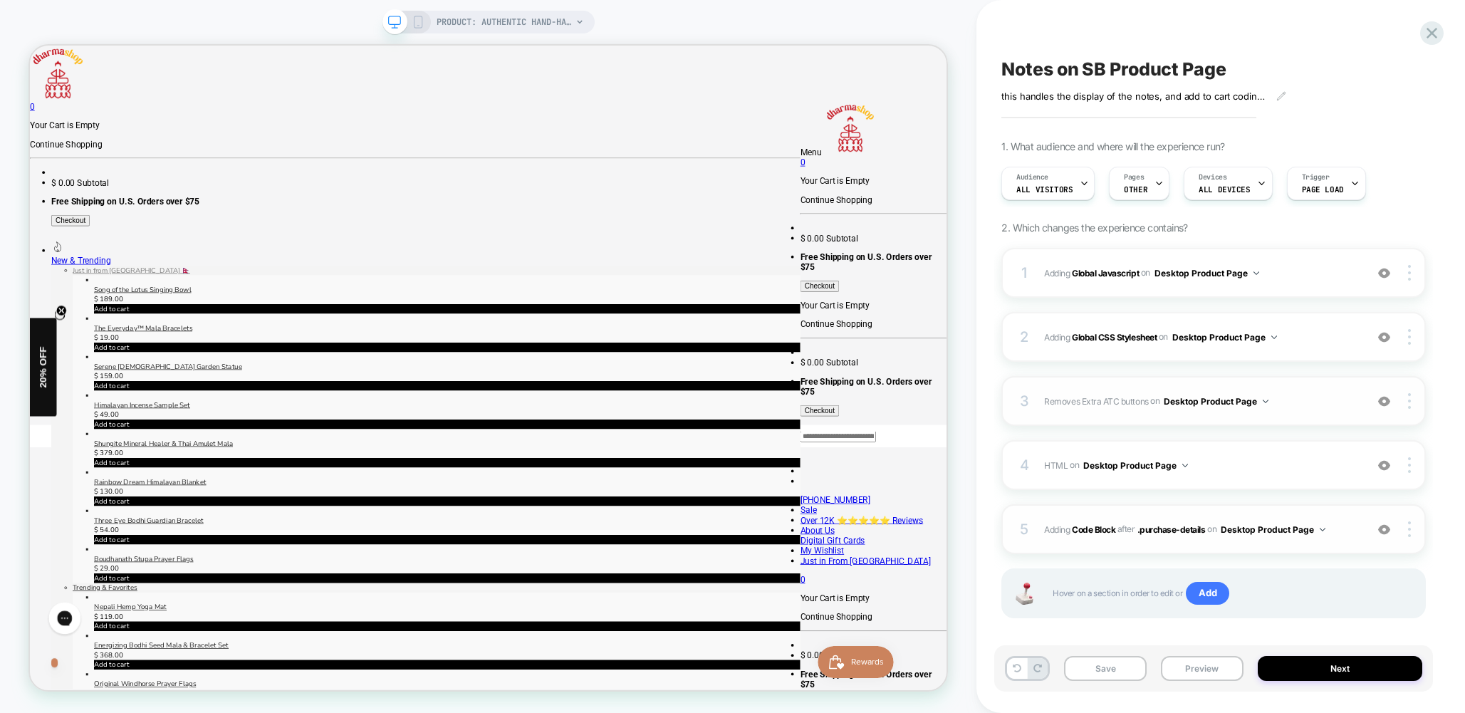
click at [1356, 528] on span "Adding Code Block AFTER .purchase-details .purchase-details on Desktop Product …" at bounding box center [1201, 529] width 314 height 18
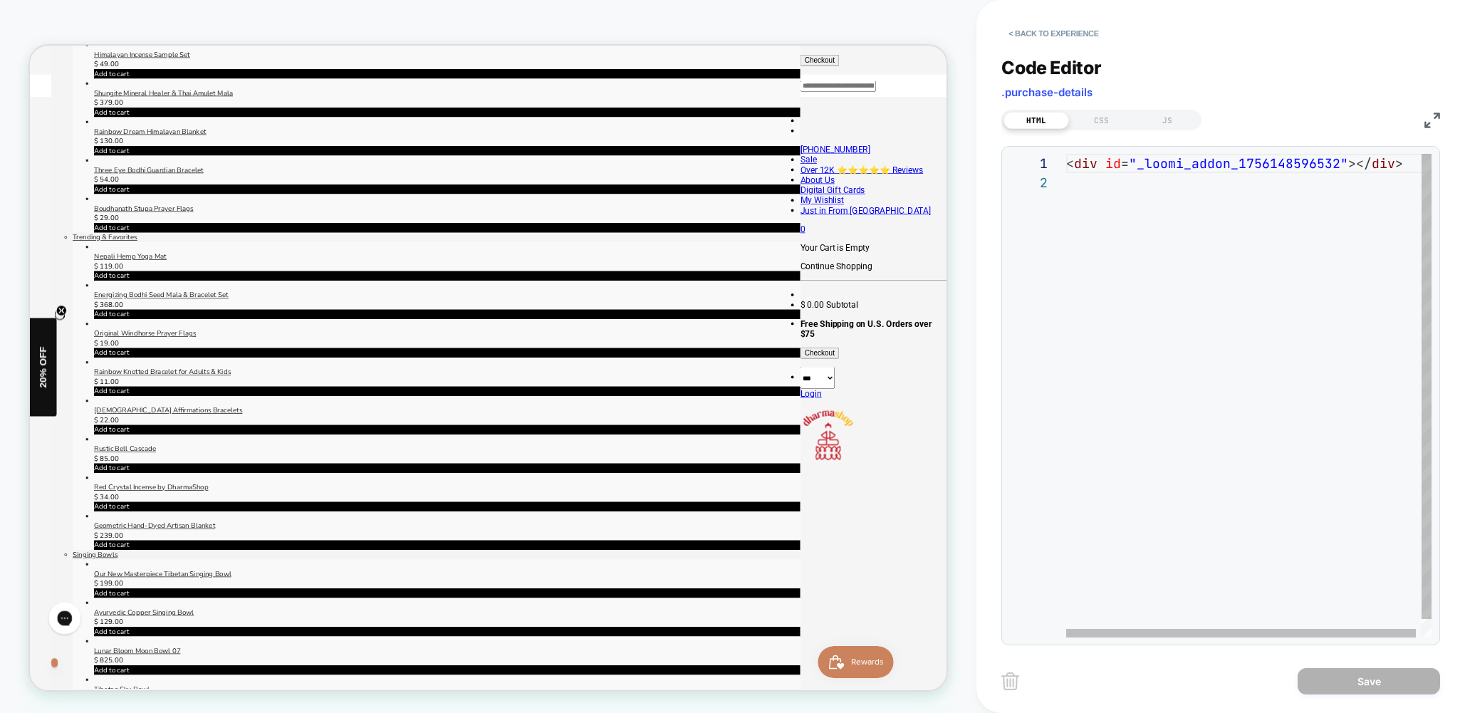
scroll to position [481, 0]
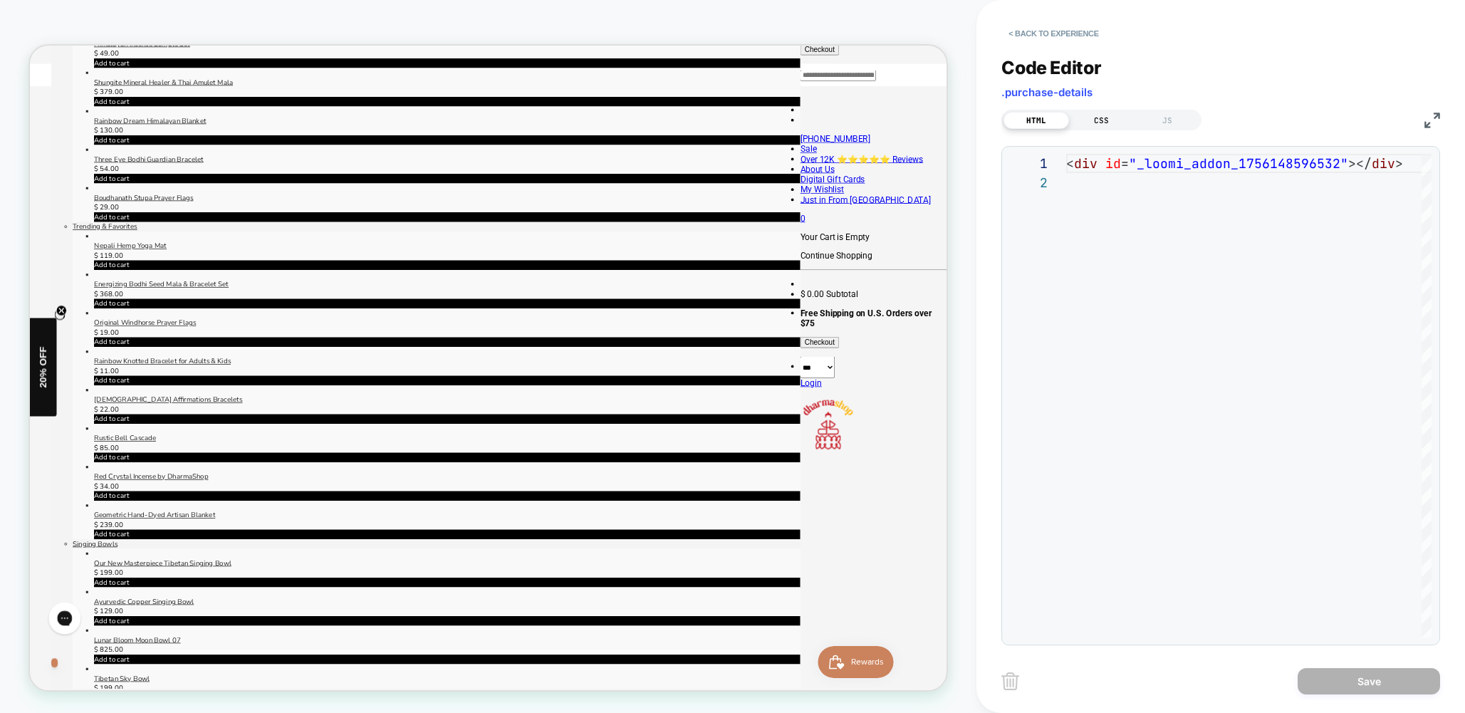
click at [1114, 119] on div "CSS" at bounding box center [1102, 120] width 66 height 17
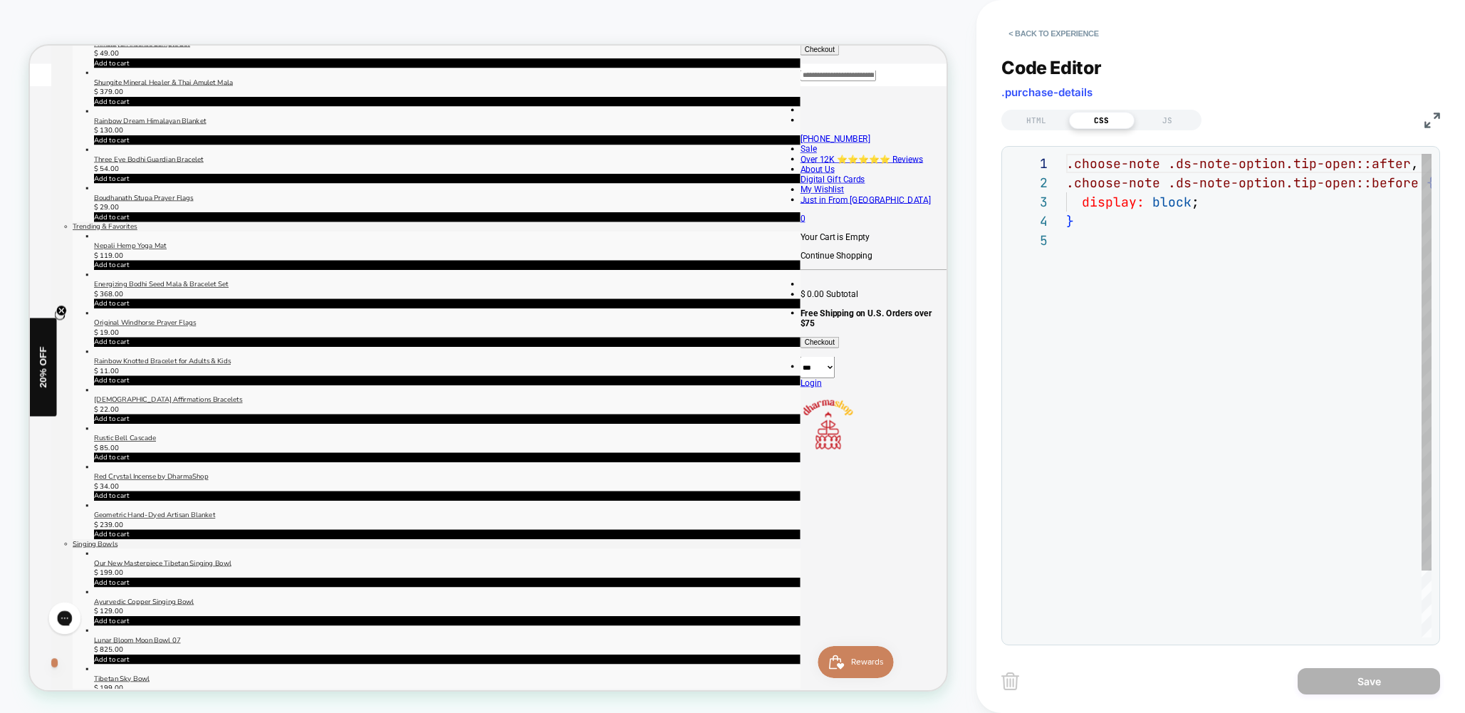
scroll to position [77, 0]
click at [1017, 34] on button "< Back to experience" at bounding box center [1053, 33] width 104 height 23
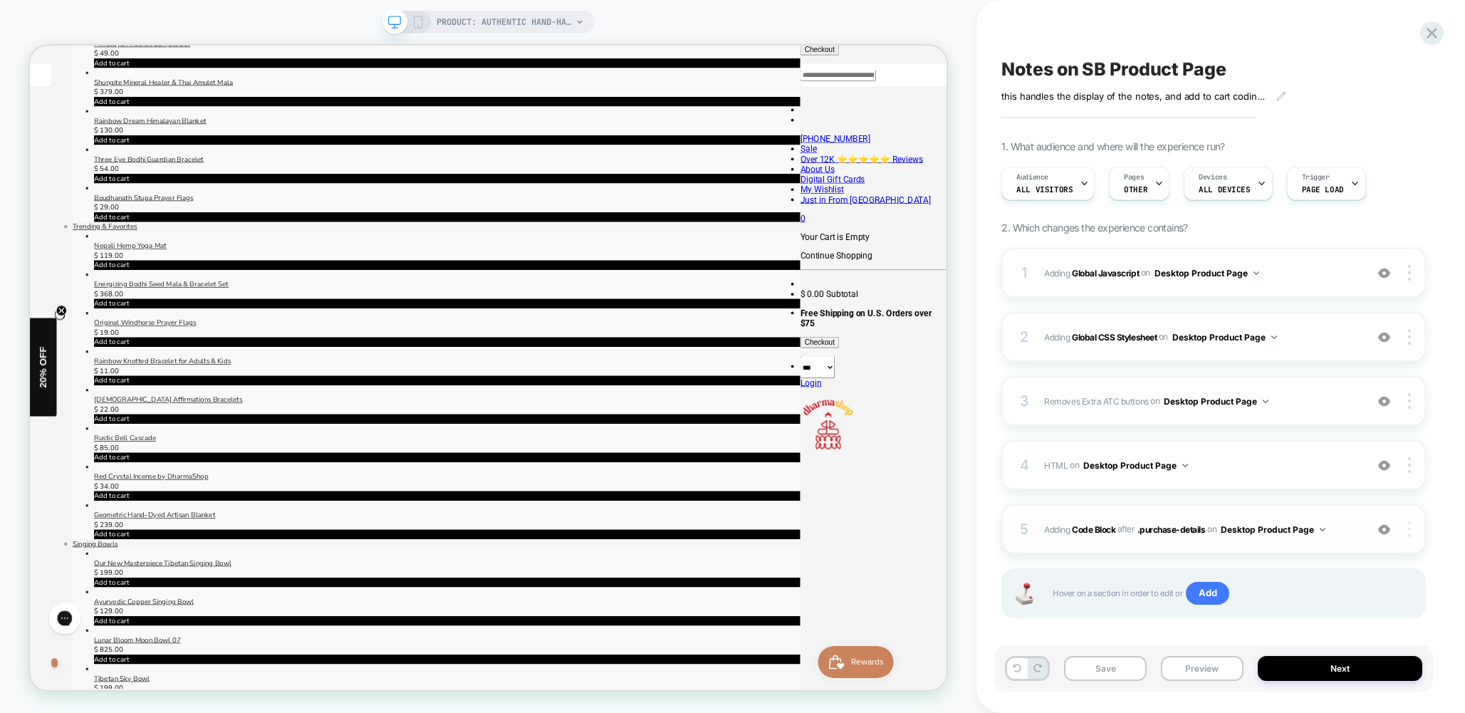
click at [1406, 530] on div at bounding box center [1411, 529] width 27 height 16
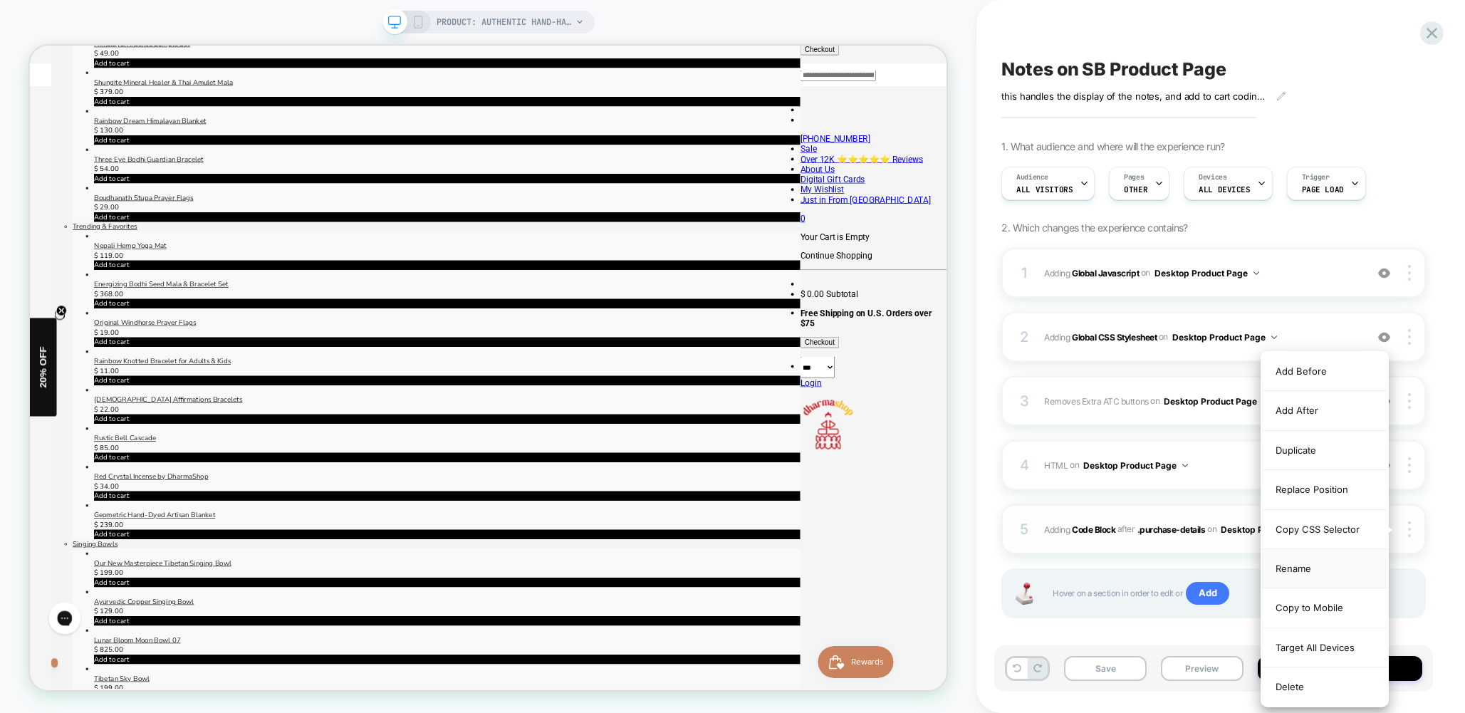
click at [1322, 570] on div "Rename" at bounding box center [1324, 568] width 127 height 39
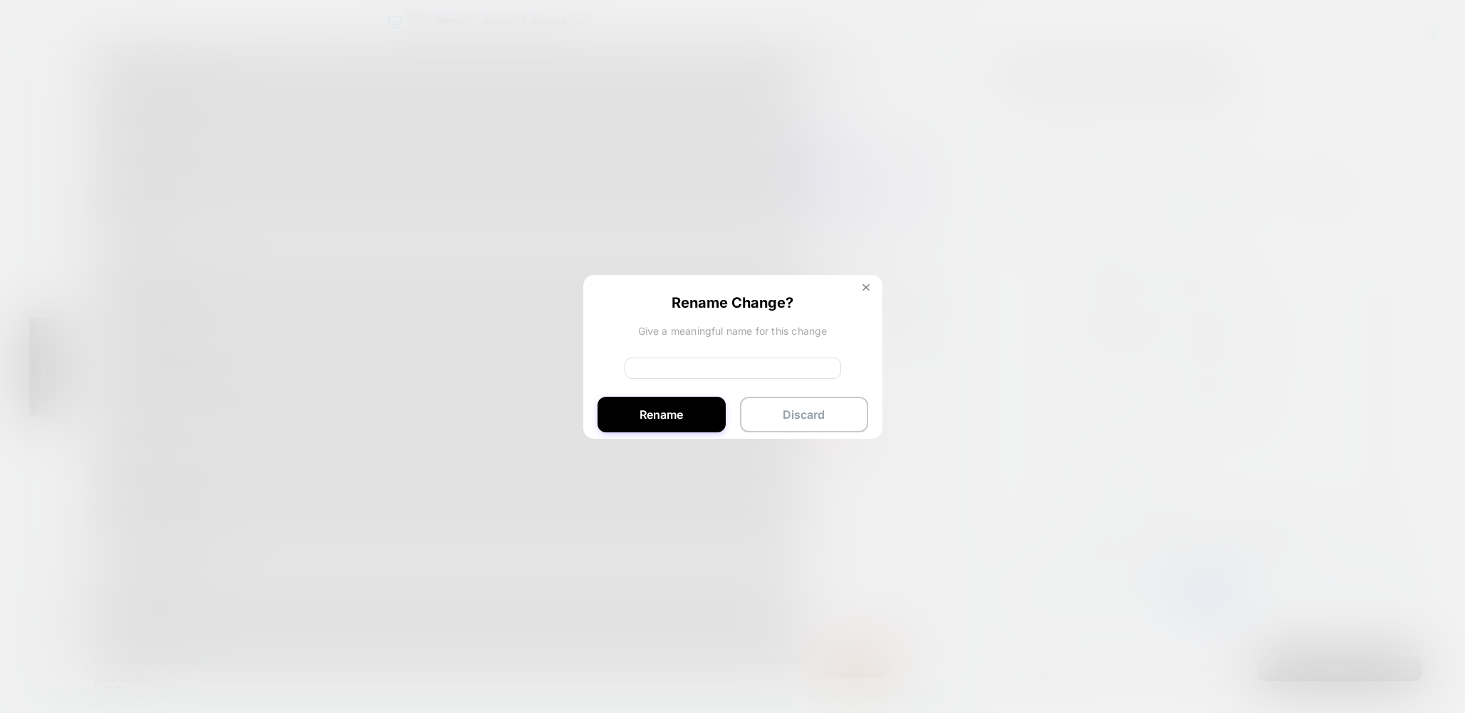
click at [745, 368] on input at bounding box center [732, 367] width 216 height 21
type input "**********"
click at [669, 412] on button "Rename" at bounding box center [661, 415] width 128 height 36
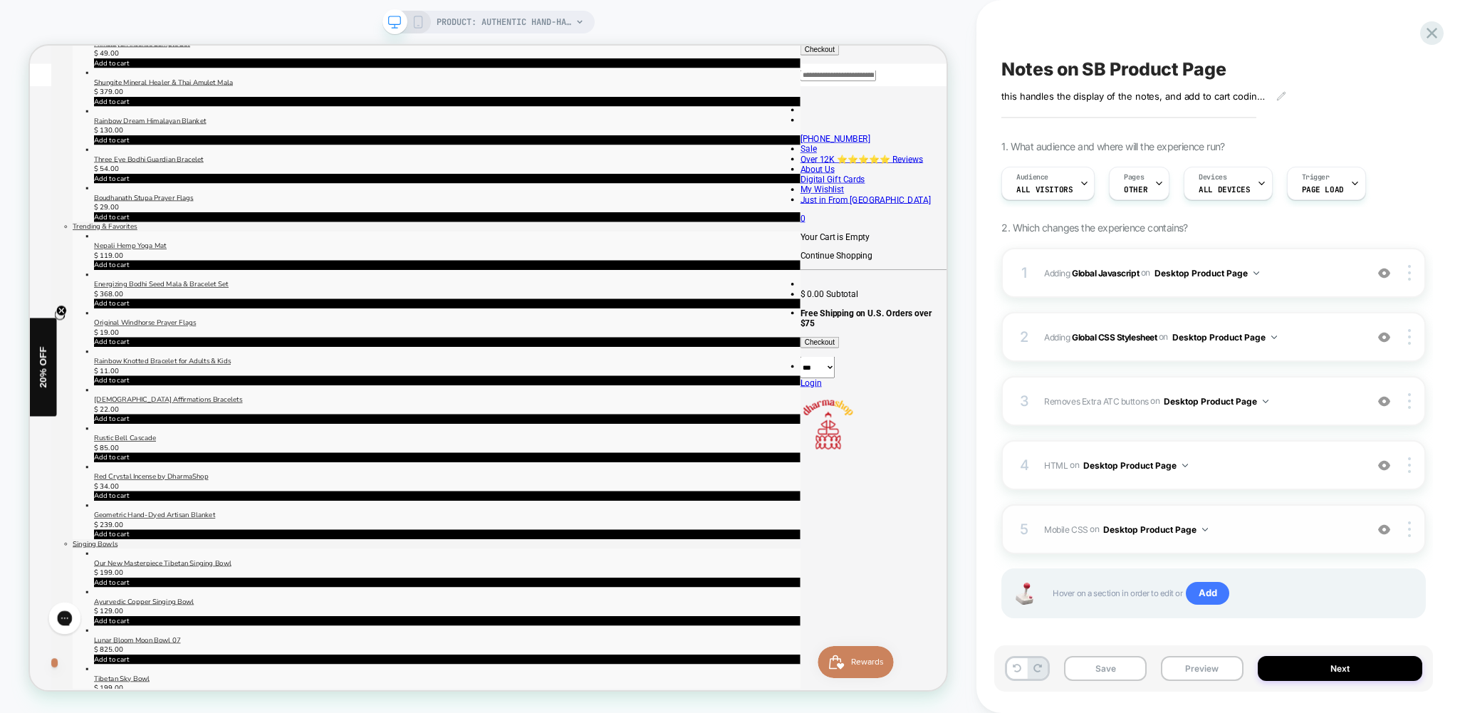
click at [1205, 530] on img at bounding box center [1205, 530] width 6 height 4
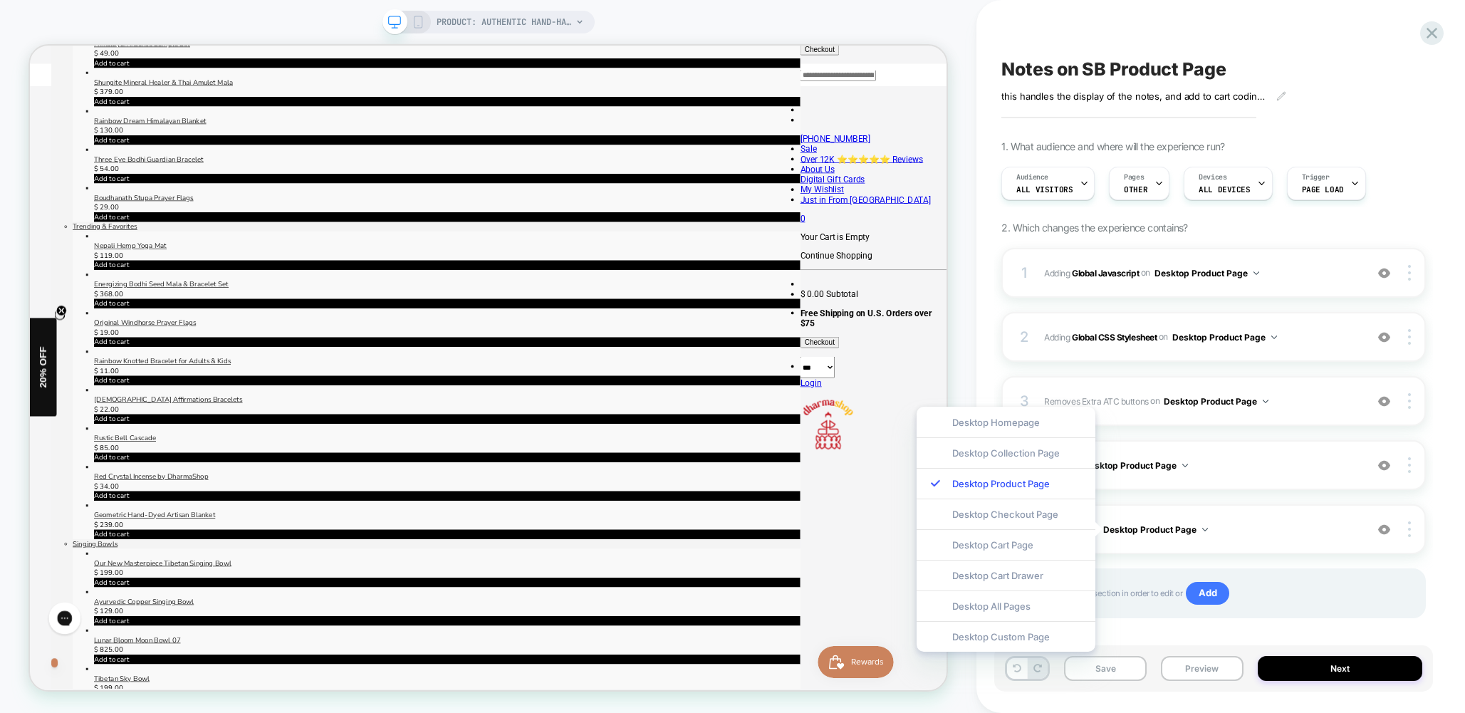
click at [1447, 427] on div "Notes on SB Product Page this handles the display of the notes, and add to cart…" at bounding box center [1220, 356] width 488 height 713
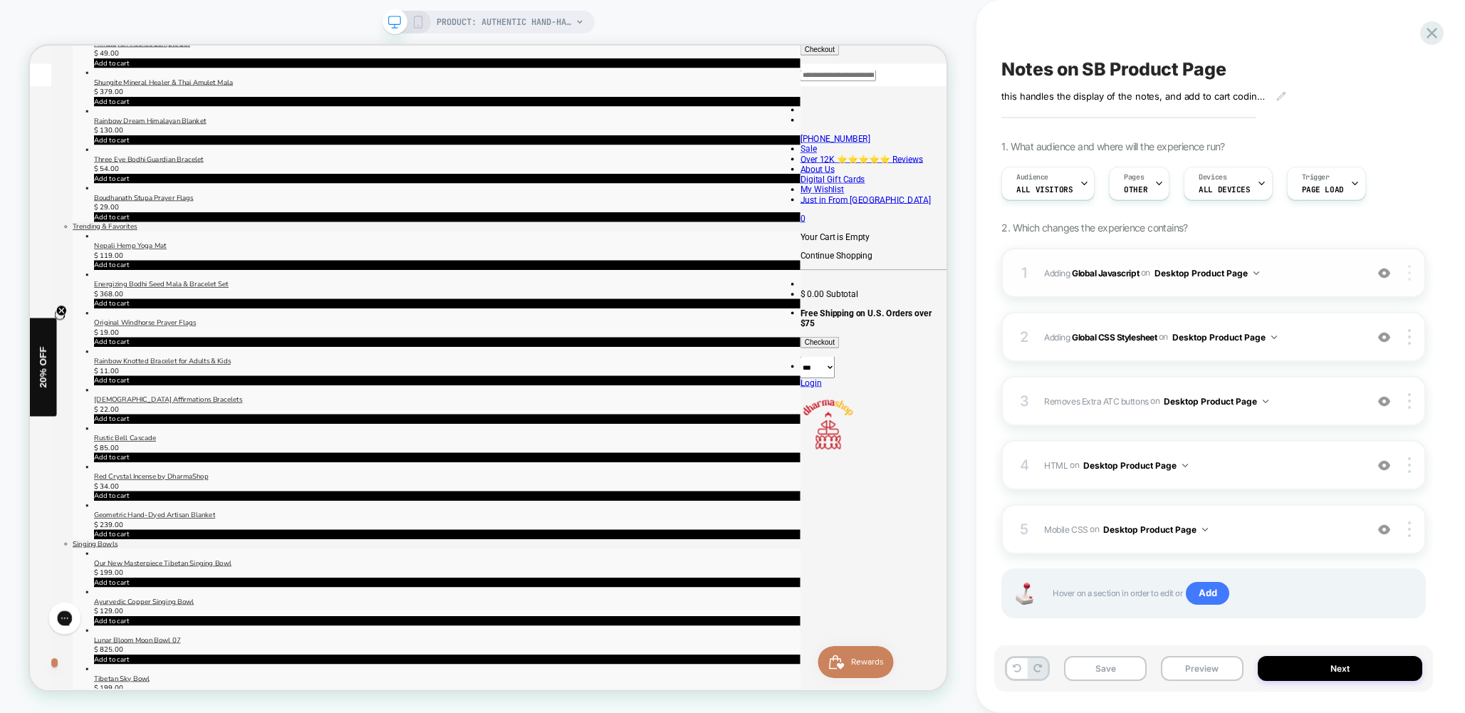
click at [1412, 273] on div at bounding box center [1411, 273] width 27 height 16
click at [1331, 270] on div "Copy to Mobile" at bounding box center [1324, 272] width 127 height 39
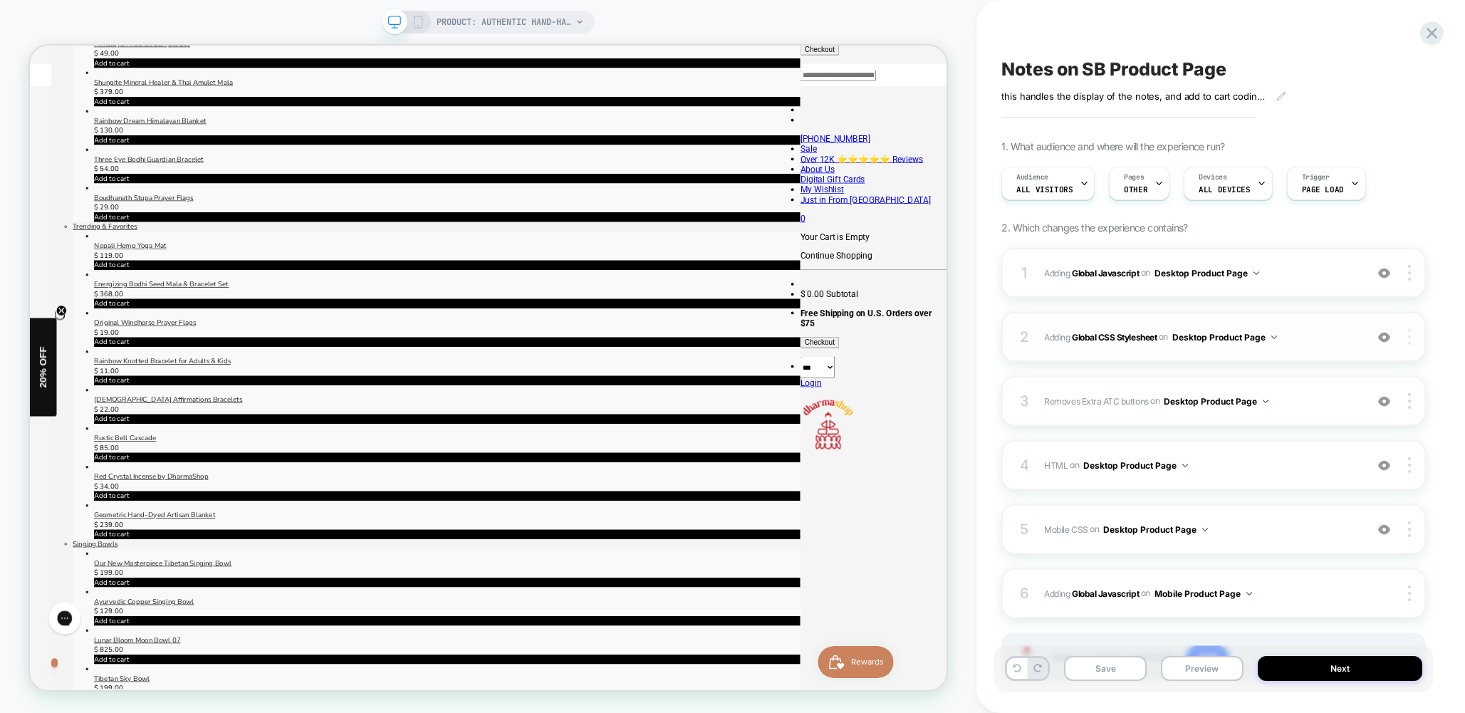
click at [1411, 338] on div at bounding box center [1411, 337] width 27 height 16
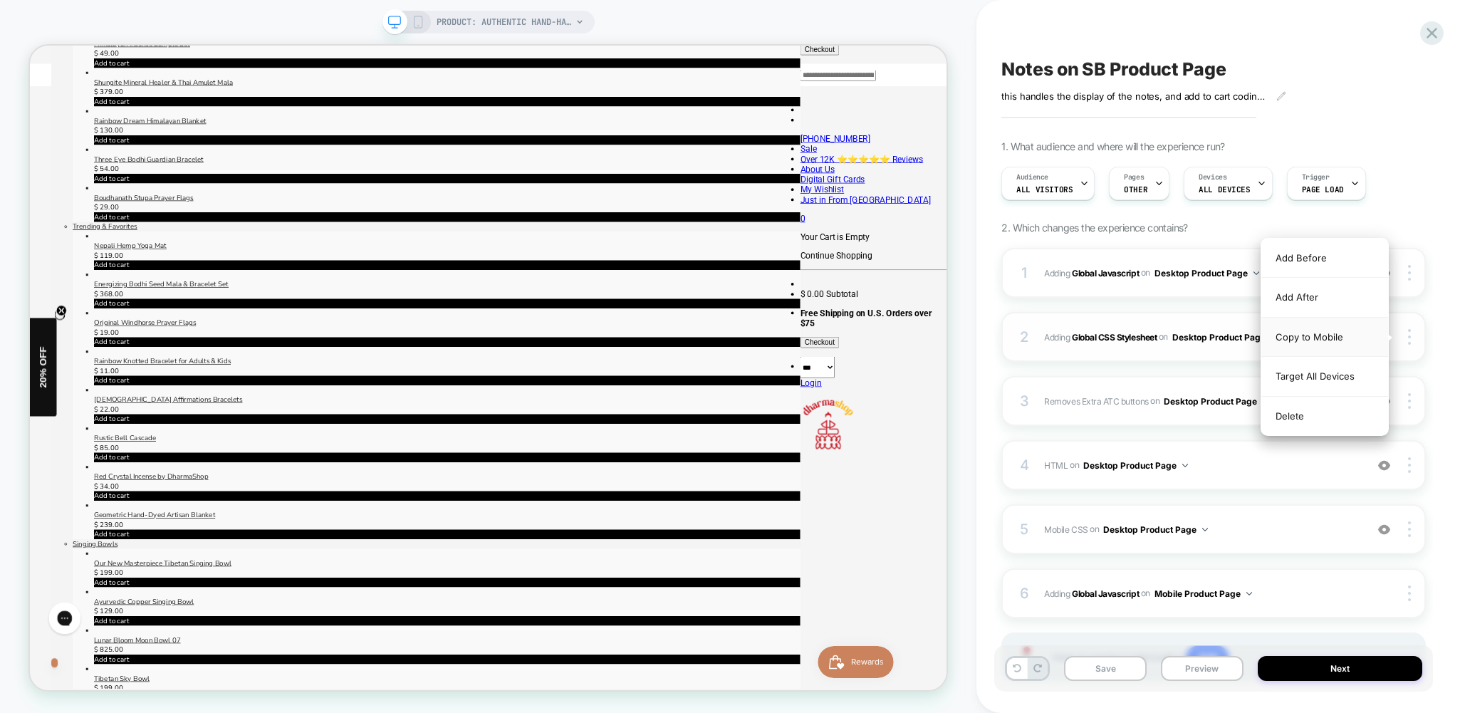
click at [1336, 333] on div "Copy to Mobile" at bounding box center [1324, 337] width 127 height 39
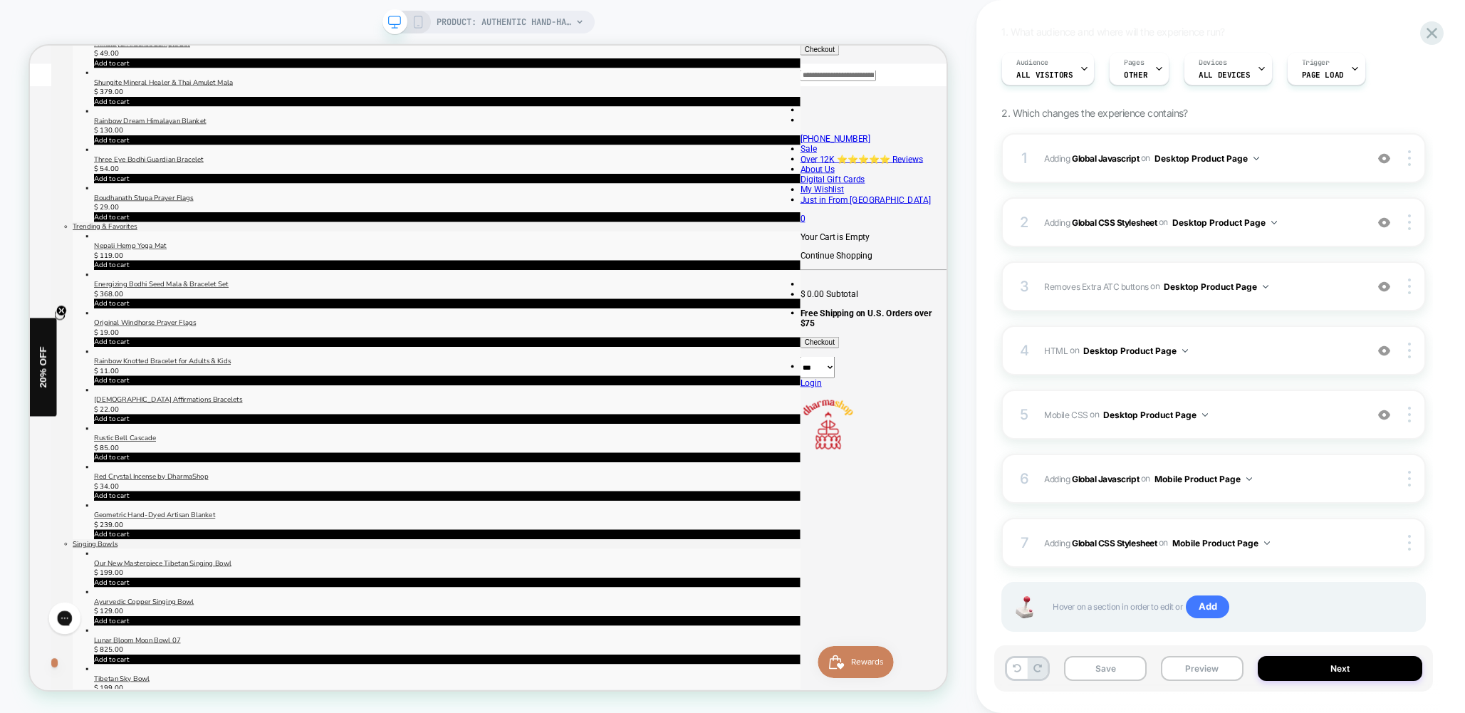
scroll to position [140, 0]
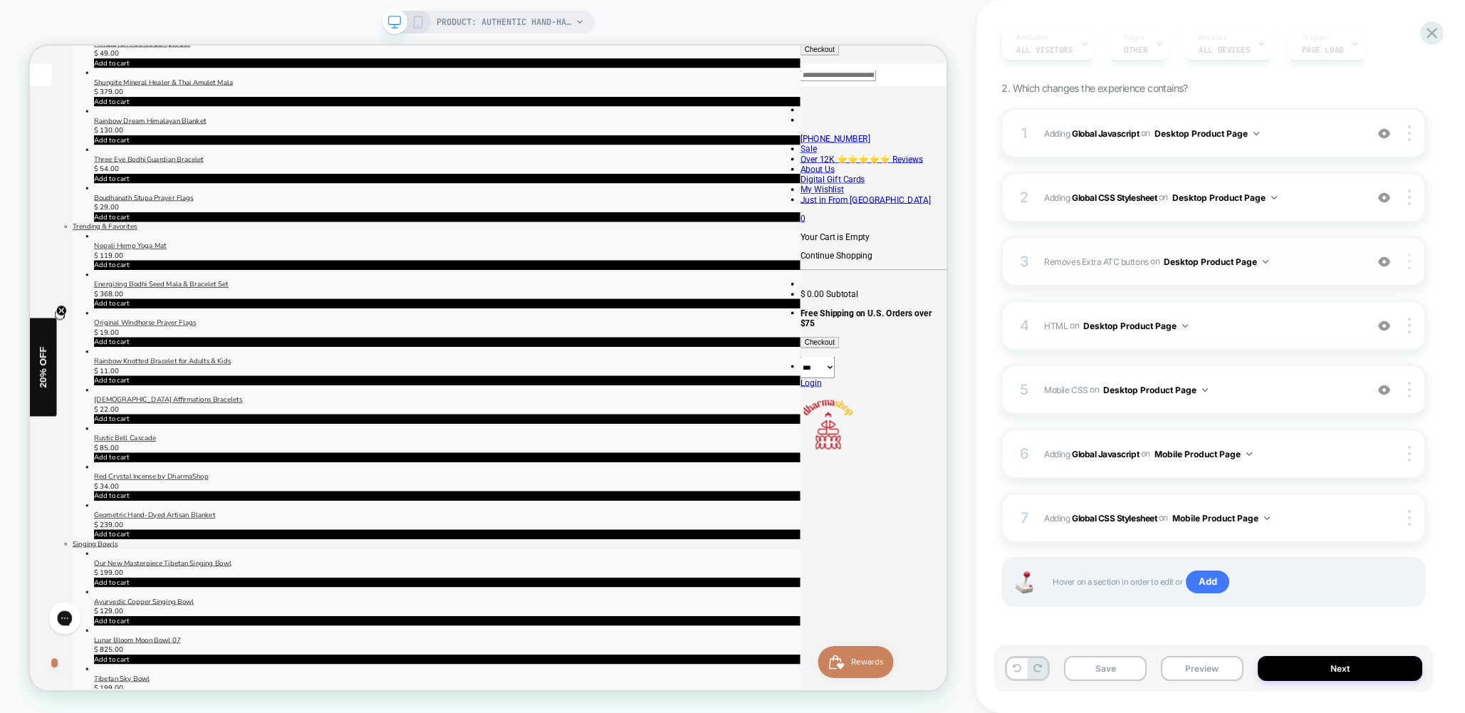
click at [1411, 259] on div at bounding box center [1411, 261] width 27 height 16
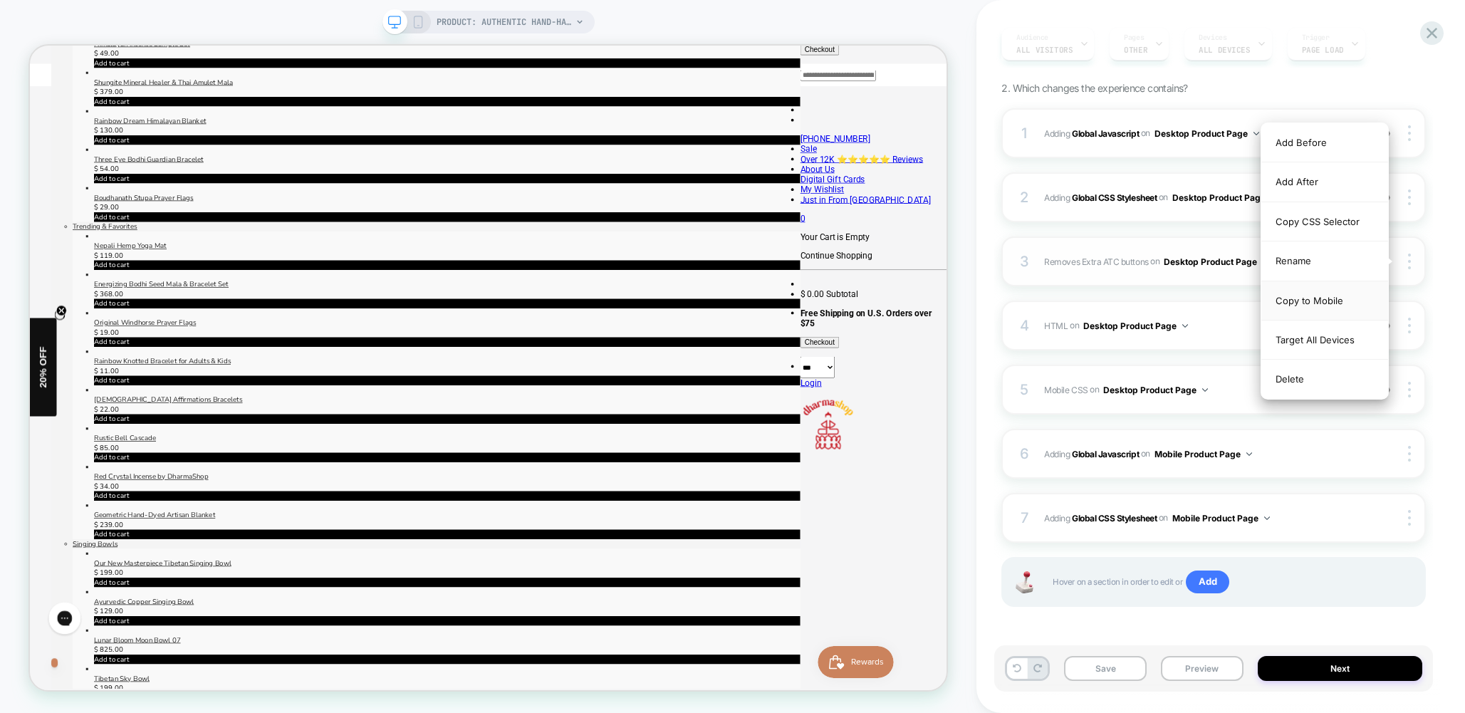
click at [1304, 303] on div "Copy to Mobile" at bounding box center [1324, 300] width 127 height 39
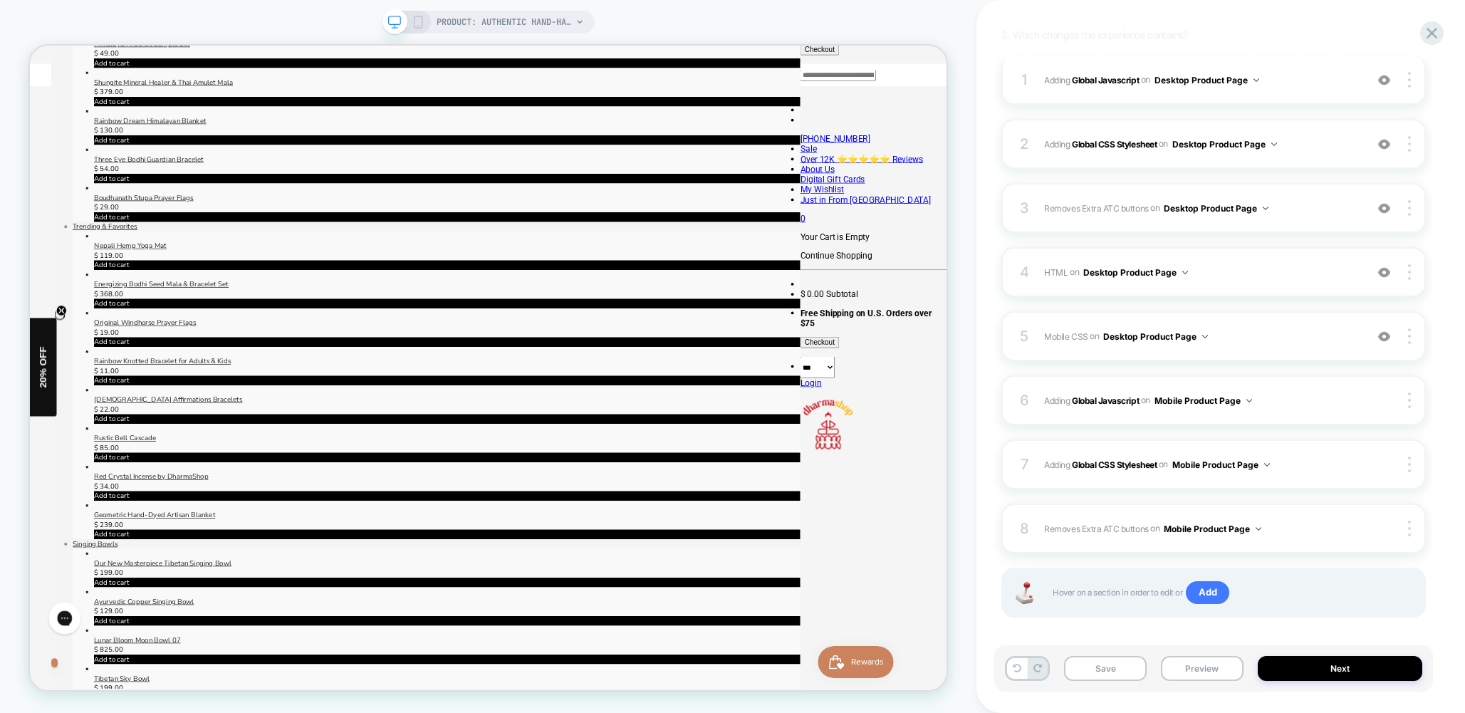
scroll to position [199, 0]
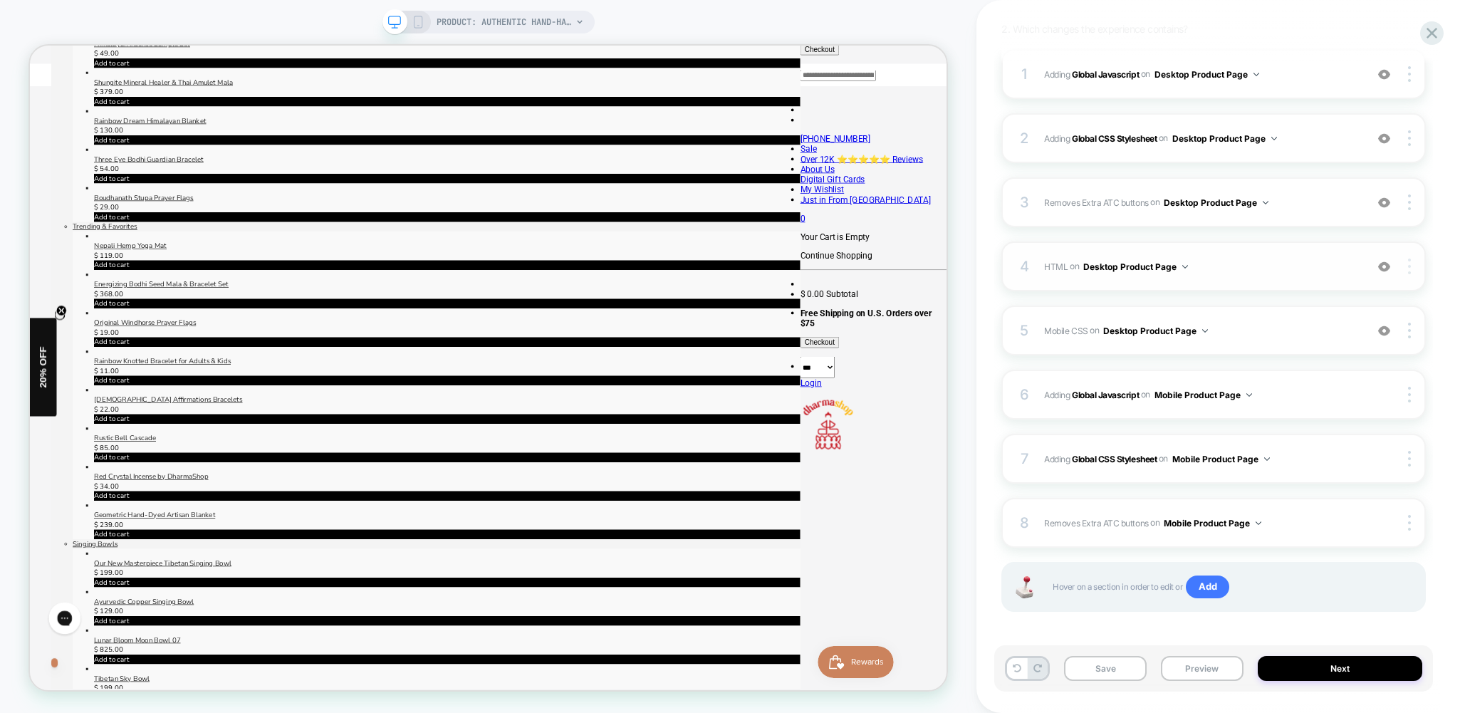
click at [1413, 268] on div at bounding box center [1411, 266] width 27 height 16
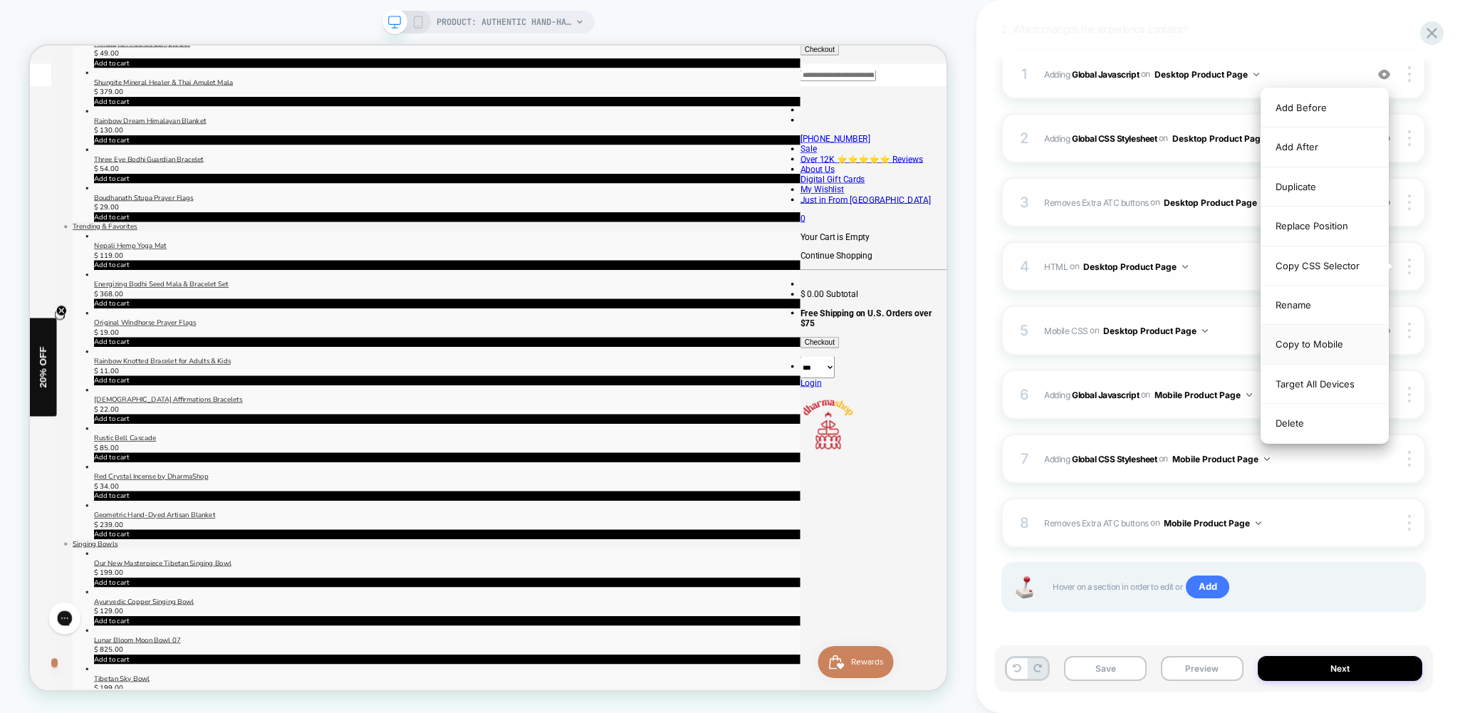
click at [1319, 344] on div "Copy to Mobile" at bounding box center [1324, 344] width 127 height 39
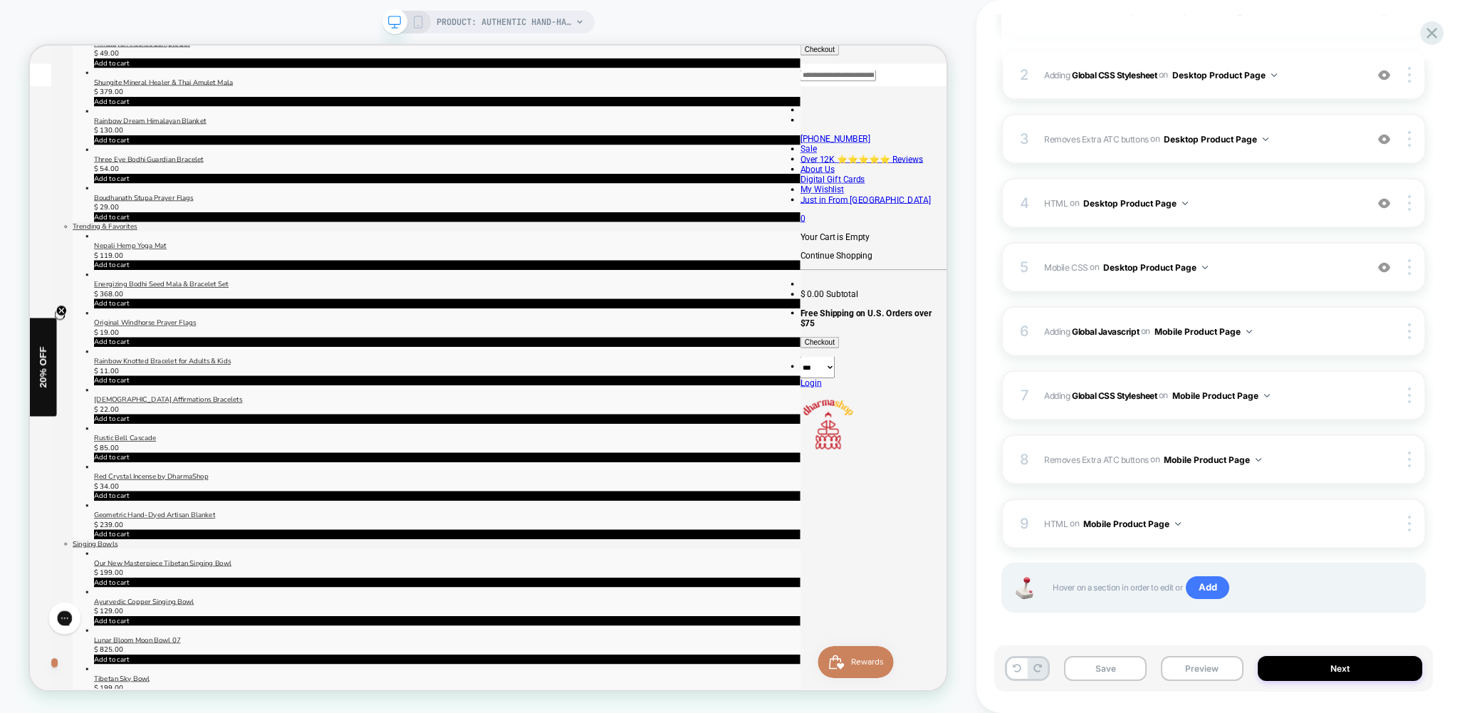
scroll to position [268, 0]
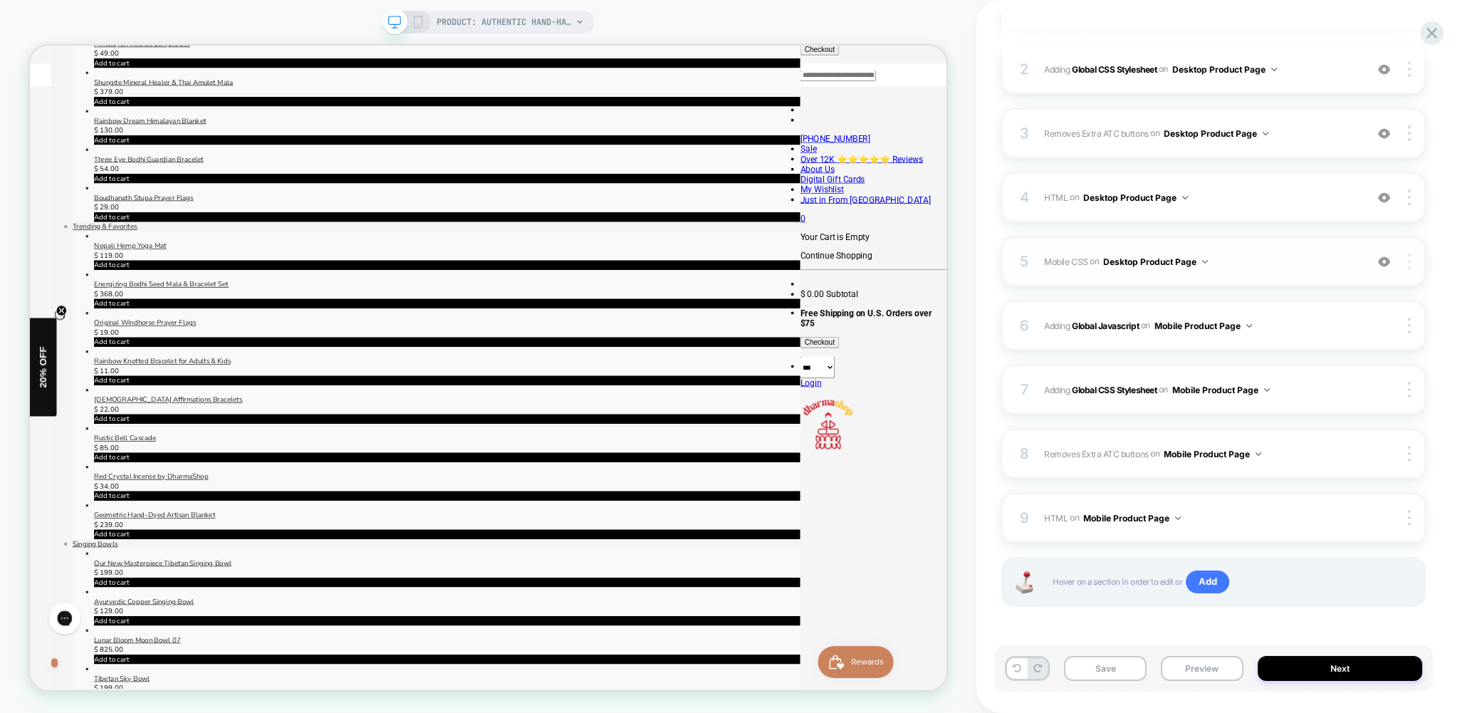
click at [1408, 259] on img at bounding box center [1409, 261] width 3 height 16
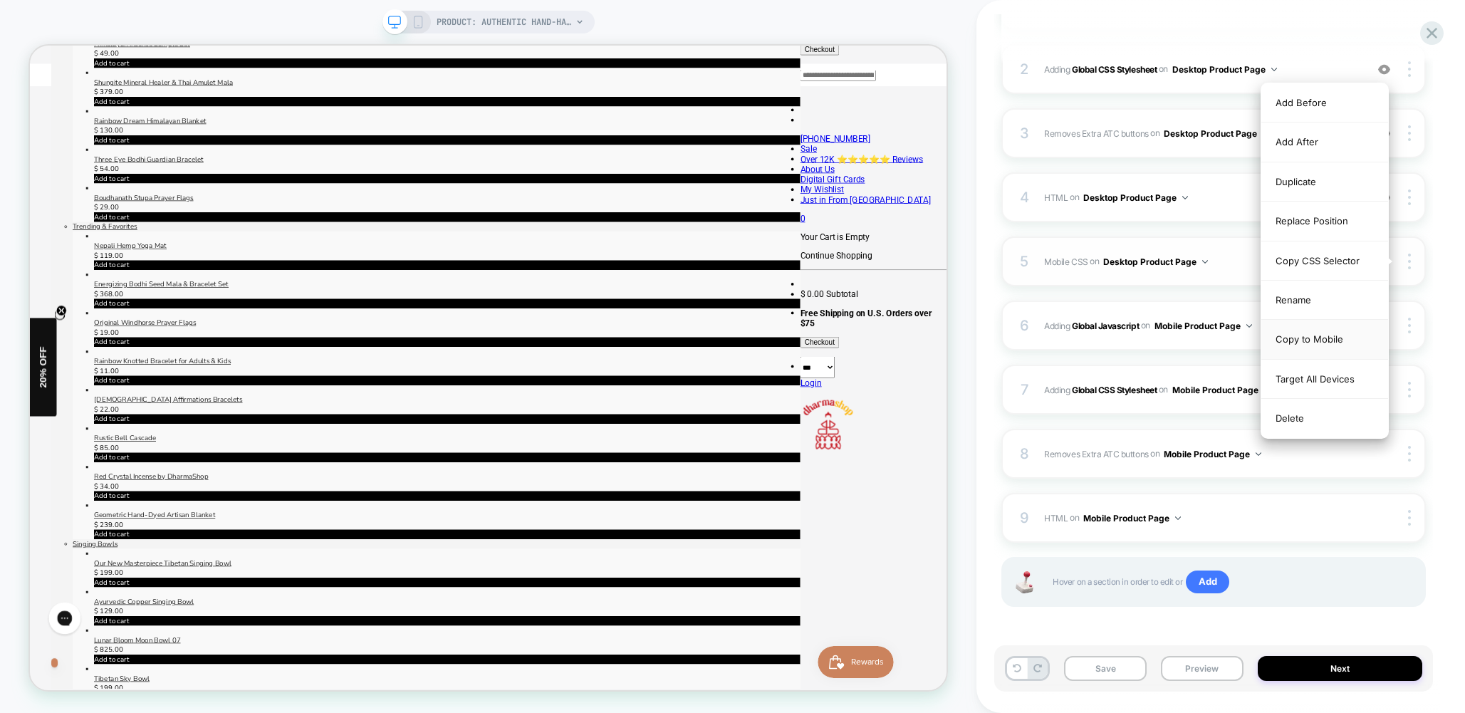
click at [1317, 335] on div "Copy to Mobile" at bounding box center [1324, 339] width 127 height 39
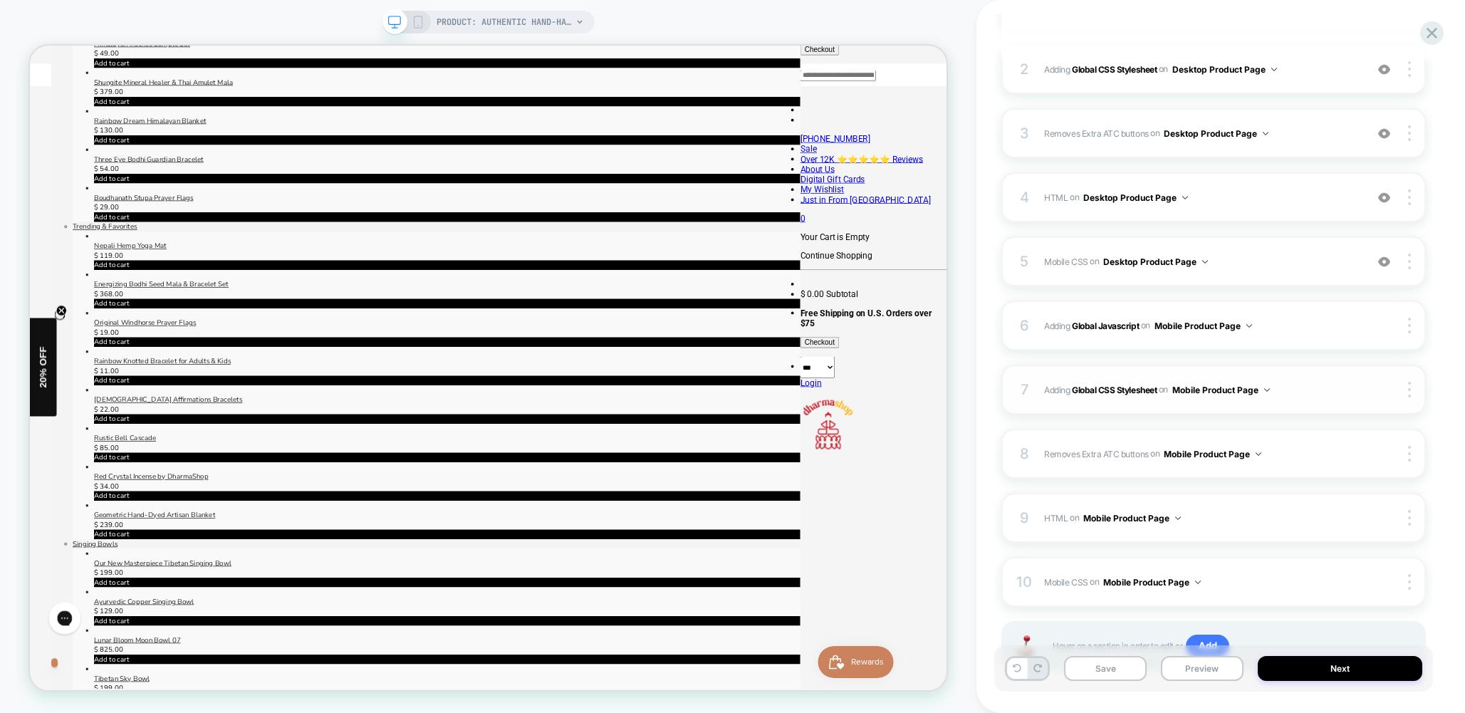
scroll to position [332, 0]
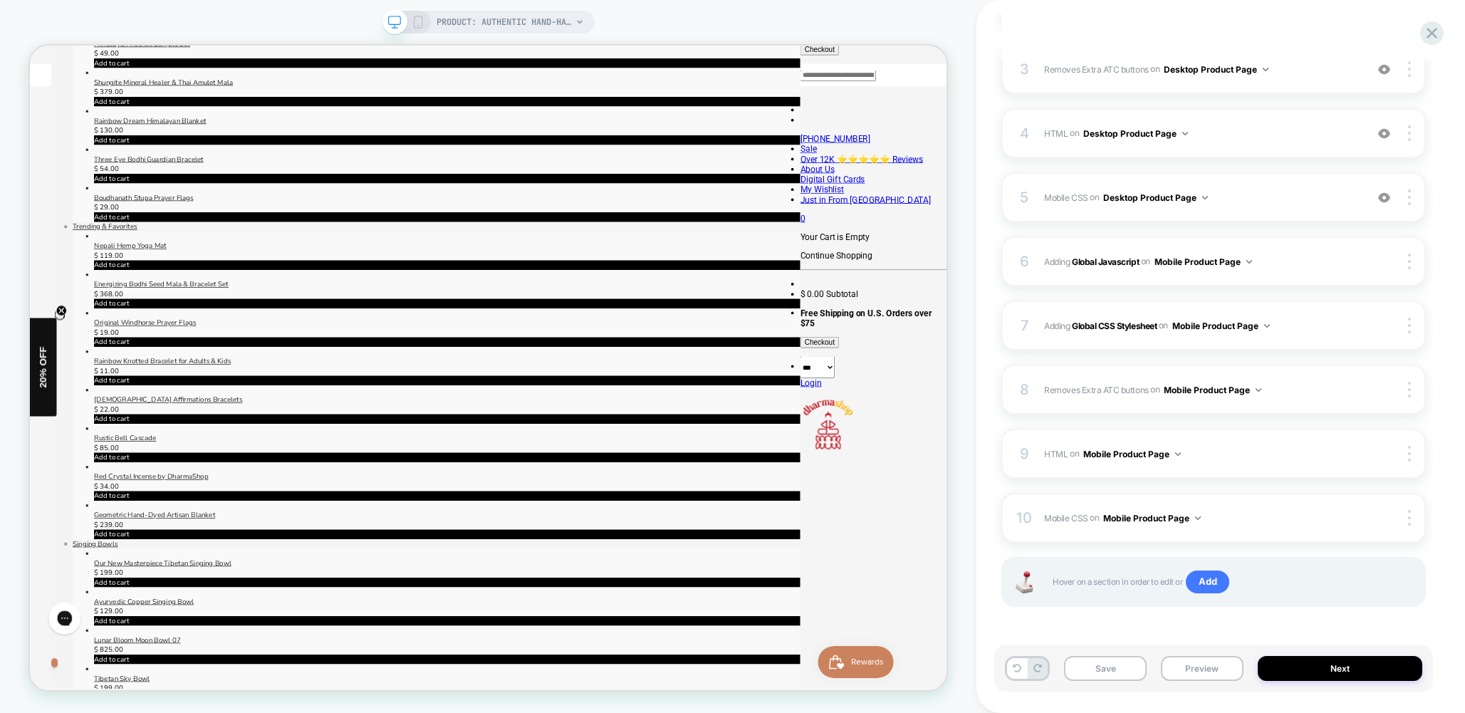
drag, startPoint x: 1354, startPoint y: 675, endPoint x: 1445, endPoint y: 600, distance: 118.4
click at [1446, 601] on div "Notes on SB Product Page this handles the display of the notes, and add to cart…" at bounding box center [1220, 356] width 488 height 713
click at [1114, 669] on button "Save" at bounding box center [1105, 668] width 83 height 25
click at [1207, 669] on button "Preview" at bounding box center [1202, 668] width 83 height 25
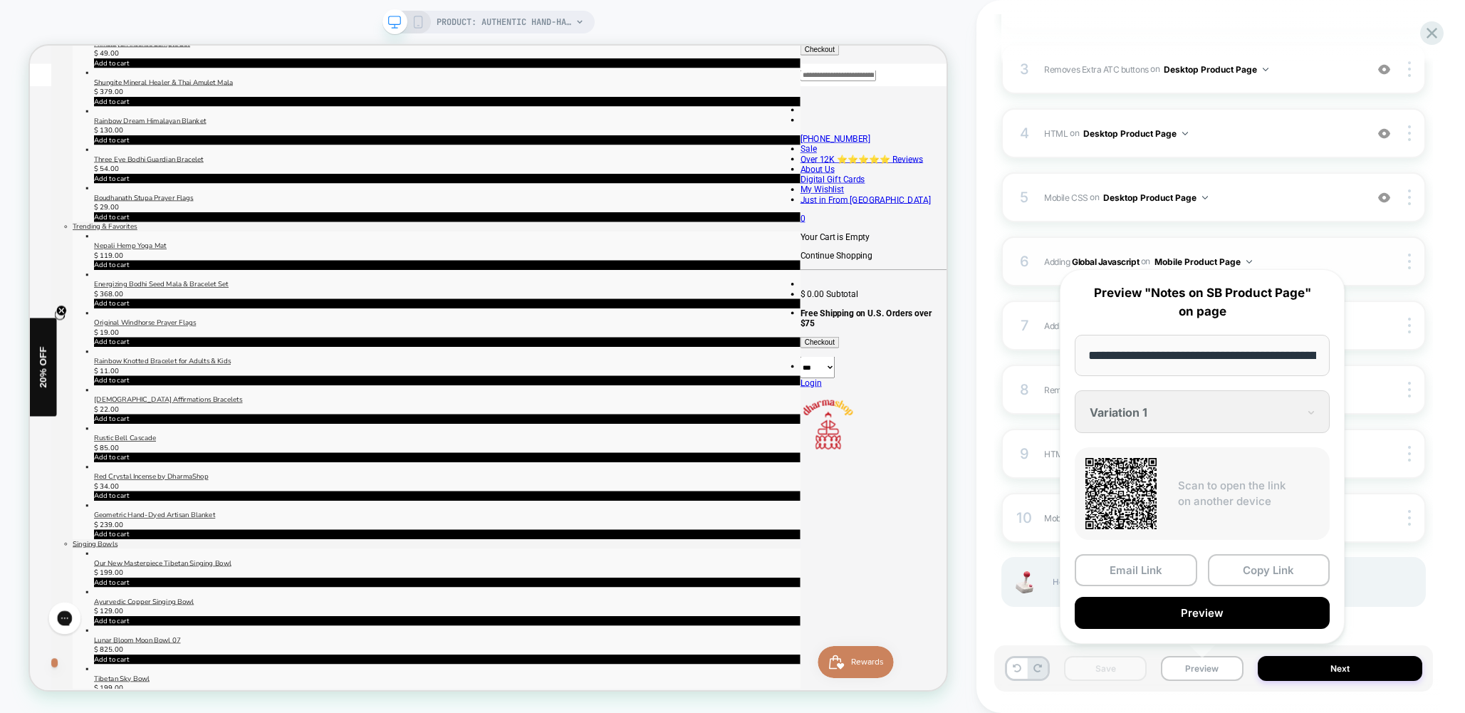
scroll to position [0, 321]
click at [1234, 612] on button "Preview" at bounding box center [1201, 613] width 255 height 32
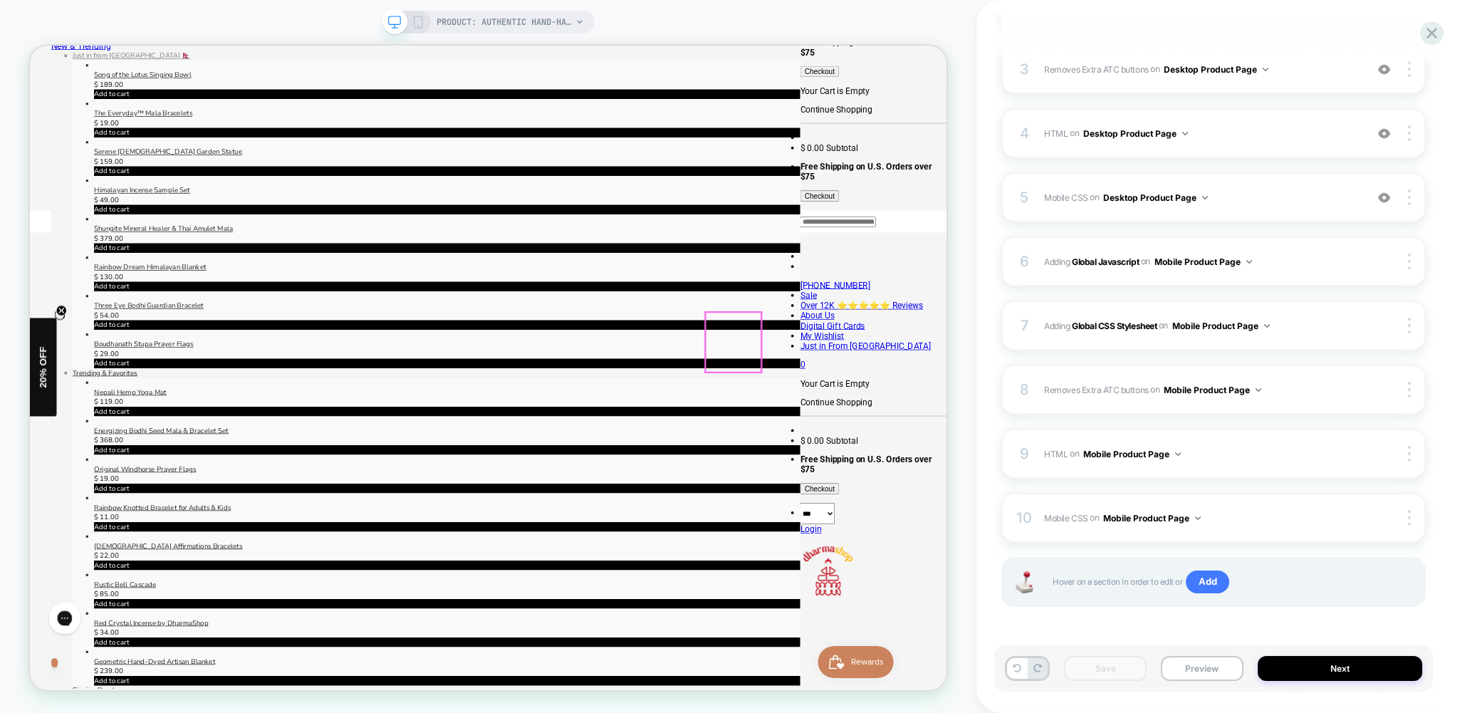
scroll to position [0, 0]
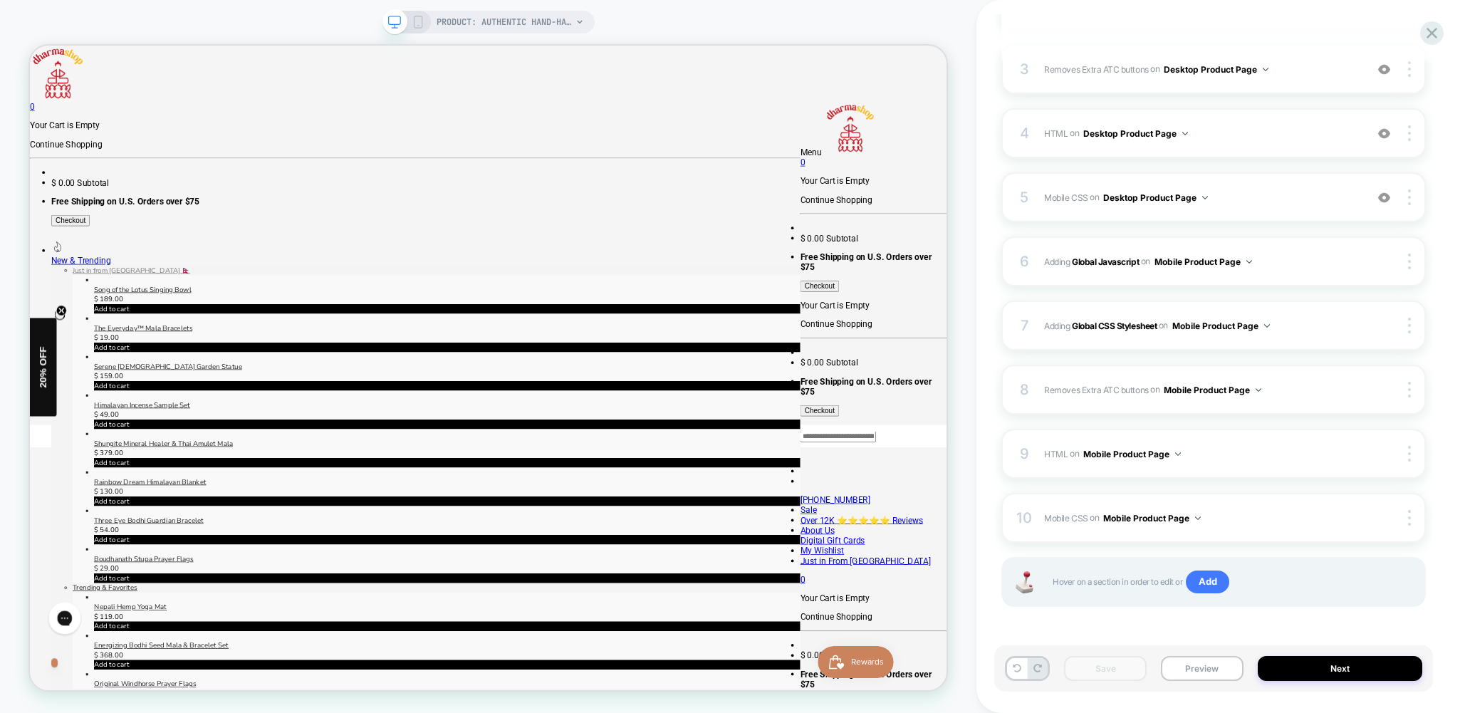
click at [417, 26] on rect at bounding box center [418, 25] width 2 height 1
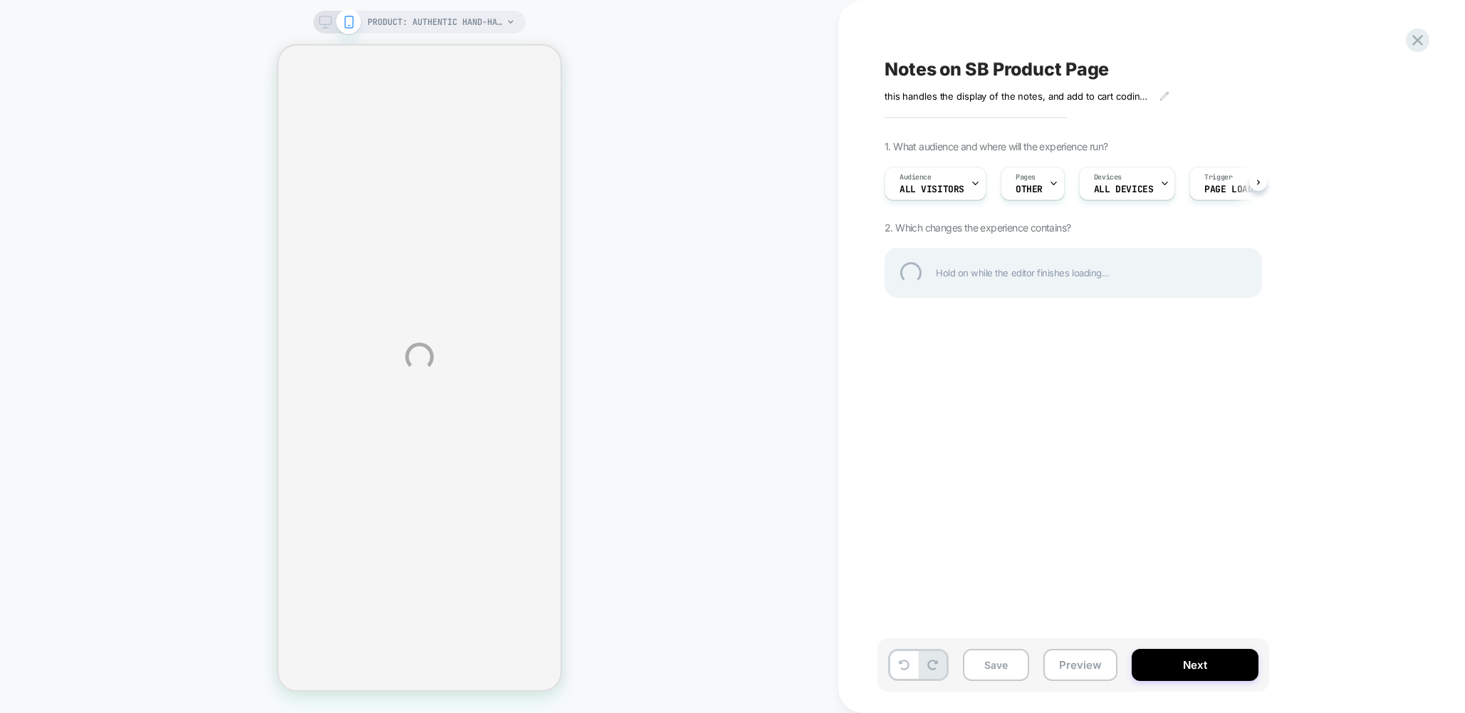
select select "**********"
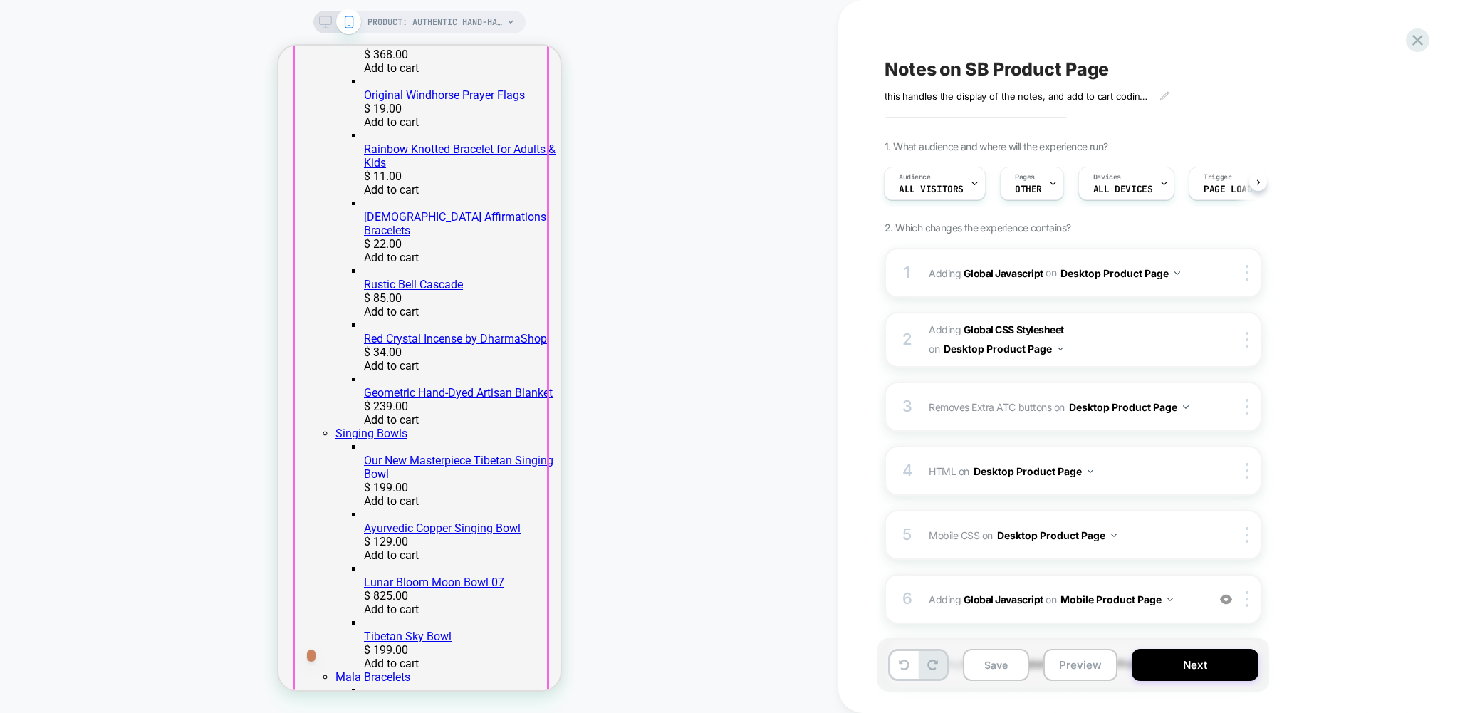
scroll to position [899, 0]
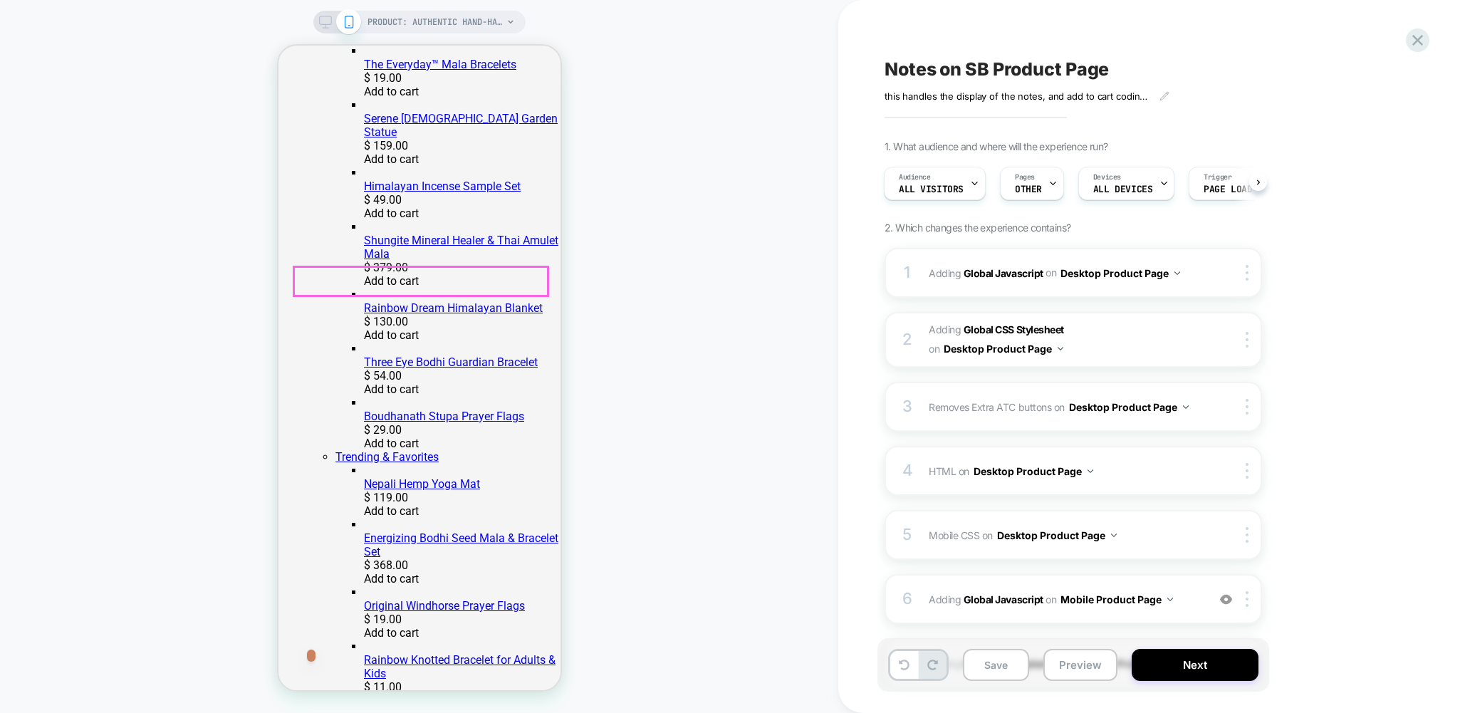
scroll to position [0, 0]
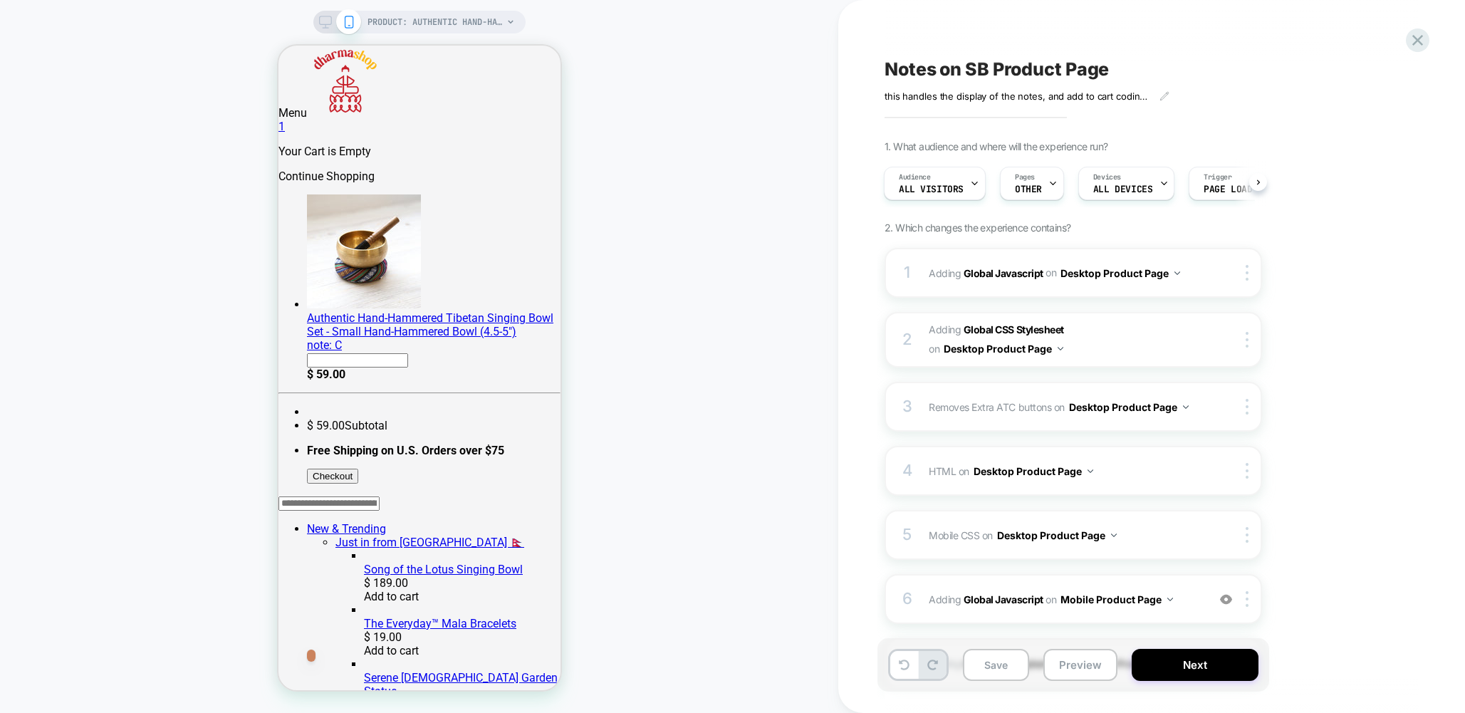
drag, startPoint x: 686, startPoint y: 315, endPoint x: 665, endPoint y: 319, distance: 21.7
click at [686, 314] on div "PRODUCT: Authentic Hand-Hammered Tibetan Singing Bowl Set [5 inch] PRODUCT: Aut…" at bounding box center [419, 356] width 838 height 684
click at [998, 670] on button "Save" at bounding box center [996, 665] width 66 height 32
drag, startPoint x: 328, startPoint y: 26, endPoint x: 342, endPoint y: 39, distance: 20.2
click at [328, 26] on icon at bounding box center [325, 22] width 13 height 13
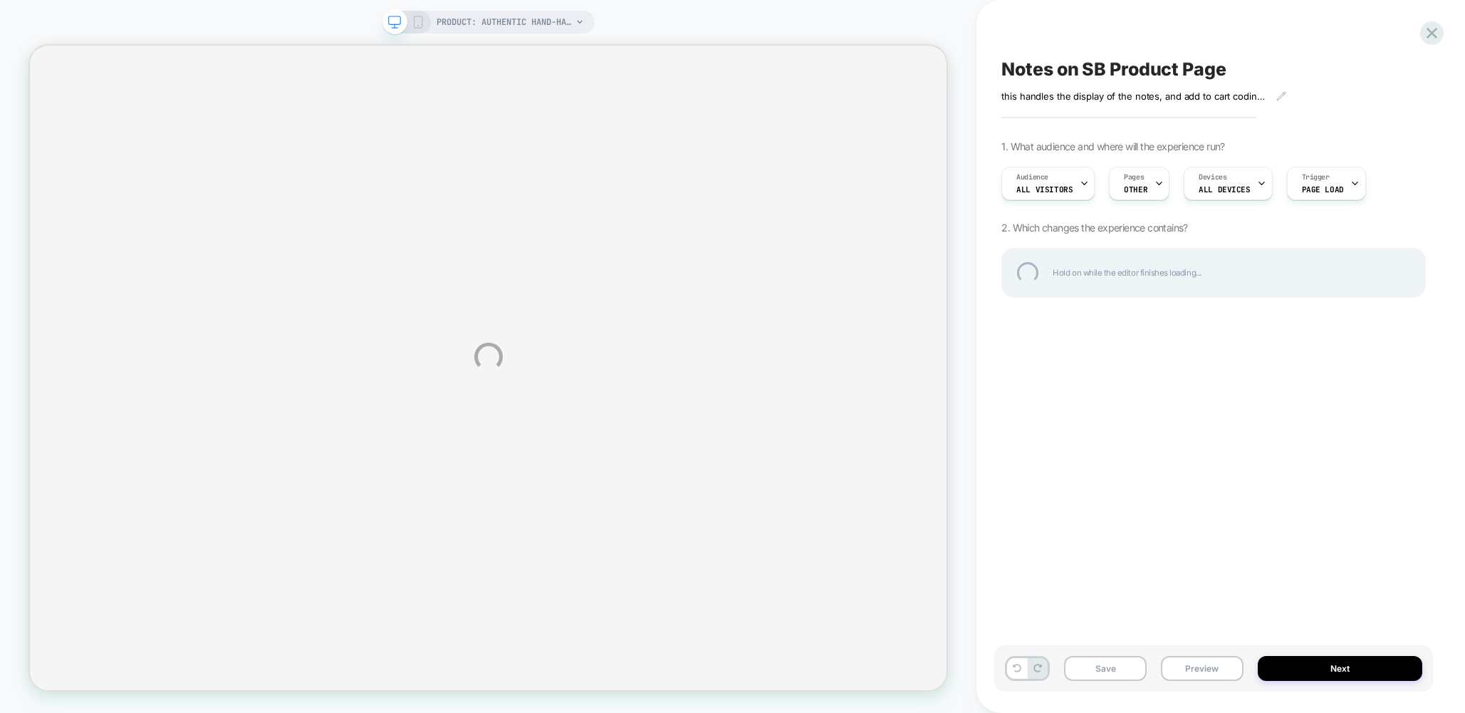
select select "**********"
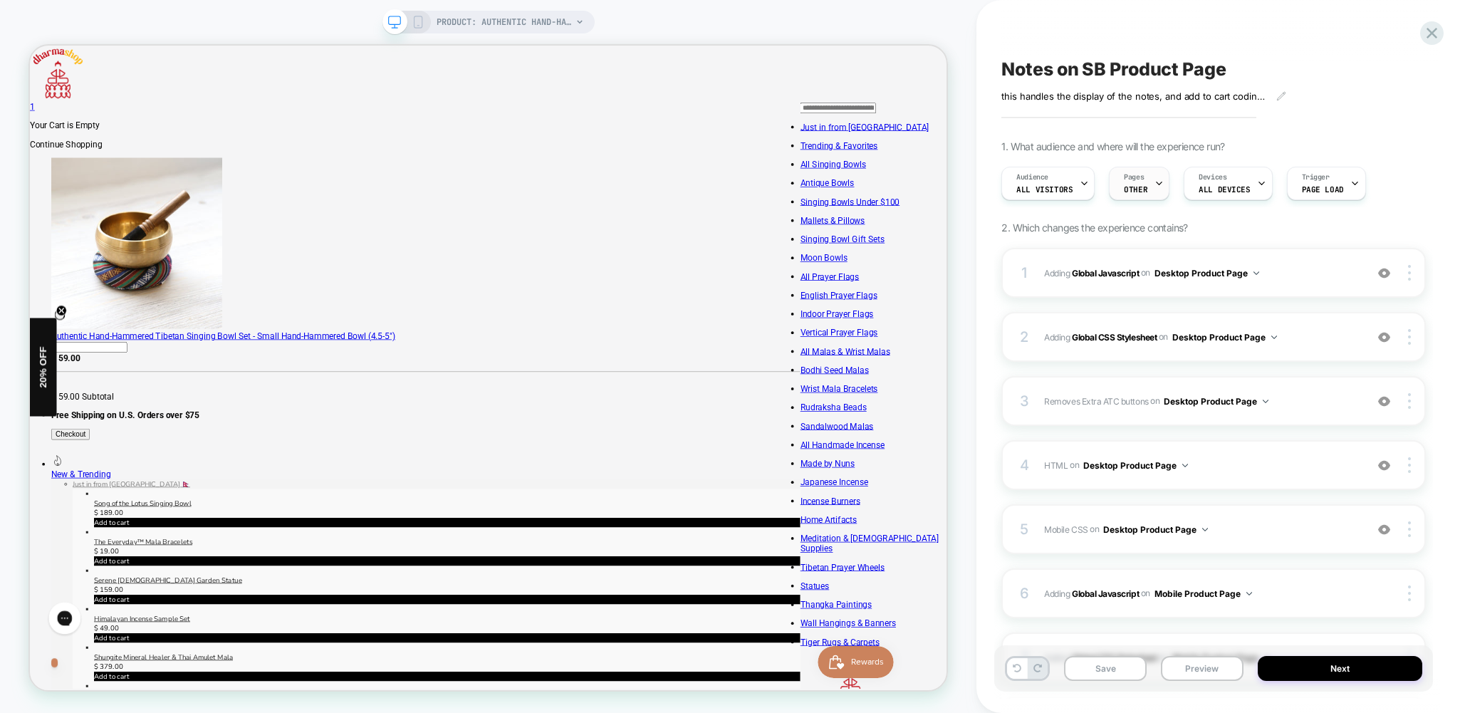
click at [1154, 183] on icon at bounding box center [1158, 183] width 9 height 9
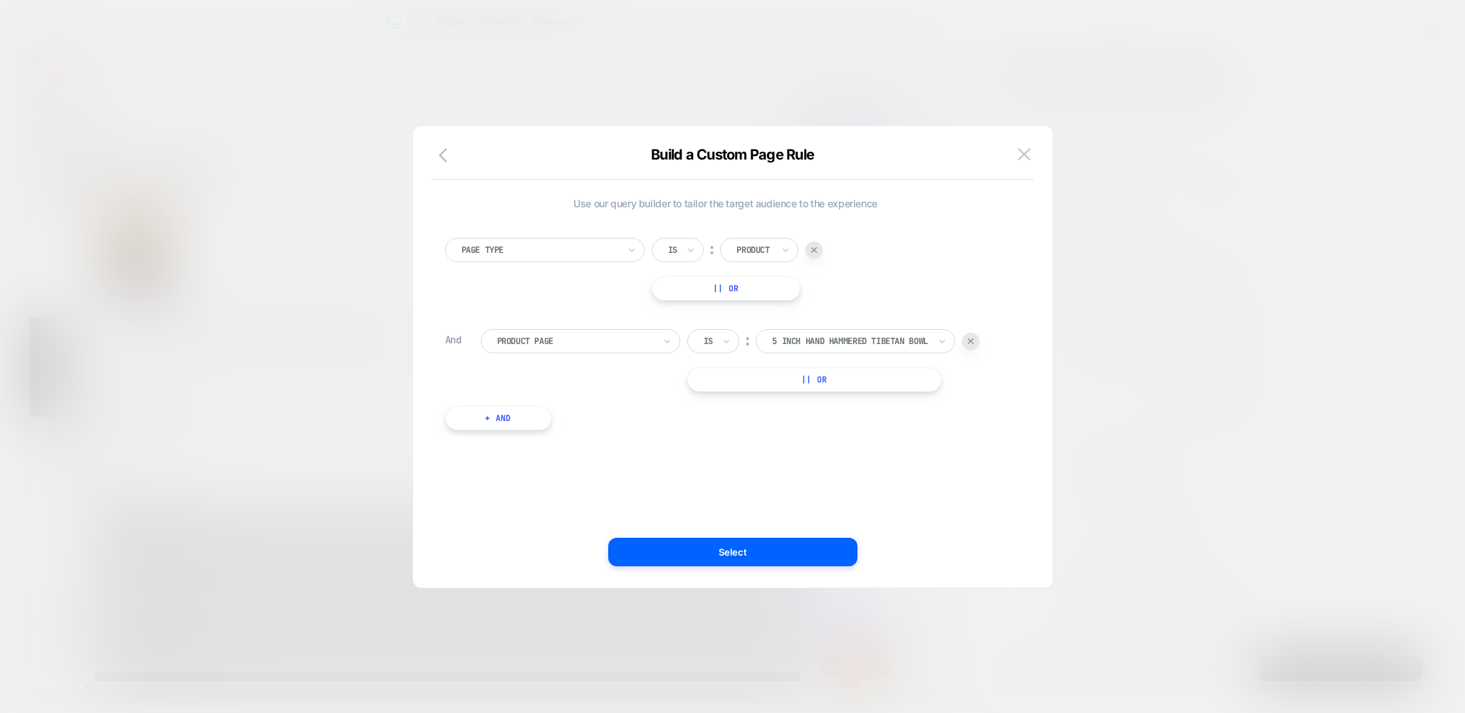
drag, startPoint x: 733, startPoint y: 558, endPoint x: 947, endPoint y: 525, distance: 216.9
click at [733, 558] on button "Select" at bounding box center [732, 552] width 249 height 28
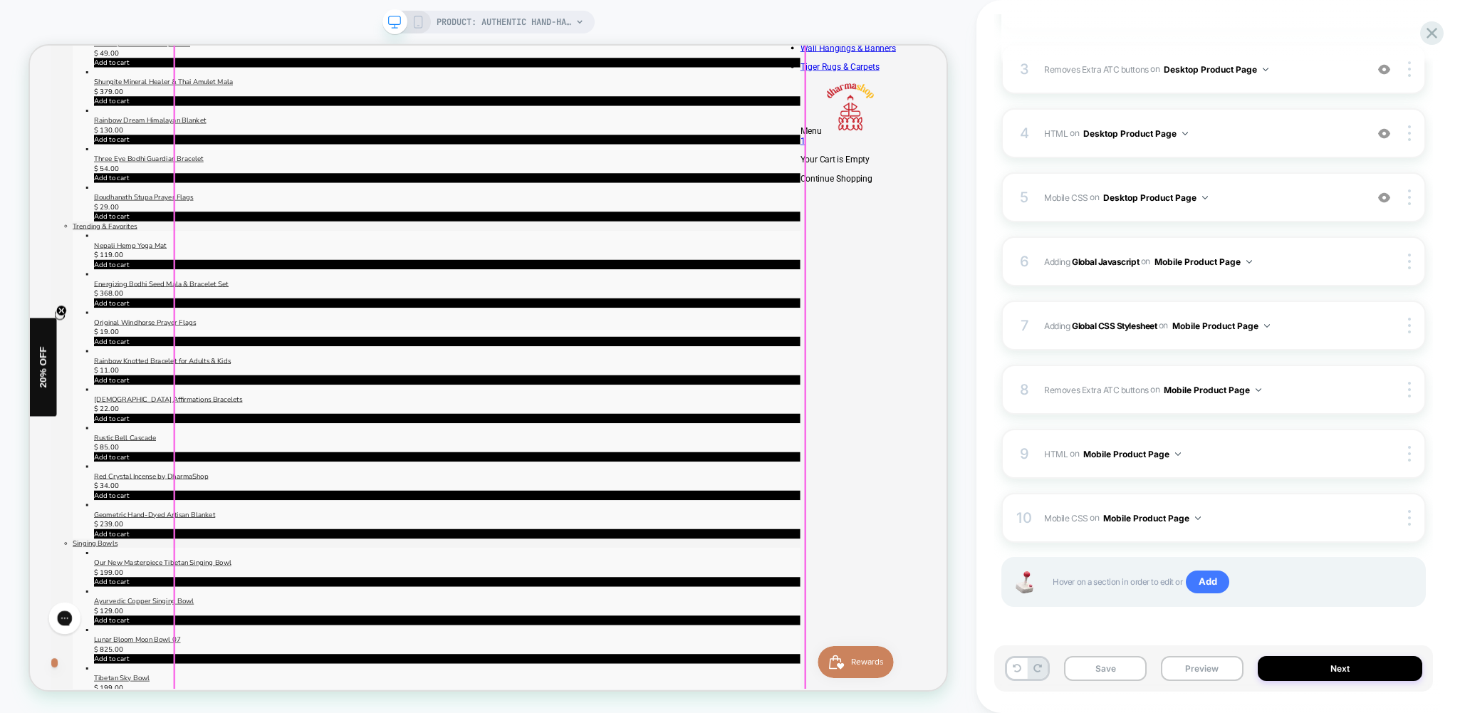
scroll to position [768, 0]
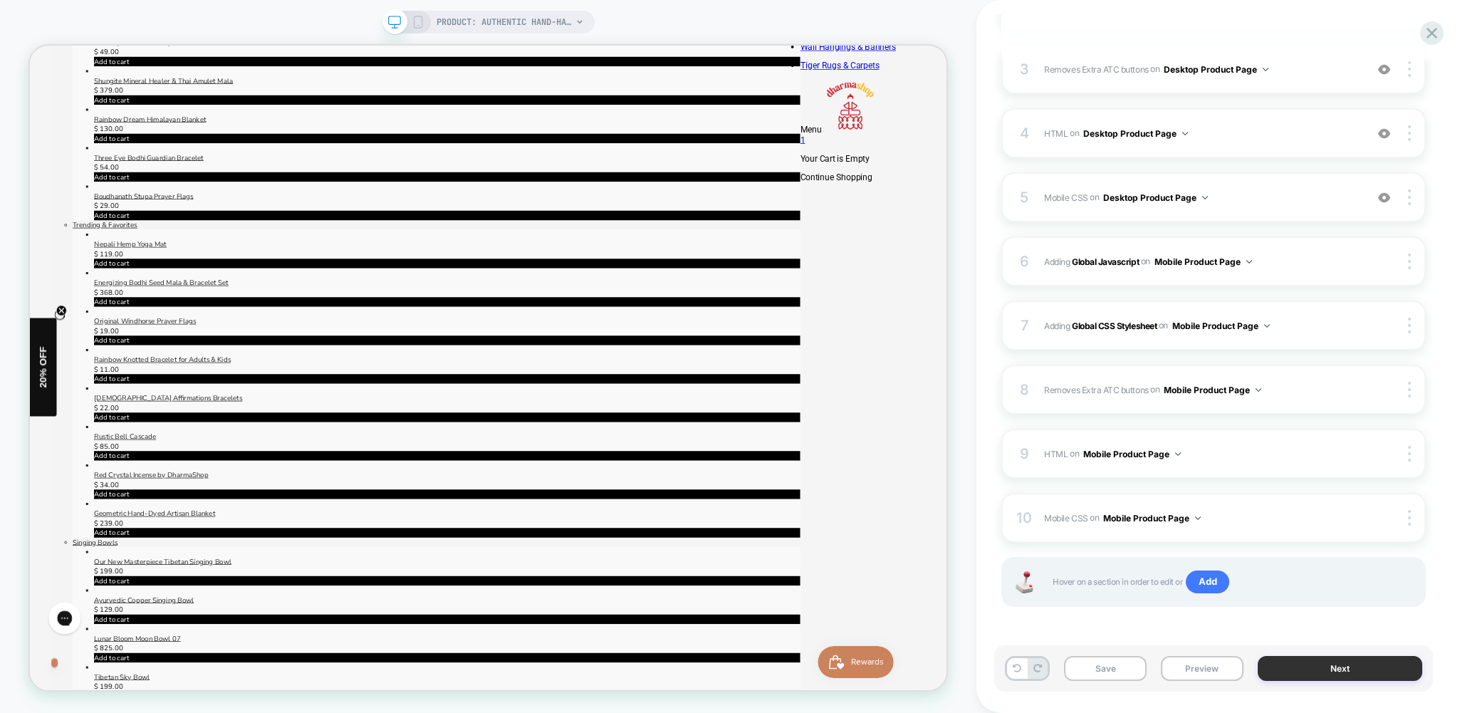
click at [1372, 673] on button "Next" at bounding box center [1339, 668] width 164 height 25
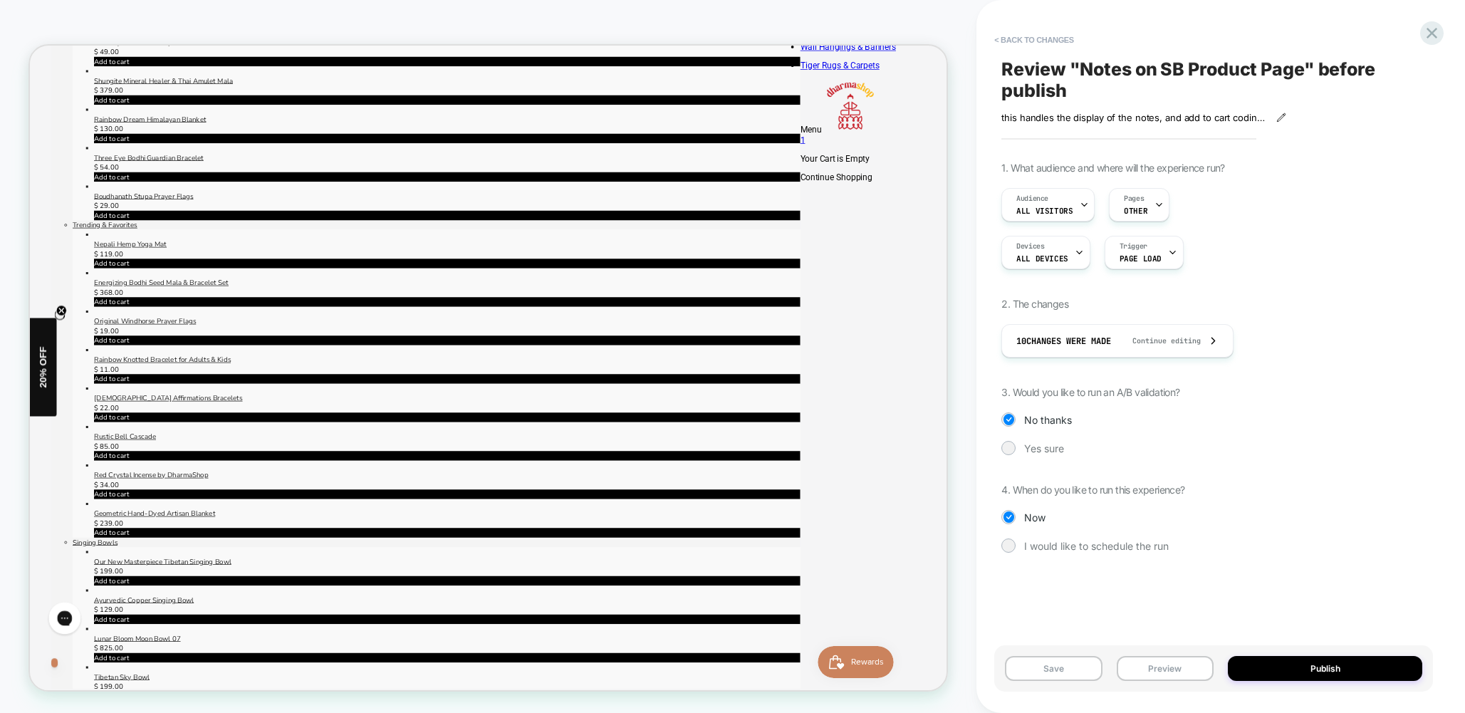
click at [1287, 117] on div "this handles the display of the notes, and add to cart coding via visually Clic…" at bounding box center [1213, 112] width 424 height 22
click at [1281, 117] on icon at bounding box center [1281, 118] width 10 height 10
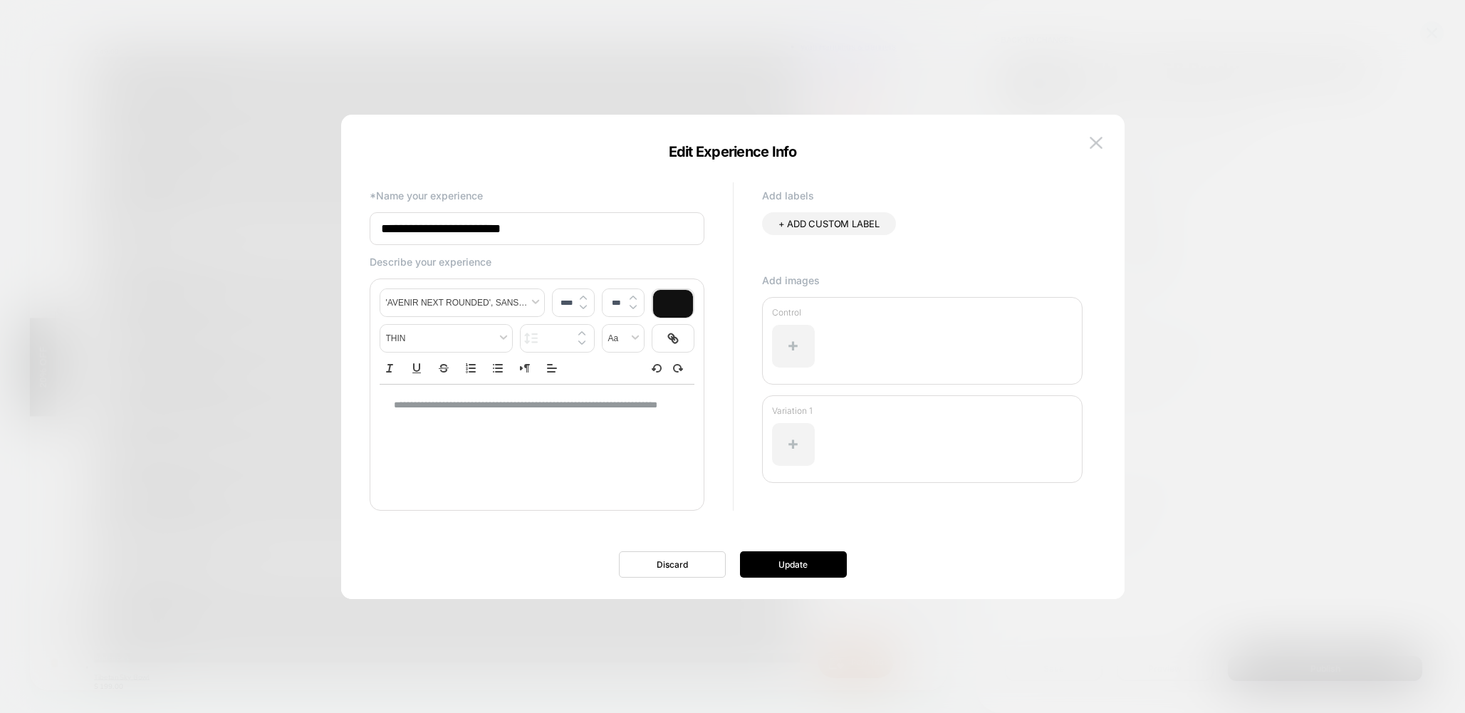
click at [545, 227] on input "**********" at bounding box center [537, 228] width 335 height 33
type input "****"
click at [426, 422] on p "**********" at bounding box center [532, 412] width 276 height 26
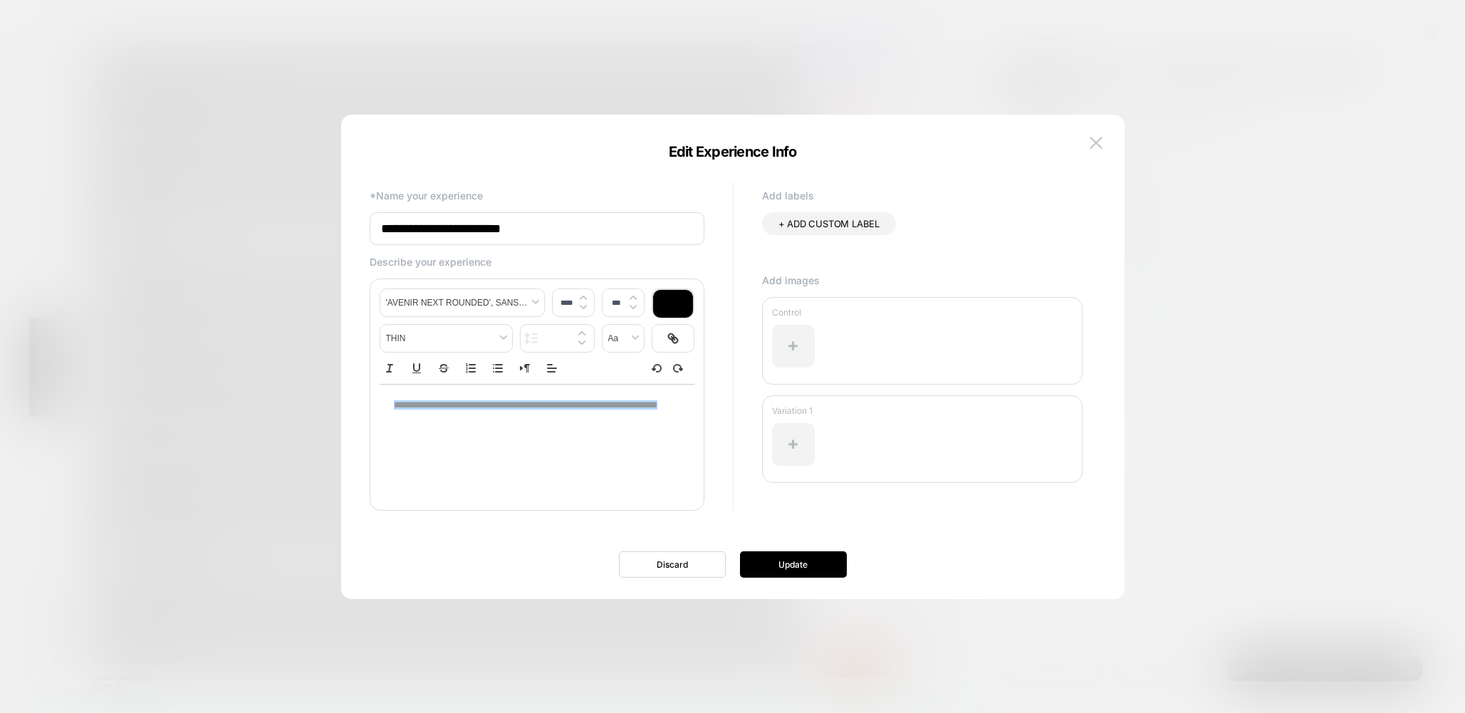
click at [426, 422] on p "**********" at bounding box center [532, 412] width 276 height 26
click at [789, 572] on button "Update" at bounding box center [793, 564] width 107 height 26
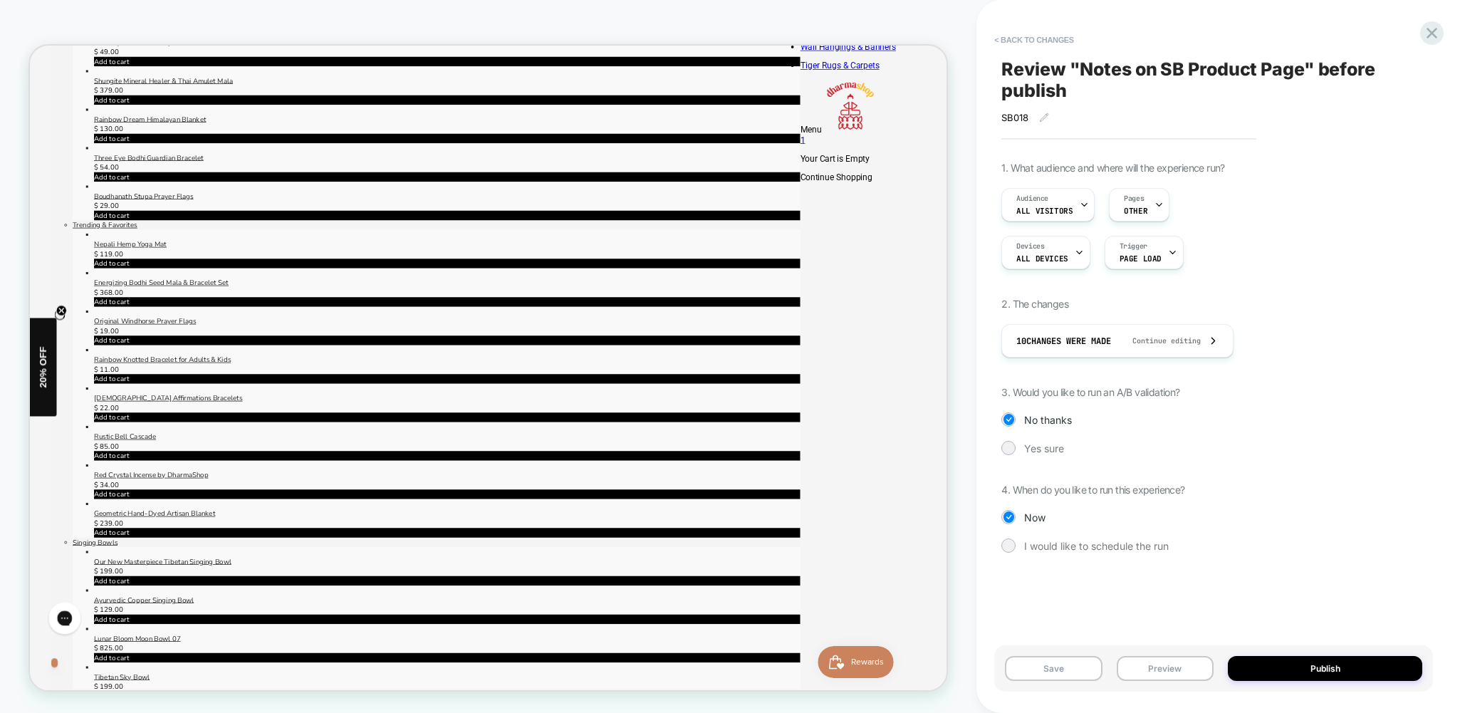
drag, startPoint x: 1012, startPoint y: 447, endPoint x: 1102, endPoint y: 436, distance: 90.4
click at [1012, 447] on div at bounding box center [1008, 447] width 11 height 11
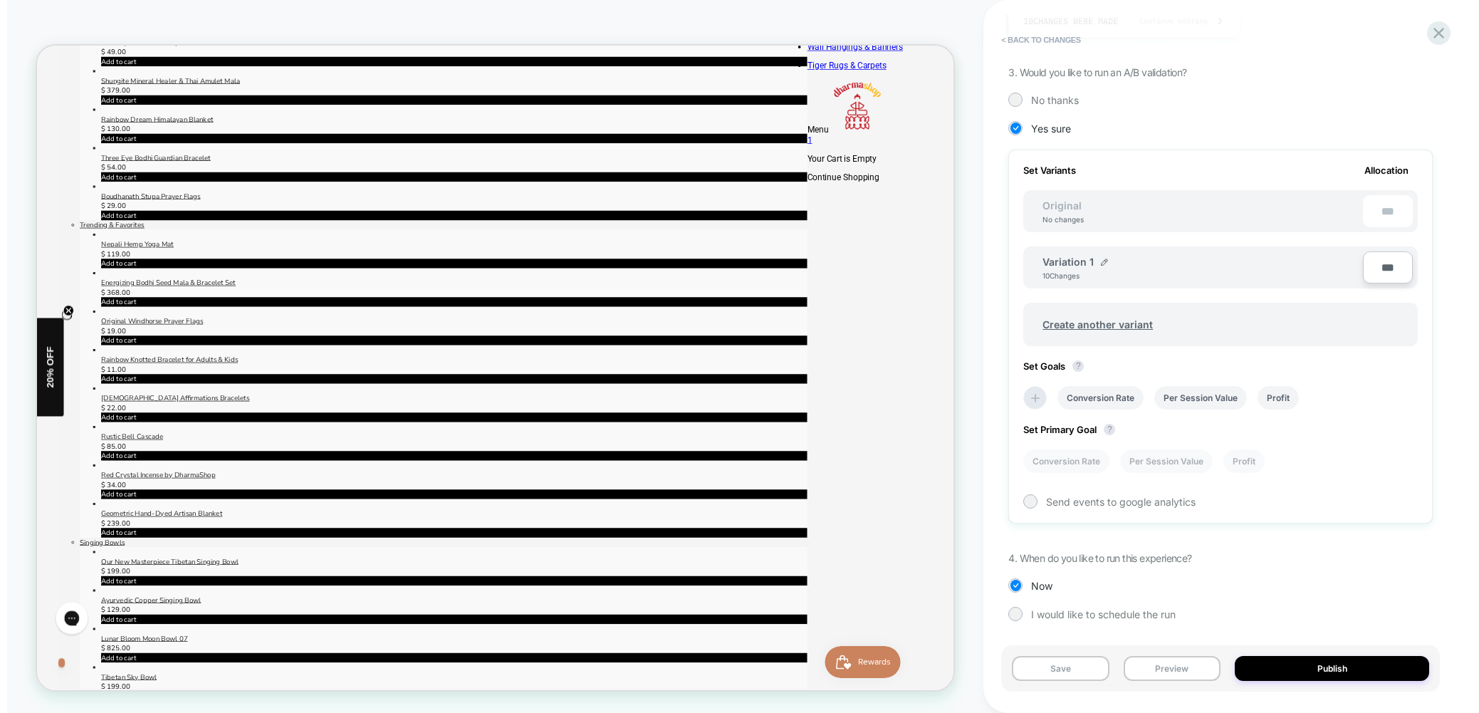
scroll to position [320, 0]
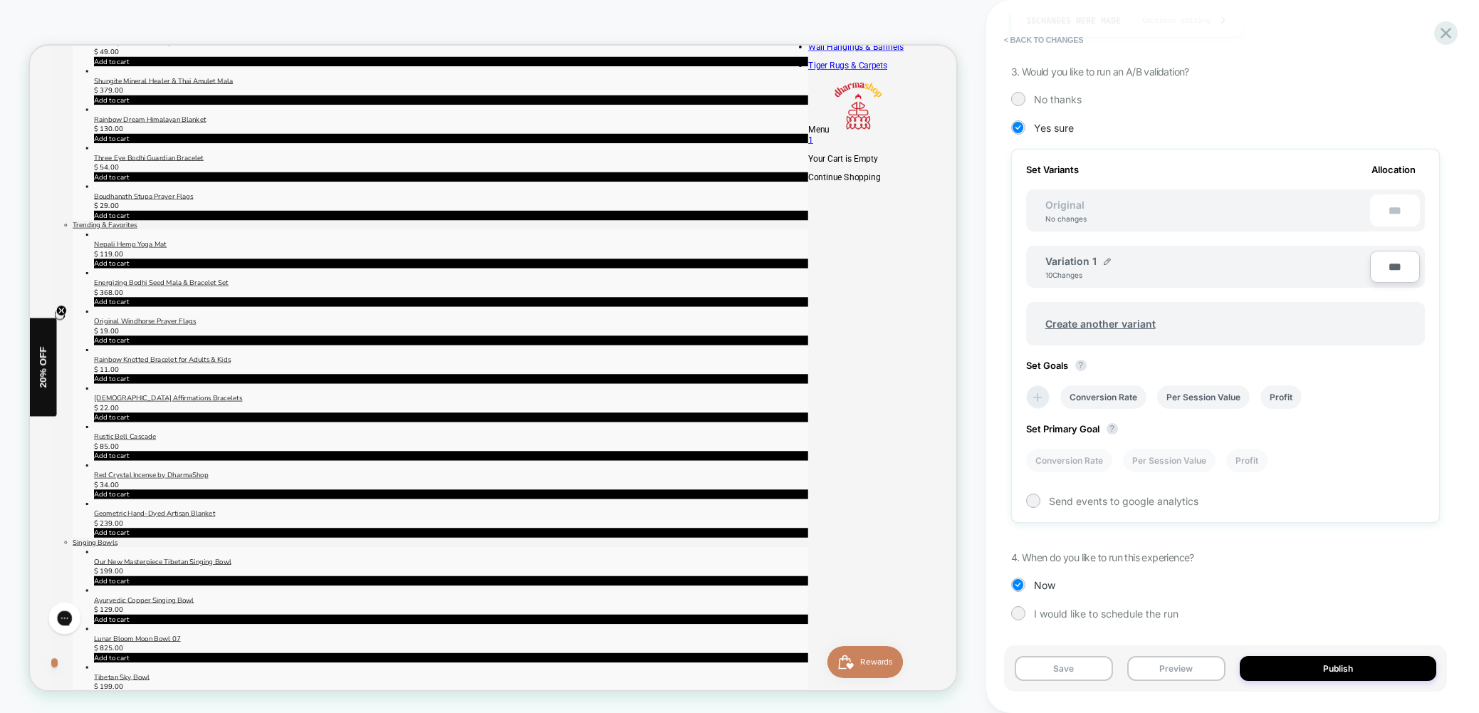
click at [1036, 391] on icon at bounding box center [1037, 397] width 14 height 14
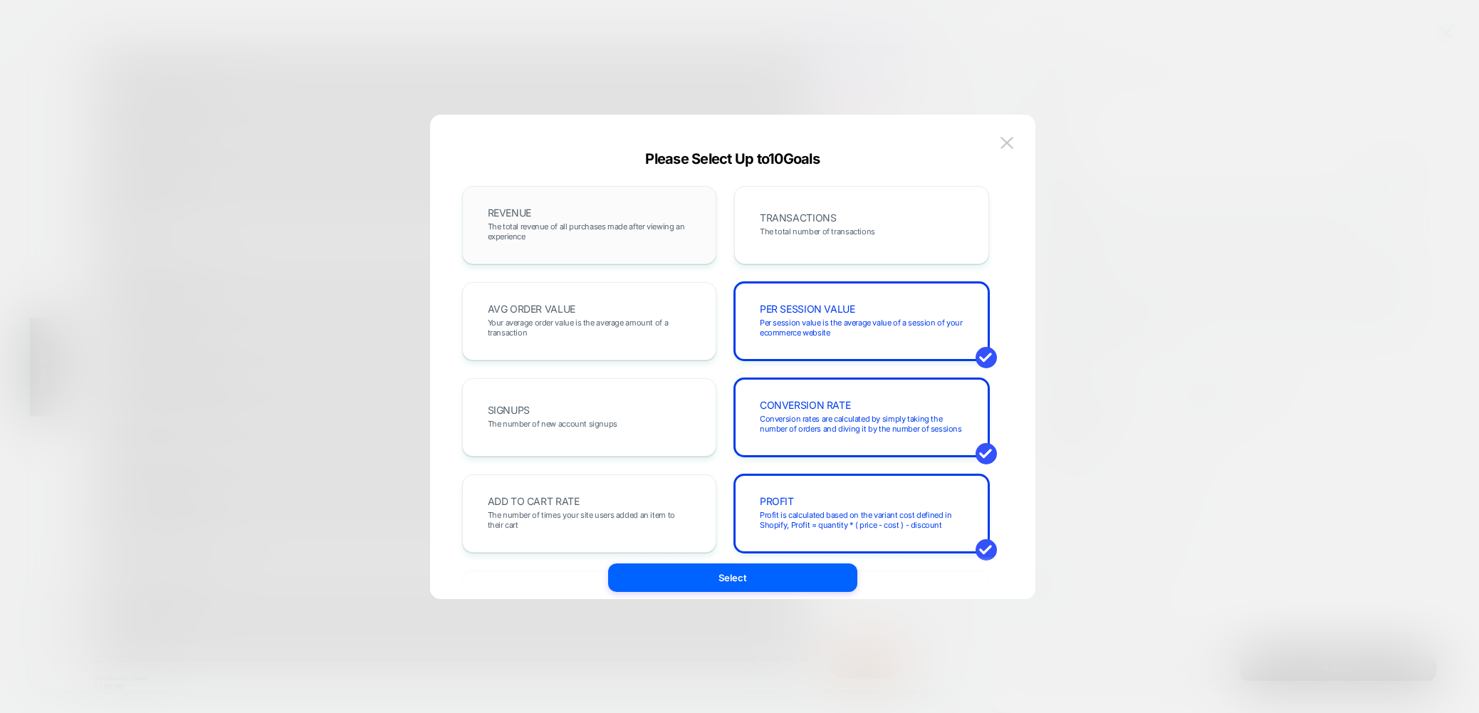
click at [575, 219] on div "REVENUE The total revenue of all purchases made after viewing an experience" at bounding box center [589, 225] width 225 height 48
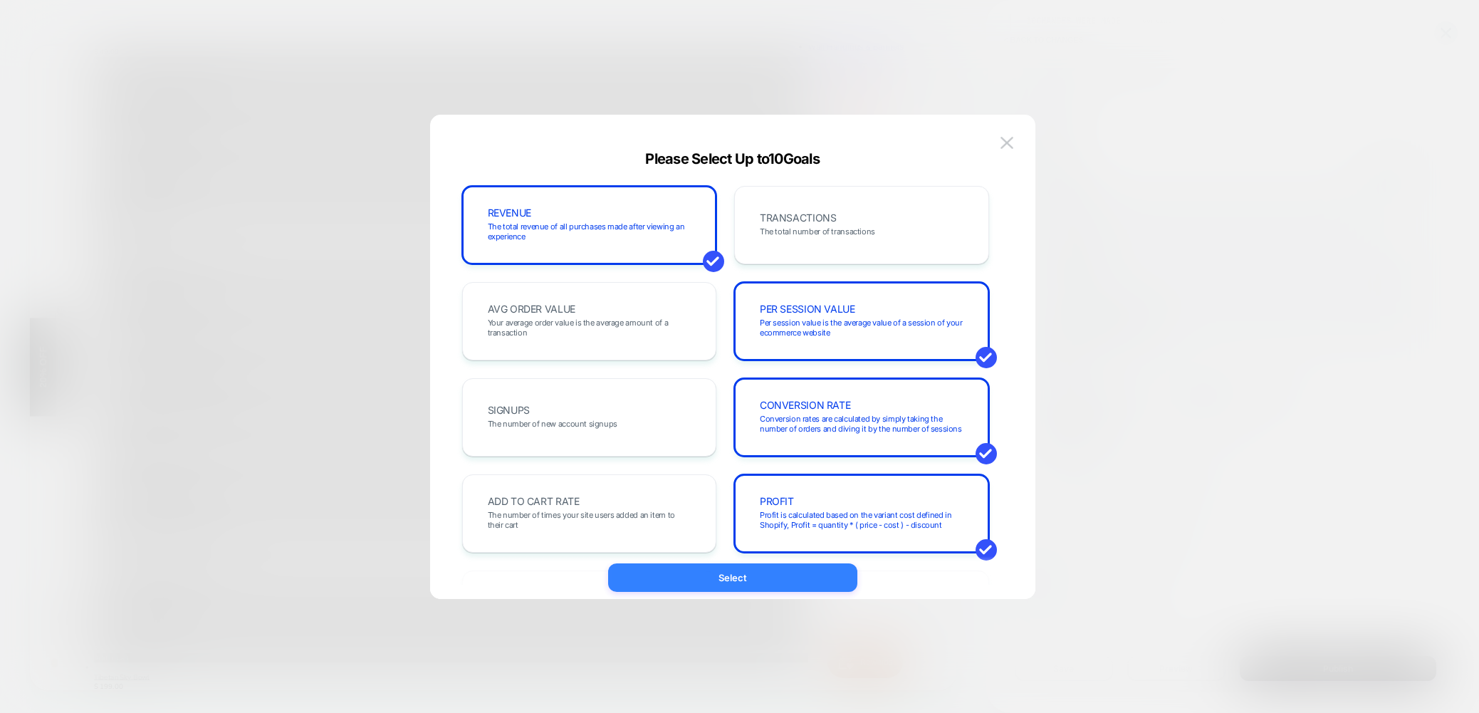
click at [745, 580] on button "Select" at bounding box center [732, 577] width 249 height 28
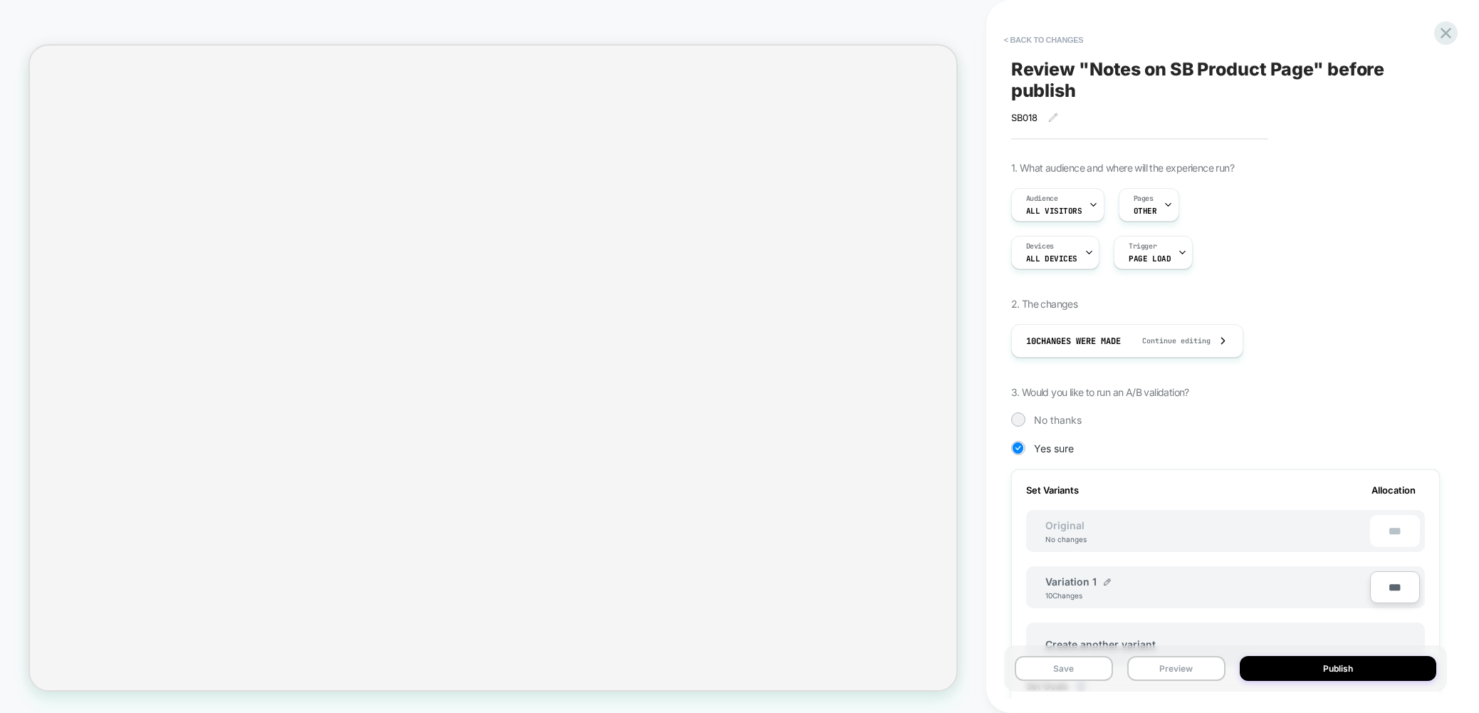
select select "**********"
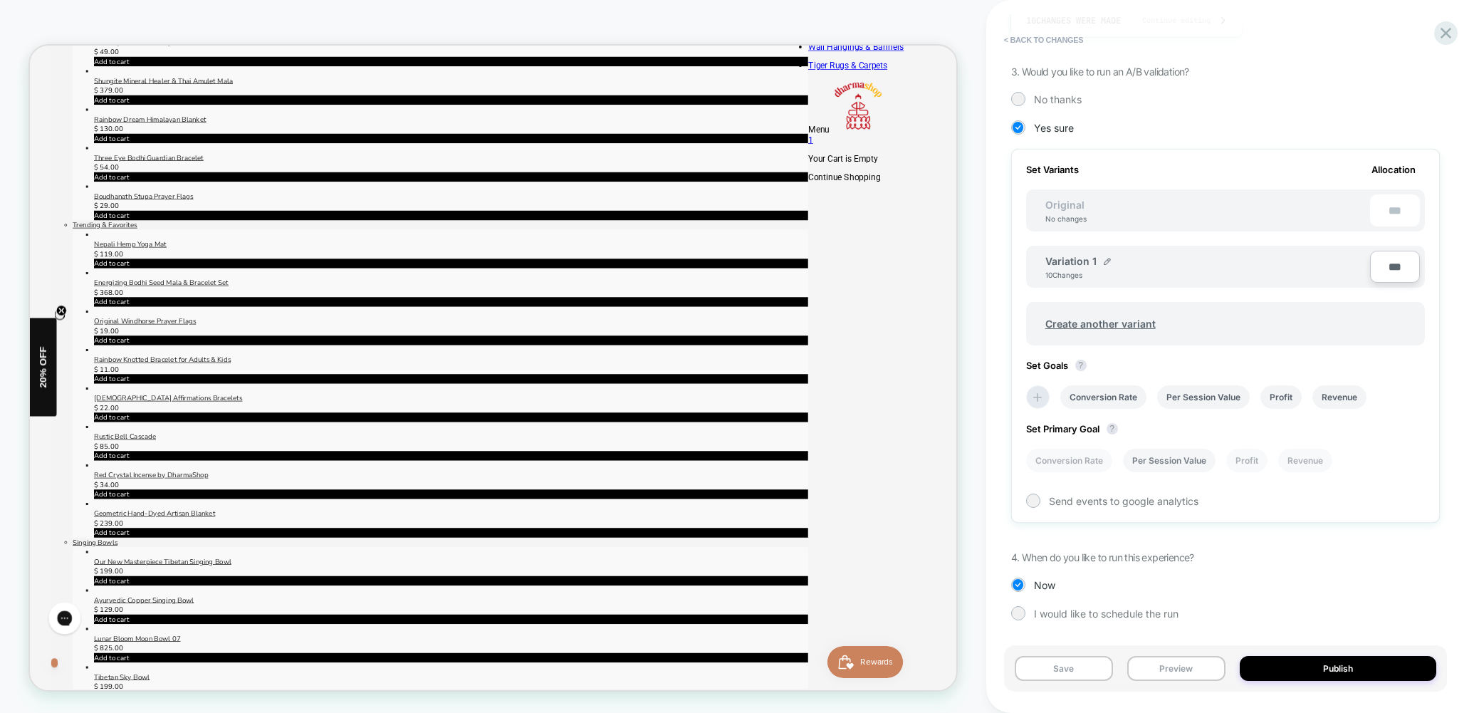
drag, startPoint x: 1105, startPoint y: 461, endPoint x: 1128, endPoint y: 459, distance: 22.8
click at [0, 0] on li "Conversion Rate" at bounding box center [0, 0] width 0 height 0
click at [0, 0] on button "Publish" at bounding box center [0, 0] width 0 height 0
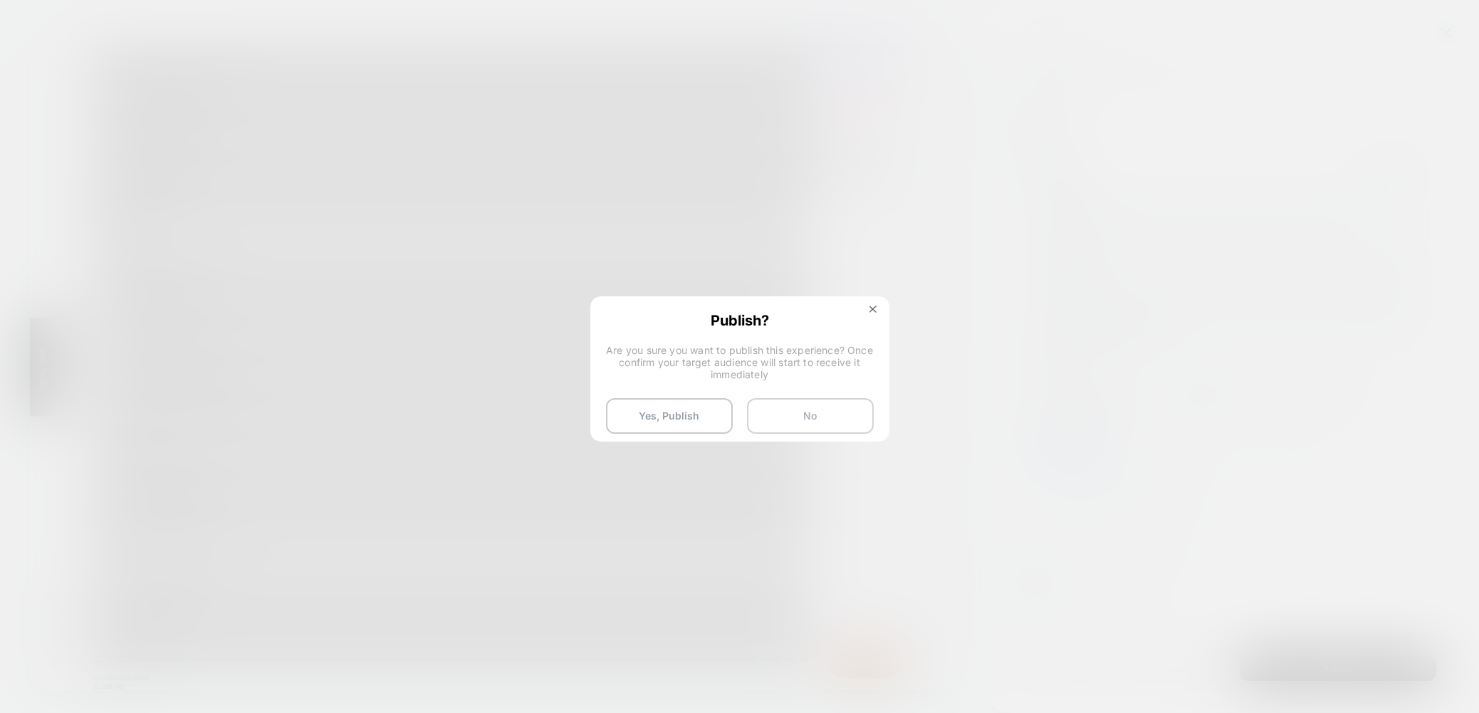
drag, startPoint x: 691, startPoint y: 420, endPoint x: 844, endPoint y: 419, distance: 153.1
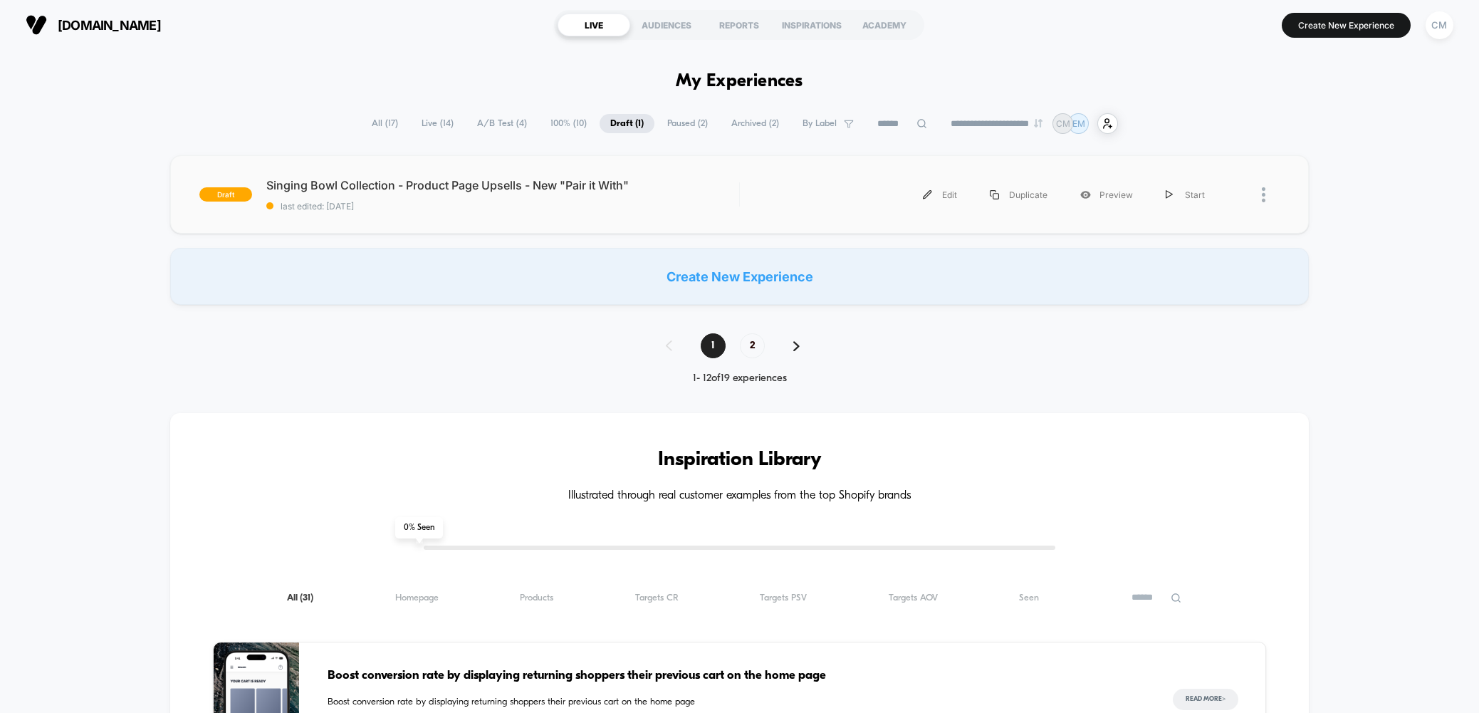
click at [1265, 201] on div at bounding box center [1271, 195] width 18 height 32
drag, startPoint x: 1376, startPoint y: 162, endPoint x: 1297, endPoint y: 153, distance: 79.5
click at [1376, 162] on div "draft Singing Bowl Collection - Product Page Upsells - New "Pair it With" last …" at bounding box center [739, 230] width 1479 height 150
click at [943, 197] on div "Edit" at bounding box center [939, 195] width 67 height 32
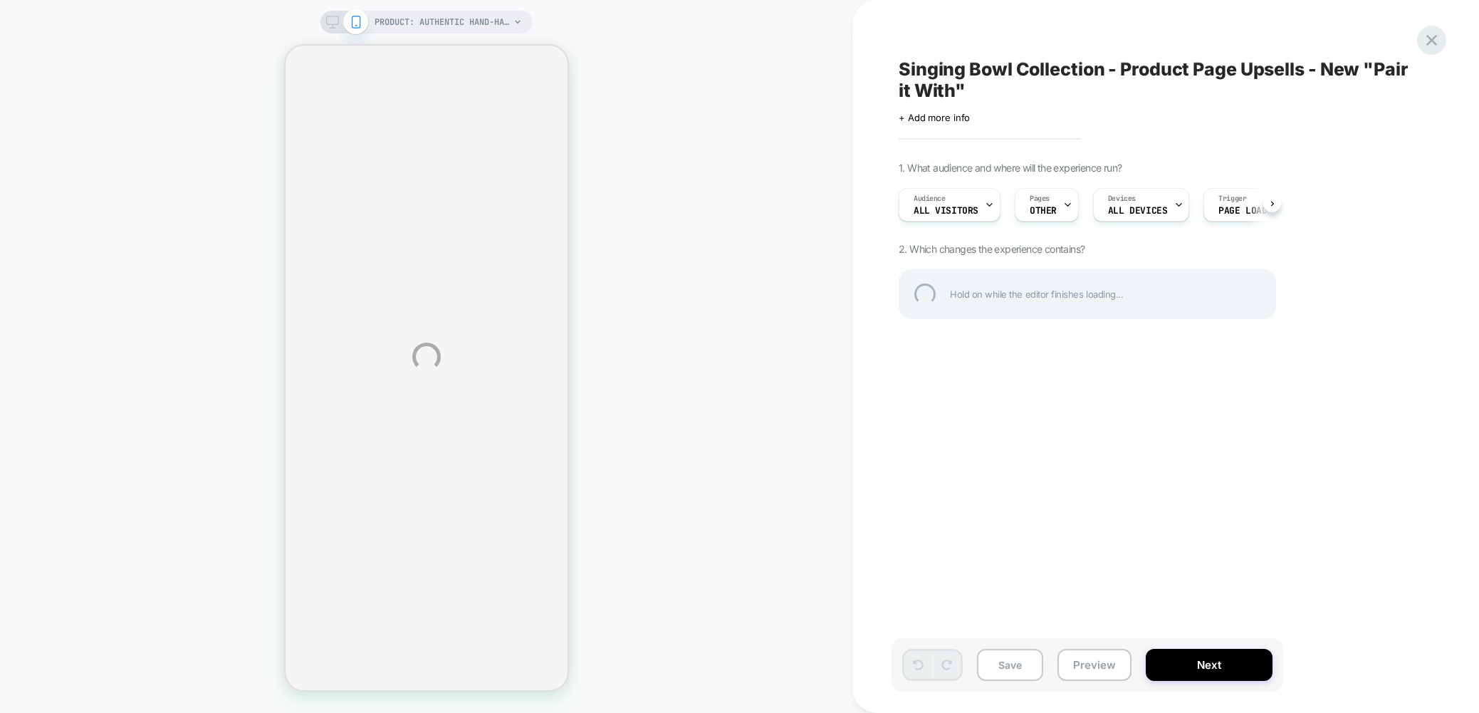
select select "**********"
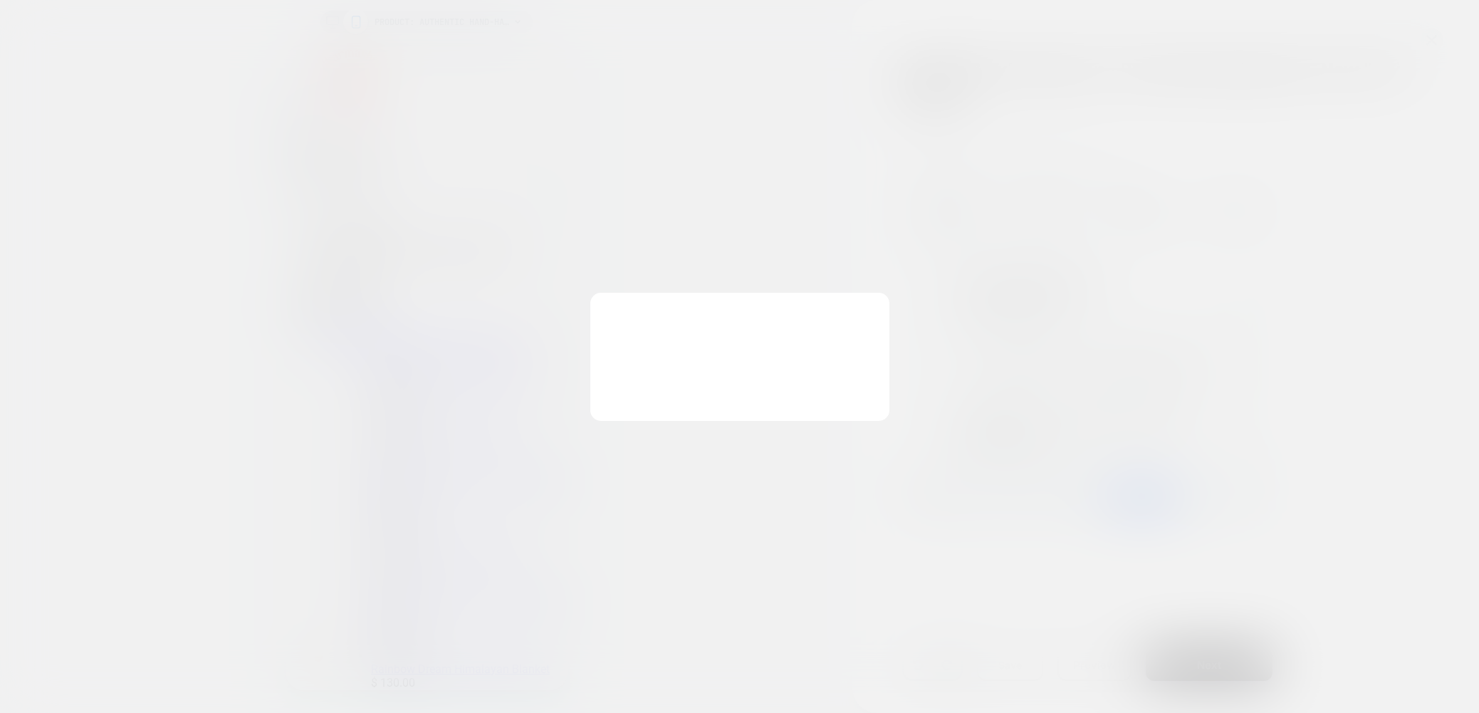
scroll to position [0, 1]
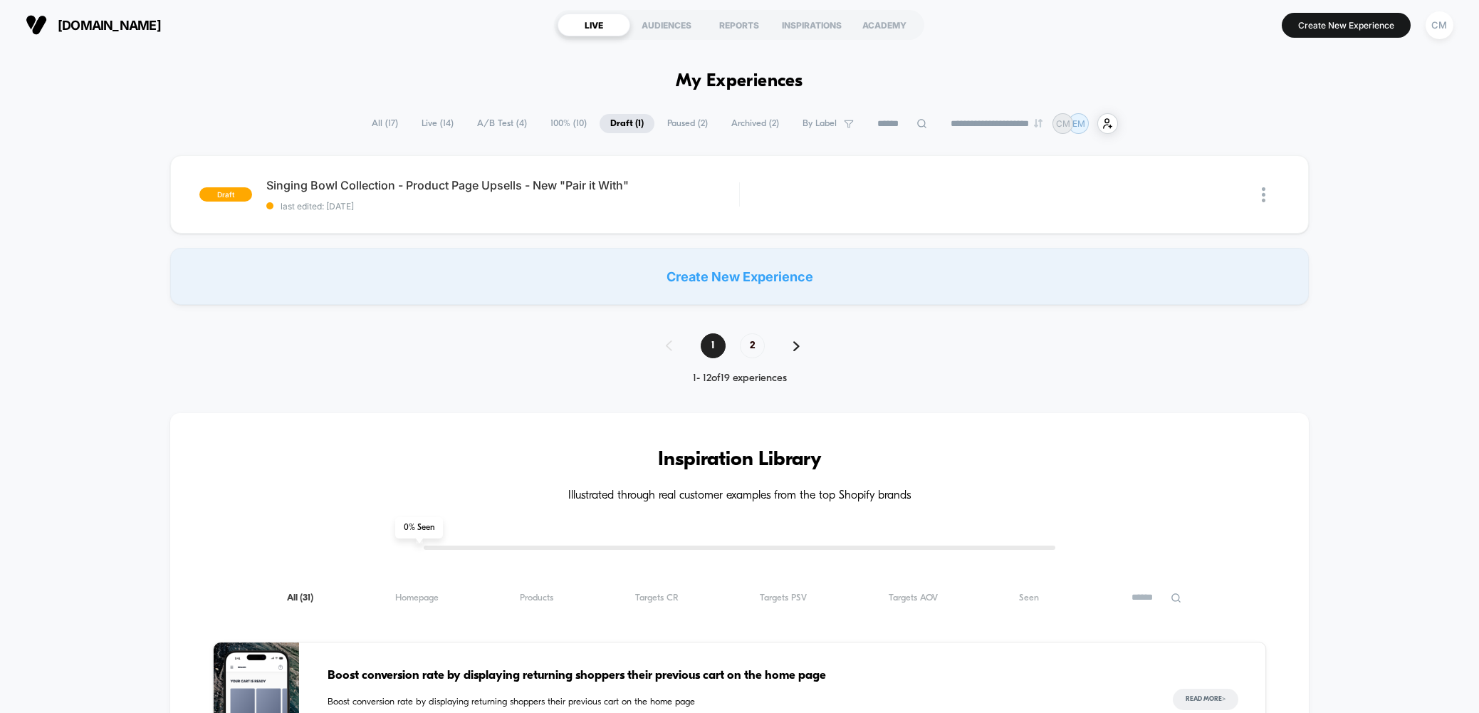
scroll to position [4, 0]
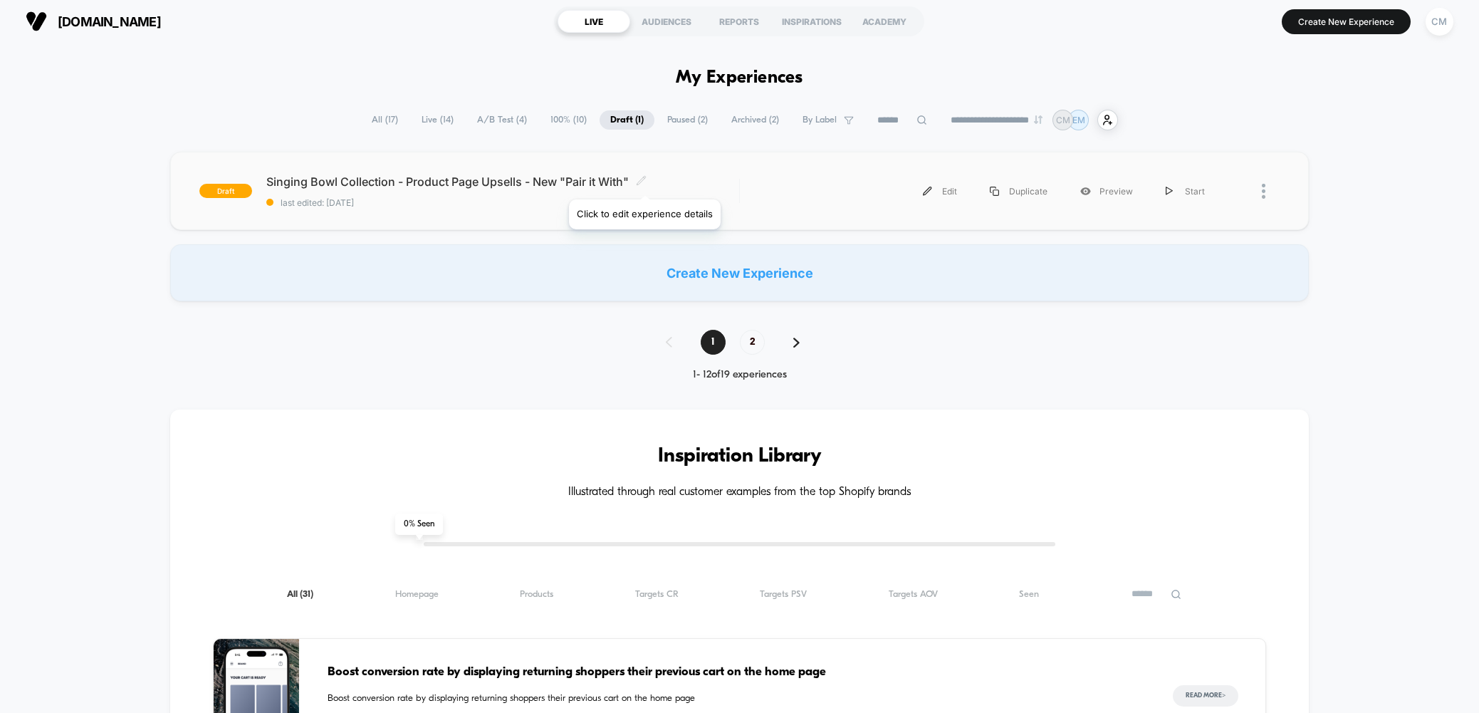
click at [644, 182] on icon at bounding box center [641, 180] width 11 height 11
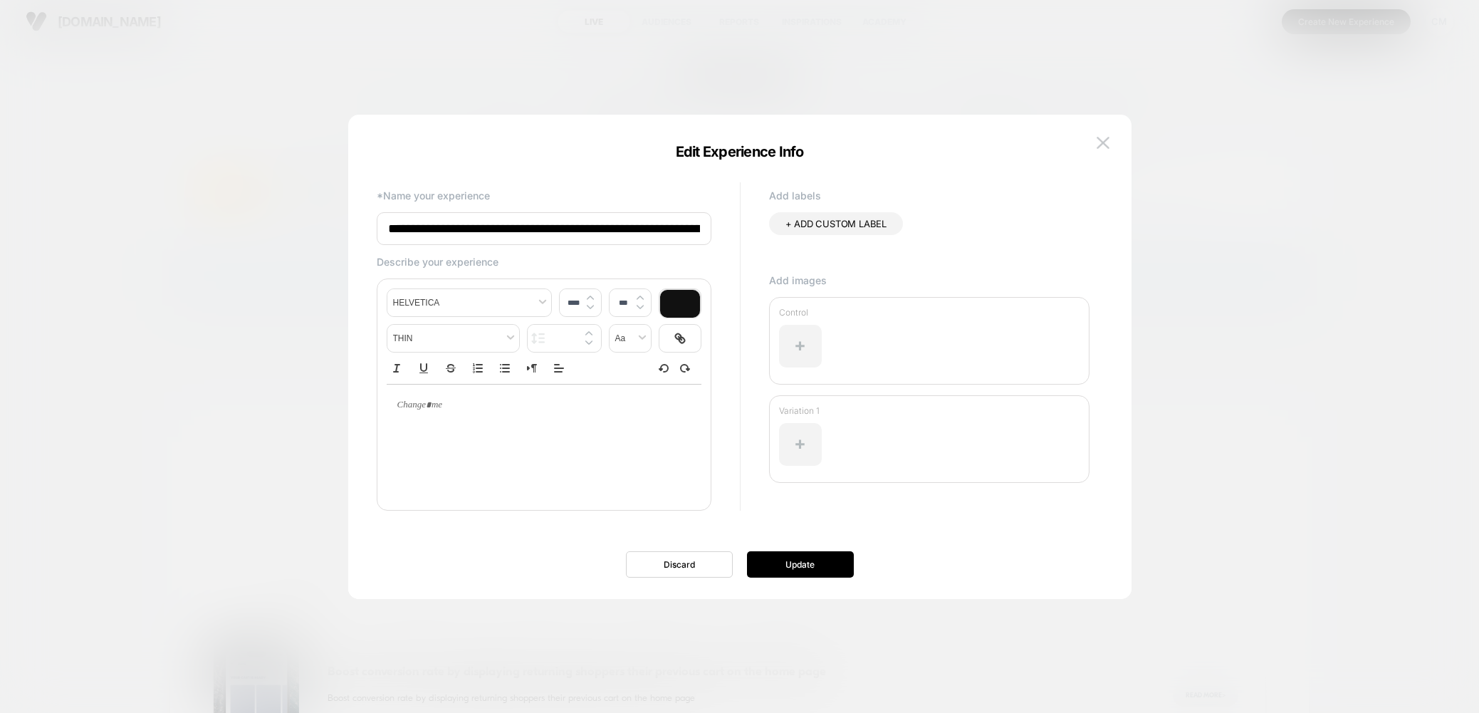
scroll to position [0, 88]
click at [485, 226] on input "**********" at bounding box center [544, 229] width 335 height 34
click at [1113, 144] on div "**********" at bounding box center [739, 364] width 783 height 470
click at [1107, 144] on img at bounding box center [1103, 143] width 13 height 12
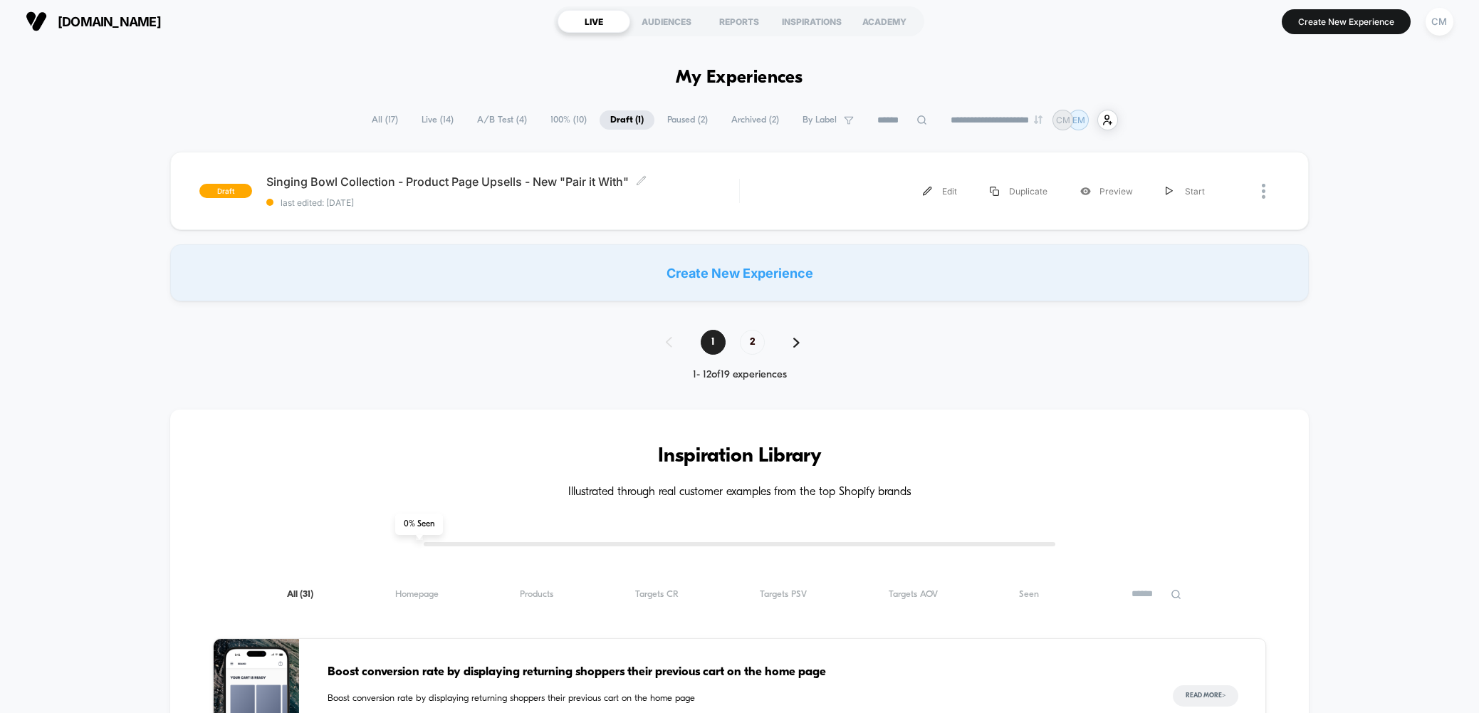
click at [516, 118] on span "A/B Test ( 4 )" at bounding box center [501, 119] width 71 height 19
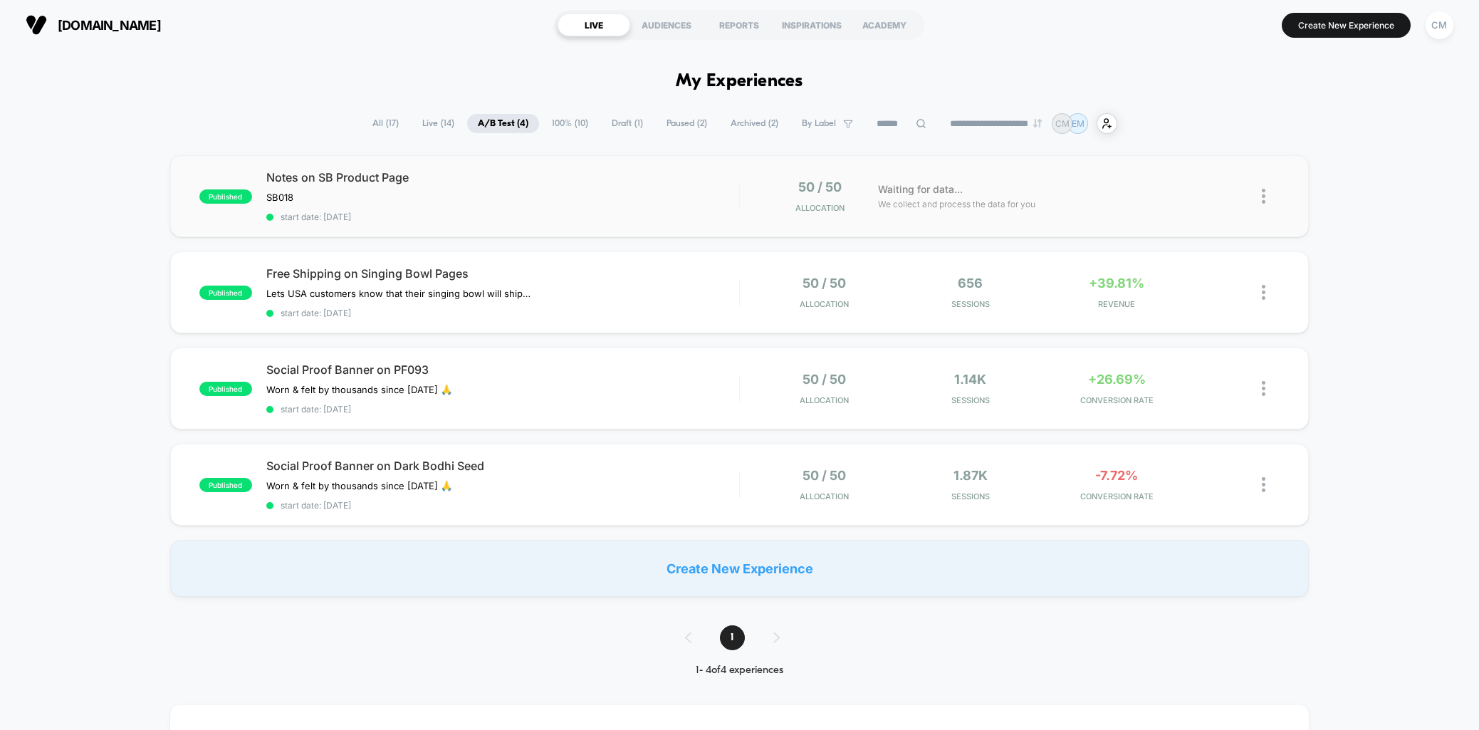
click at [1263, 196] on img at bounding box center [1264, 196] width 4 height 15
click at [1179, 145] on div "Duplicate" at bounding box center [1190, 147] width 128 height 32
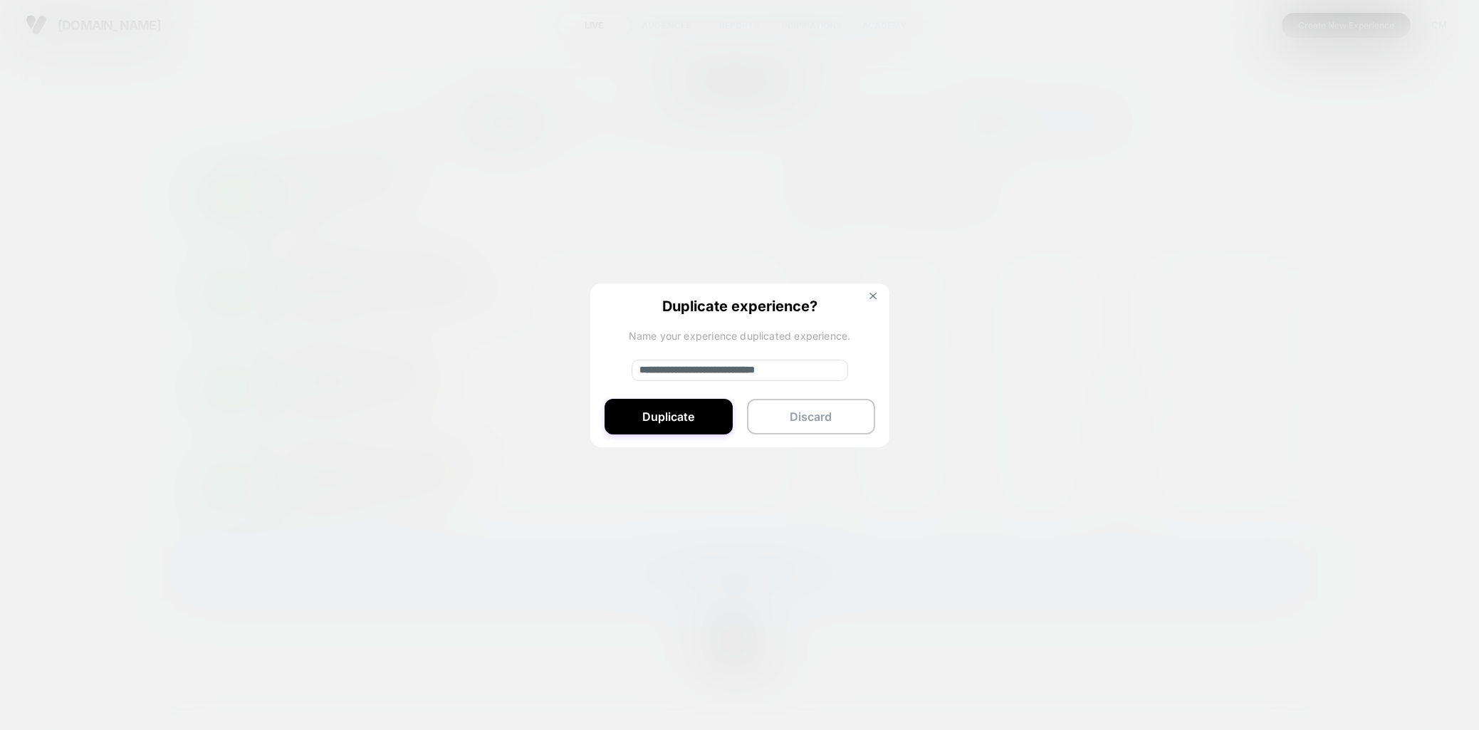
drag, startPoint x: 686, startPoint y: 368, endPoint x: 619, endPoint y: 361, distance: 67.3
click at [619, 361] on div "**********" at bounding box center [739, 365] width 299 height 165
type input "**********"
click at [681, 420] on button "Duplicate" at bounding box center [669, 417] width 128 height 36
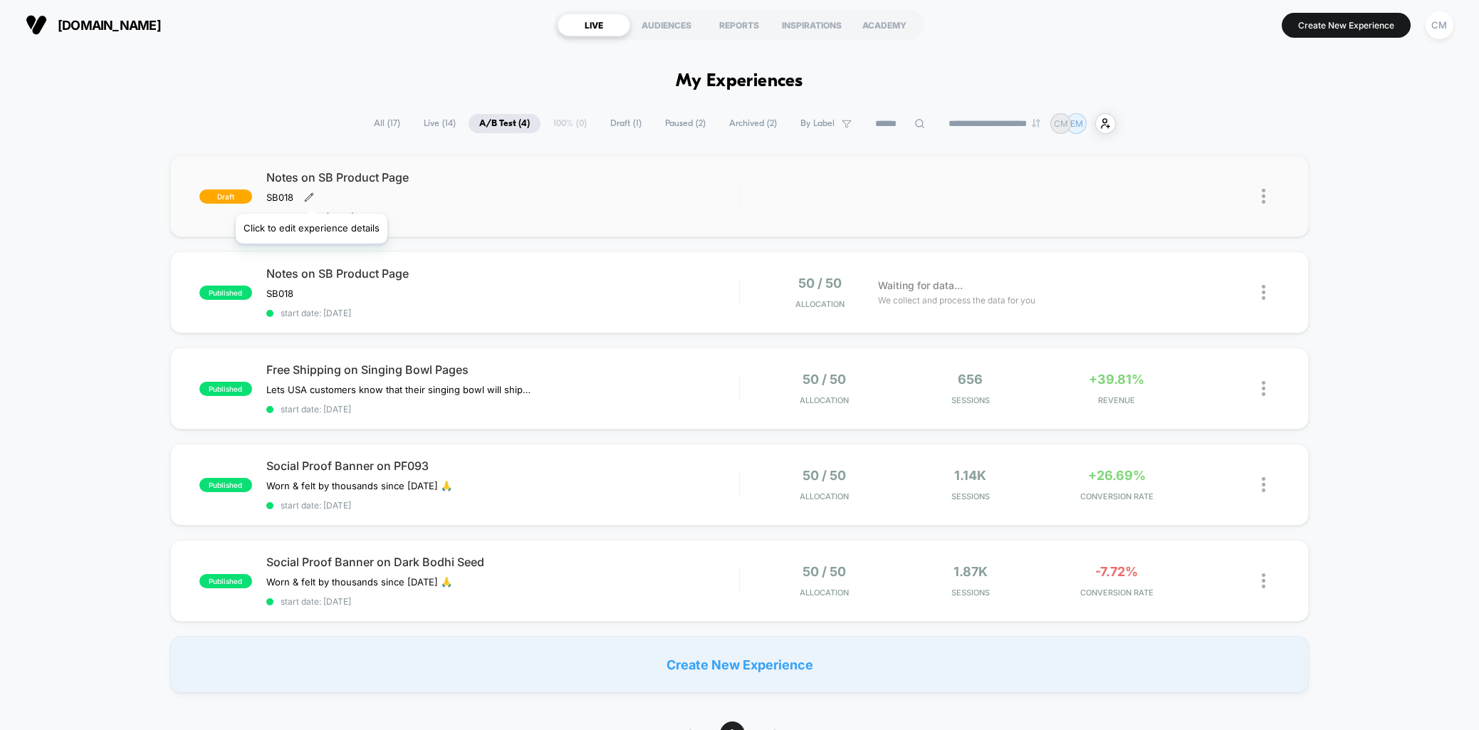
click at [310, 196] on icon at bounding box center [309, 197] width 8 height 8
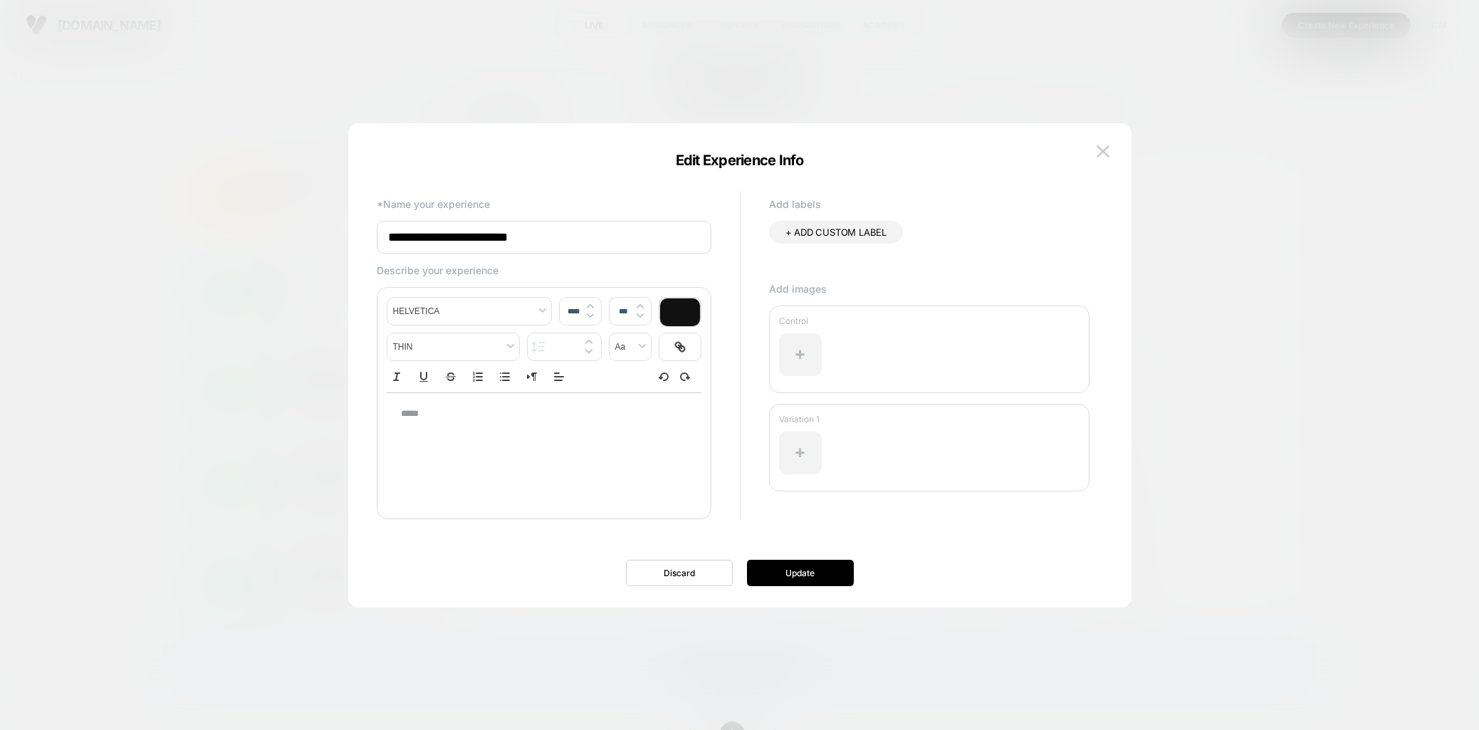
type input "****"
drag, startPoint x: 436, startPoint y: 415, endPoint x: 350, endPoint y: 405, distance: 86.7
click at [350, 405] on div "**********" at bounding box center [739, 372] width 783 height 470
click at [431, 414] on p "*****" at bounding box center [539, 413] width 276 height 13
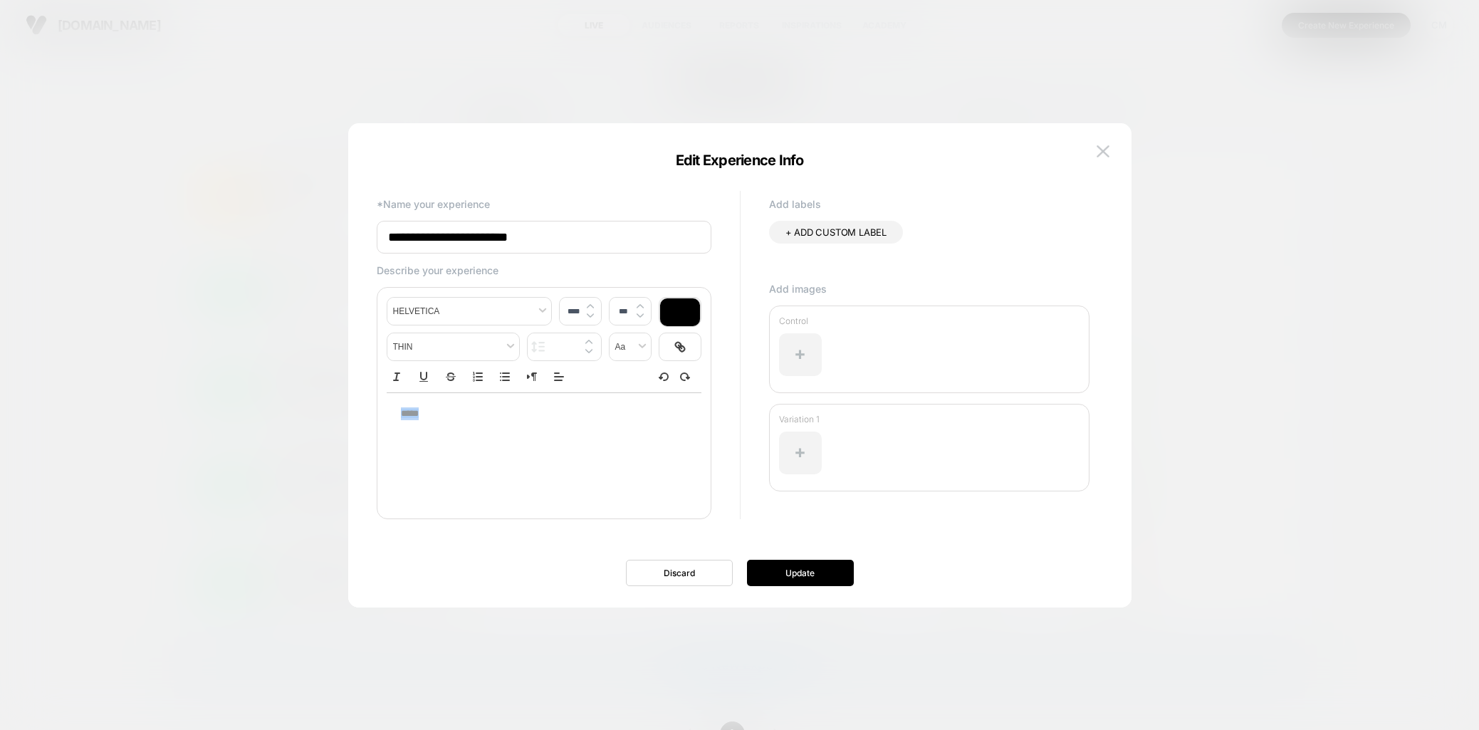
click at [431, 414] on p "*****" at bounding box center [539, 413] width 276 height 13
click at [808, 565] on button "Update" at bounding box center [800, 573] width 107 height 26
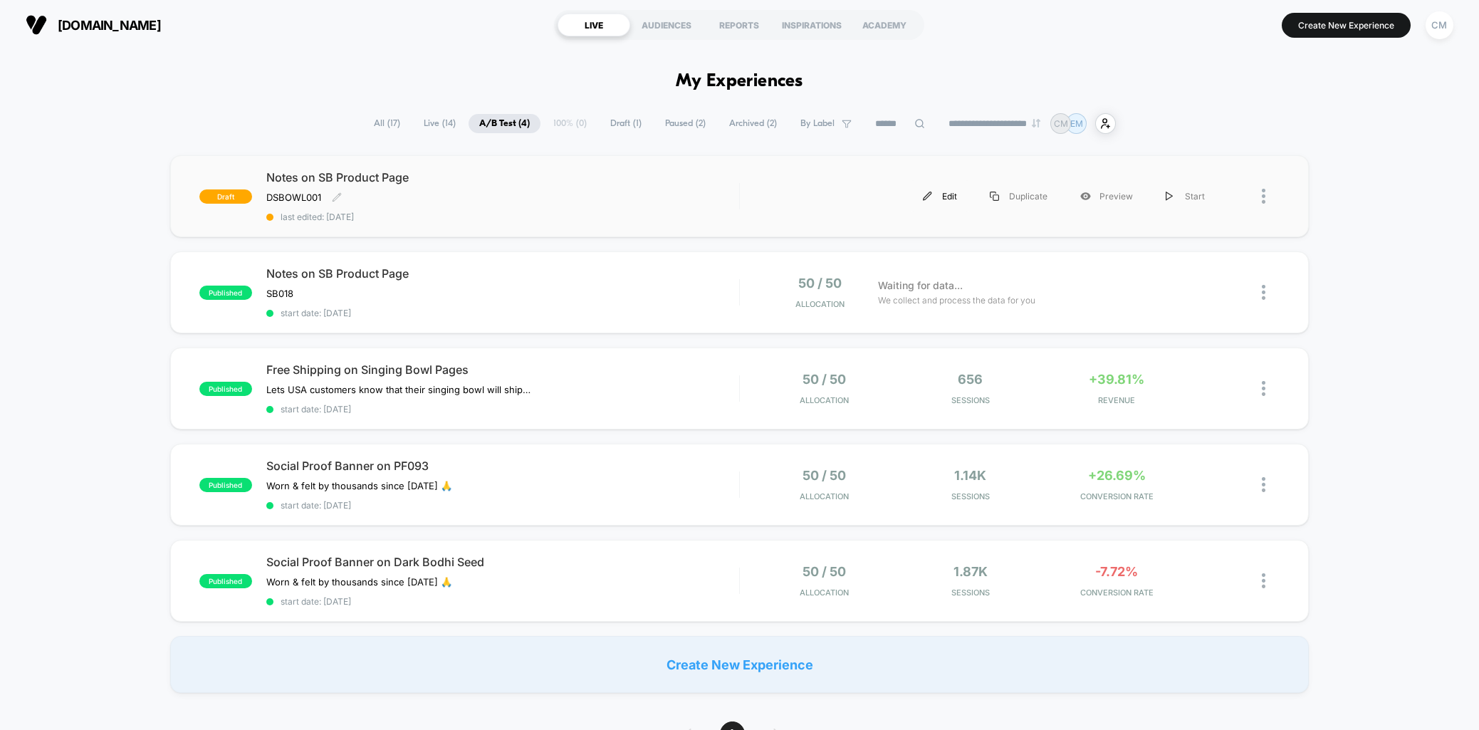
click at [943, 200] on div "Edit" at bounding box center [939, 196] width 67 height 32
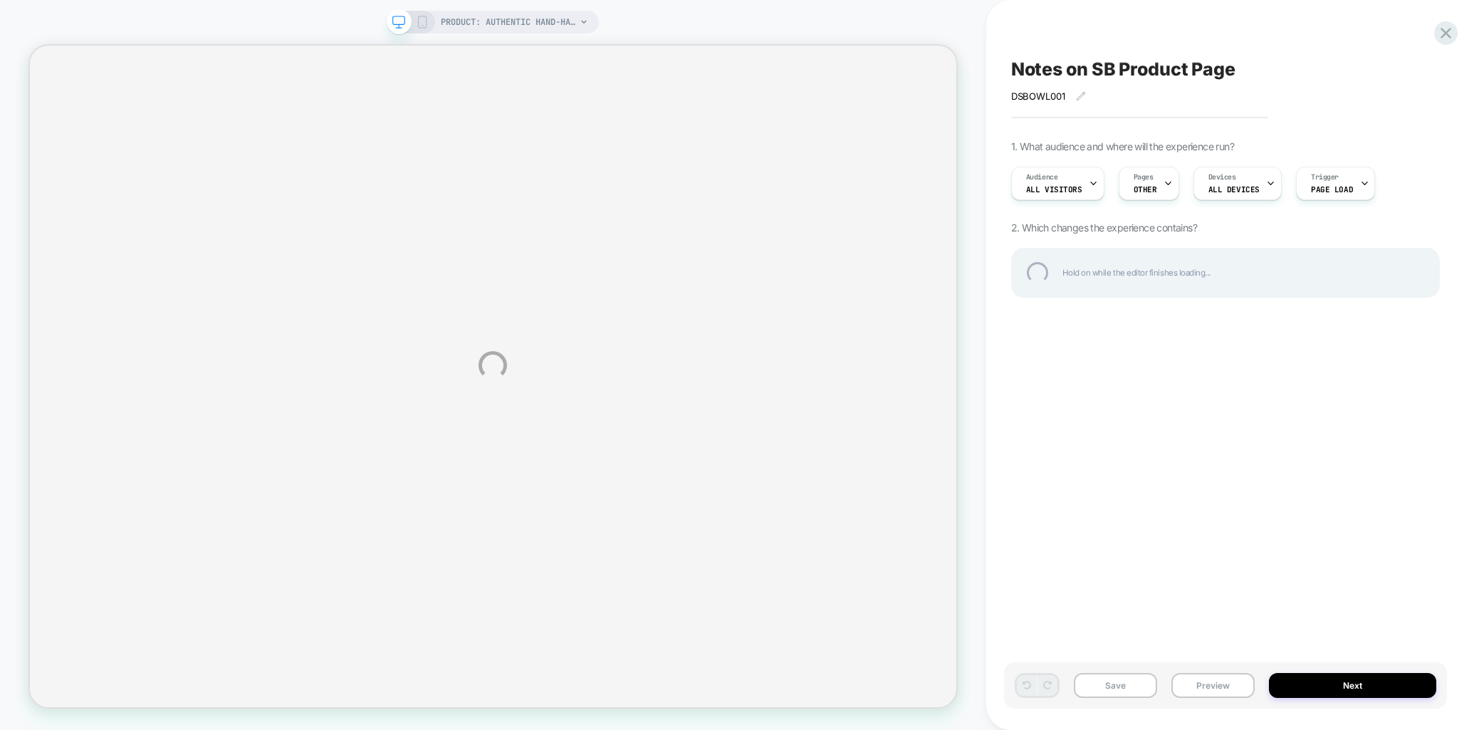
select select "**********"
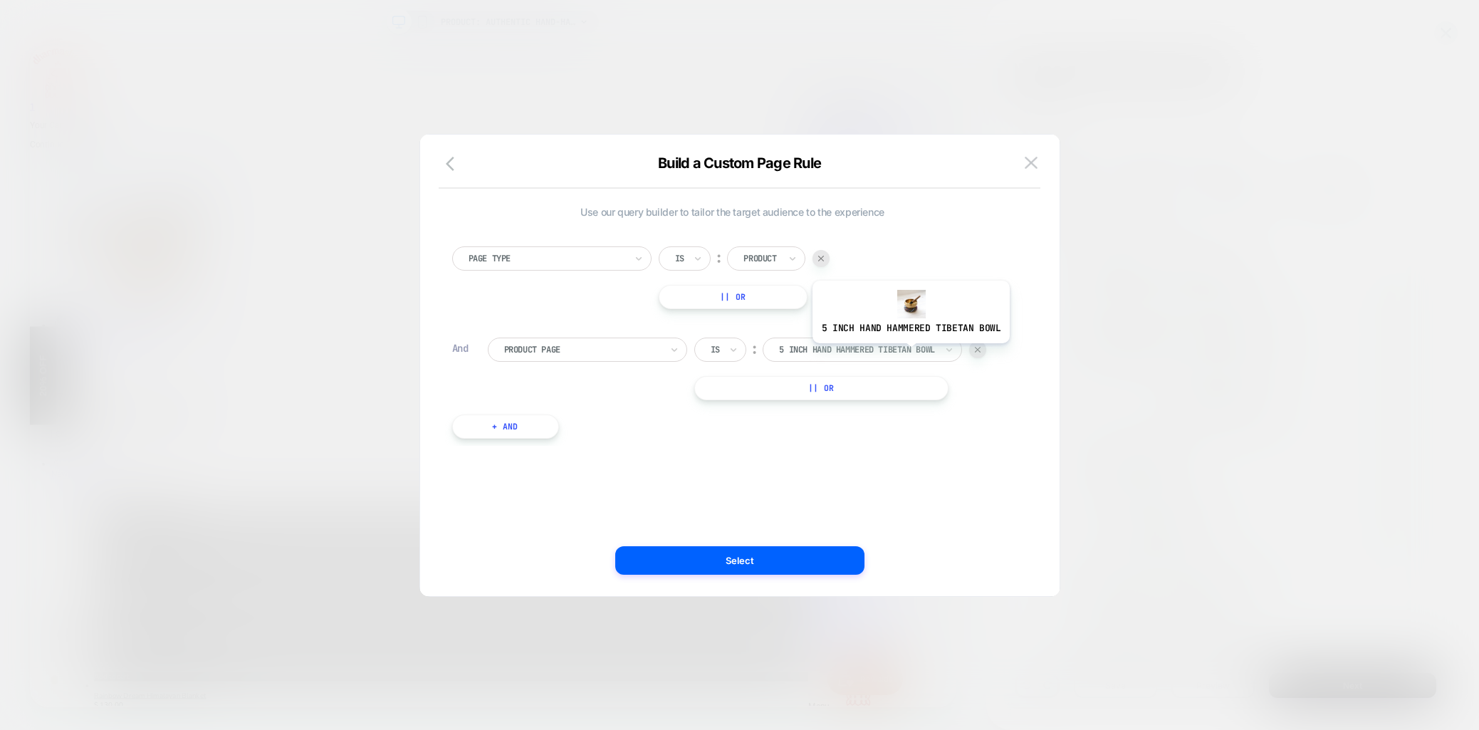
click at [0, 0] on div at bounding box center [0, 0] width 0 height 0
click at [854, 345] on div at bounding box center [857, 349] width 157 height 13
type input "*"
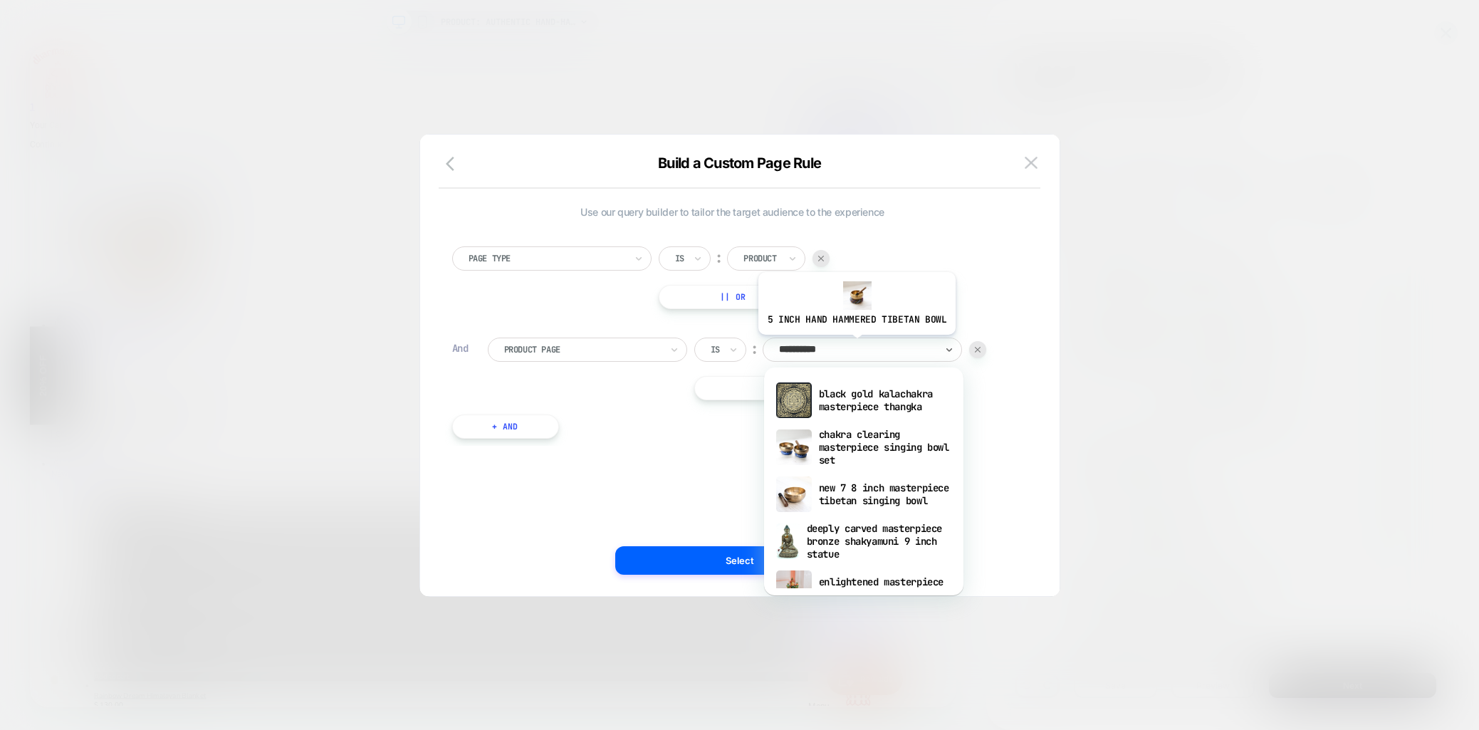
type input "**********"
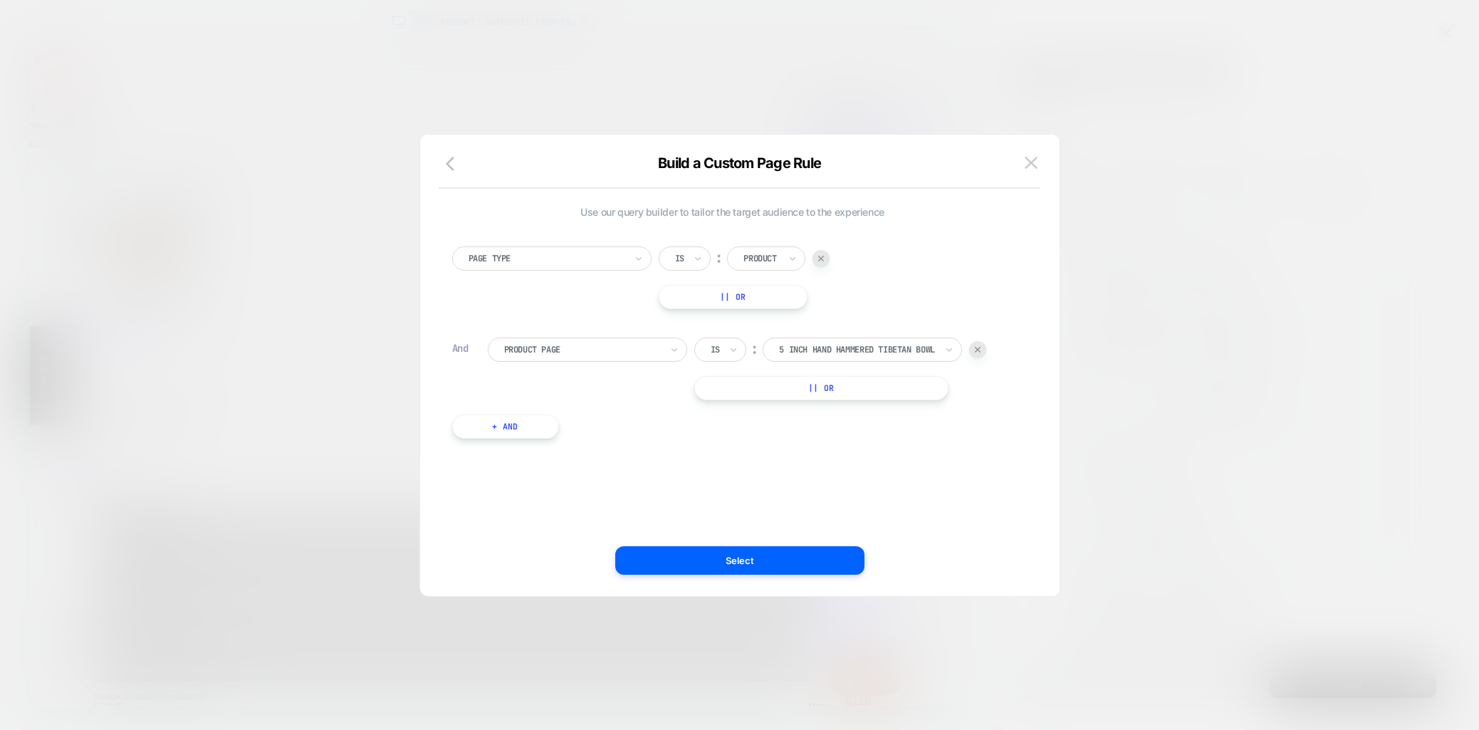
click at [862, 347] on div at bounding box center [857, 349] width 157 height 13
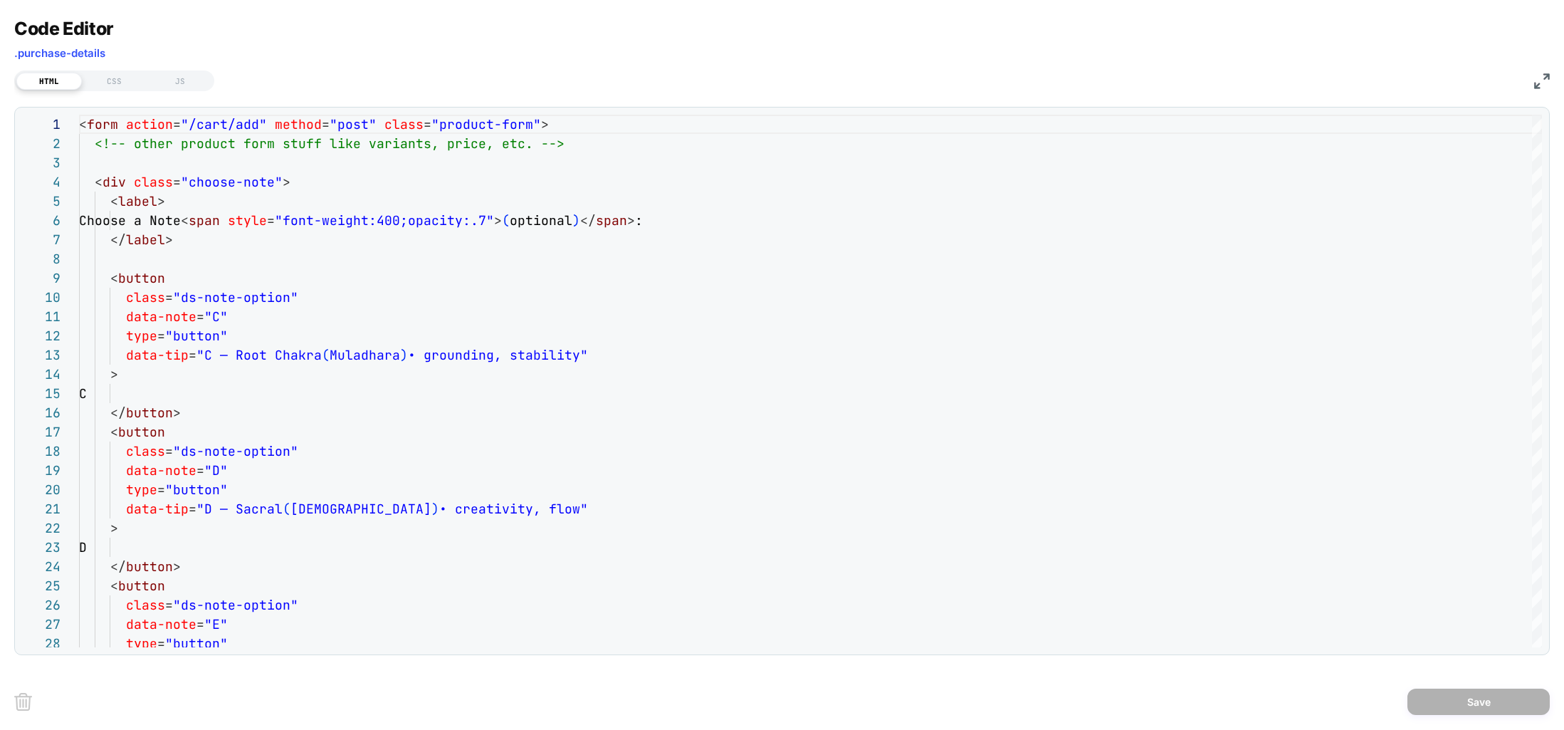
select select "**********"
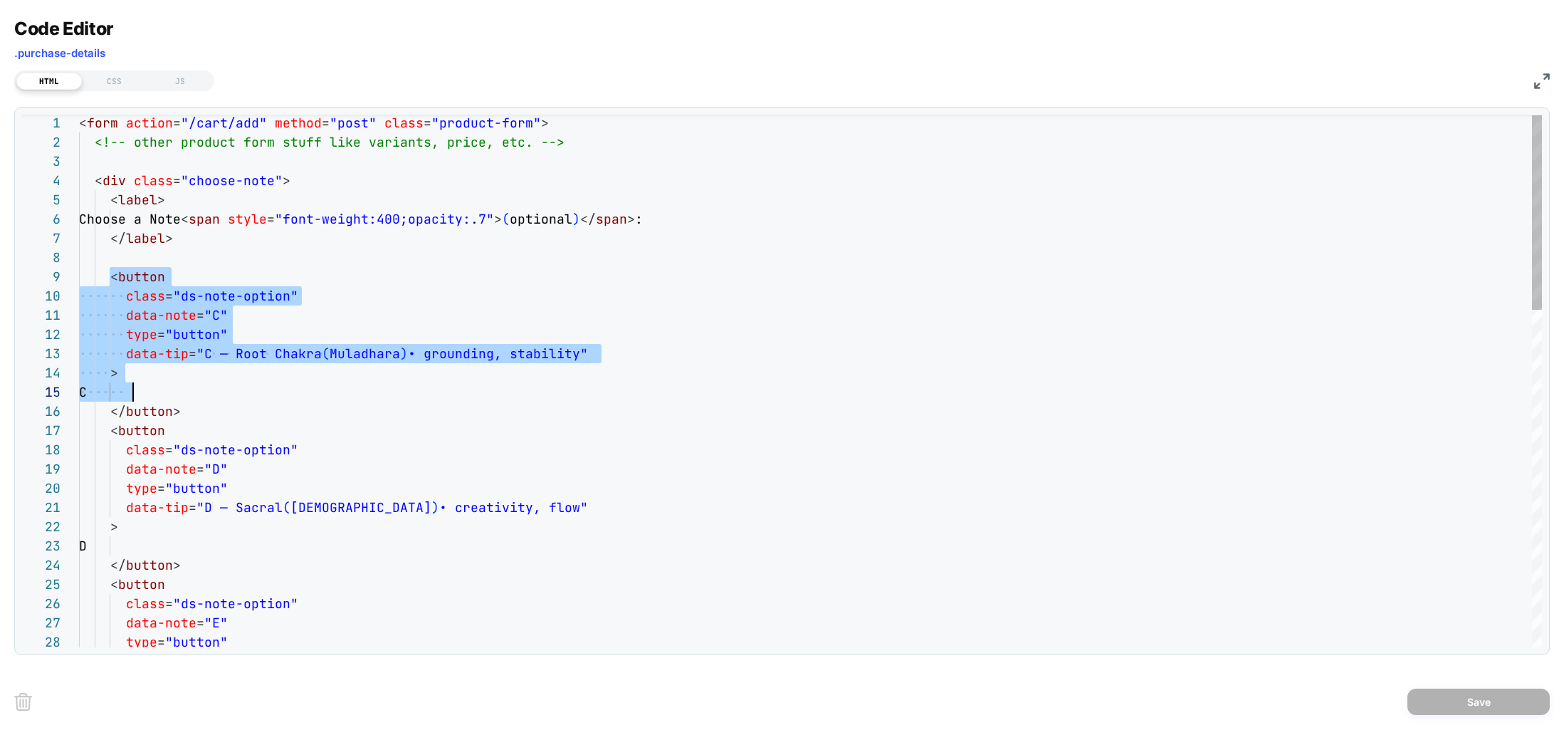
scroll to position [154, 100]
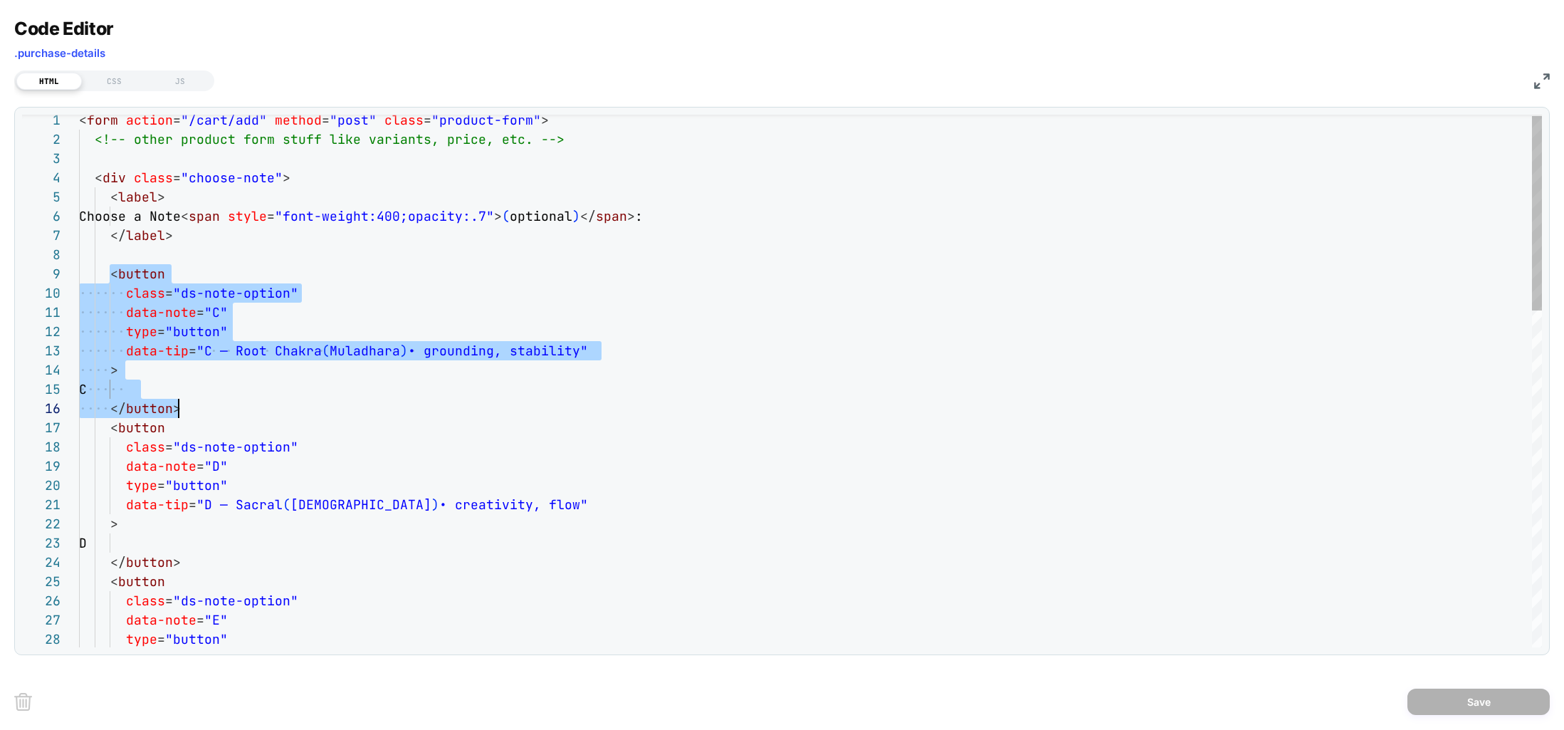
drag, startPoint x: 110, startPoint y: 274, endPoint x: 609, endPoint y: 410, distance: 516.6
click at [0, 0] on div "Choose a Note < span style = "font-weight:400;opacity:.7" > ( optional ) </ spa…" at bounding box center [0, 0] width 0 height 0
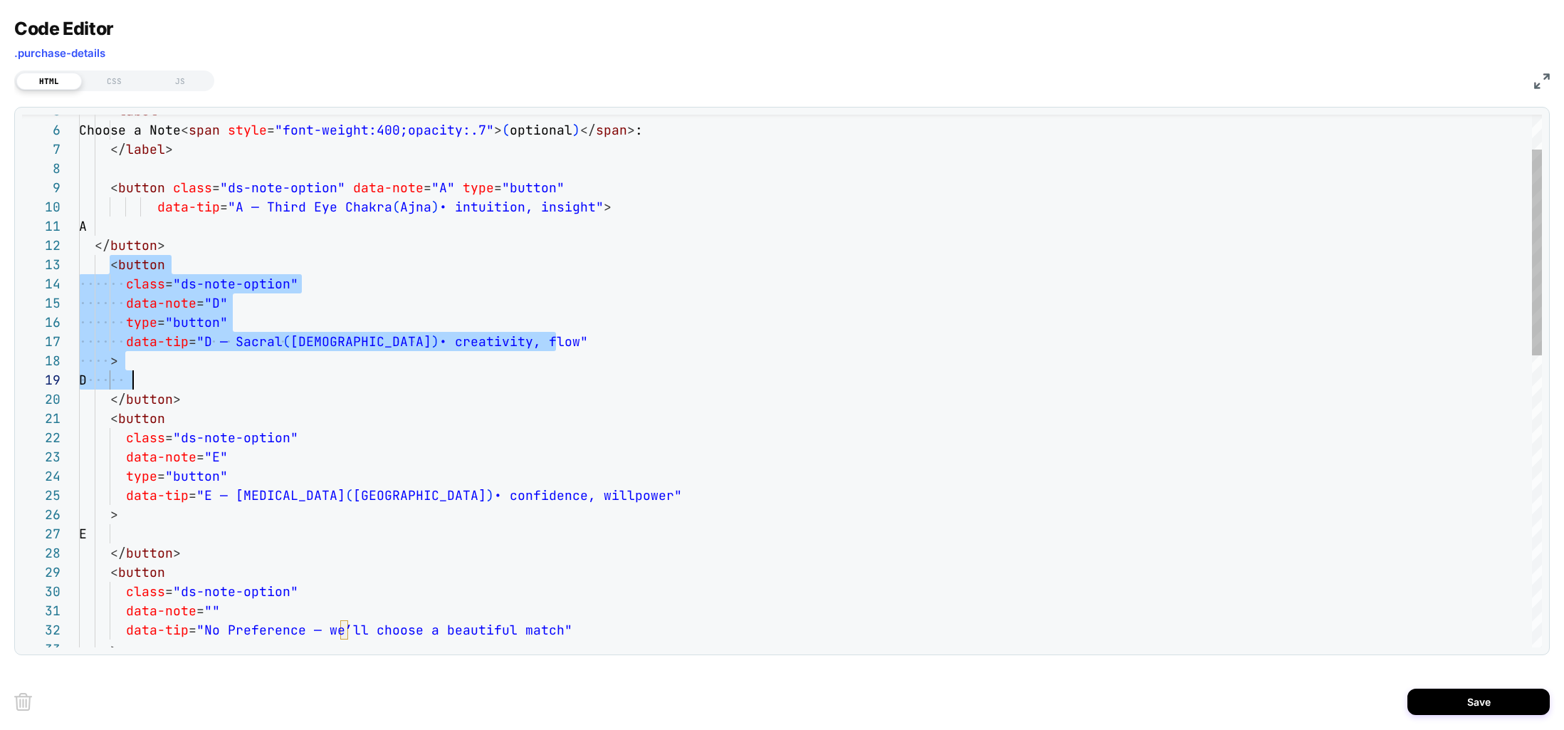
scroll to position [38, 100]
drag, startPoint x: 110, startPoint y: 265, endPoint x: 308, endPoint y: 399, distance: 239.0
click at [0, 0] on div "Choose a Note < span style = "font-weight:400;opacity:.7" > ( optional ) </ spa…" at bounding box center [0, 0] width 0 height 0
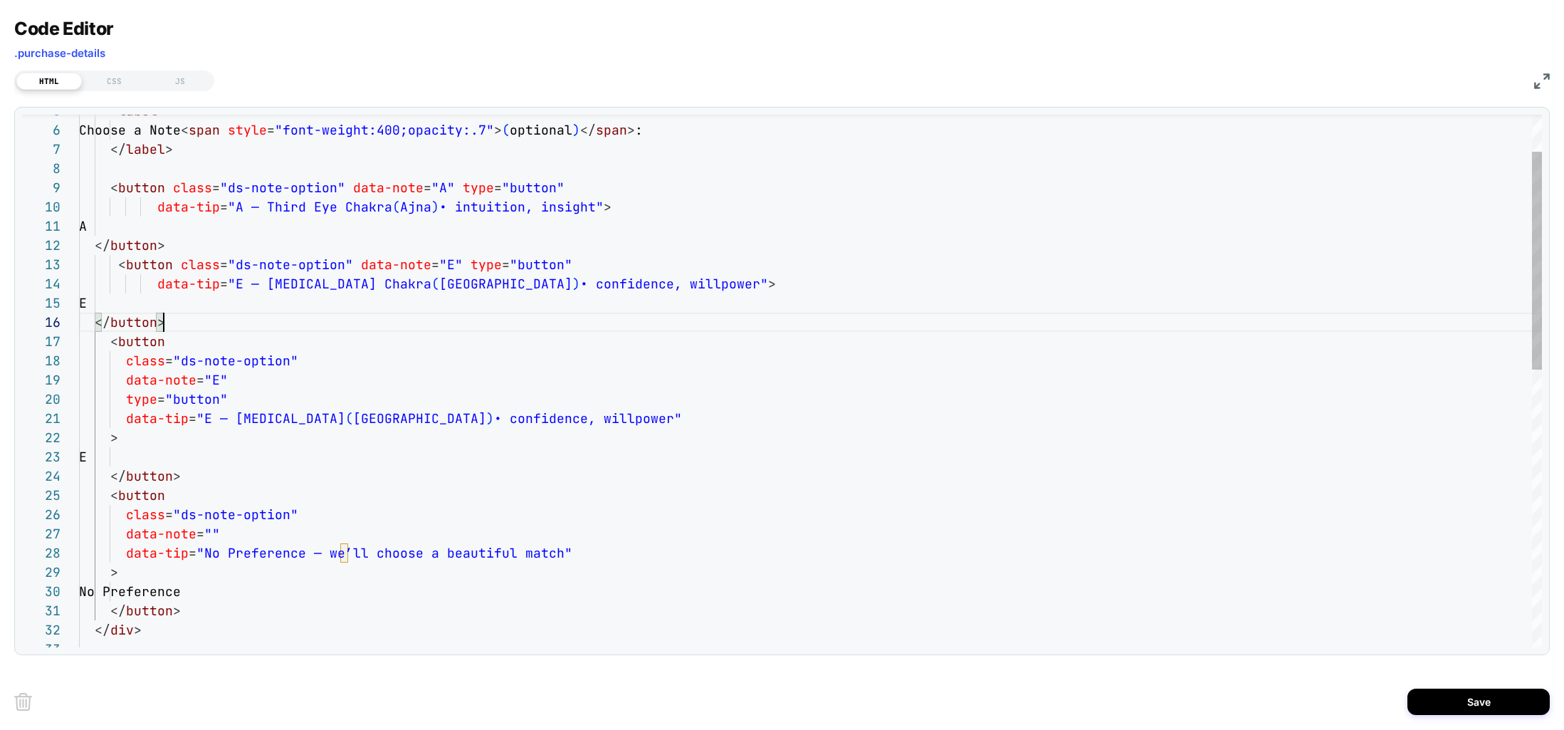
scroll to position [115, 31]
click at [0, 0] on div "Choose a Note < span style = "font-weight:400;opacity:.7" > ( optional ) </ spa…" at bounding box center [0, 0] width 0 height 0
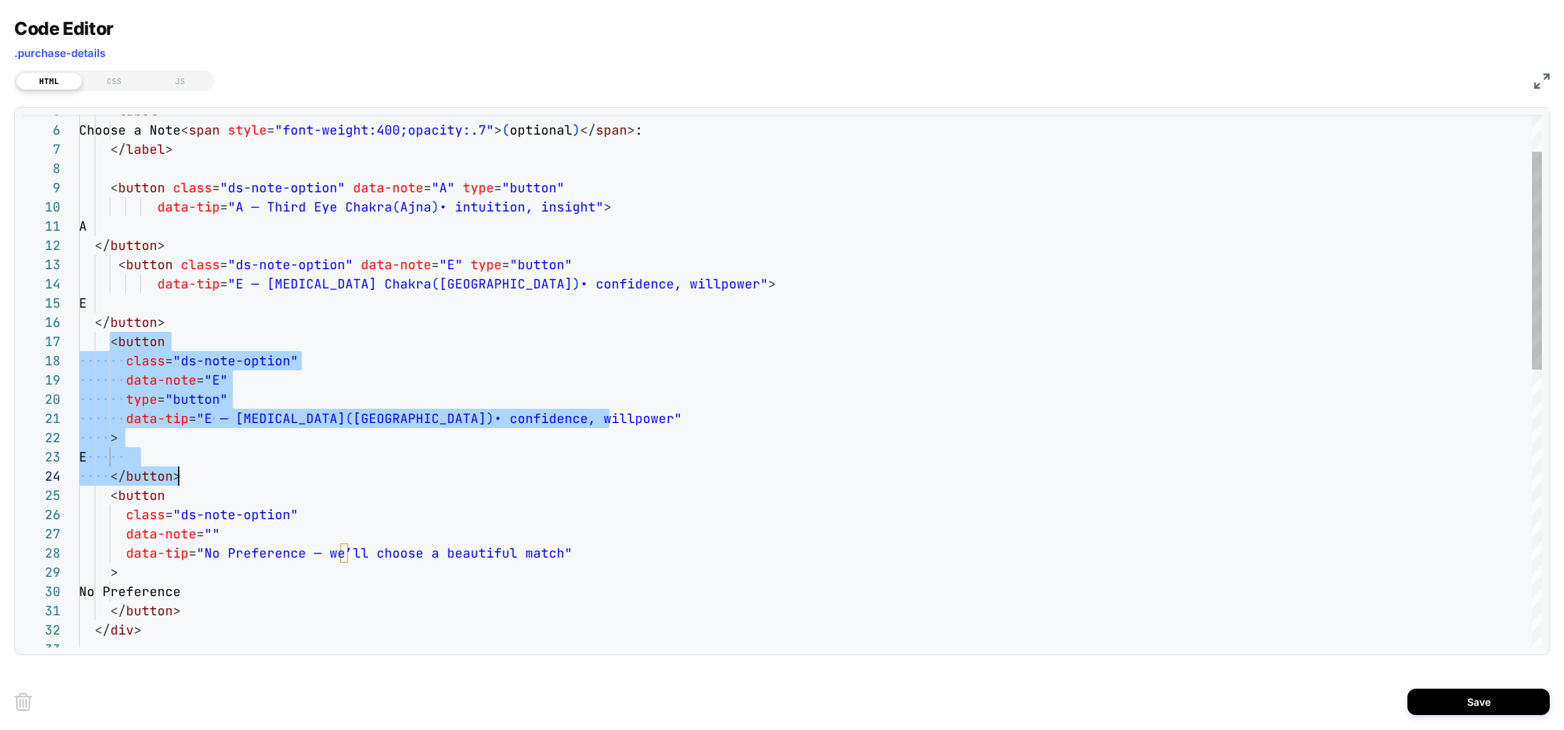
drag, startPoint x: 108, startPoint y: 339, endPoint x: 197, endPoint y: 471, distance: 160.0
click at [0, 0] on div "Choose a Note < span style = "font-weight:400;opacity:.7" > ( optional ) </ spa…" at bounding box center [0, 0] width 0 height 0
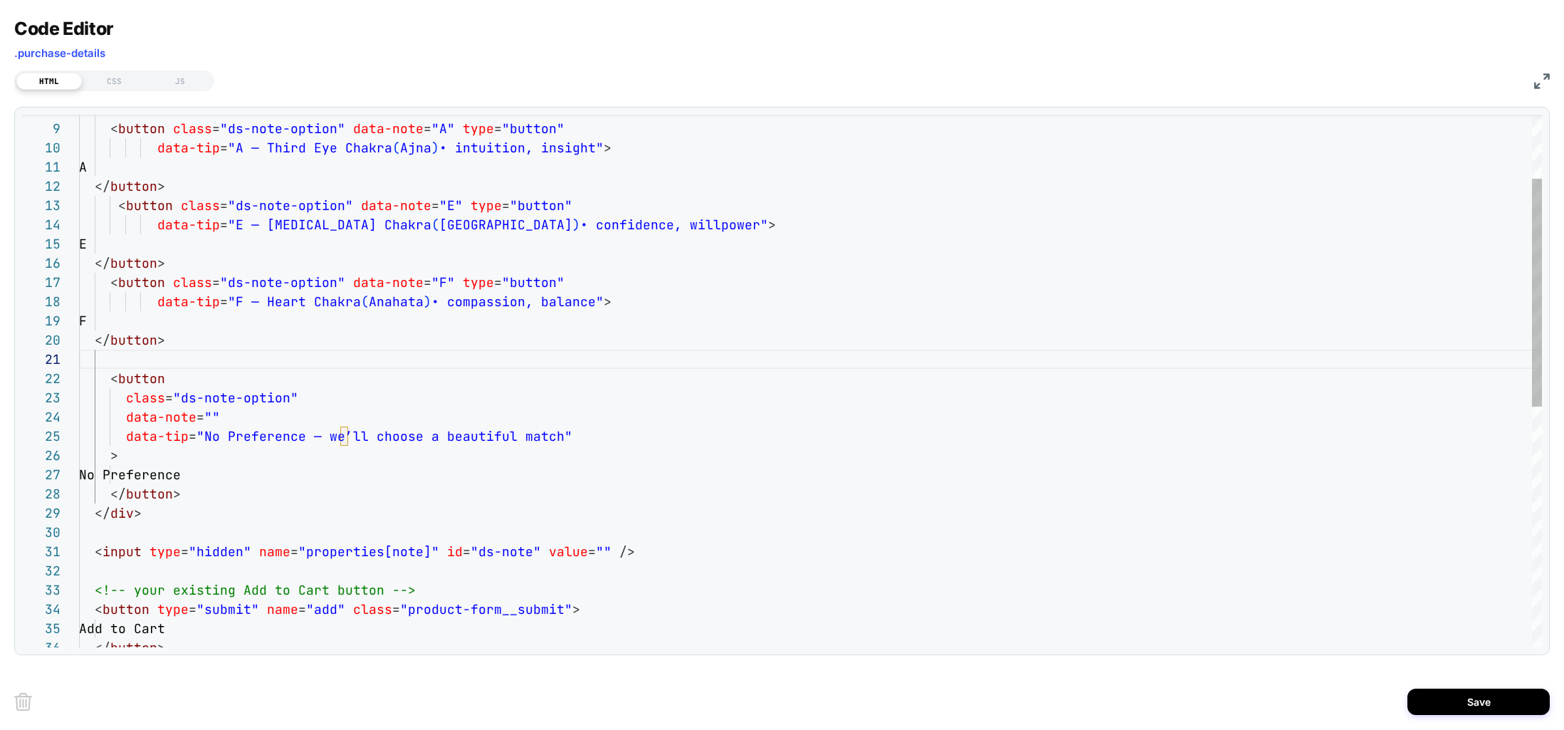
scroll to position [58, 85]
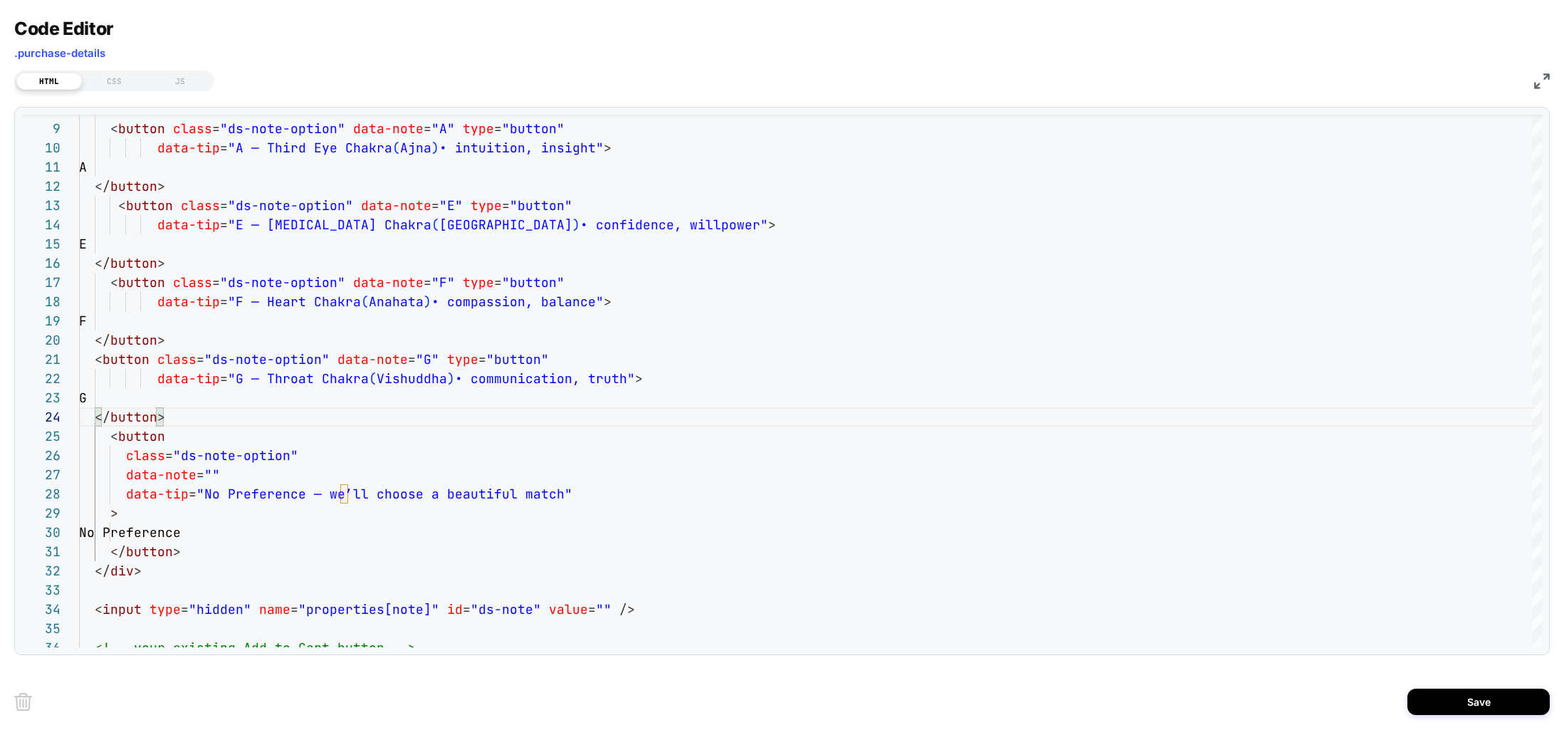
type textarea "**********"
click at [1543, 78] on img at bounding box center [1542, 81] width 16 height 16
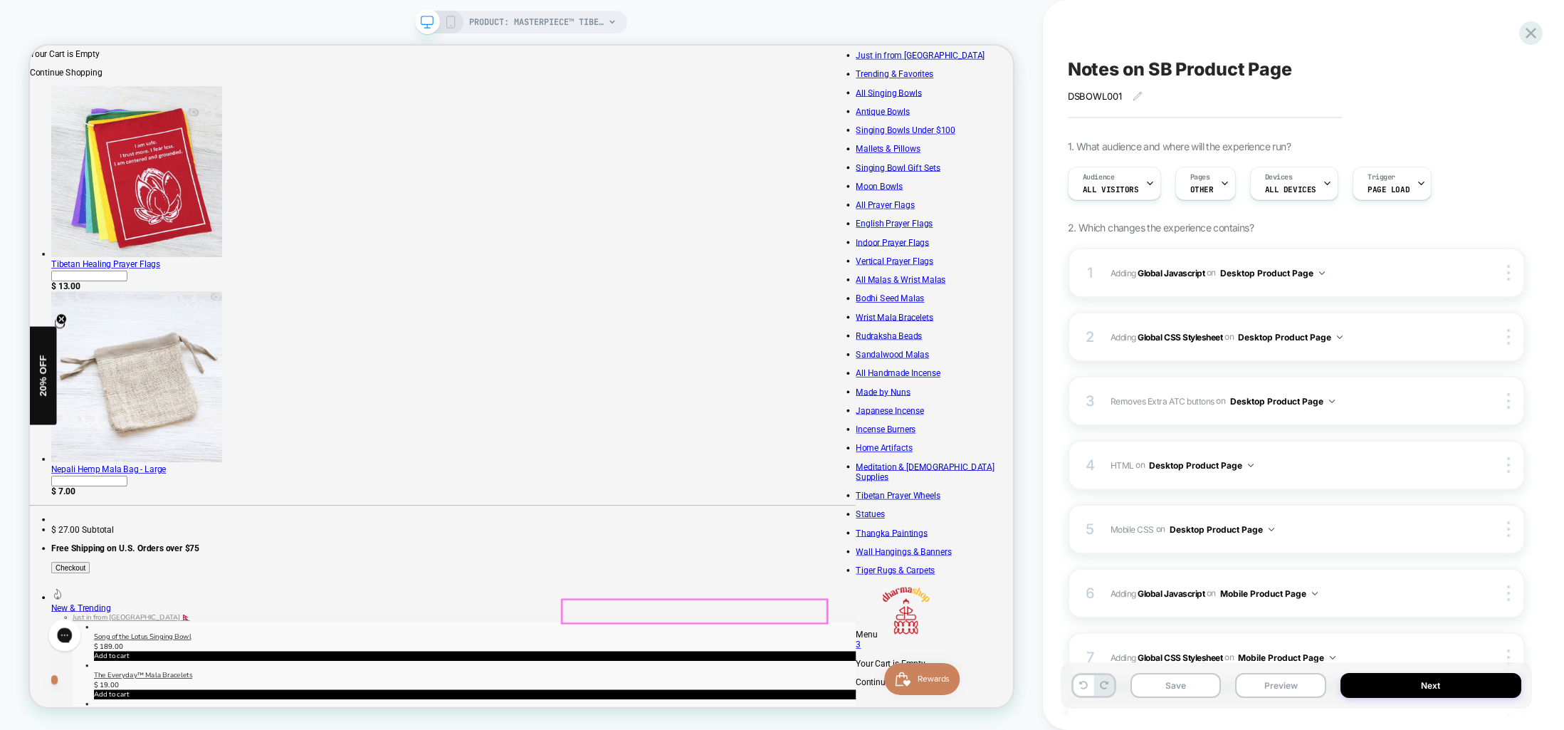
scroll to position [181, 0]
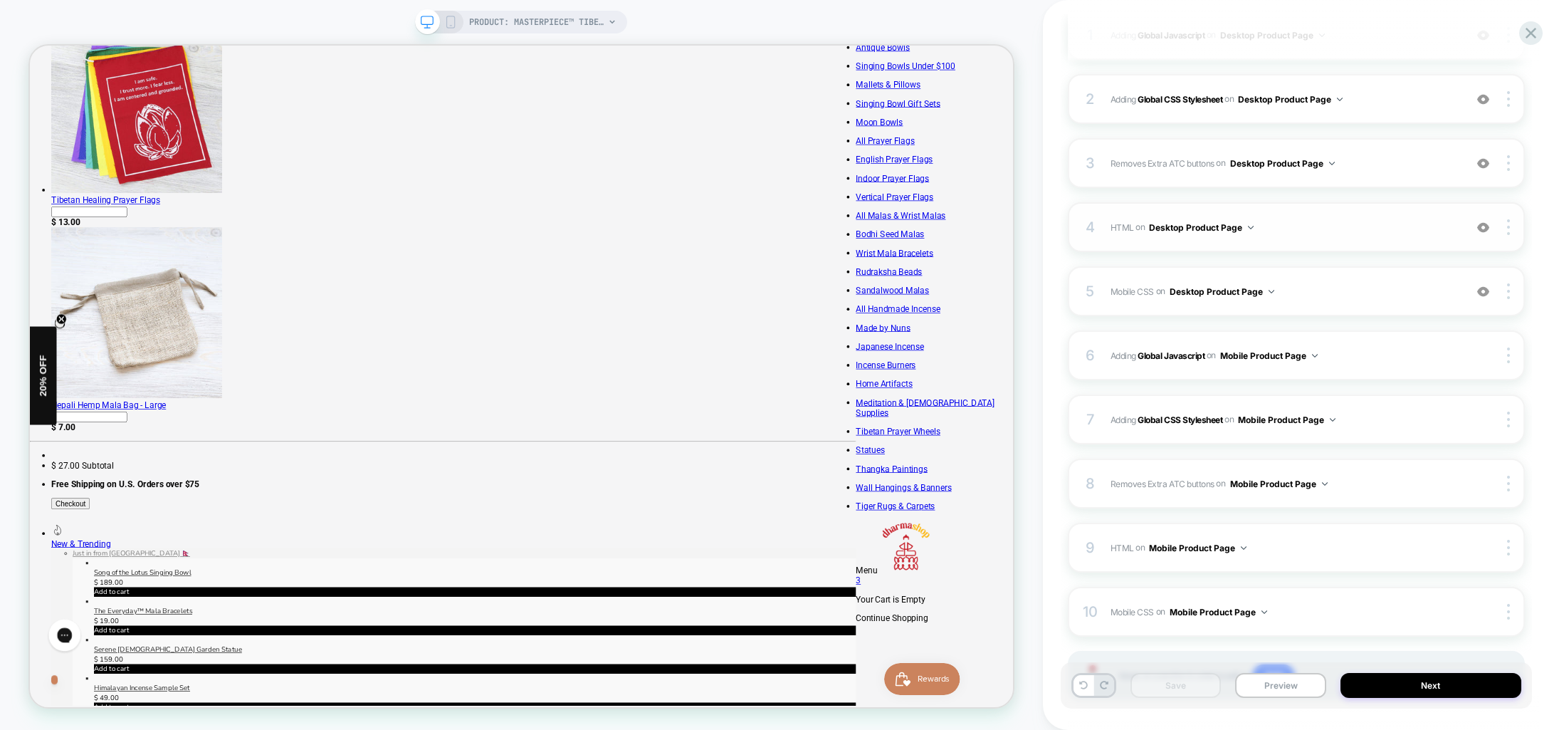
scroll to position [236, 0]
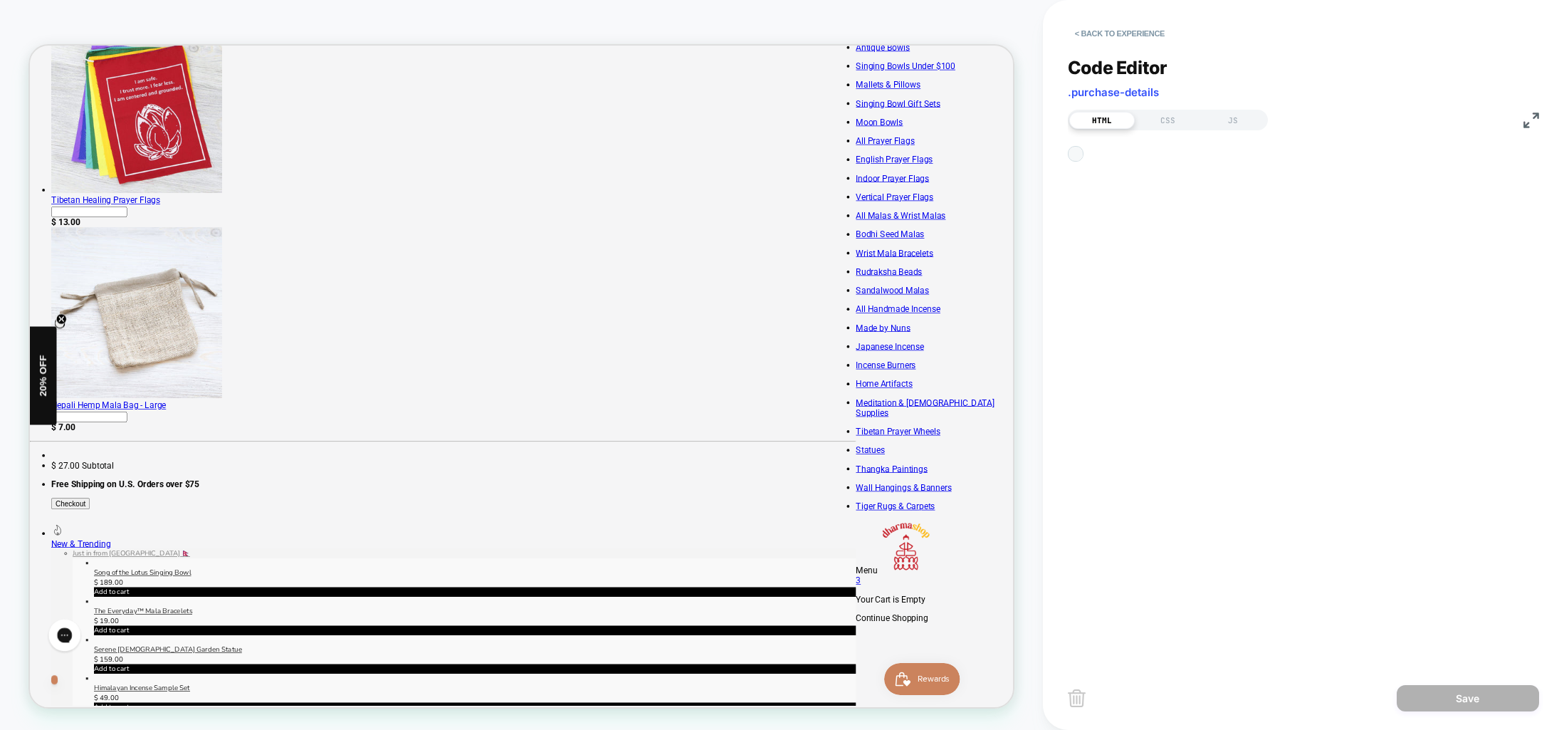
scroll to position [192, 0]
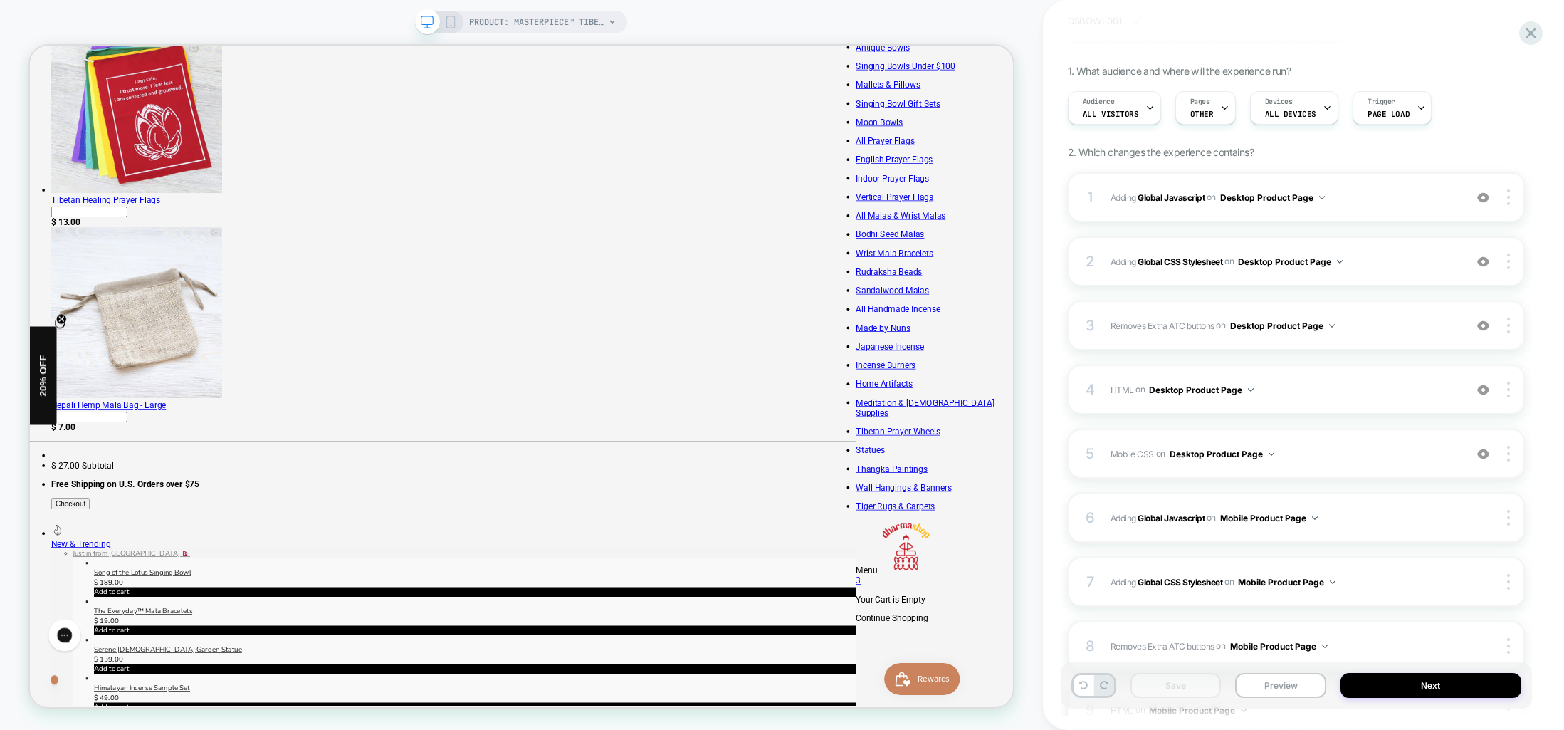
scroll to position [122, 0]
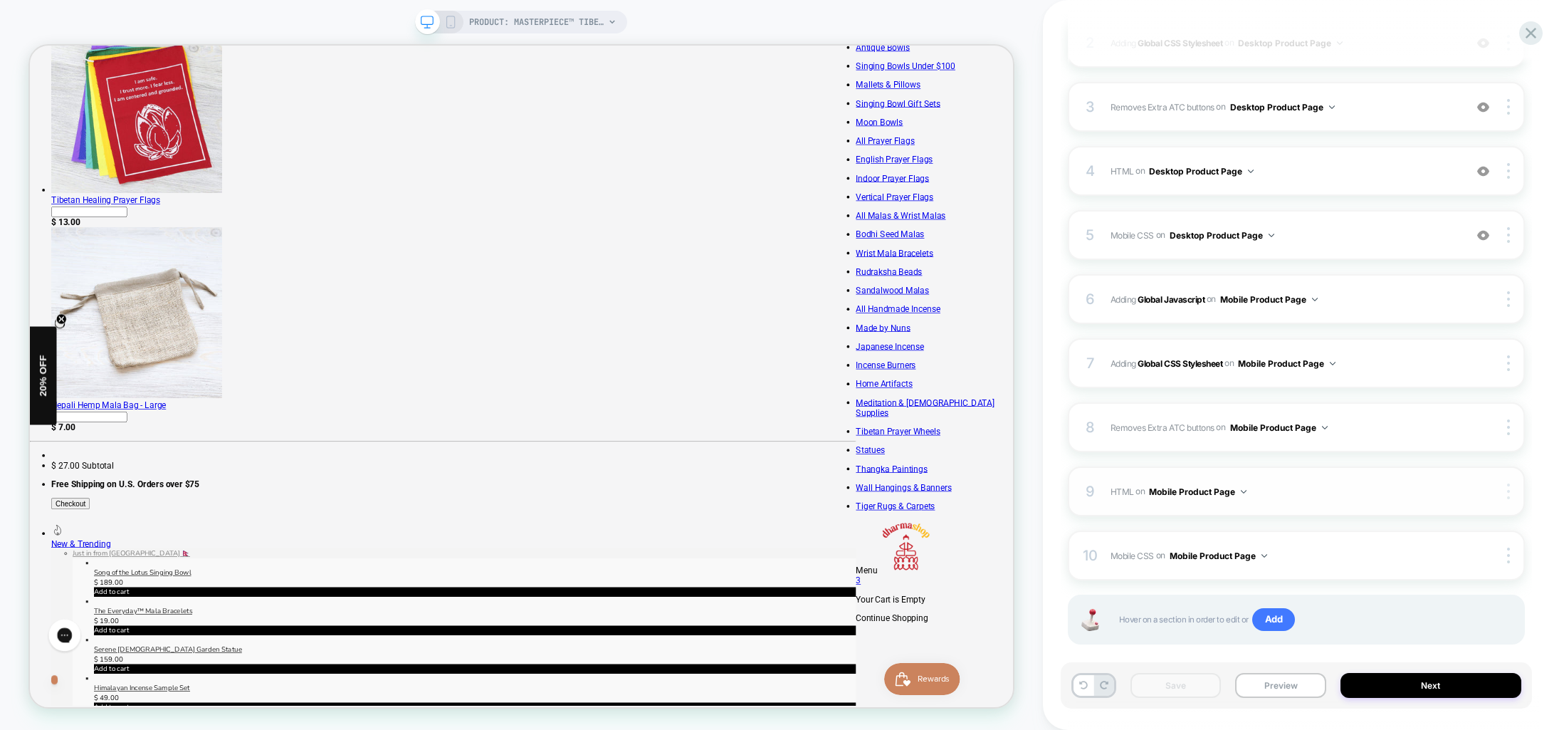
click at [1508, 485] on img at bounding box center [1508, 491] width 3 height 16
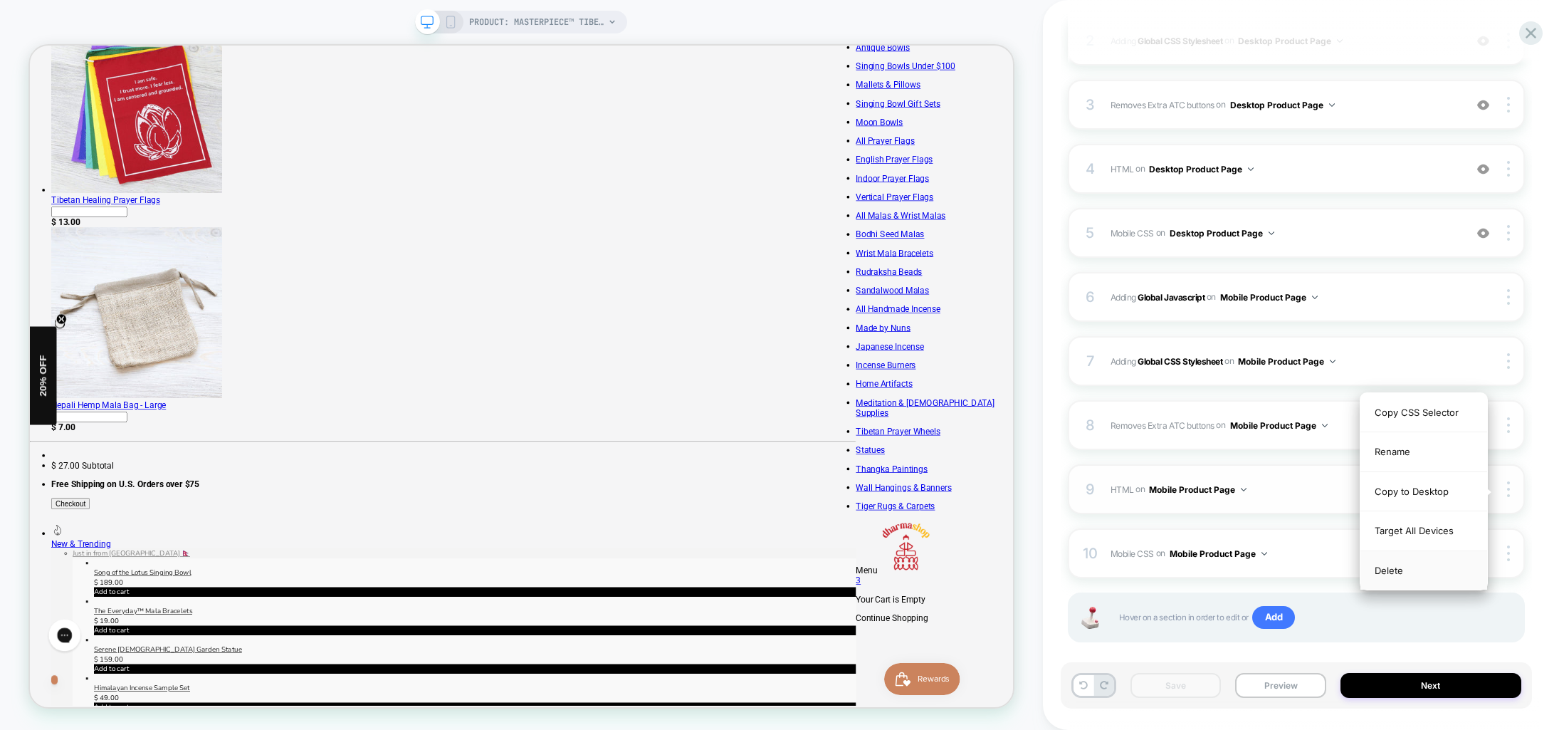
scroll to position [299, 0]
drag, startPoint x: 1381, startPoint y: 569, endPoint x: 1389, endPoint y: 573, distance: 8.9
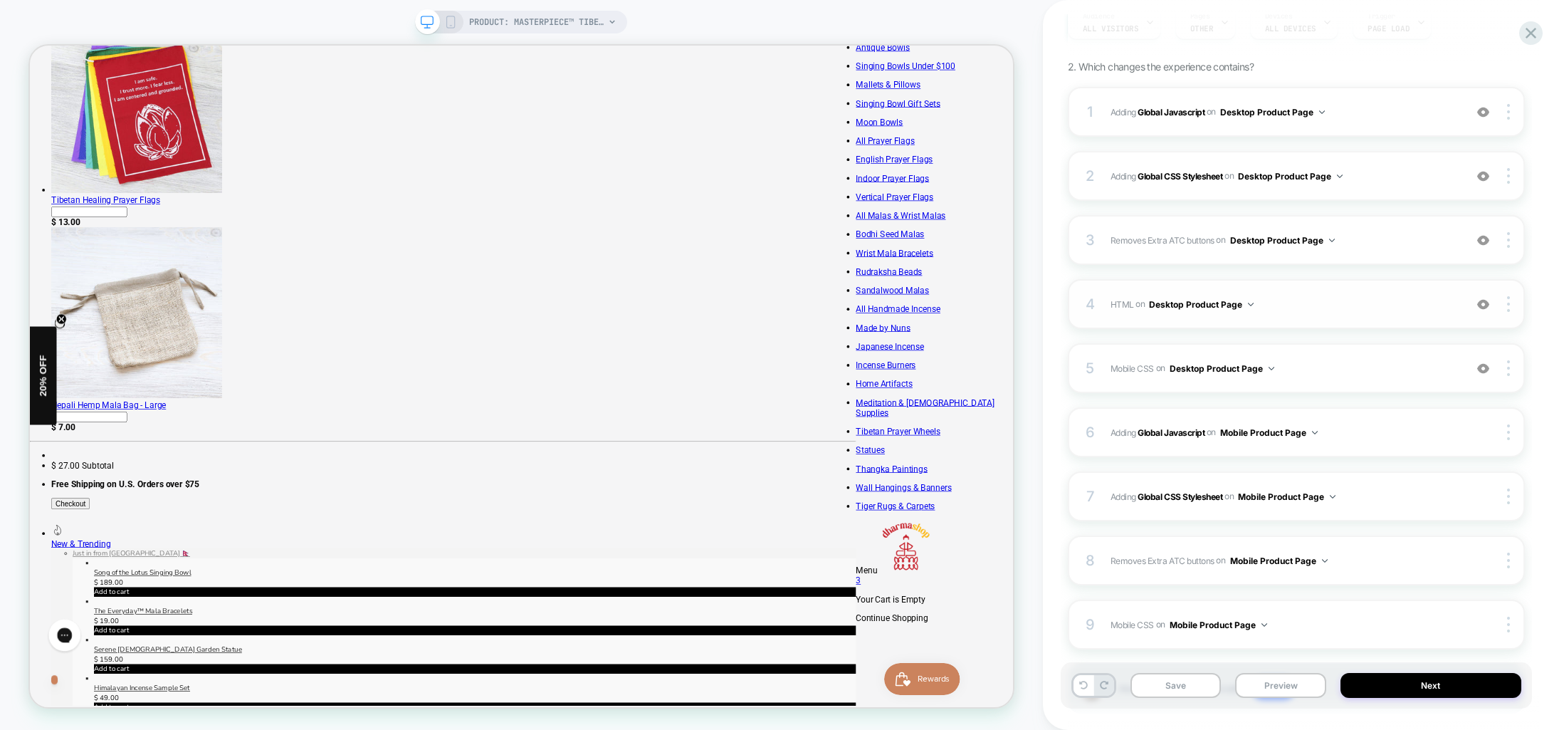
scroll to position [151, 0]
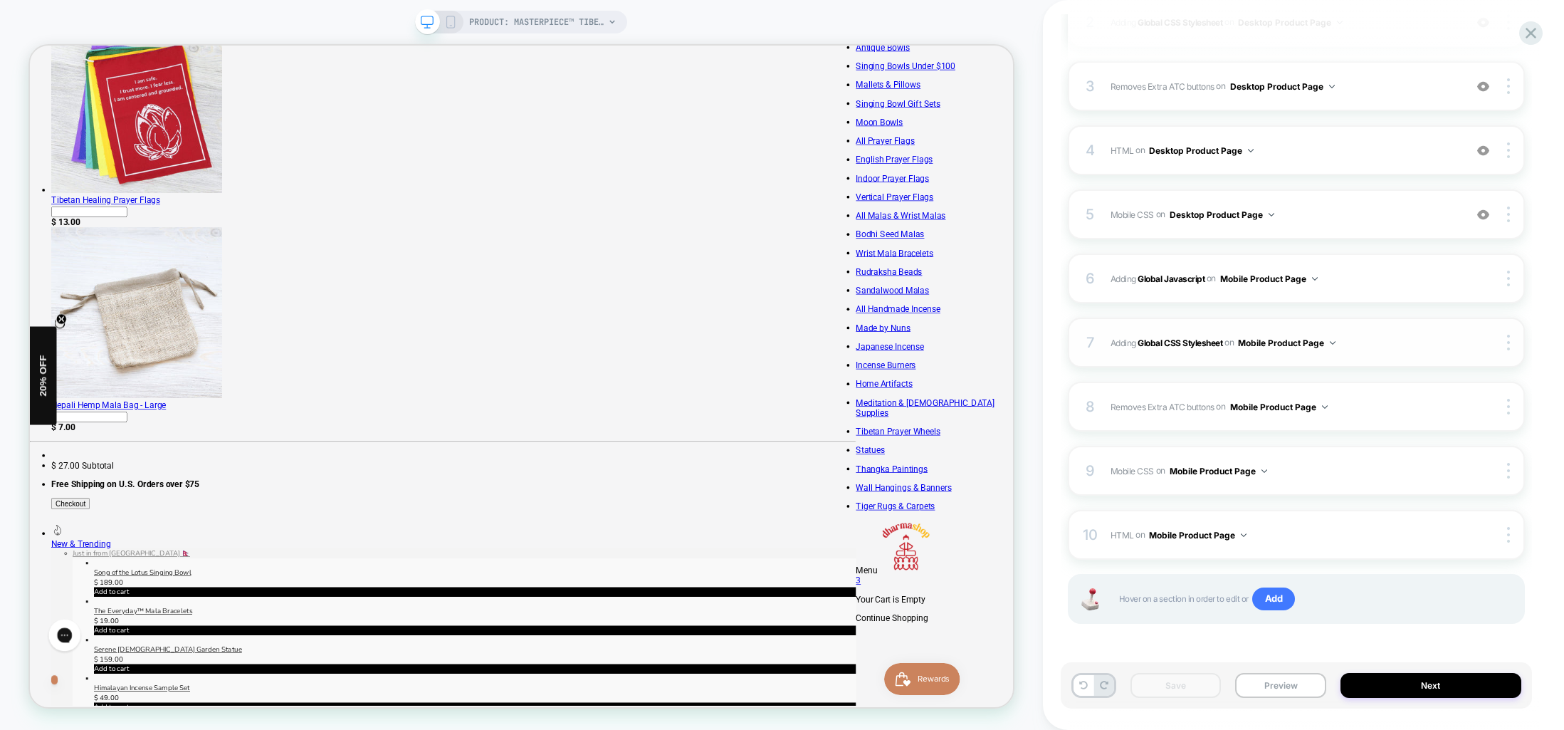
scroll to position [286, 0]
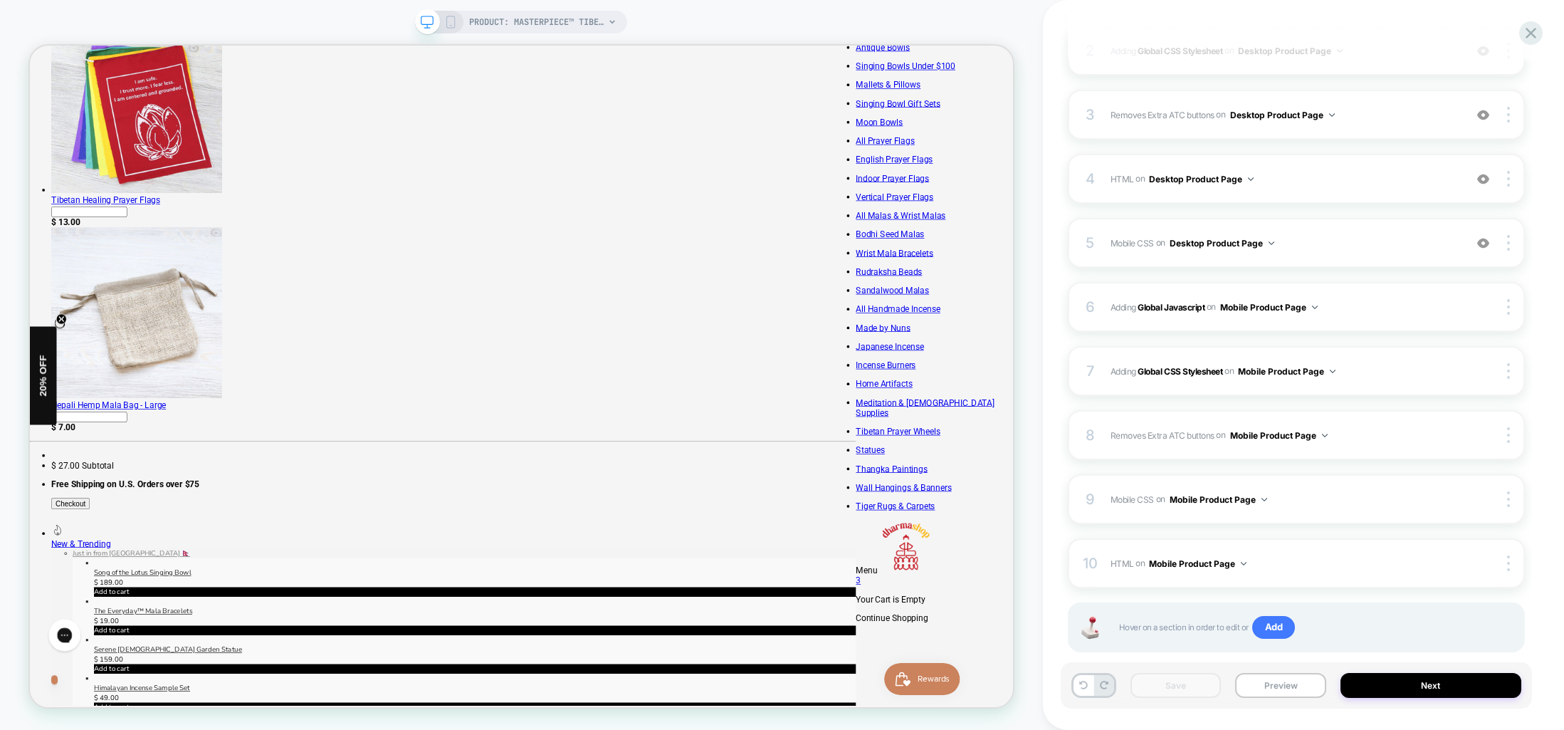
drag, startPoint x: 454, startPoint y: 21, endPoint x: 844, endPoint y: 209, distance: 433.1
click at [454, 21] on icon at bounding box center [450, 22] width 13 height 13
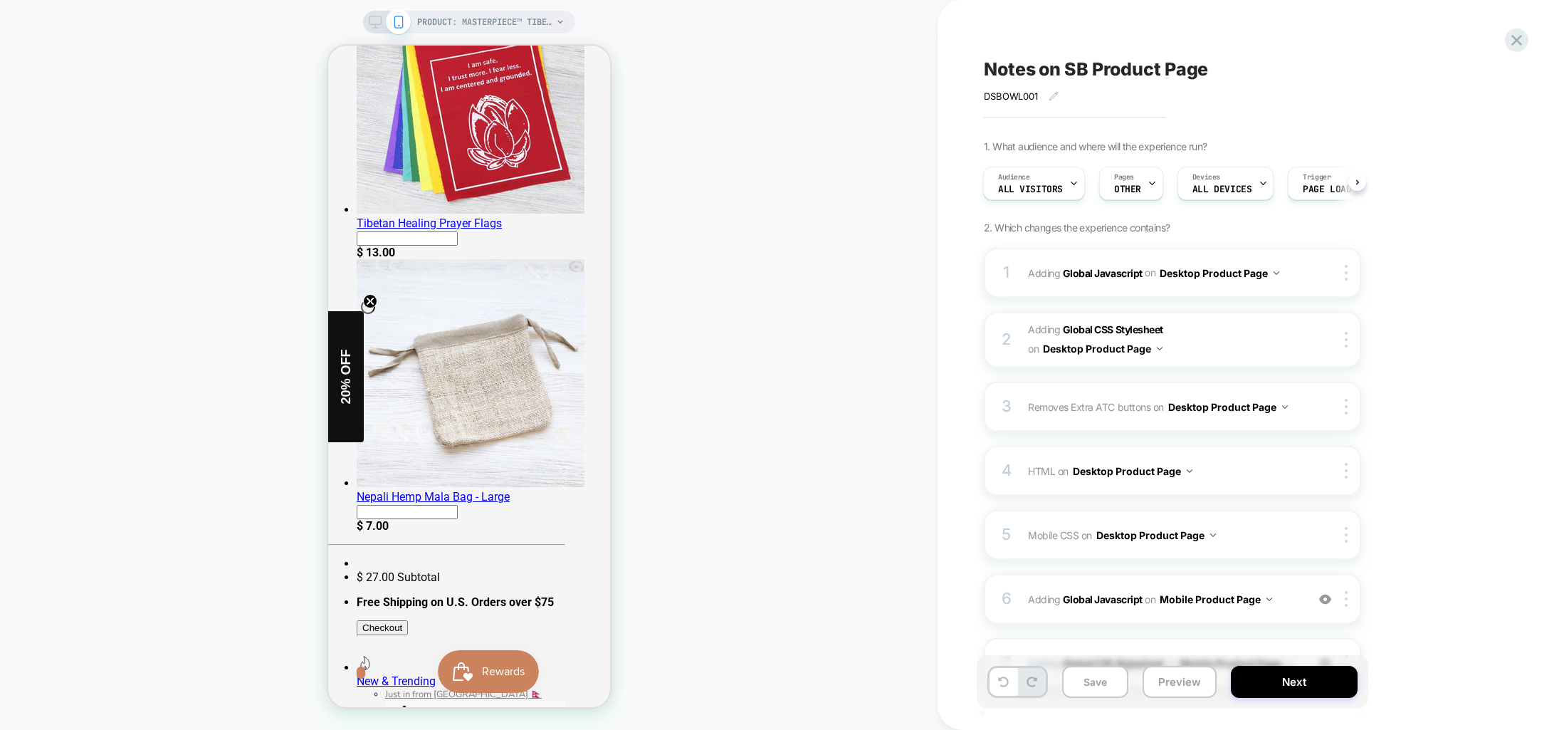
click at [369, 18] on icon at bounding box center [375, 22] width 13 height 13
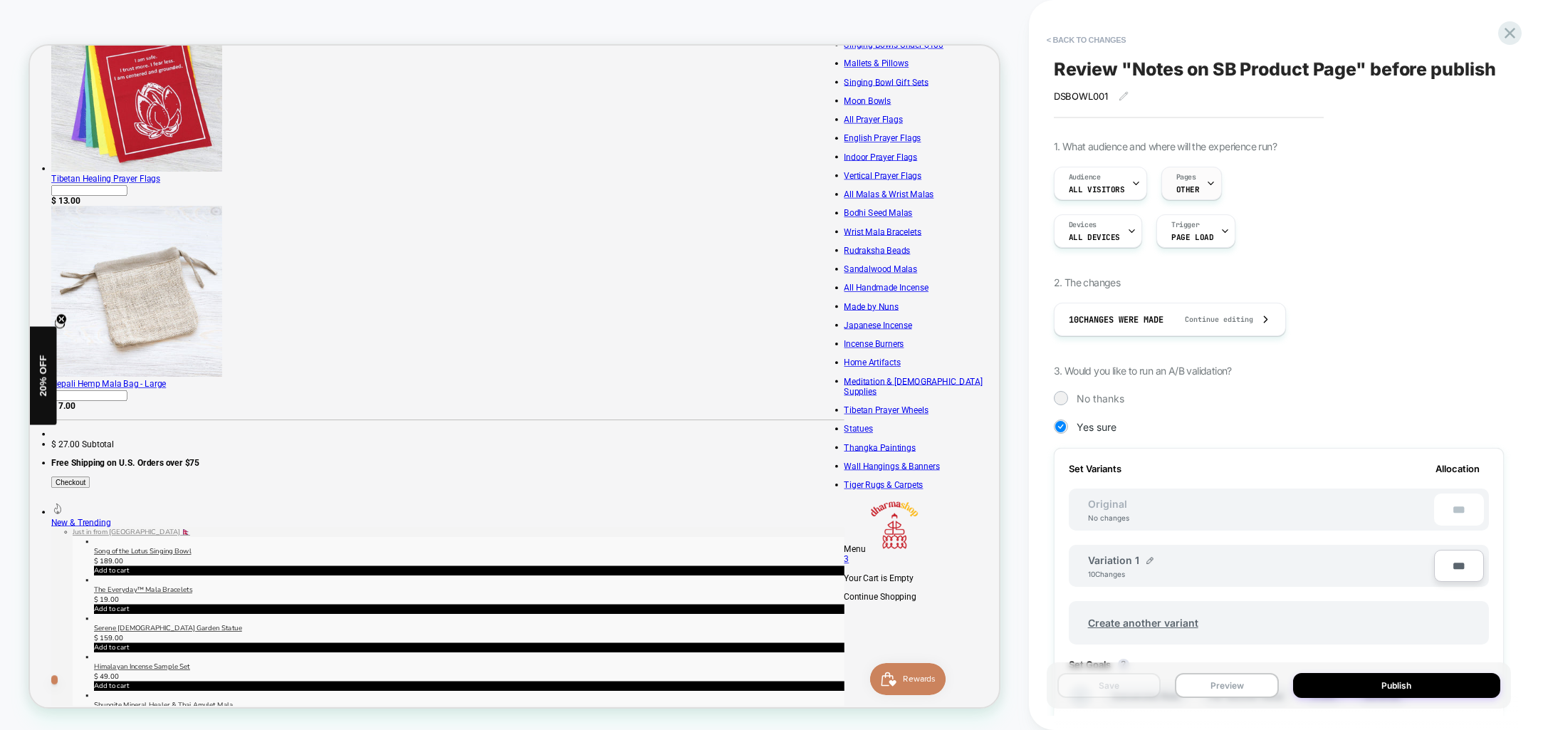
scroll to position [1, 0]
click at [0, 0] on div "Pages OTHER" at bounding box center [0, 0] width 0 height 0
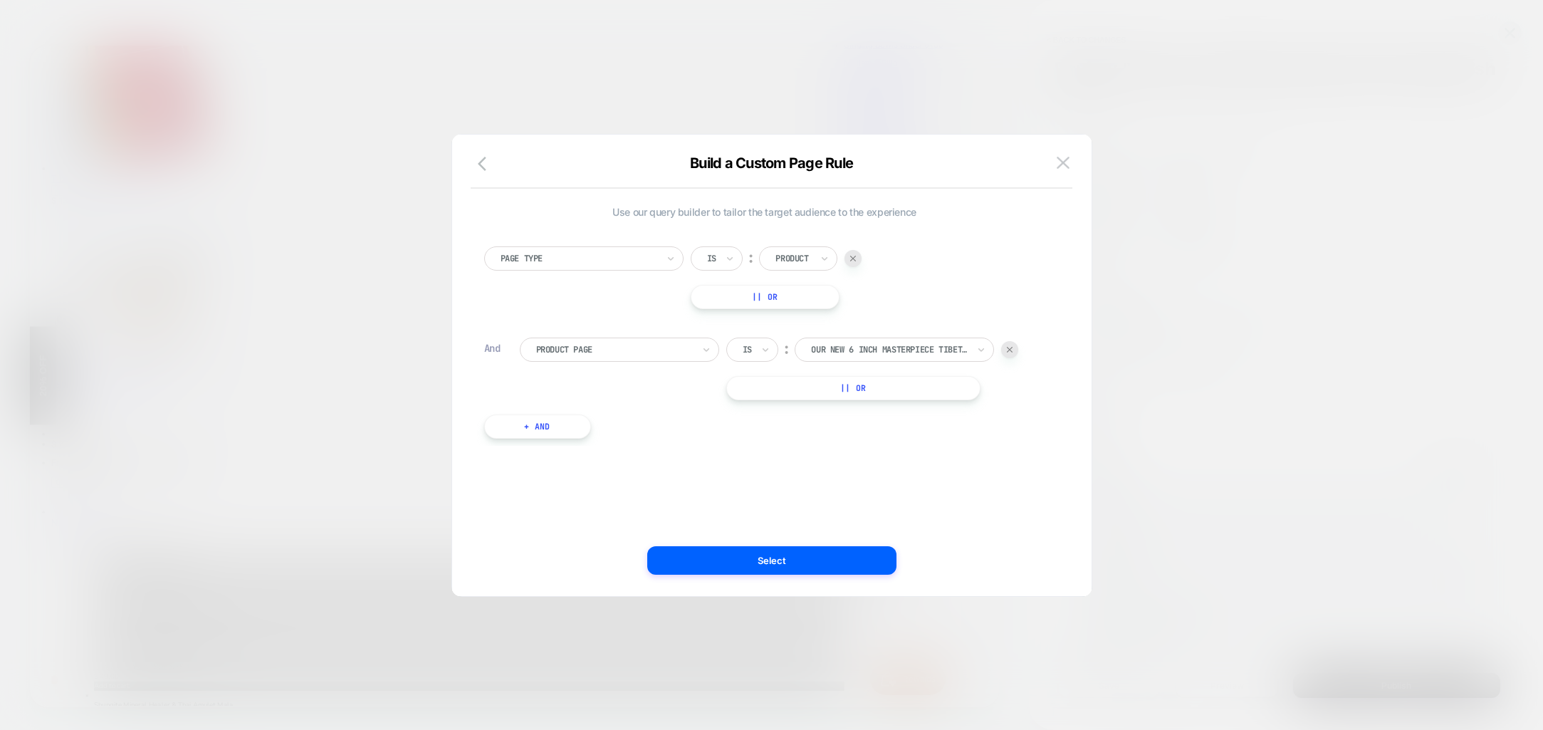
drag, startPoint x: 1067, startPoint y: 157, endPoint x: 1084, endPoint y: 156, distance: 16.4
click at [1067, 157] on img at bounding box center [1063, 163] width 13 height 12
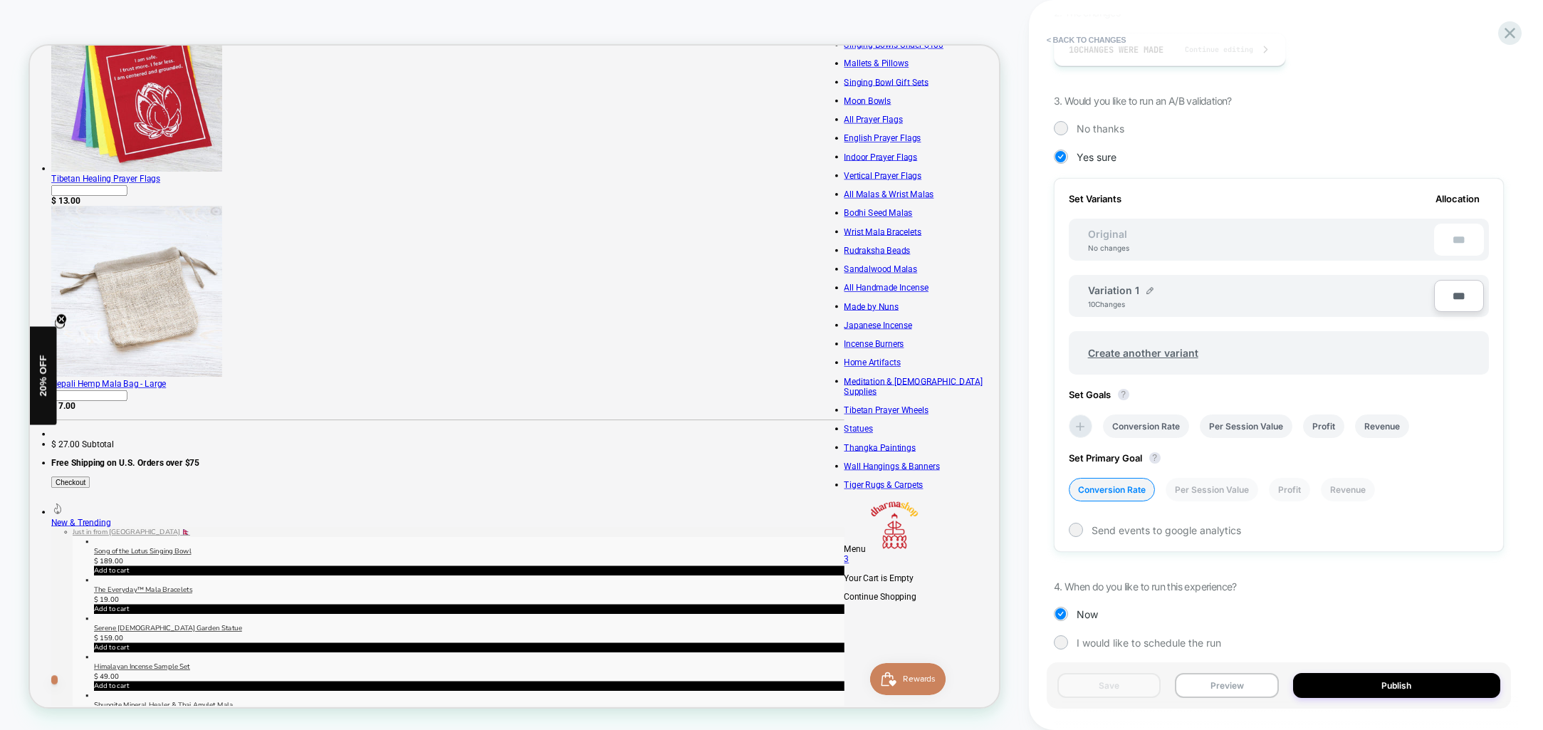
scroll to position [282, 0]
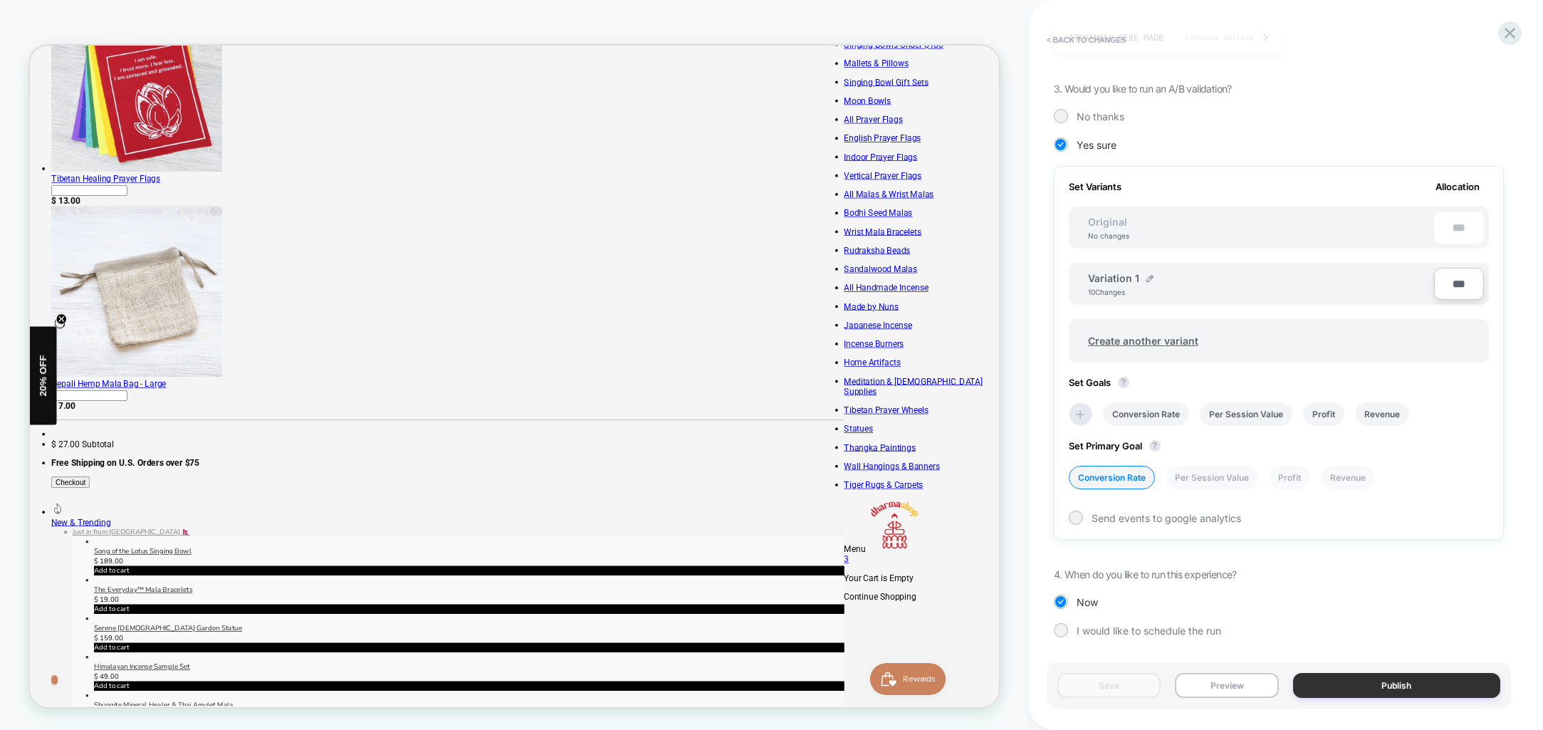
click at [1414, 689] on button "Publish" at bounding box center [1396, 685] width 207 height 25
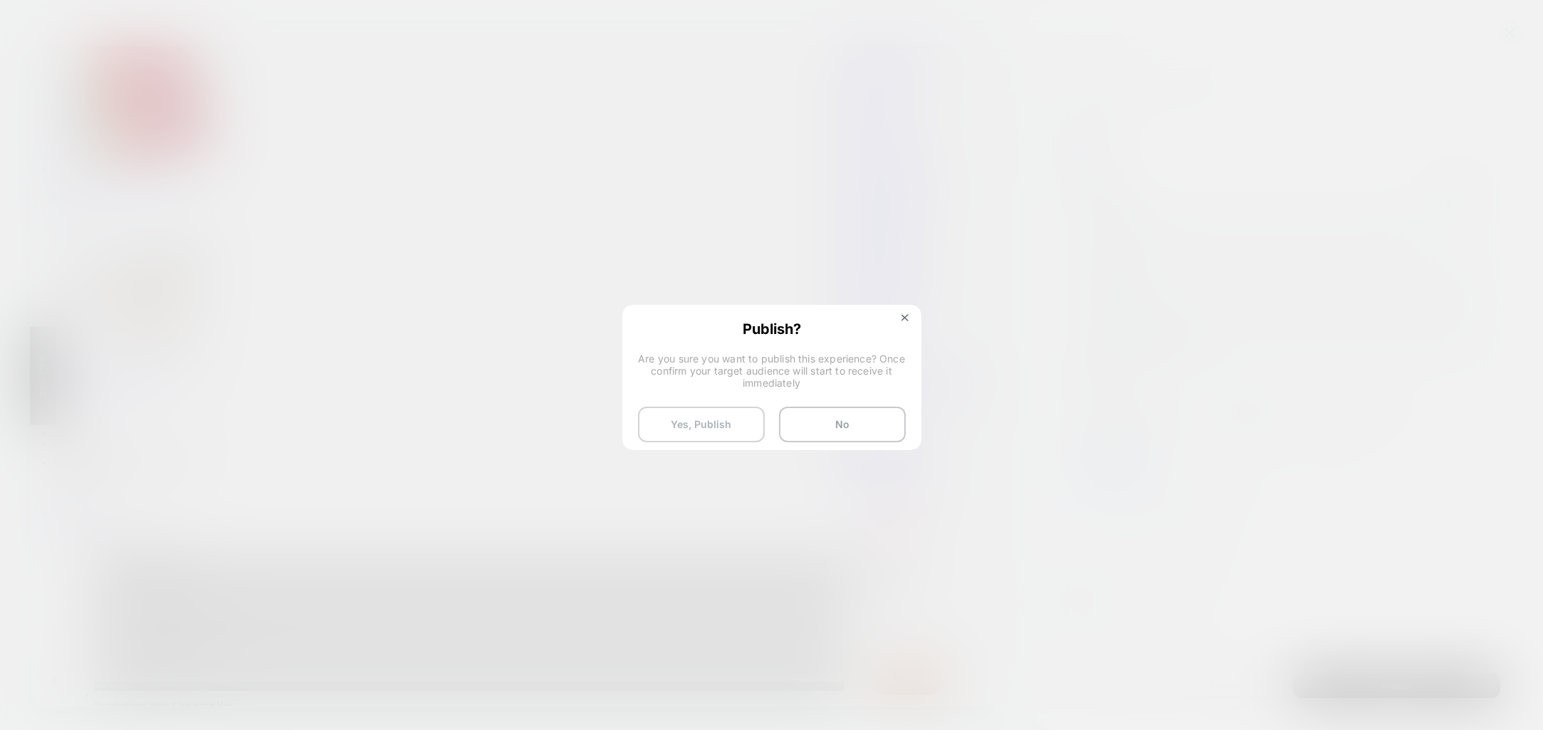
click at [698, 417] on button "Yes, Publish" at bounding box center [701, 425] width 127 height 36
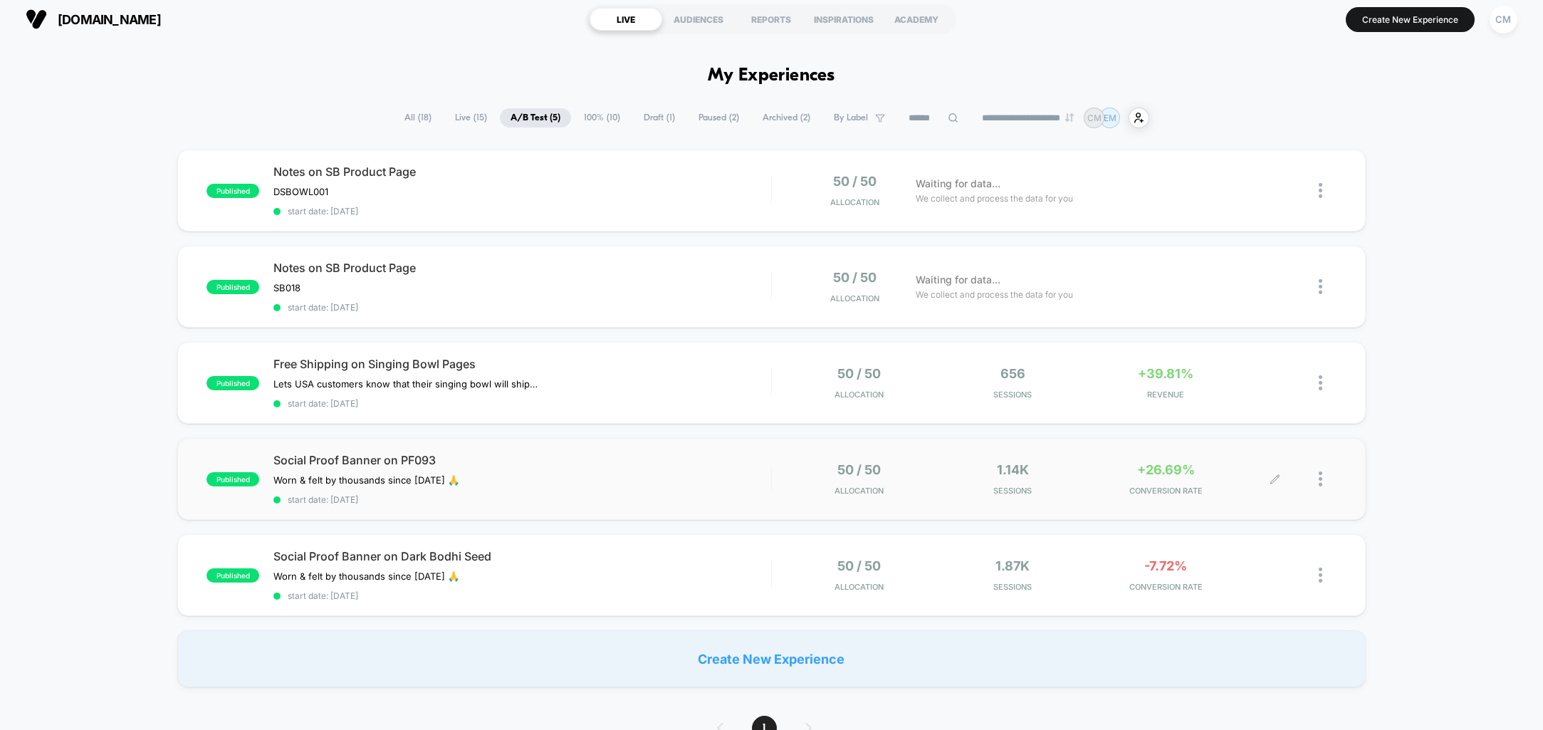
scroll to position [6, 0]
